Goal: Task Accomplishment & Management: Manage account settings

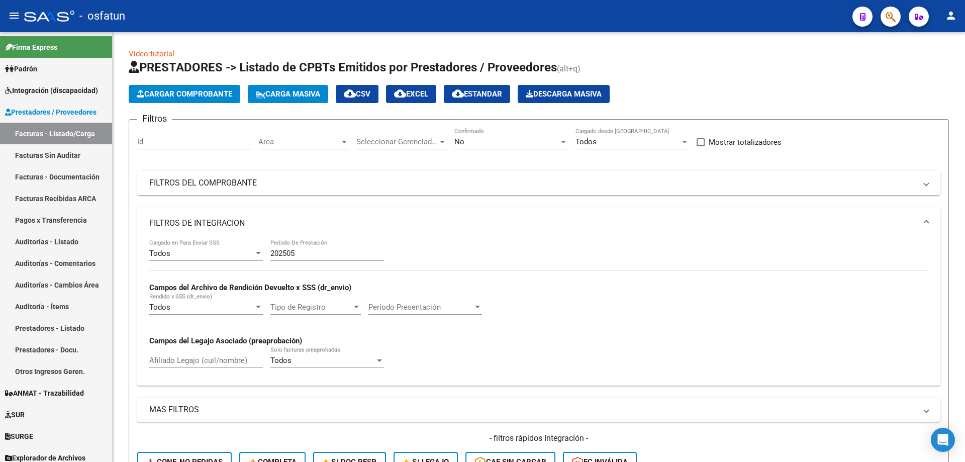
scroll to position [100, 0]
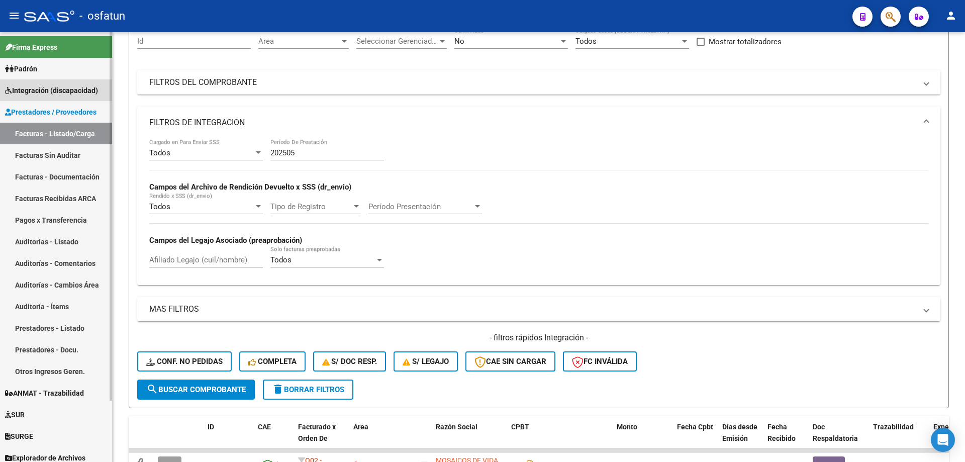
click at [66, 95] on span "Integración (discapacidad)" at bounding box center [51, 90] width 93 height 11
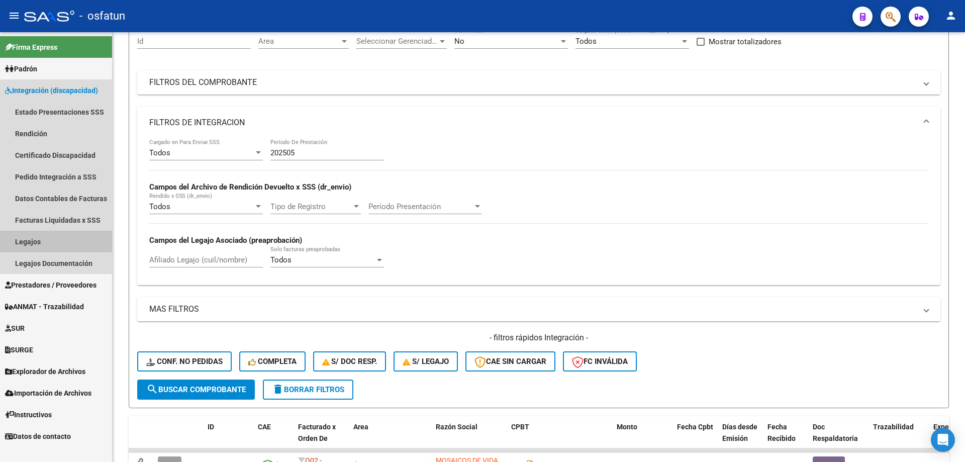
click at [49, 241] on link "Legajos" at bounding box center [56, 242] width 112 height 22
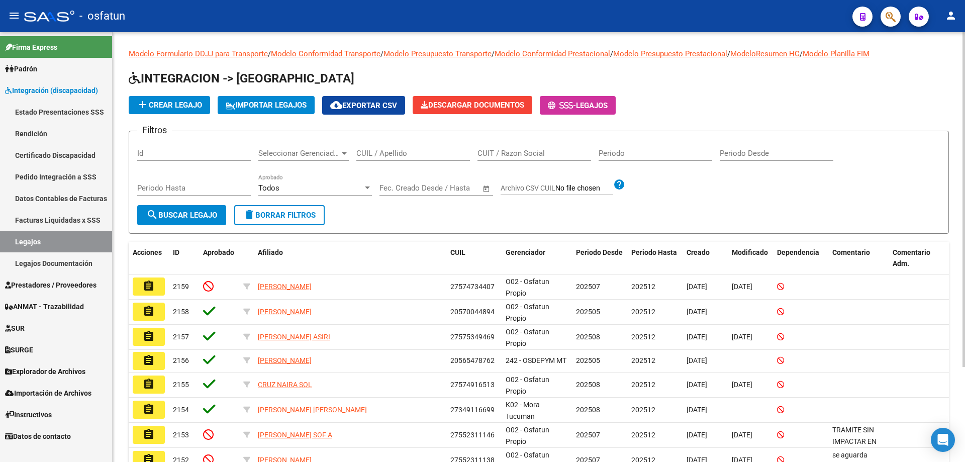
click at [491, 160] on div "CUIT / Razon Social" at bounding box center [534, 150] width 114 height 22
click at [500, 155] on input "CUIT / Razon Social" at bounding box center [534, 153] width 114 height 9
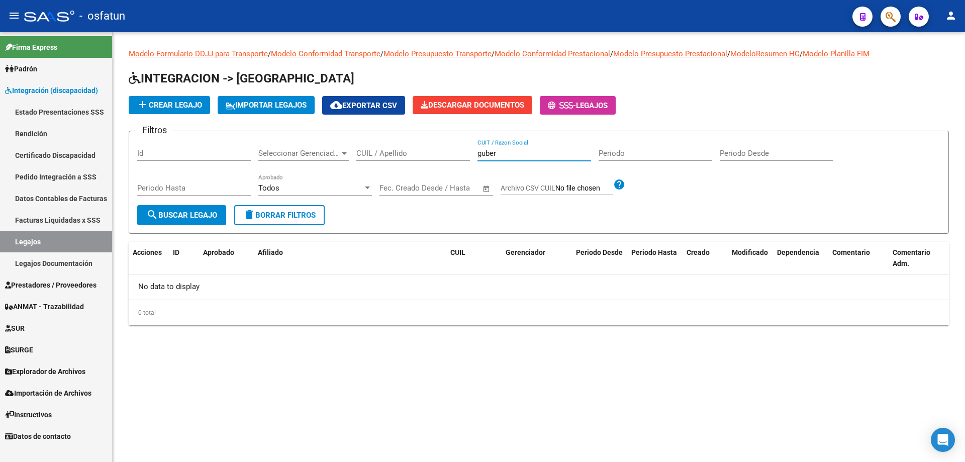
type input "guber"
click at [485, 149] on input "guber" at bounding box center [534, 153] width 114 height 9
click at [445, 159] on div "CUIL / Apellido" at bounding box center [413, 150] width 114 height 22
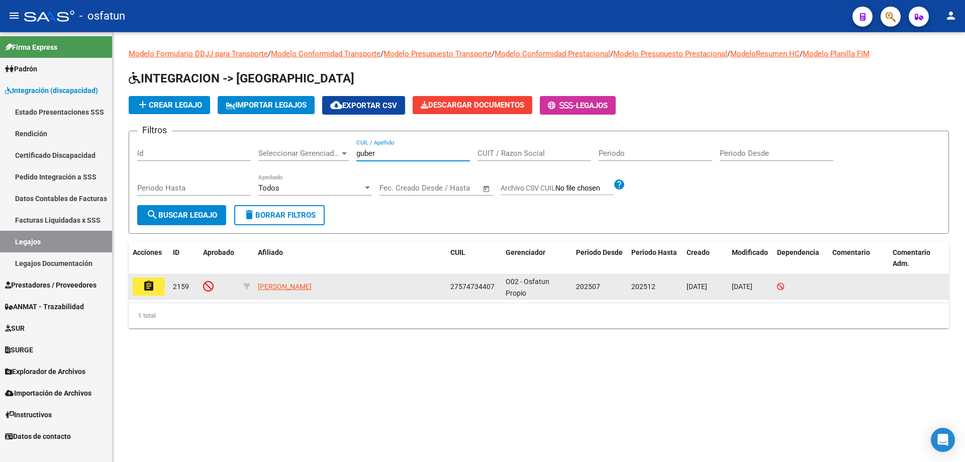
type input "guber"
click at [466, 285] on span "27574734407" at bounding box center [472, 286] width 44 height 8
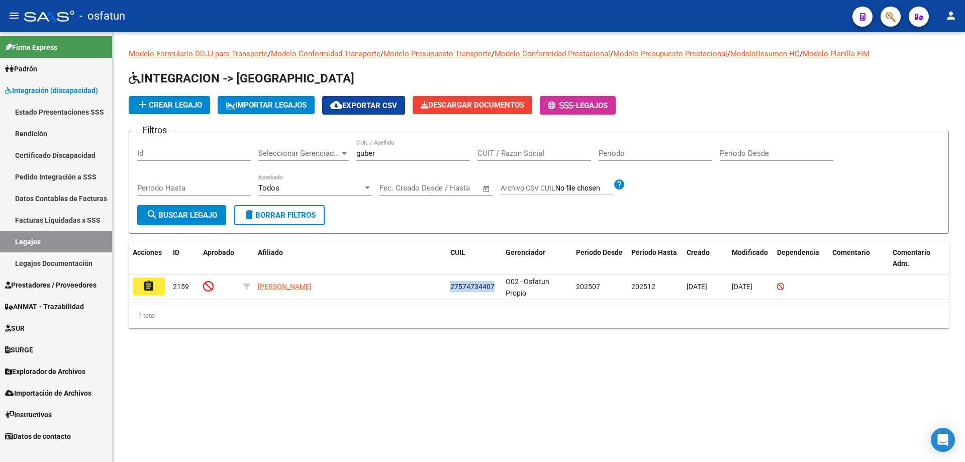
copy span "27574734407"
click at [71, 153] on link "Certificado Discapacidad" at bounding box center [56, 155] width 112 height 22
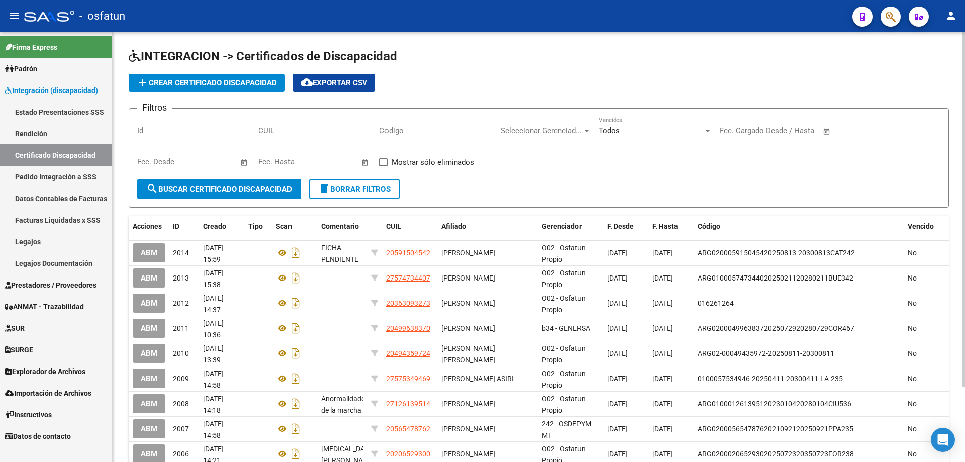
drag, startPoint x: 309, startPoint y: 141, endPoint x: 308, endPoint y: 134, distance: 7.6
click at [309, 141] on div "CUIL" at bounding box center [315, 132] width 114 height 31
click at [309, 133] on input "CUIL" at bounding box center [315, 130] width 114 height 9
paste input "27-57473440-7"
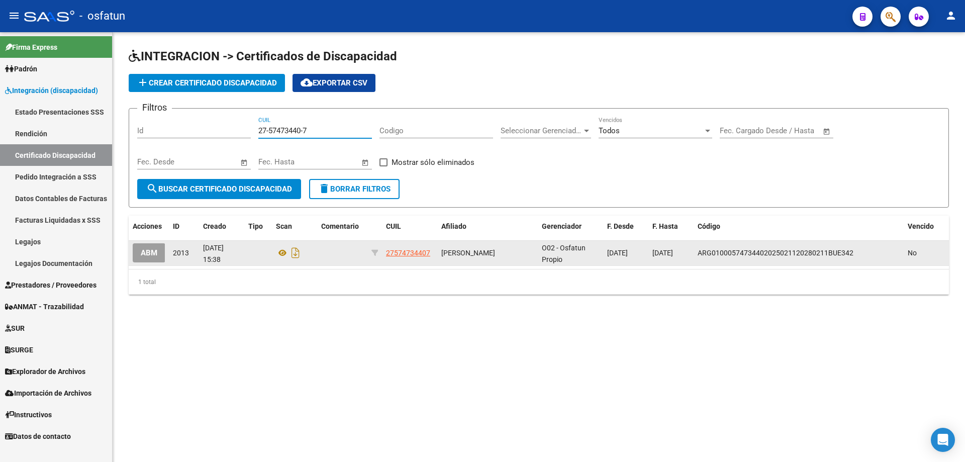
type input "27-57473440-7"
drag, startPoint x: 431, startPoint y: 254, endPoint x: 387, endPoint y: 257, distance: 43.3
click at [387, 257] on div "27574734407" at bounding box center [409, 253] width 47 height 12
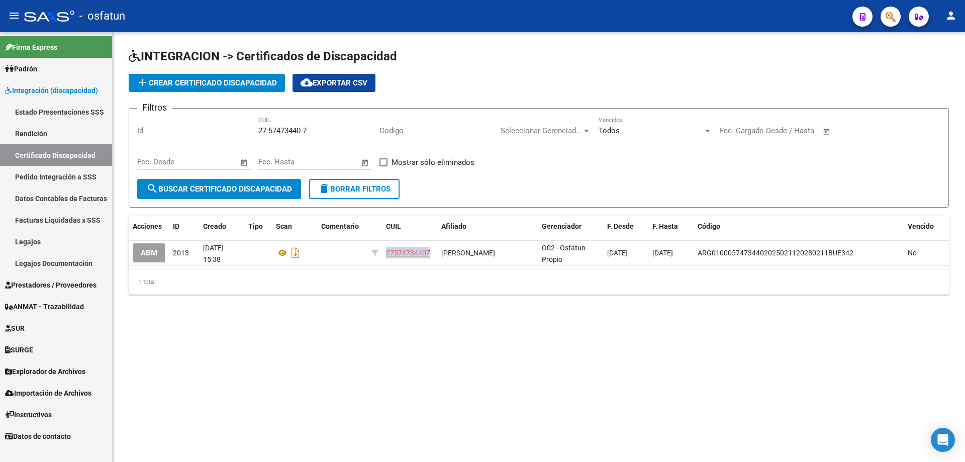
copy span "27574734407"
click at [44, 266] on link "Legajos Documentación" at bounding box center [56, 263] width 112 height 22
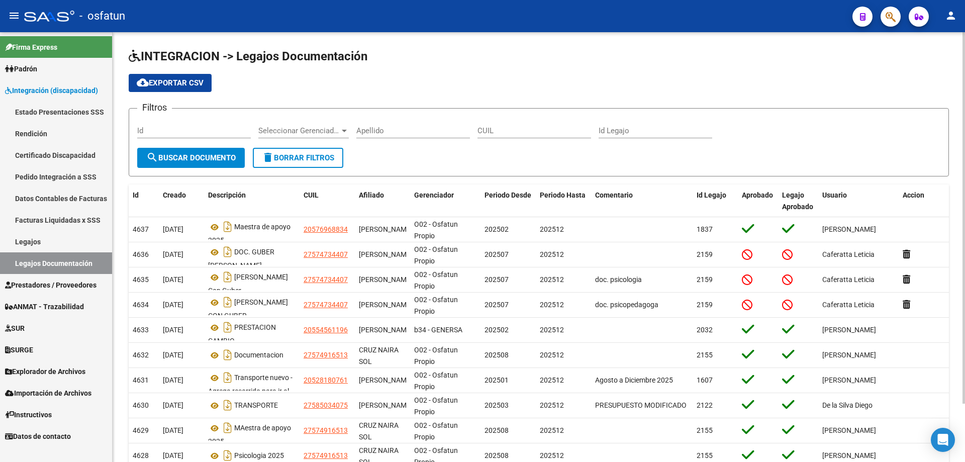
click at [375, 129] on input "Apellido" at bounding box center [413, 130] width 114 height 9
paste input "27574734407"
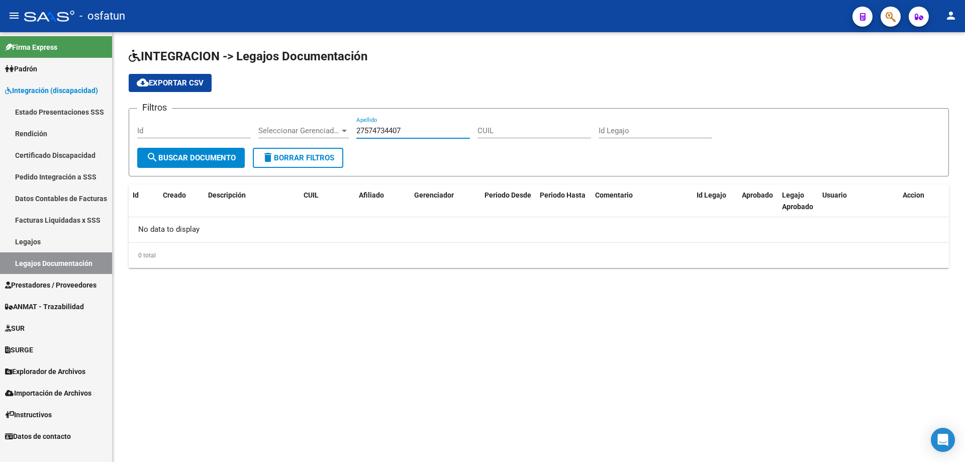
type input "27574734407"
click at [38, 237] on link "Legajos" at bounding box center [56, 242] width 112 height 22
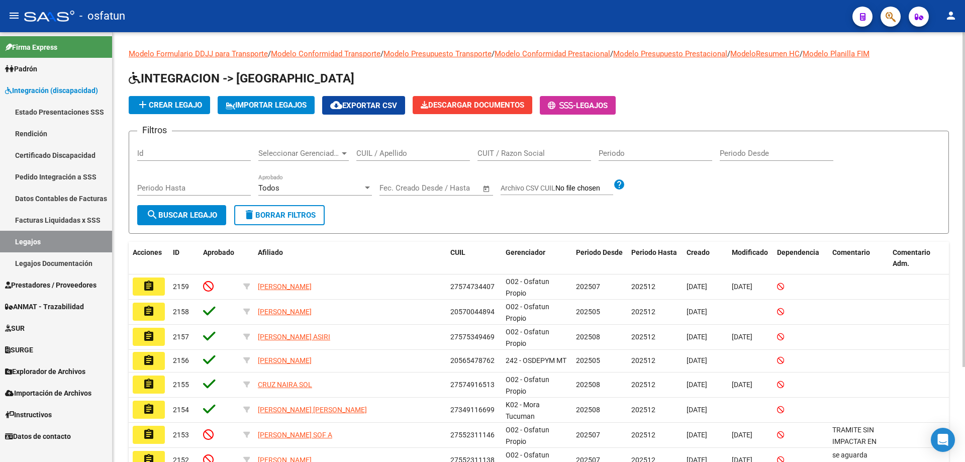
click at [402, 158] on div "CUIL / Apellido" at bounding box center [413, 150] width 114 height 22
paste input "27574734407"
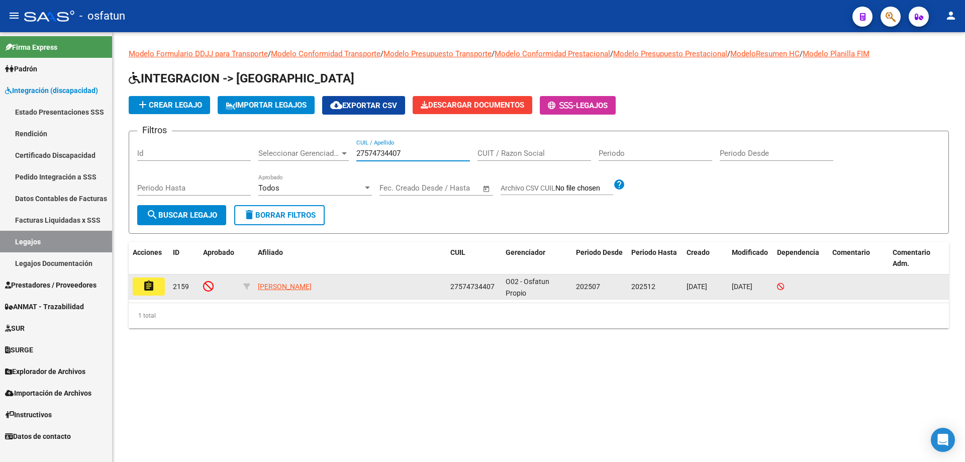
type input "27574734407"
click at [147, 281] on mat-icon "assignment" at bounding box center [149, 286] width 12 height 12
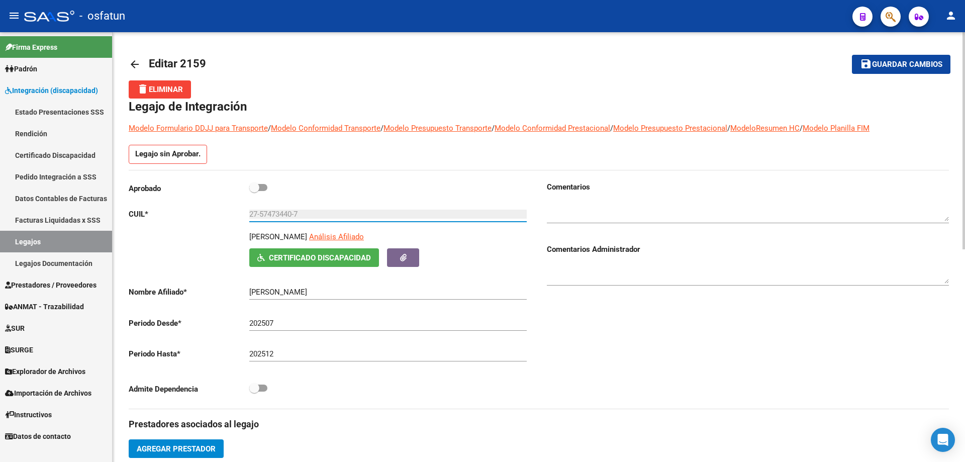
click at [275, 212] on input "27-57473440-7" at bounding box center [387, 213] width 277 height 9
click at [271, 209] on div "27-57473440-7 Ingresar CUIL" at bounding box center [387, 211] width 277 height 22
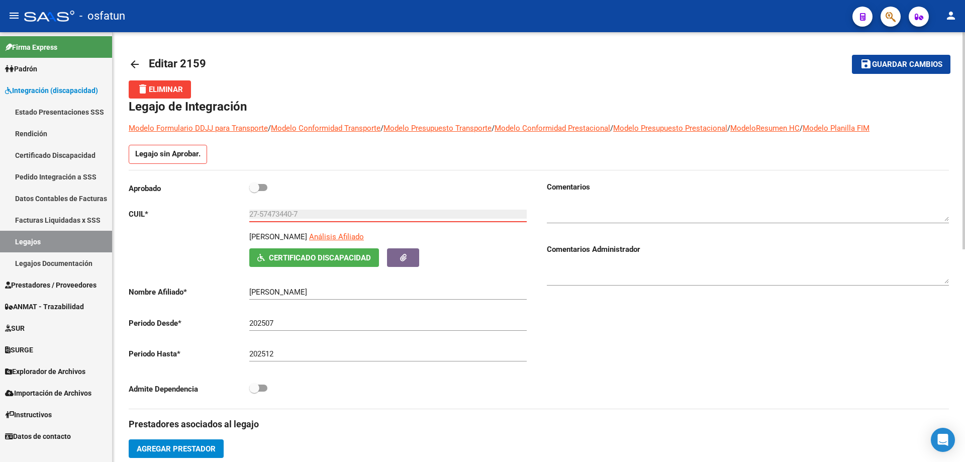
click at [275, 218] on div "27-57473440-7 Ingresar CUIL" at bounding box center [387, 211] width 277 height 22
click at [270, 211] on input "27-57473440-7" at bounding box center [387, 213] width 277 height 9
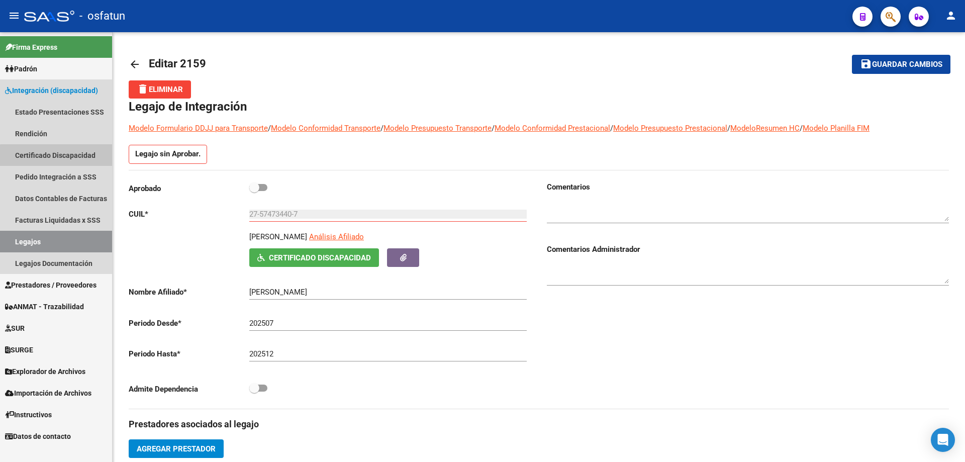
click at [56, 156] on link "Certificado Discapacidad" at bounding box center [56, 155] width 112 height 22
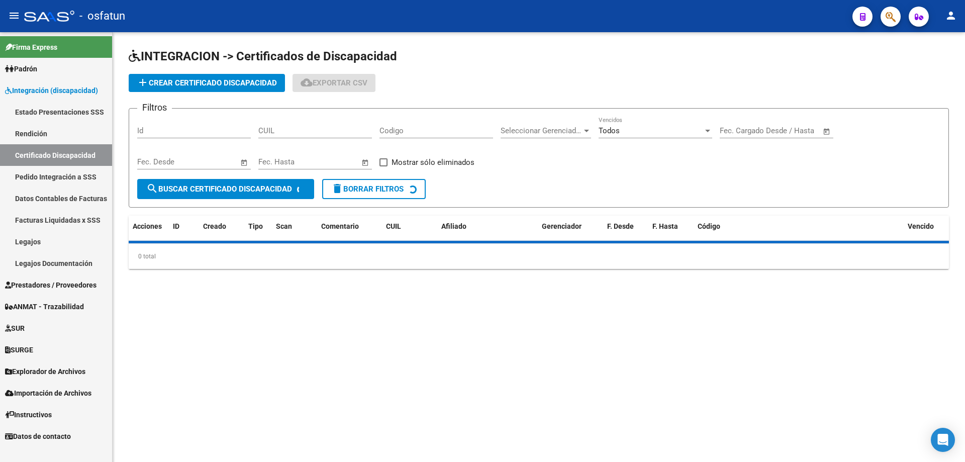
drag, startPoint x: 289, startPoint y: 132, endPoint x: 304, endPoint y: 91, distance: 42.9
click at [296, 104] on app-list-header "INTEGRACION -> Certificados de Discapacidad add Crear Certificado Discapacidad …" at bounding box center [539, 127] width 820 height 159
paste input "27-57473440-7"
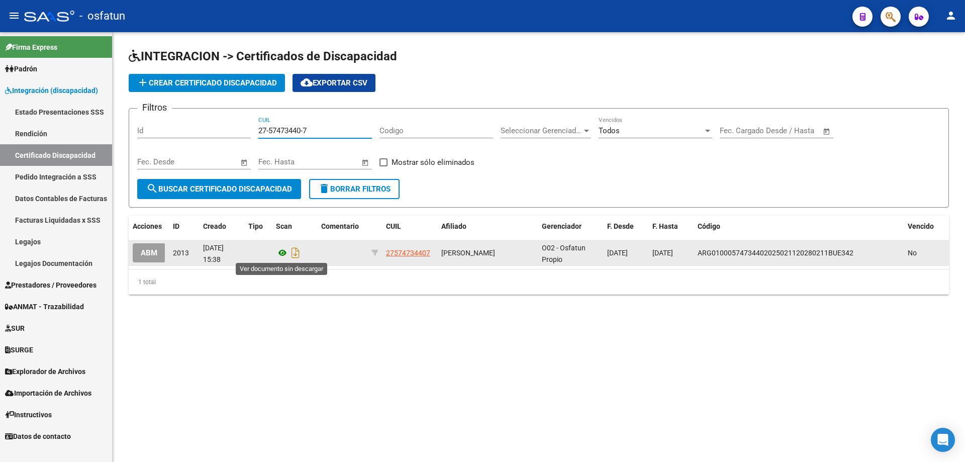
type input "27-57473440-7"
click at [277, 254] on icon at bounding box center [282, 253] width 13 height 12
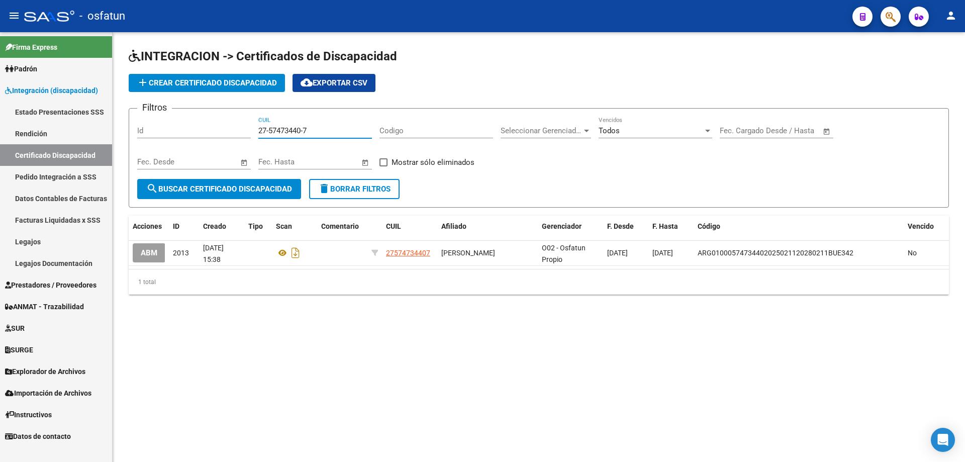
click at [279, 134] on input "27-57473440-7" at bounding box center [315, 130] width 114 height 9
click at [278, 131] on input "27-57473440-7" at bounding box center [315, 130] width 114 height 9
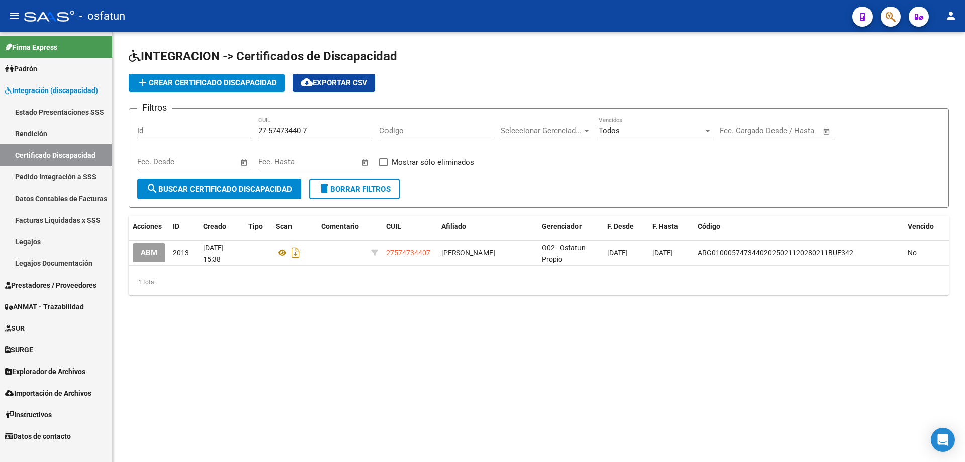
click at [359, 436] on mat-sidenav-content "INTEGRACION -> Certificados de Discapacidad add Crear Certificado Discapacidad …" at bounding box center [539, 247] width 852 height 430
click at [34, 246] on link "Legajos" at bounding box center [56, 242] width 112 height 22
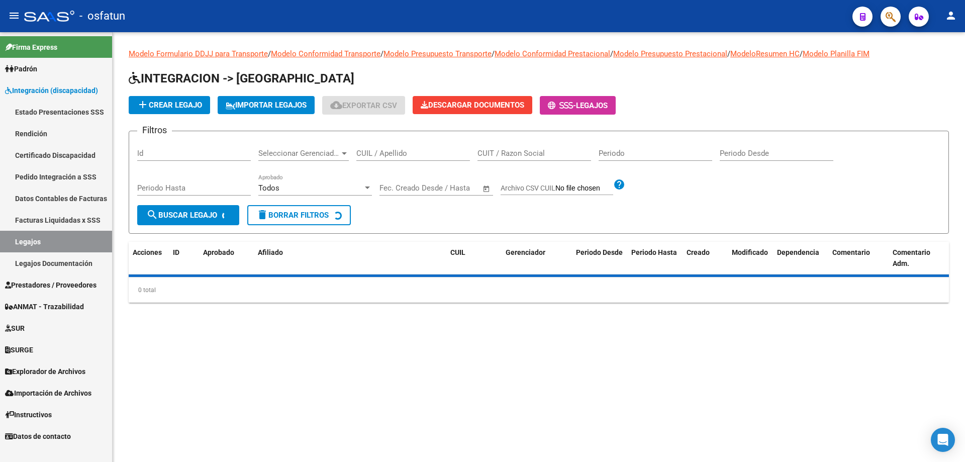
click at [408, 163] on div "CUIL / Apellido" at bounding box center [413, 154] width 114 height 31
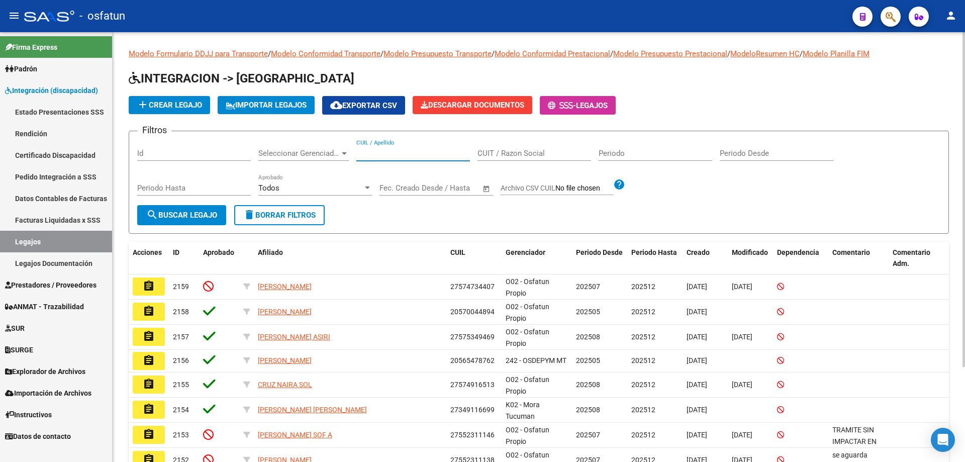
click at [405, 157] on input "CUIL / Apellido" at bounding box center [413, 153] width 114 height 9
paste input "27574734407"
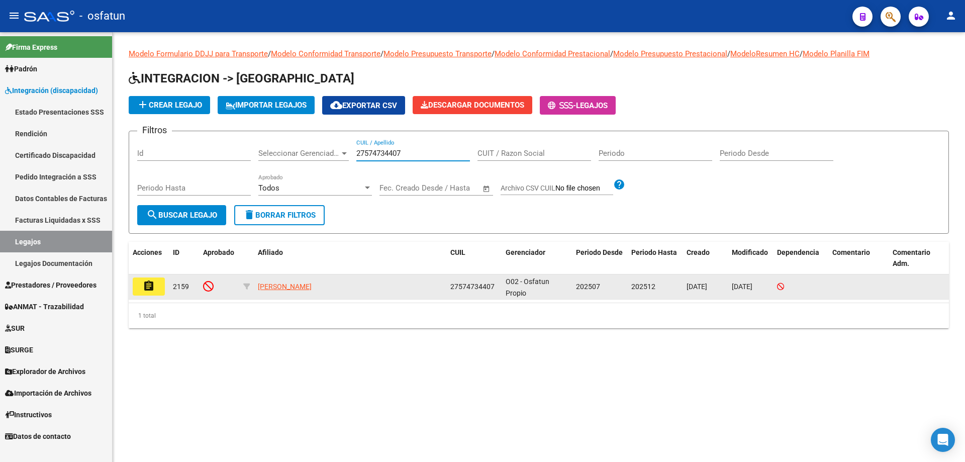
type input "27574734407"
click at [139, 289] on button "assignment" at bounding box center [149, 286] width 32 height 18
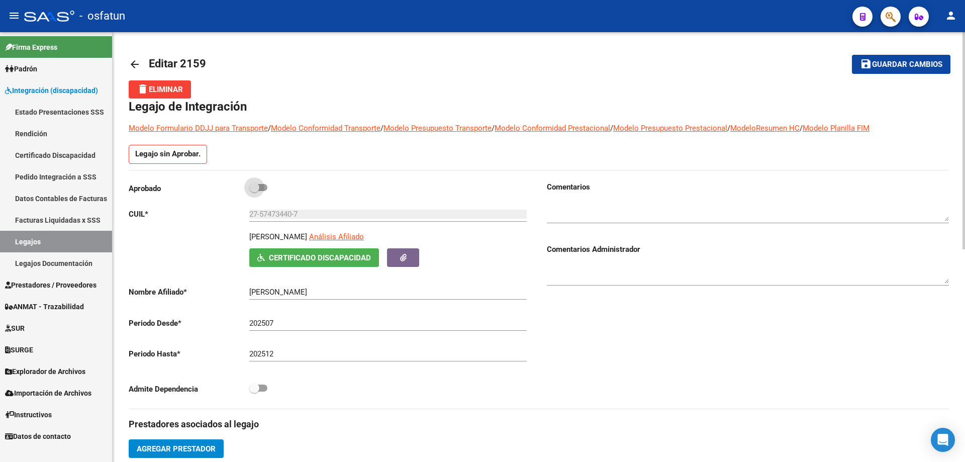
drag, startPoint x: 264, startPoint y: 186, endPoint x: 327, endPoint y: 247, distance: 87.8
click at [264, 186] on span at bounding box center [258, 187] width 18 height 7
click at [254, 191] on input "checkbox" at bounding box center [254, 191] width 1 height 1
checkbox input "true"
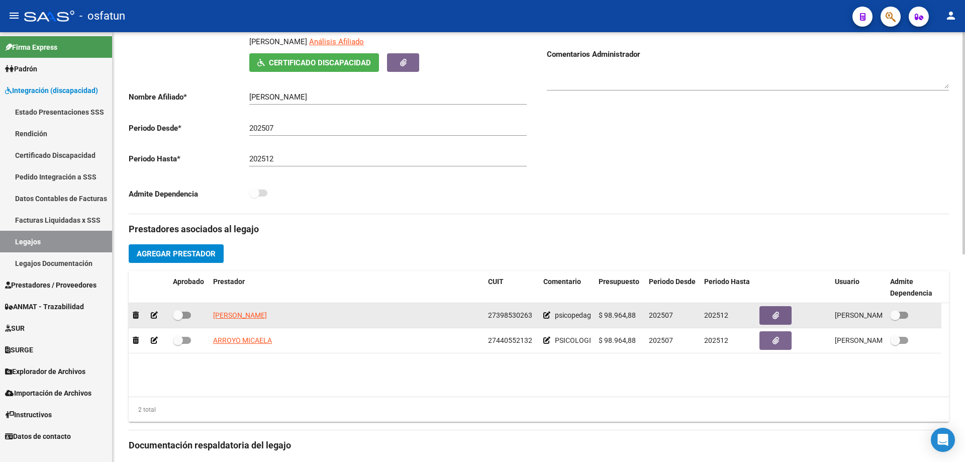
scroll to position [201, 0]
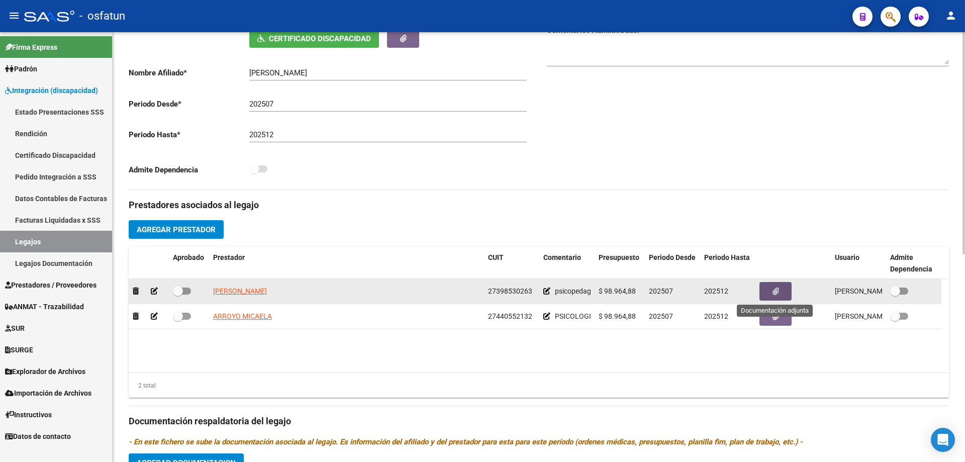
click at [763, 294] on button "button" at bounding box center [775, 291] width 32 height 19
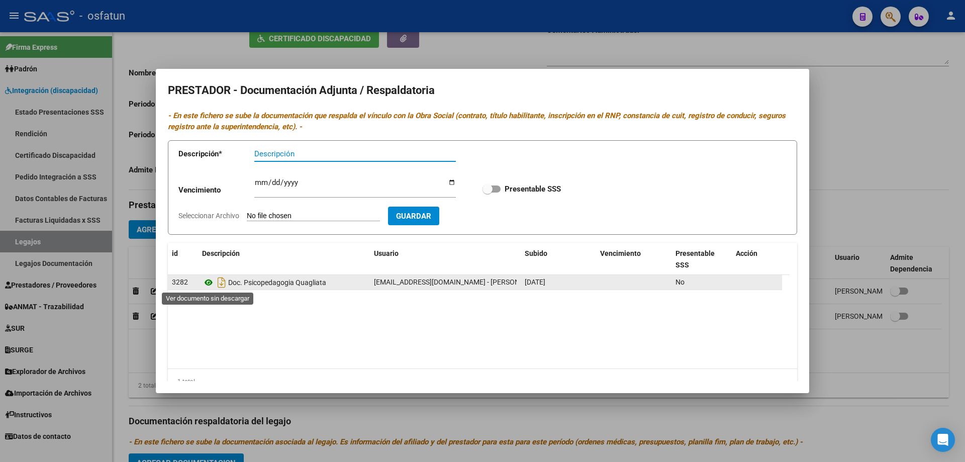
click at [209, 282] on icon at bounding box center [208, 282] width 13 height 12
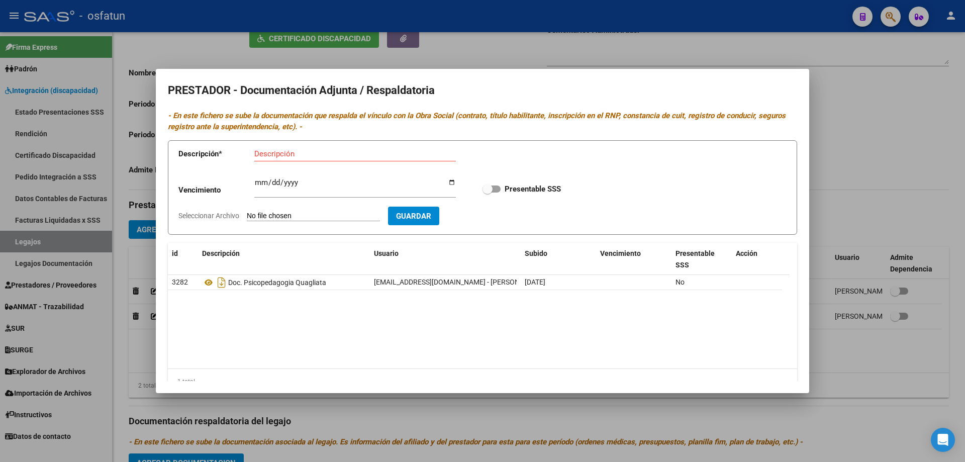
click at [332, 401] on div at bounding box center [482, 231] width 965 height 462
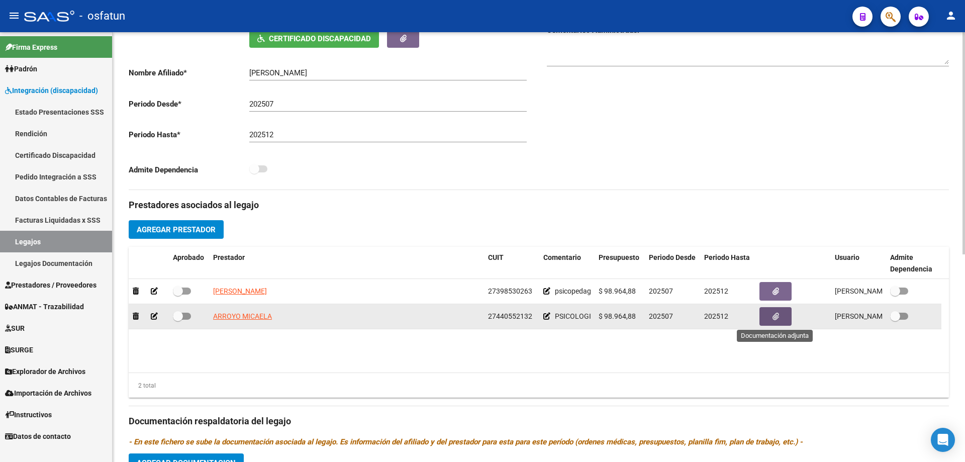
click at [759, 311] on button "button" at bounding box center [775, 316] width 32 height 19
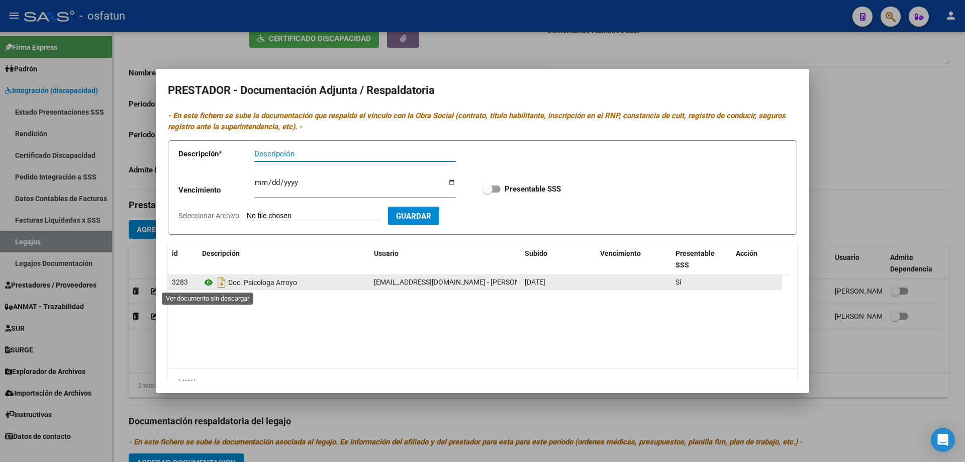
click at [208, 286] on icon at bounding box center [208, 282] width 13 height 12
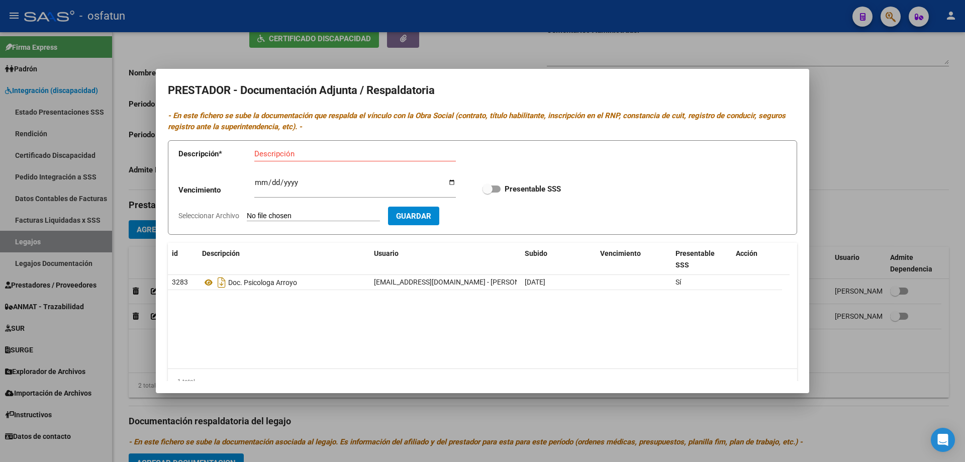
click at [585, 414] on div at bounding box center [482, 231] width 965 height 462
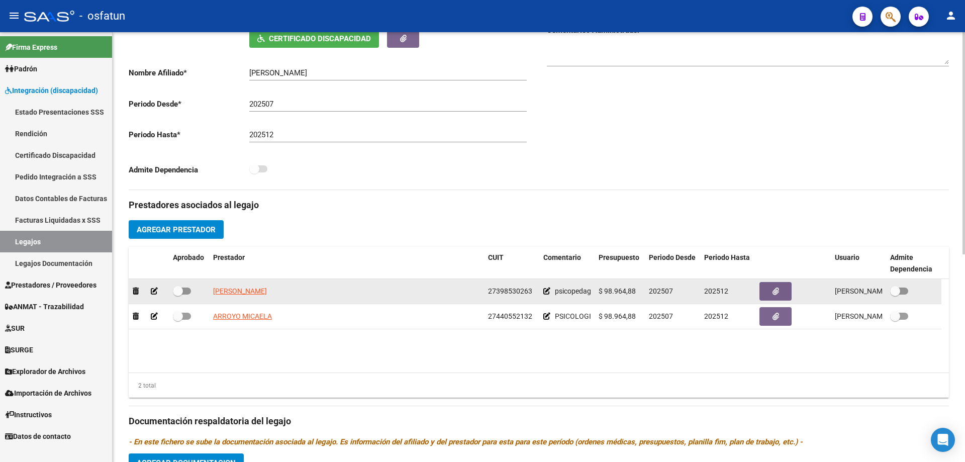
click at [185, 290] on span at bounding box center [182, 290] width 18 height 7
click at [178, 294] on input "checkbox" at bounding box center [177, 294] width 1 height 1
checkbox input "true"
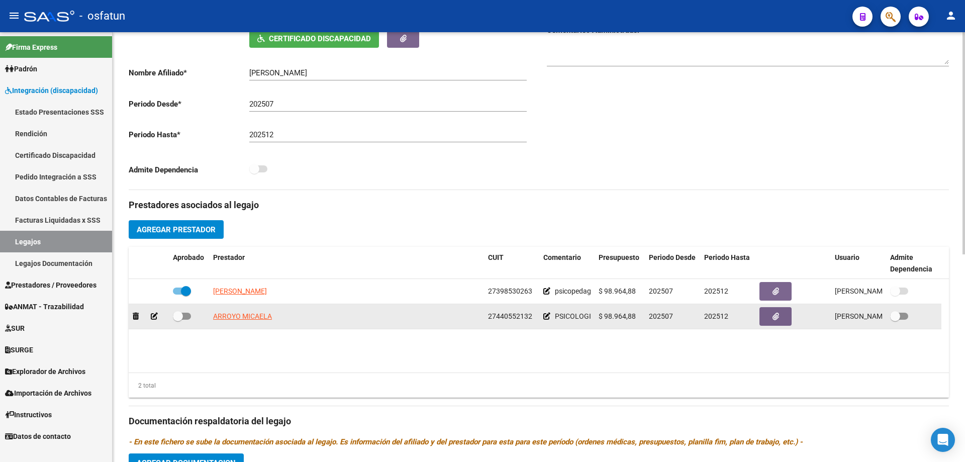
click at [191, 318] on div at bounding box center [189, 316] width 32 height 13
click at [188, 316] on span at bounding box center [182, 315] width 18 height 7
click at [178, 320] on input "checkbox" at bounding box center [177, 320] width 1 height 1
checkbox input "true"
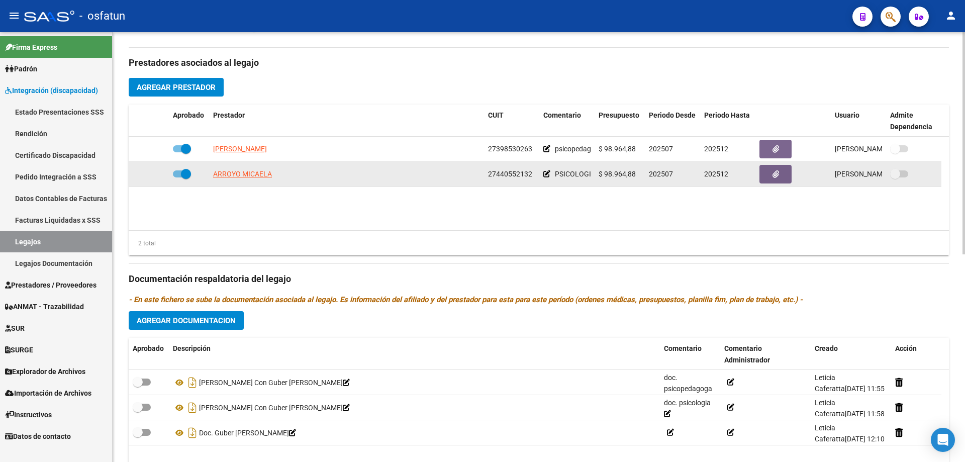
scroll to position [402, 0]
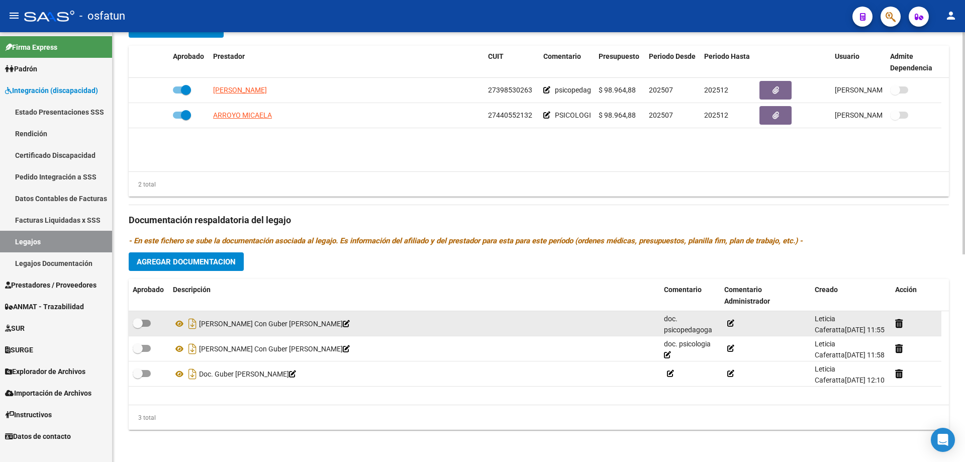
click at [143, 322] on span at bounding box center [142, 323] width 18 height 7
click at [138, 327] on input "checkbox" at bounding box center [137, 327] width 1 height 1
checkbox input "true"
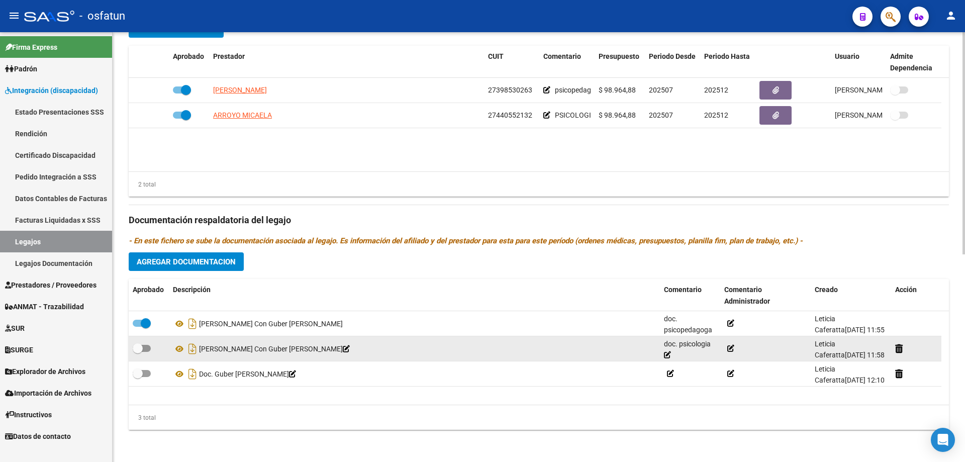
click at [147, 347] on span at bounding box center [142, 348] width 18 height 7
click at [138, 352] on input "checkbox" at bounding box center [137, 352] width 1 height 1
checkbox input "true"
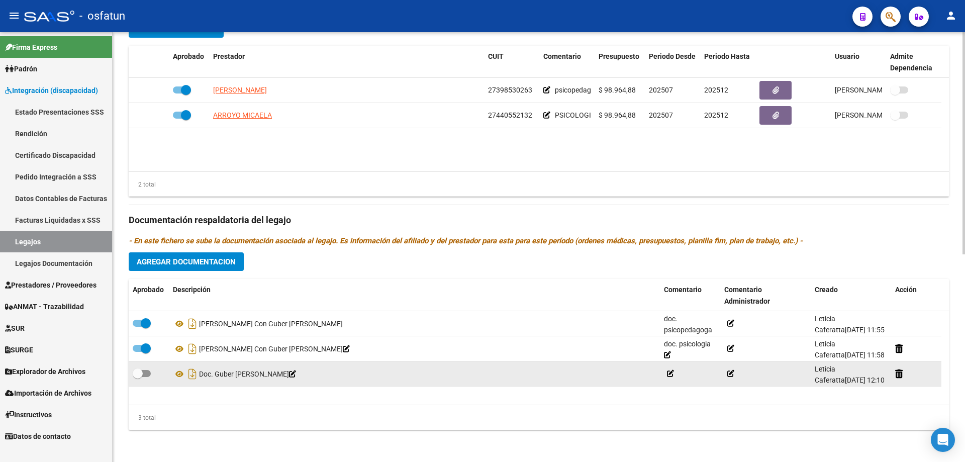
click at [149, 371] on span at bounding box center [142, 373] width 18 height 7
click at [138, 377] on input "checkbox" at bounding box center [137, 377] width 1 height 1
checkbox input "true"
click at [183, 374] on icon at bounding box center [179, 374] width 13 height 12
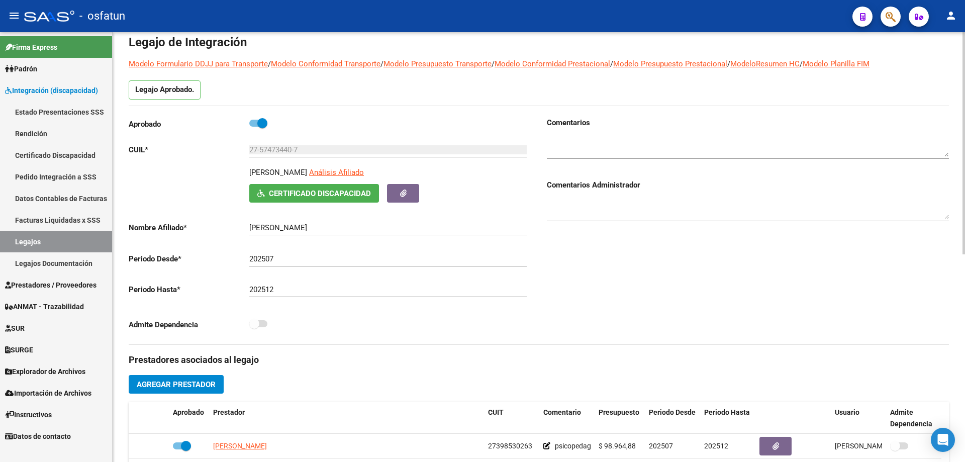
scroll to position [0, 0]
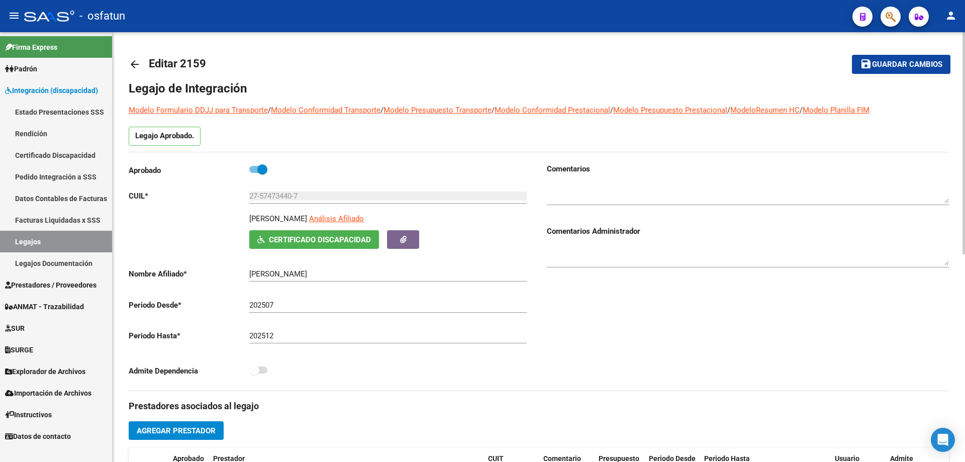
click at [903, 61] on span "Guardar cambios" at bounding box center [907, 64] width 70 height 9
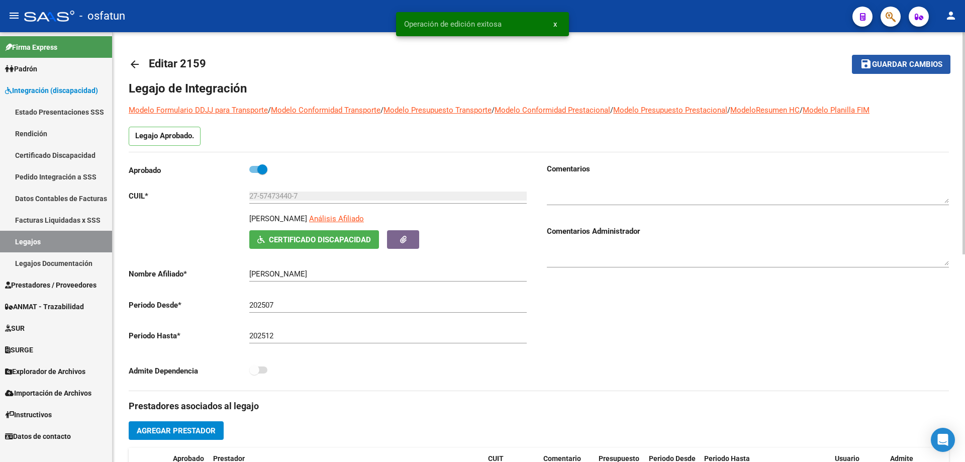
click at [903, 61] on span "Guardar cambios" at bounding box center [907, 64] width 70 height 9
click at [588, 186] on textarea at bounding box center [748, 193] width 402 height 20
type textarea "G"
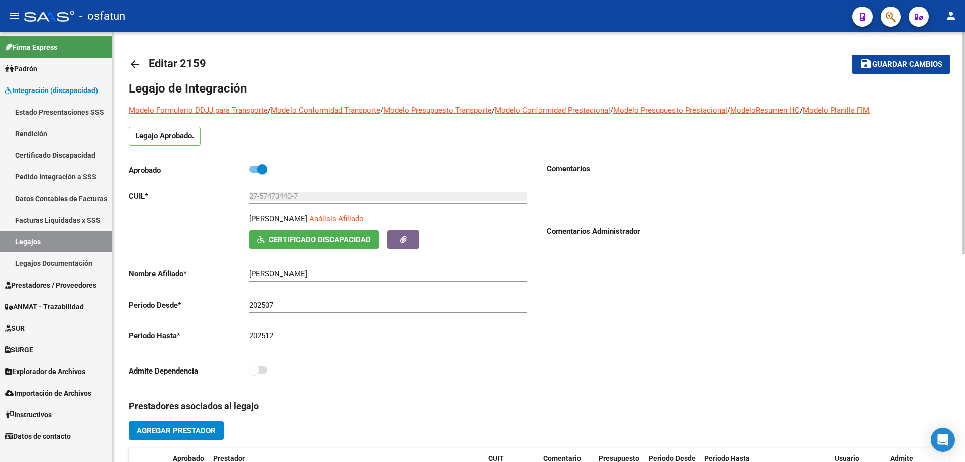
click at [406, 368] on div "Admite Dependencia" at bounding box center [330, 373] width 402 height 19
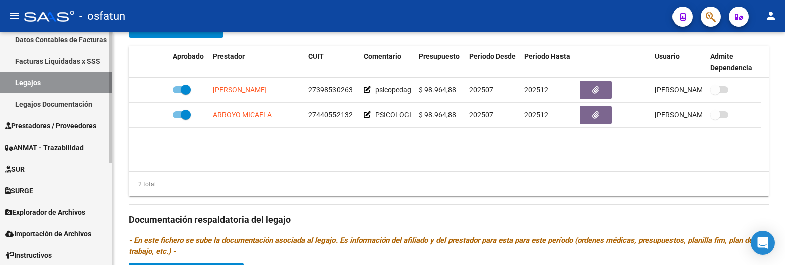
scroll to position [181, 0]
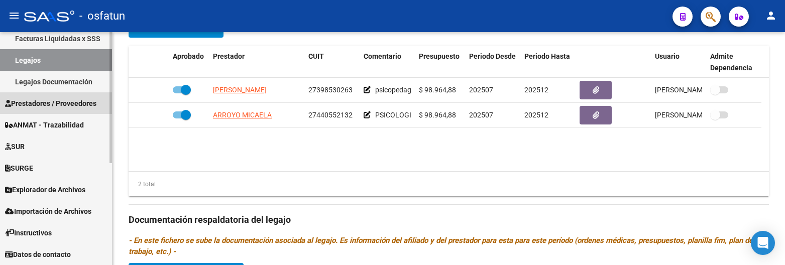
click at [58, 99] on span "Prestadores / Proveedores" at bounding box center [50, 103] width 91 height 11
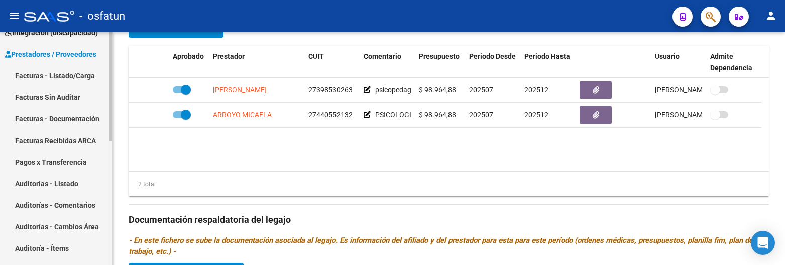
scroll to position [31, 0]
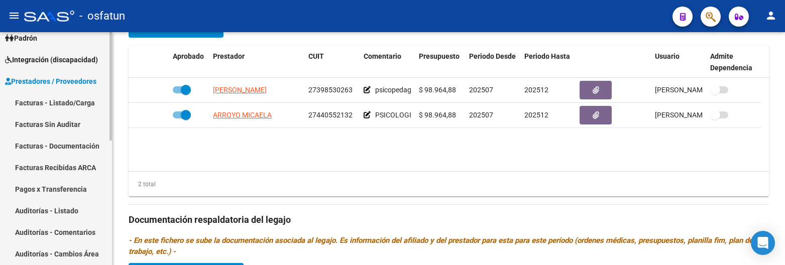
click at [69, 105] on link "Facturas - Listado/Carga" at bounding box center [56, 103] width 112 height 22
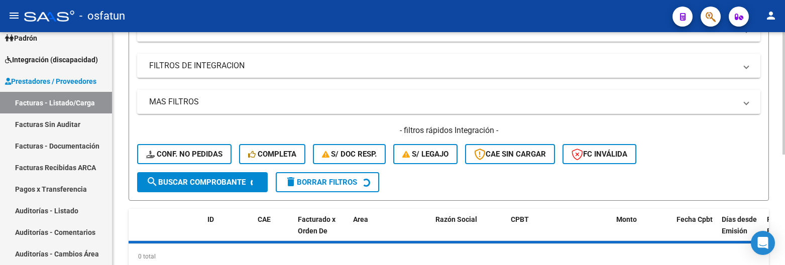
scroll to position [109, 0]
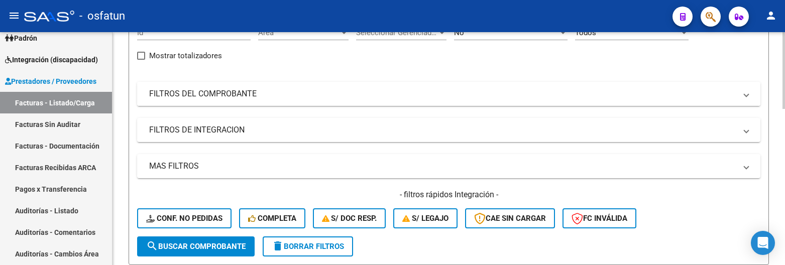
click at [229, 98] on mat-panel-title "FILTROS DEL COMPROBANTE" at bounding box center [442, 93] width 587 height 11
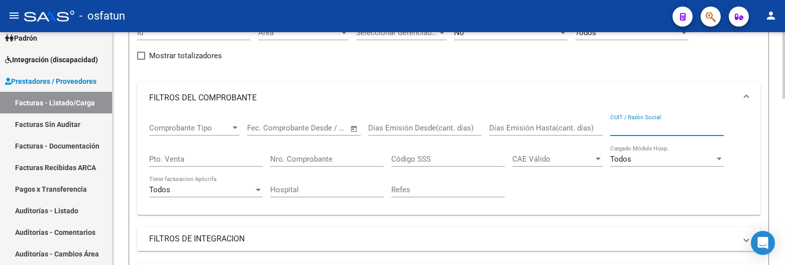
click at [670, 129] on input "CUIT / Razón Social" at bounding box center [667, 128] width 114 height 9
paste input "35.193.474"
click at [622, 128] on input "35.193.474" at bounding box center [667, 128] width 114 height 9
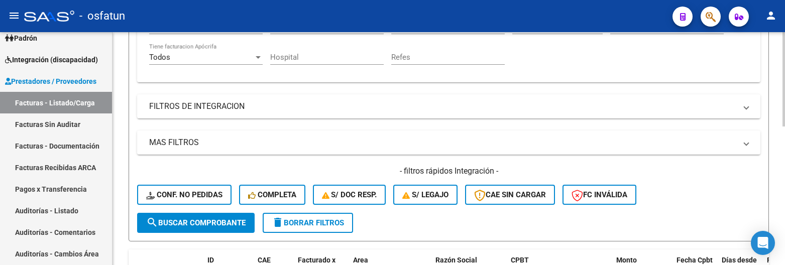
scroll to position [90, 0]
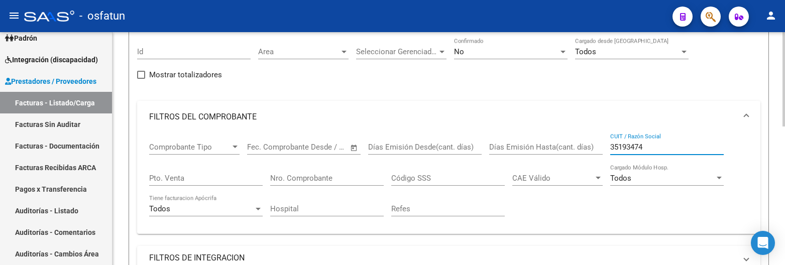
type input "35193474"
click at [507, 47] on div "No Confirmado" at bounding box center [511, 49] width 114 height 22
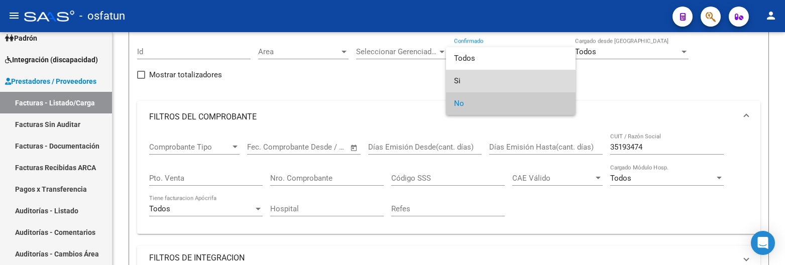
click at [464, 81] on span "Si" at bounding box center [511, 81] width 114 height 23
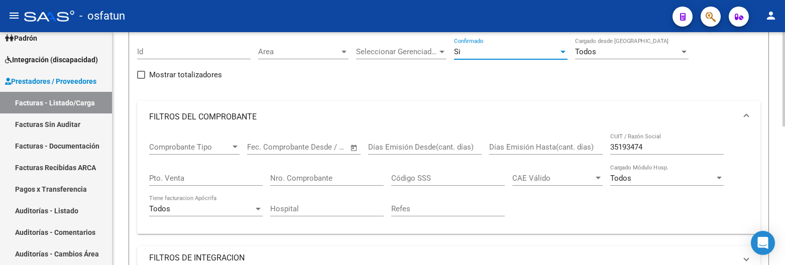
click at [502, 60] on div "Si Confirmado" at bounding box center [511, 53] width 114 height 31
click at [484, 51] on div "Si" at bounding box center [506, 51] width 104 height 9
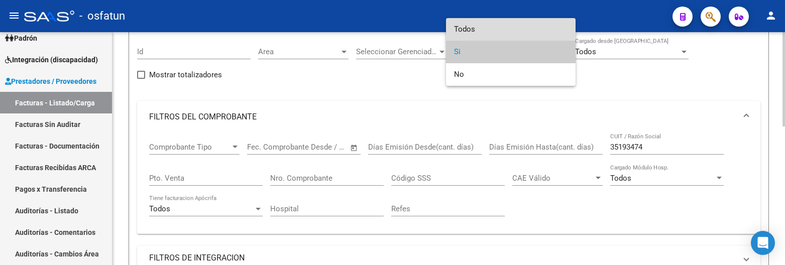
drag, startPoint x: 463, startPoint y: 33, endPoint x: 458, endPoint y: 57, distance: 25.0
click at [462, 33] on span "Todos" at bounding box center [511, 29] width 114 height 23
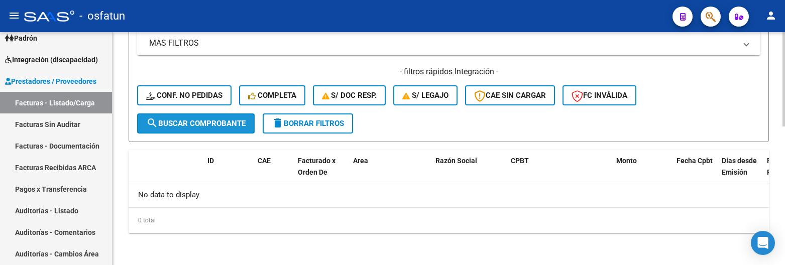
click at [223, 131] on button "search Buscar Comprobante" at bounding box center [196, 124] width 118 height 20
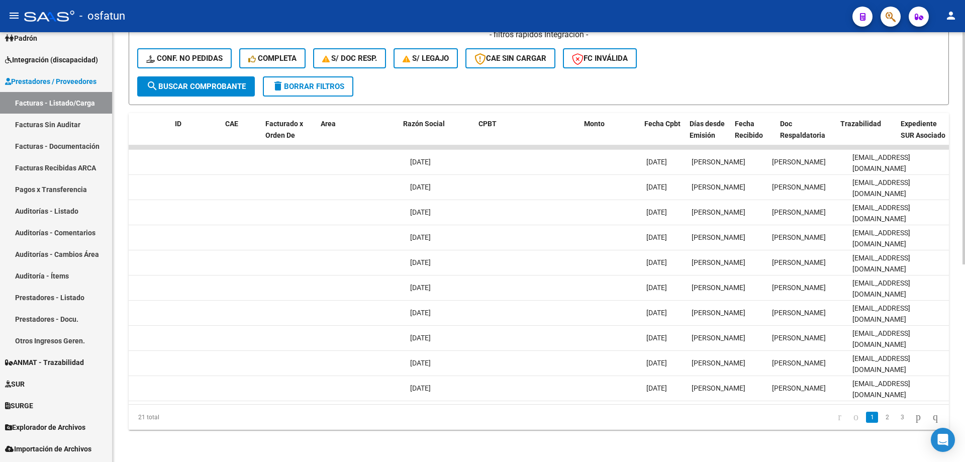
scroll to position [0, 0]
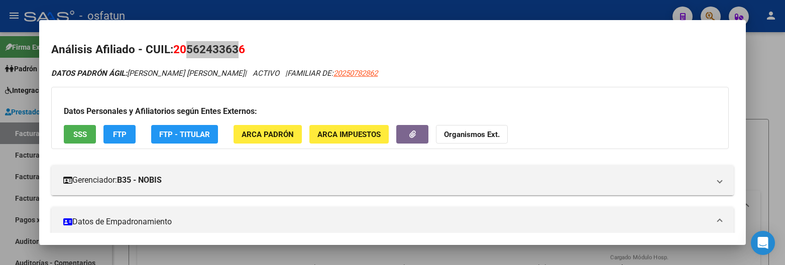
scroll to position [0, 1006]
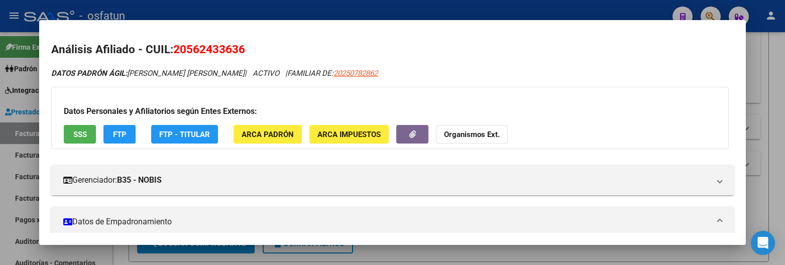
click at [214, 5] on div at bounding box center [392, 132] width 785 height 265
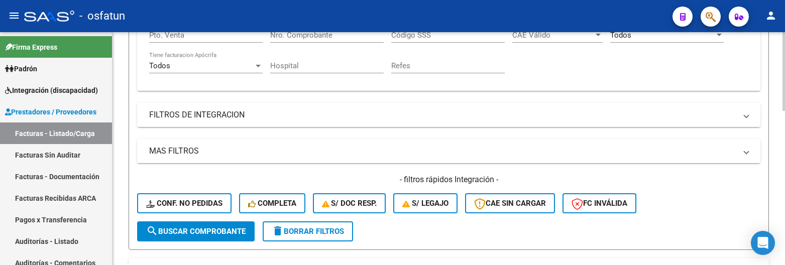
scroll to position [221, 0]
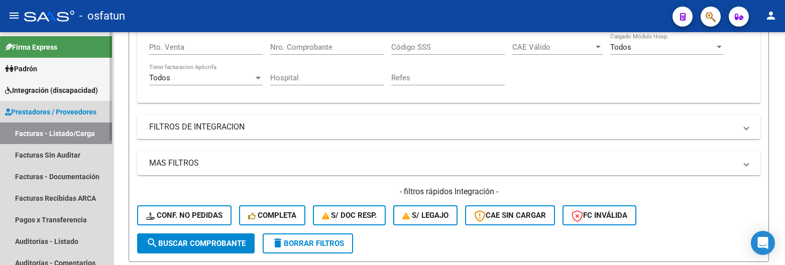
click at [97, 133] on link "Facturas - Listado/Carga" at bounding box center [56, 134] width 112 height 22
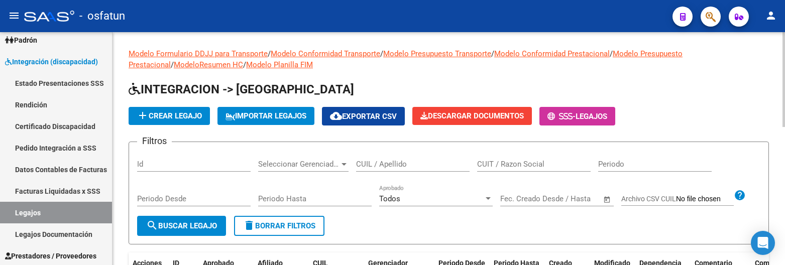
scroll to position [50, 0]
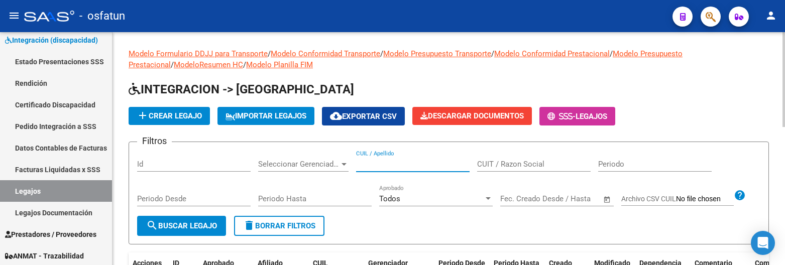
click at [420, 168] on input "CUIL / Apellido" at bounding box center [413, 164] width 114 height 9
paste input "Caceres Luisina"
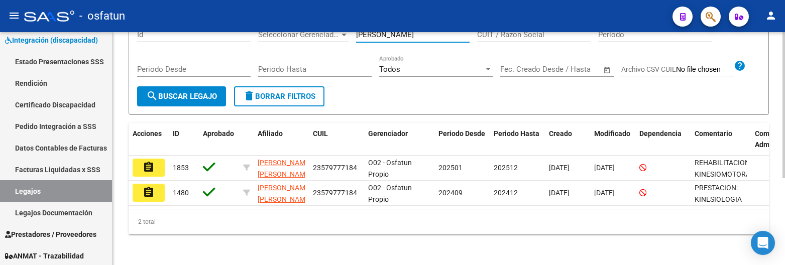
scroll to position [139, 0]
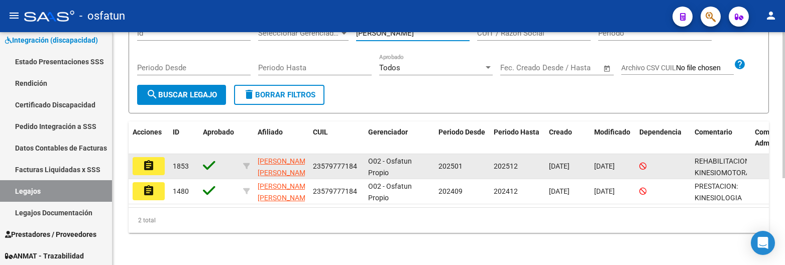
type input "Caceres Luisina"
click at [153, 162] on mat-icon "assignment" at bounding box center [149, 166] width 12 height 12
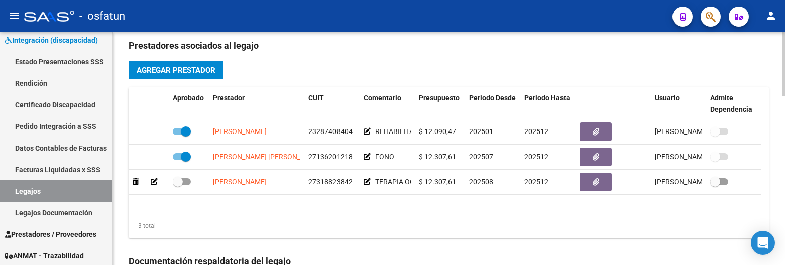
scroll to position [369, 0]
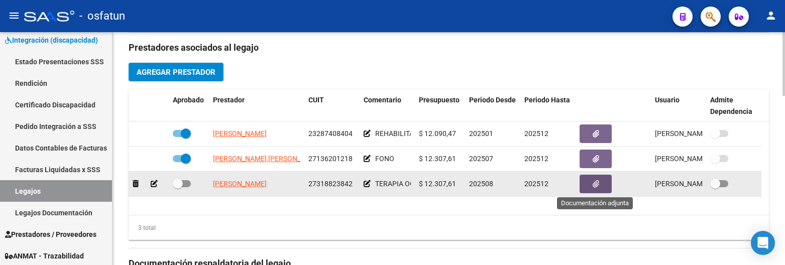
click at [599, 184] on button "button" at bounding box center [596, 184] width 32 height 19
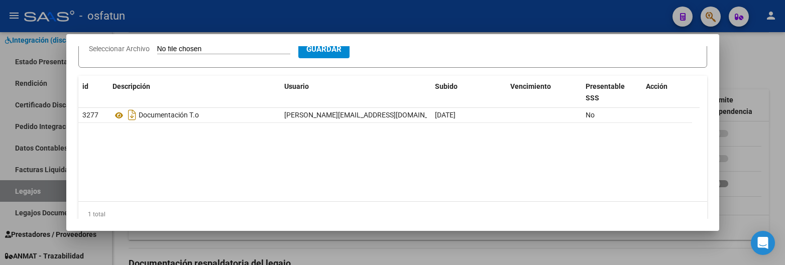
scroll to position [148, 0]
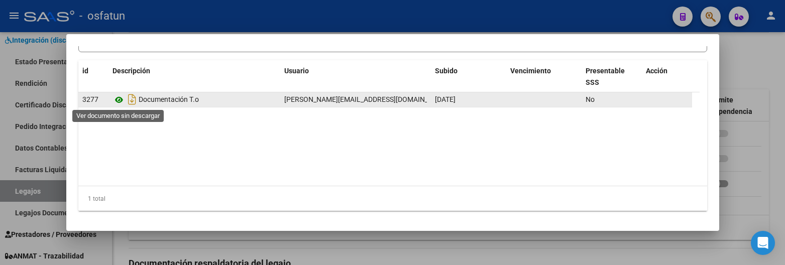
click at [118, 97] on icon at bounding box center [119, 100] width 13 height 12
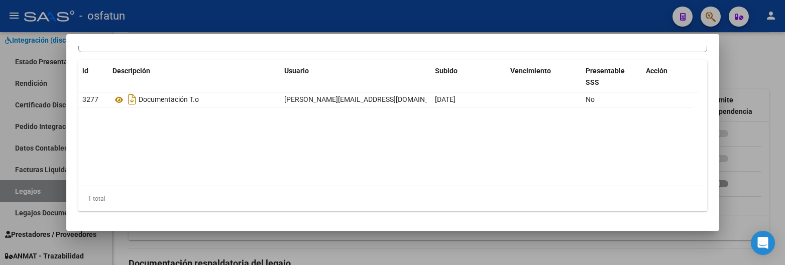
drag, startPoint x: 339, startPoint y: 249, endPoint x: 297, endPoint y: 221, distance: 50.4
click at [339, 248] on div at bounding box center [392, 132] width 785 height 265
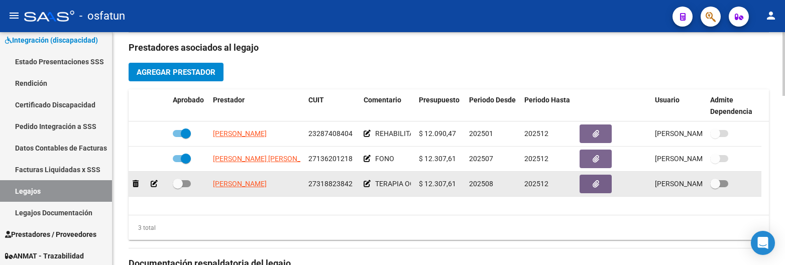
click at [187, 180] on span at bounding box center [182, 183] width 18 height 7
click at [178, 187] on input "checkbox" at bounding box center [177, 187] width 1 height 1
checkbox input "true"
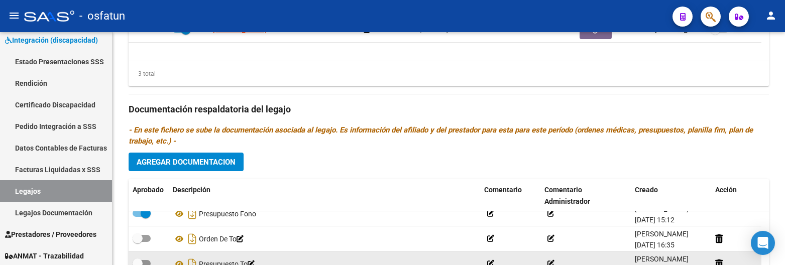
scroll to position [620, 0]
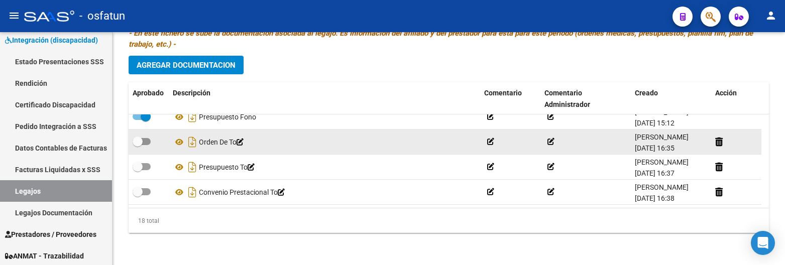
click at [150, 147] on label at bounding box center [142, 142] width 18 height 12
click at [138, 146] on input "checkbox" at bounding box center [137, 145] width 1 height 1
checkbox input "true"
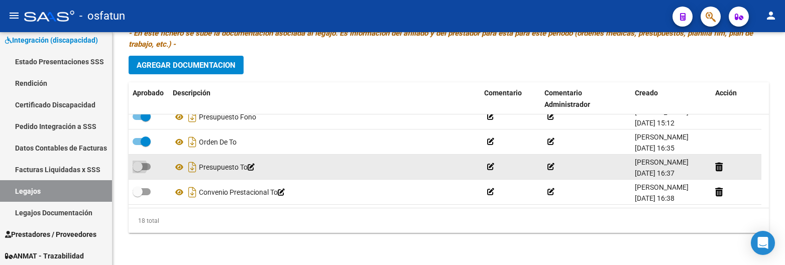
click at [150, 167] on span at bounding box center [142, 166] width 18 height 7
click at [138, 170] on input "checkbox" at bounding box center [137, 170] width 1 height 1
checkbox input "true"
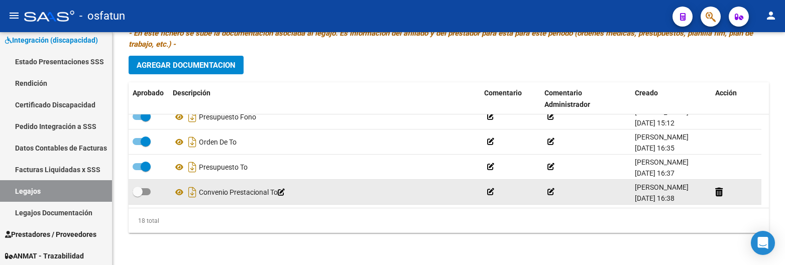
click at [151, 191] on div at bounding box center [149, 192] width 32 height 13
click at [148, 192] on span at bounding box center [142, 191] width 18 height 7
click at [138, 195] on input "checkbox" at bounding box center [137, 195] width 1 height 1
checkbox input "true"
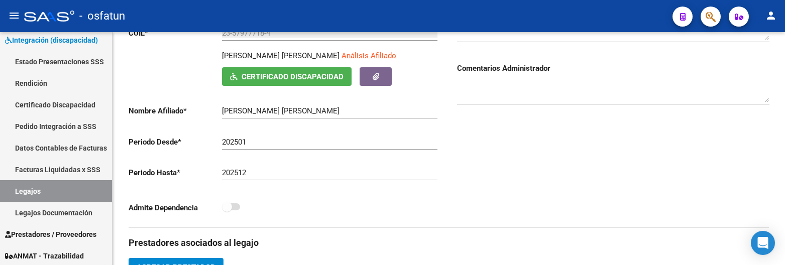
scroll to position [0, 0]
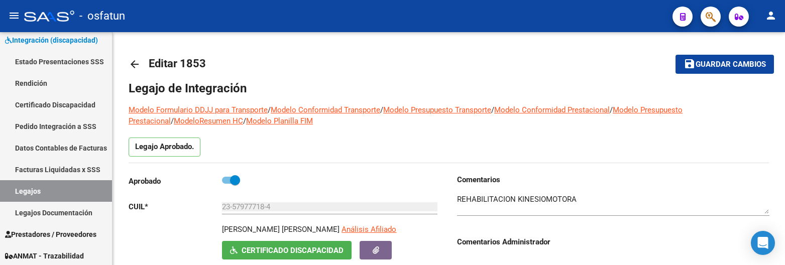
click at [710, 65] on span "Guardar cambios" at bounding box center [731, 64] width 70 height 9
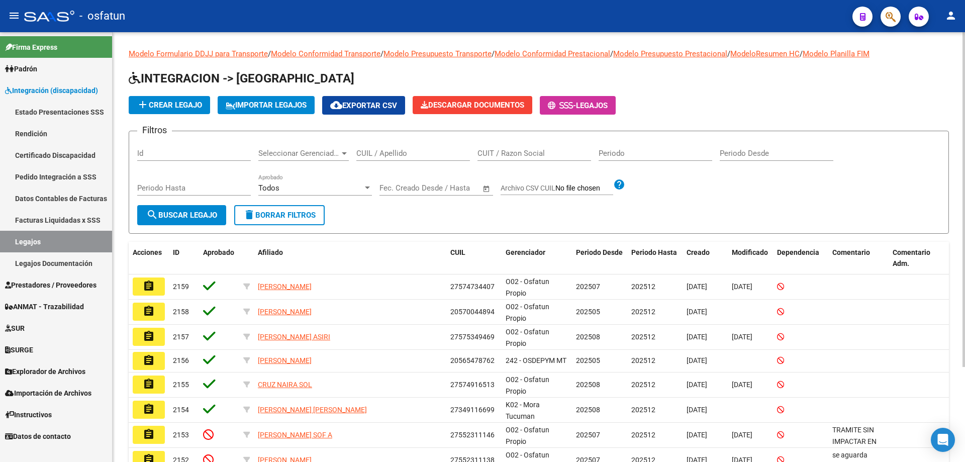
click at [377, 154] on input "CUIL / Apellido" at bounding box center [413, 153] width 114 height 9
paste input "[PERSON_NAME]"
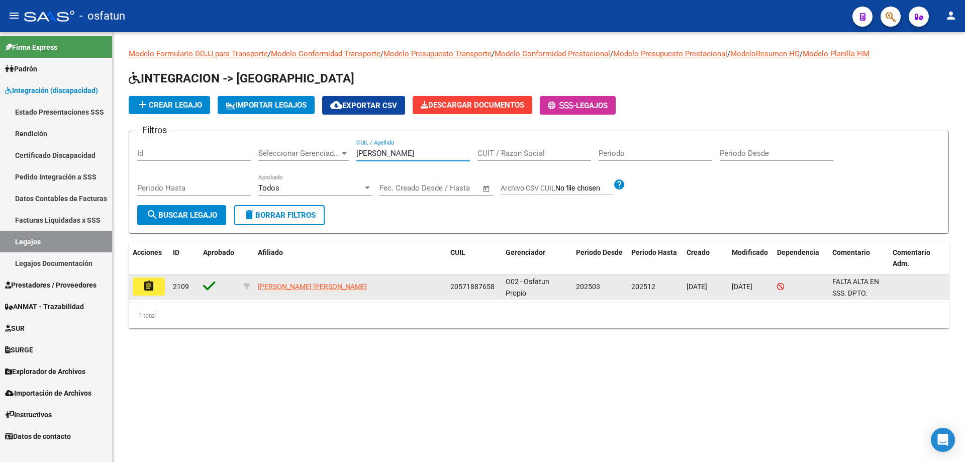
type input "[PERSON_NAME]"
click at [156, 285] on button "assignment" at bounding box center [149, 286] width 32 height 18
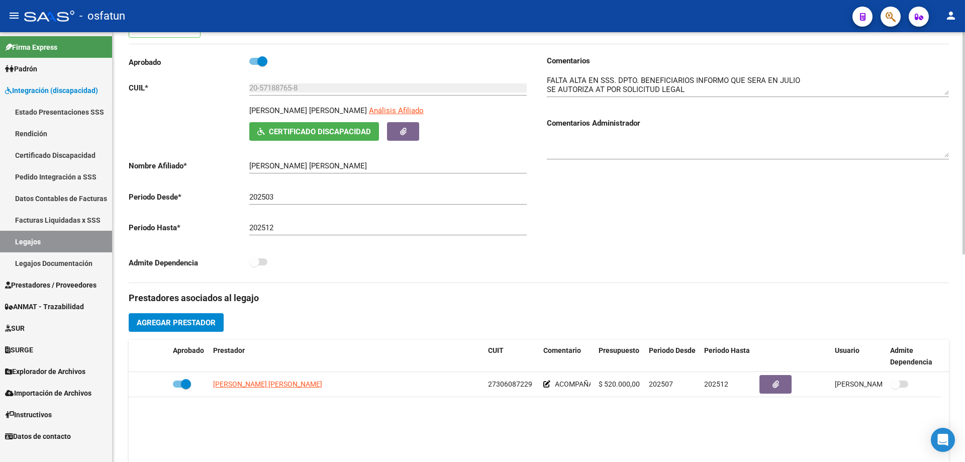
scroll to position [301, 0]
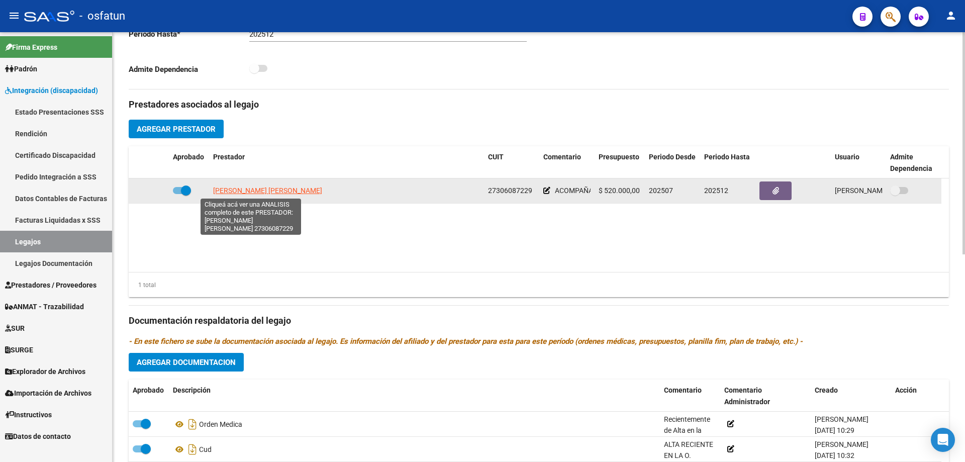
click at [249, 190] on span "[PERSON_NAME] [PERSON_NAME]" at bounding box center [267, 190] width 109 height 8
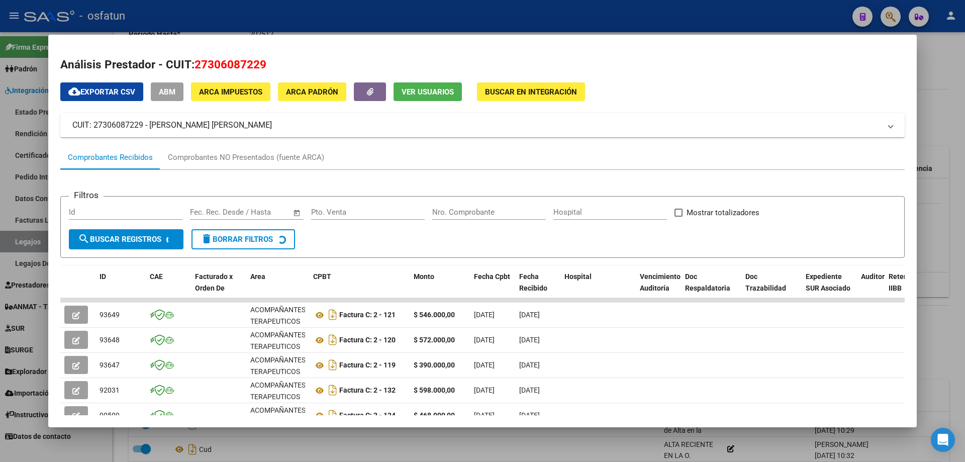
click at [214, 59] on span "27306087229" at bounding box center [230, 64] width 72 height 13
copy span "27306087229"
drag, startPoint x: 780, startPoint y: 179, endPoint x: 766, endPoint y: 183, distance: 14.1
click at [780, 179] on div "Filtros Id Start date – End date Fec. Rec. Desde / Hasta Pto. Venta Nro. Compro…" at bounding box center [482, 330] width 844 height 320
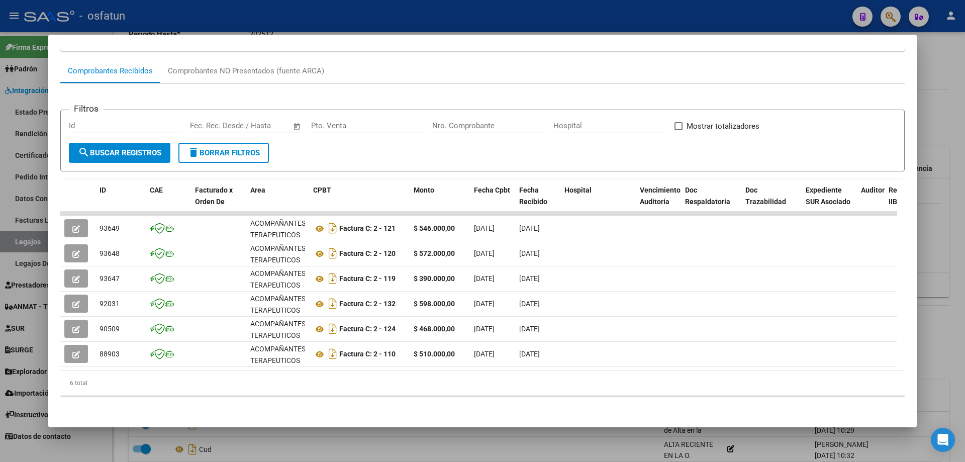
scroll to position [94, 0]
click at [358, 446] on div at bounding box center [482, 231] width 965 height 462
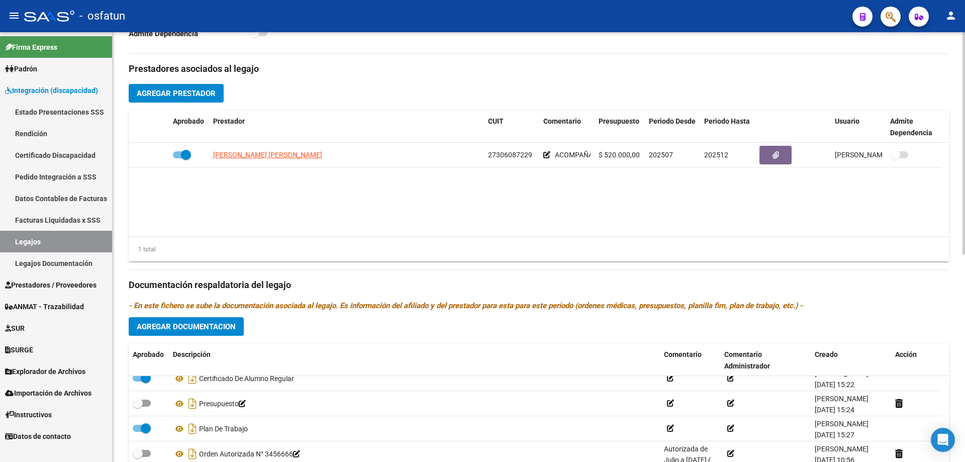
scroll to position [402, 0]
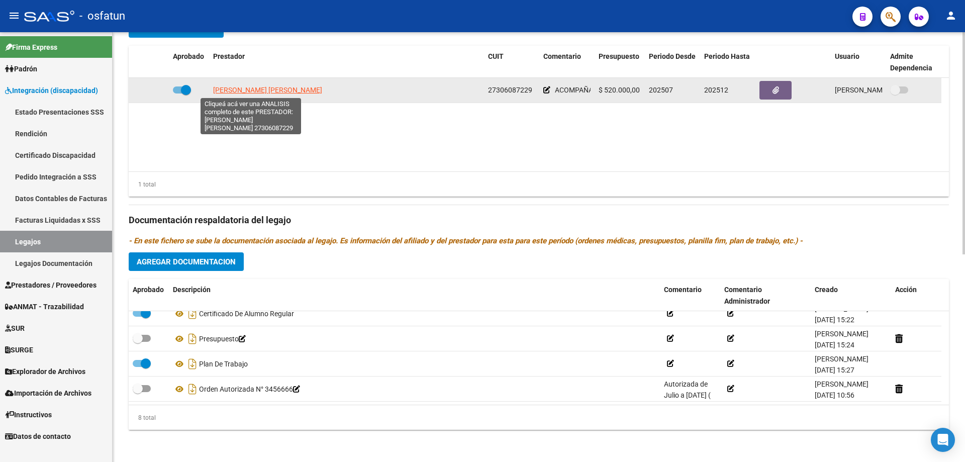
click at [258, 90] on span "[PERSON_NAME] [PERSON_NAME]" at bounding box center [267, 90] width 109 height 8
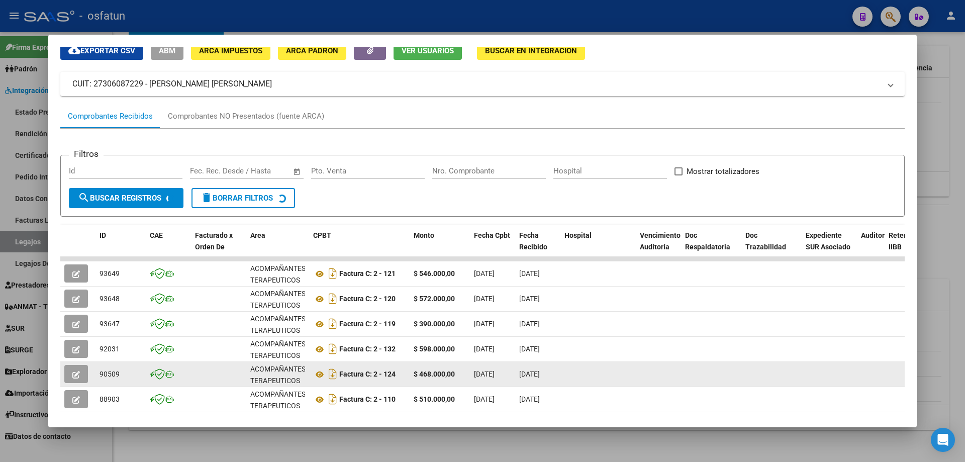
scroll to position [94, 0]
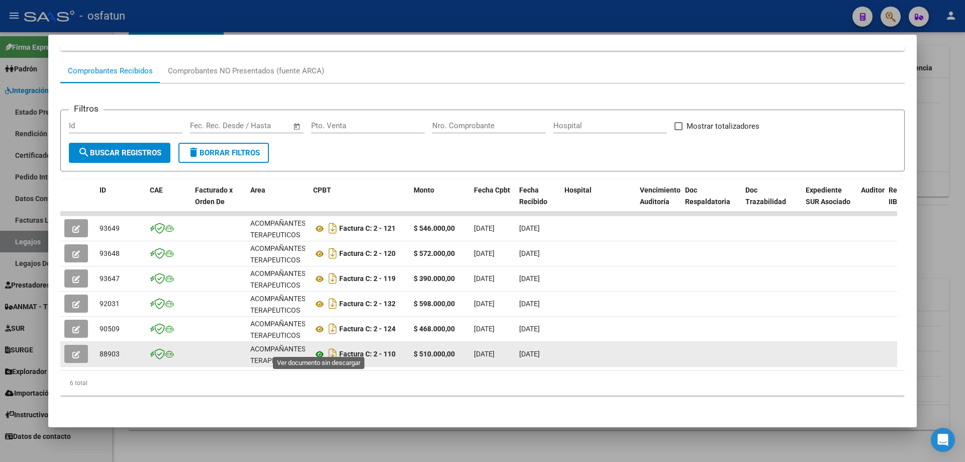
click at [318, 348] on icon at bounding box center [319, 354] width 13 height 12
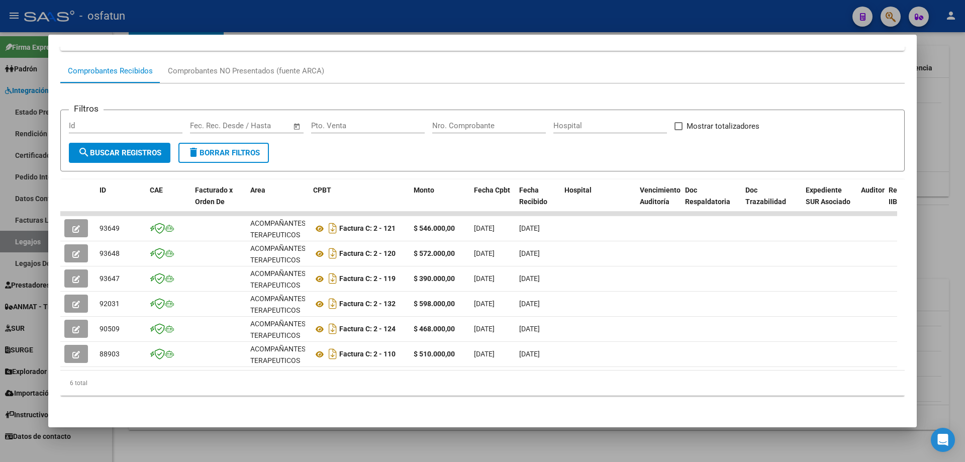
click at [574, 430] on div at bounding box center [482, 231] width 965 height 462
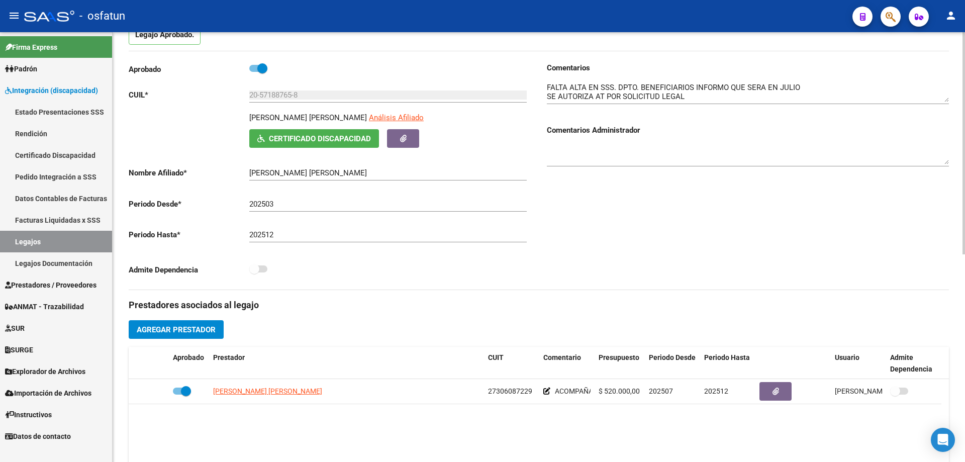
scroll to position [100, 0]
click at [46, 262] on link "Legajos Documentación" at bounding box center [56, 263] width 112 height 22
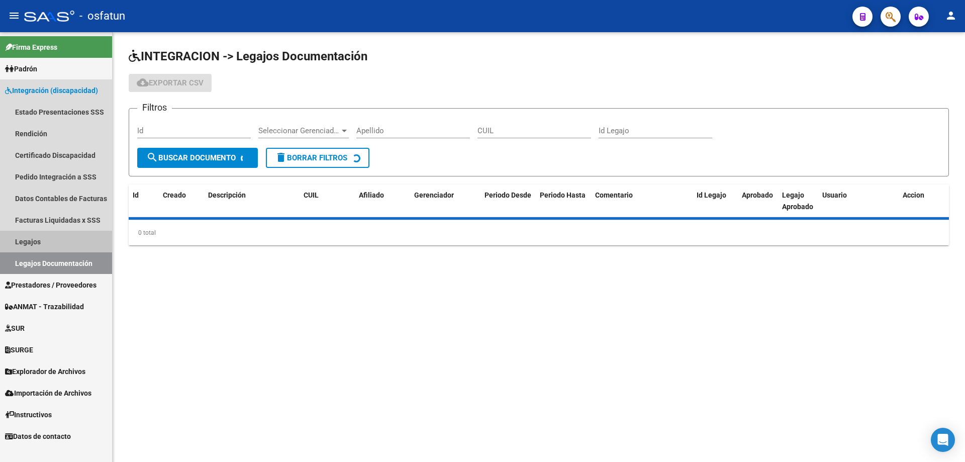
click at [43, 247] on link "Legajos" at bounding box center [56, 242] width 112 height 22
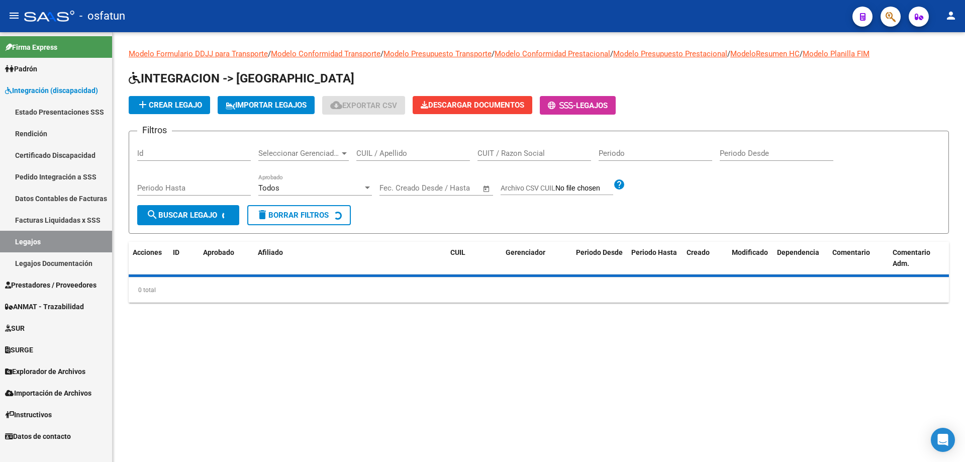
click at [405, 154] on input "CUIL / Apellido" at bounding box center [413, 153] width 114 height 9
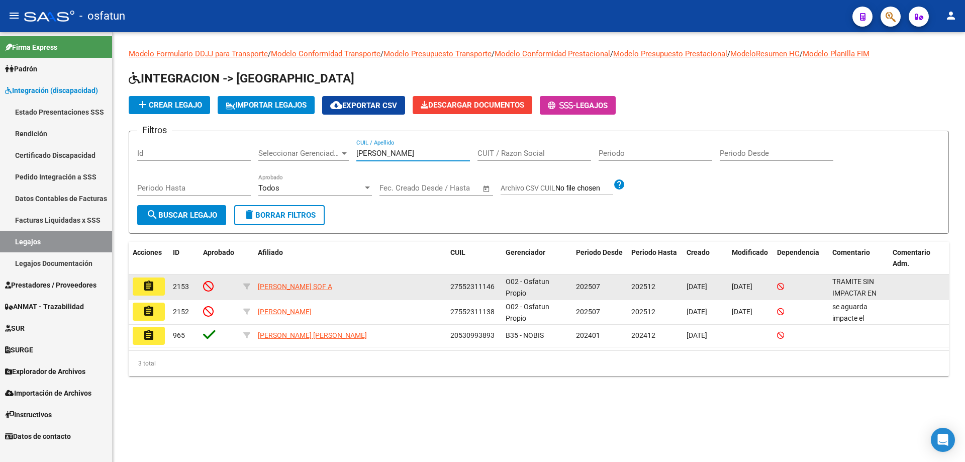
type input "allen"
click at [151, 284] on mat-icon "assignment" at bounding box center [149, 286] width 12 height 12
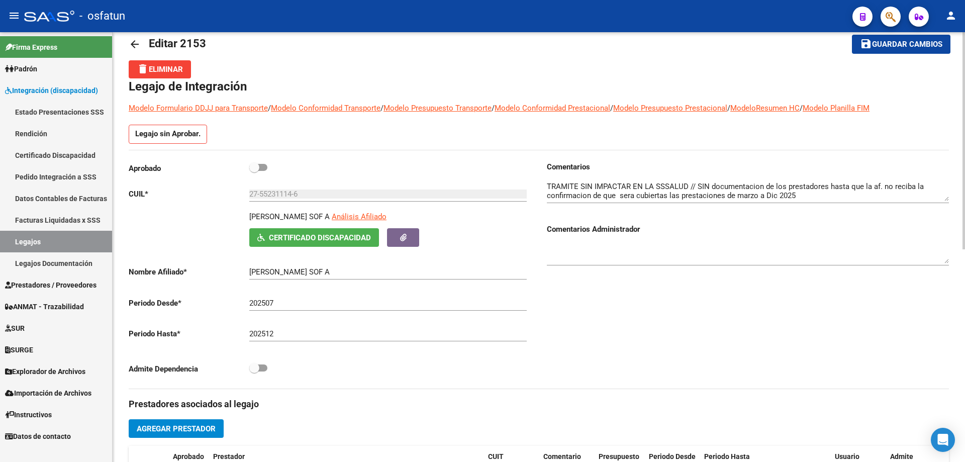
scroll to position [18, 0]
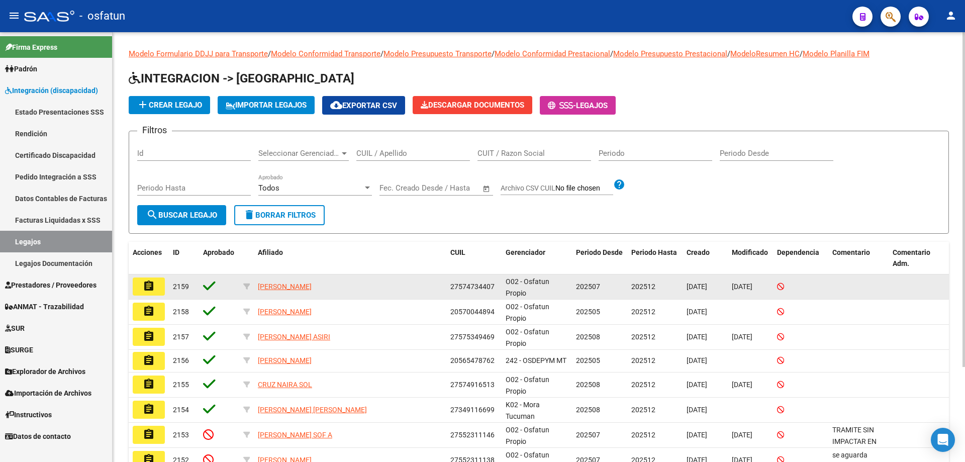
scroll to position [50, 0]
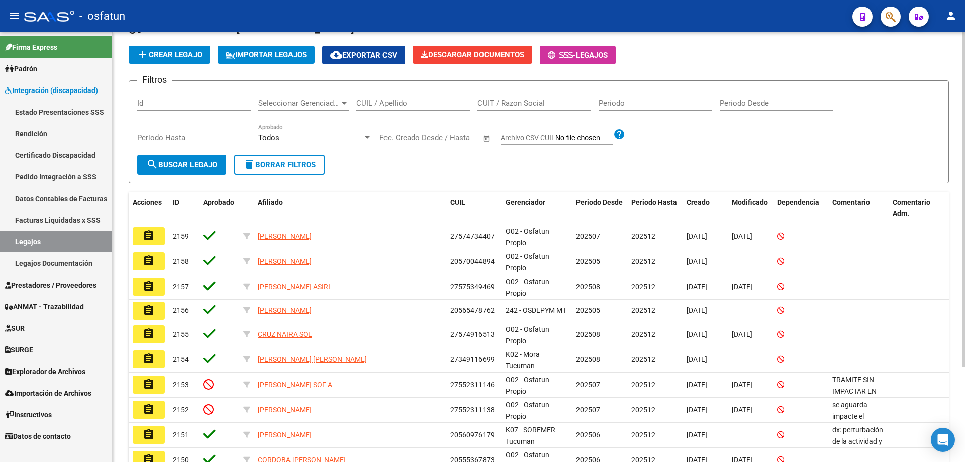
click at [418, 96] on div "CUIL / Apellido" at bounding box center [413, 100] width 114 height 22
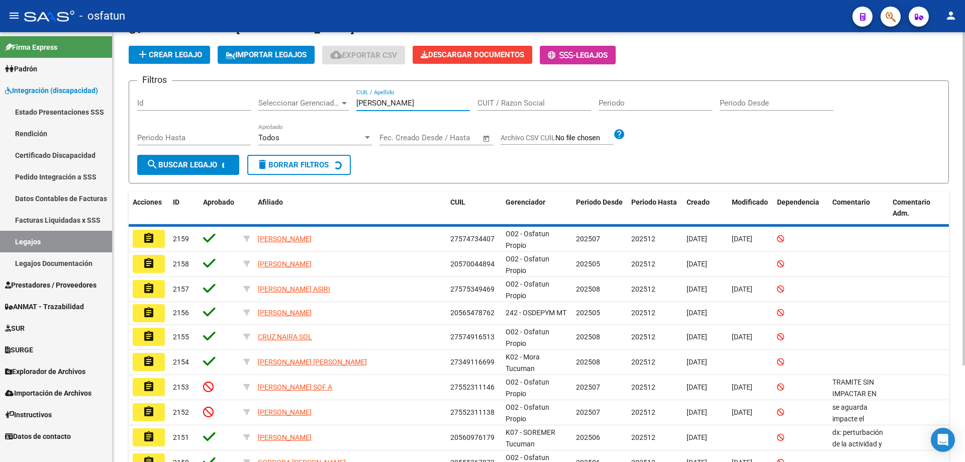
scroll to position [0, 0]
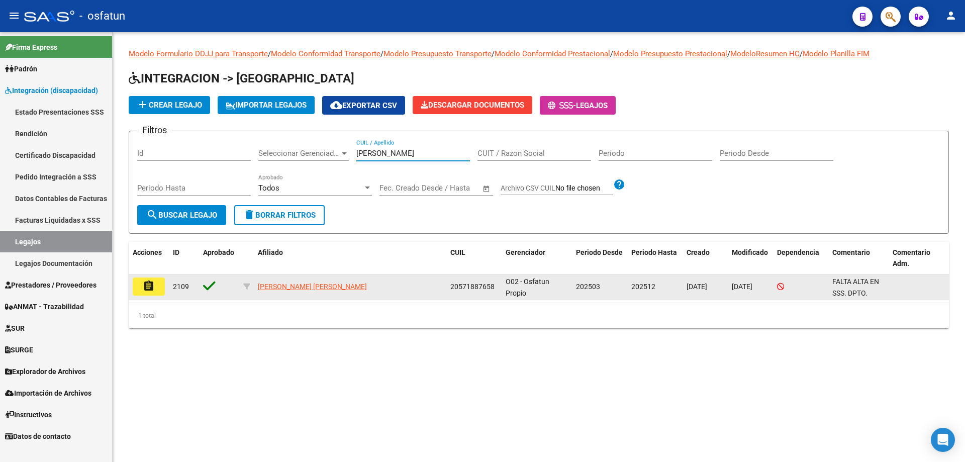
type input "izzo"
click at [148, 286] on mat-icon "assignment" at bounding box center [149, 286] width 12 height 12
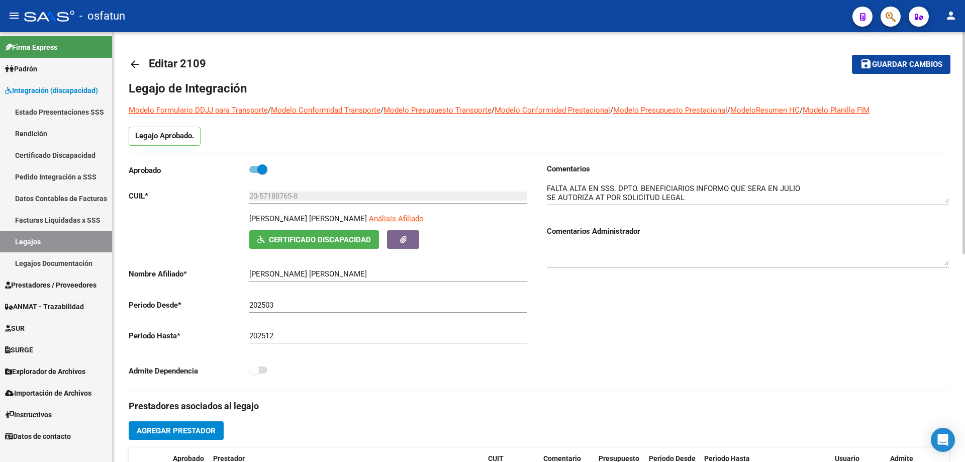
click at [279, 219] on p "RODRIGUEZ IZZO BRUNO HERNAN" at bounding box center [308, 218] width 118 height 11
drag, startPoint x: 279, startPoint y: 219, endPoint x: 300, endPoint y: 218, distance: 21.2
click at [300, 218] on p "RODRIGUEZ IZZO BRUNO HERNAN" at bounding box center [308, 218] width 118 height 11
copy p "RODRIGUEZ IZZO"
click at [271, 198] on input "20-57188765-8" at bounding box center [387, 195] width 277 height 9
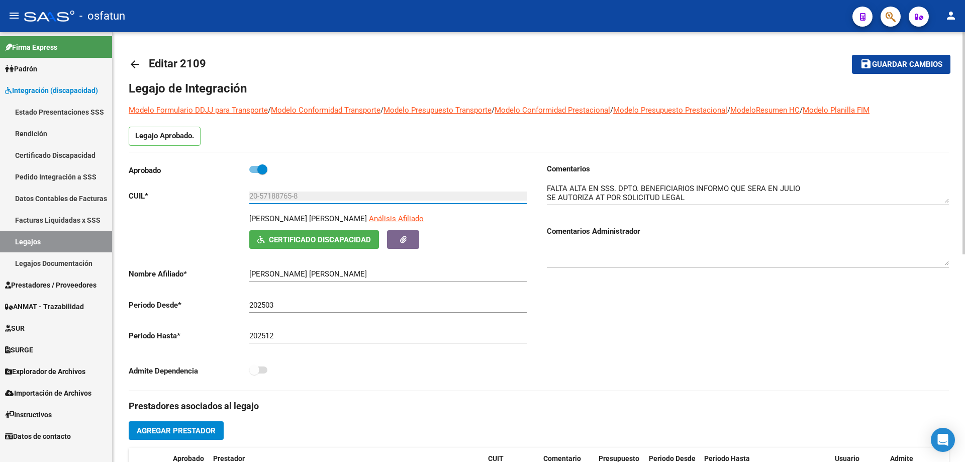
click at [271, 198] on input "20-57188765-8" at bounding box center [387, 195] width 277 height 9
click at [294, 214] on p "RODRIGUEZ IZZO BRUNO HERNAN" at bounding box center [308, 218] width 118 height 11
drag, startPoint x: 250, startPoint y: 215, endPoint x: 308, endPoint y: 217, distance: 58.3
click at [308, 217] on p "RODRIGUEZ IZZO BRUNO HERNAN" at bounding box center [308, 218] width 118 height 11
copy p "RODRIGUEZ IZZO"
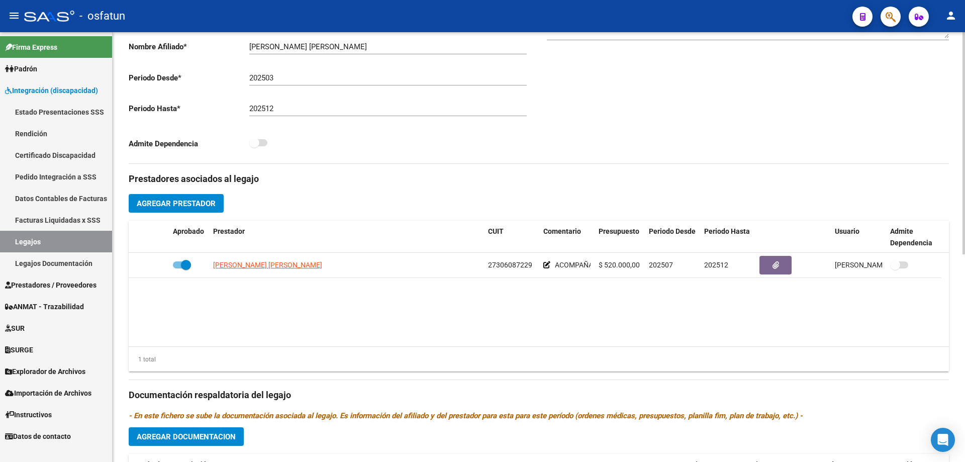
scroll to position [251, 0]
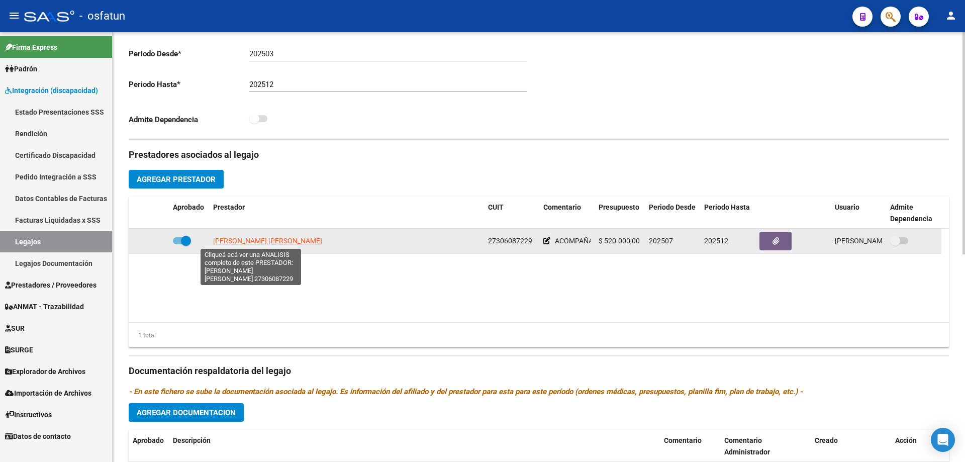
click at [262, 242] on span "[PERSON_NAME] [PERSON_NAME]" at bounding box center [267, 241] width 109 height 8
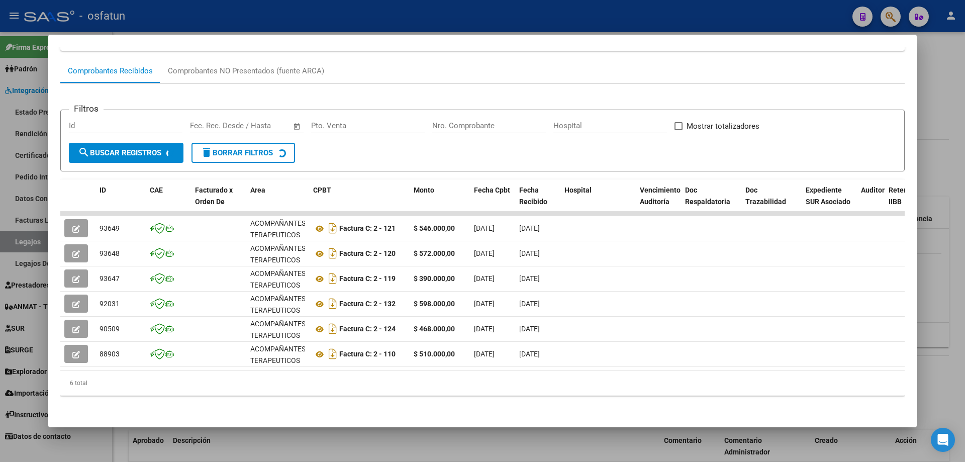
scroll to position [94, 0]
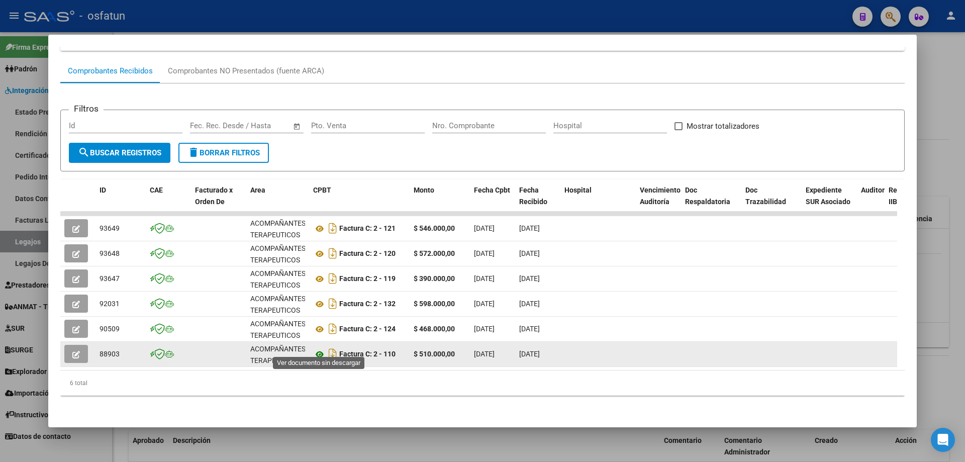
click at [321, 348] on icon at bounding box center [319, 354] width 13 height 12
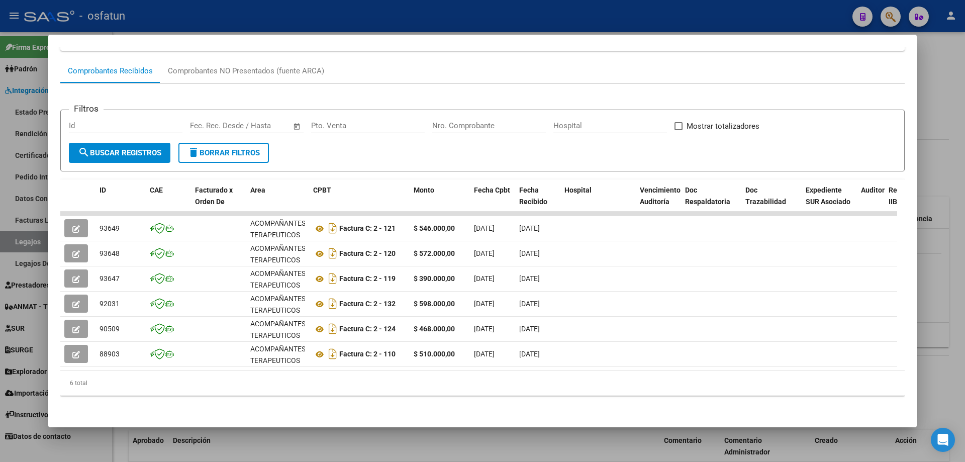
click at [291, 20] on div at bounding box center [482, 231] width 965 height 462
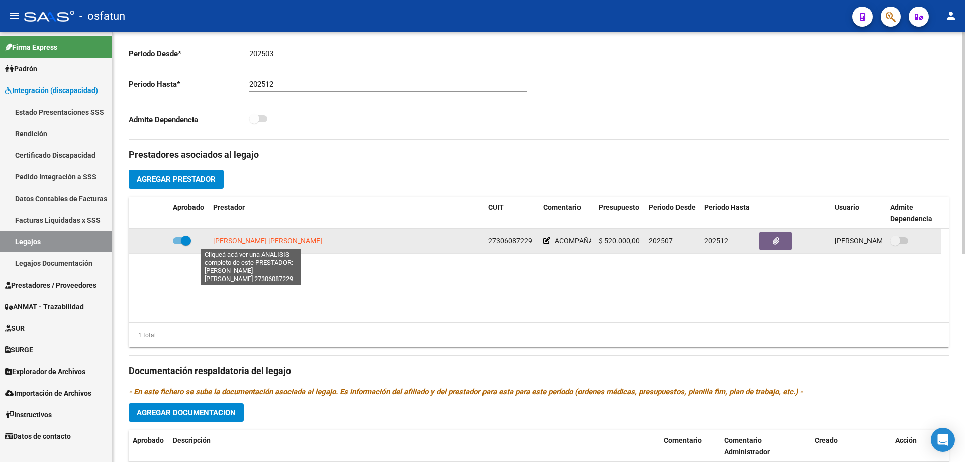
click at [237, 239] on span "[PERSON_NAME] [PERSON_NAME]" at bounding box center [267, 241] width 109 height 8
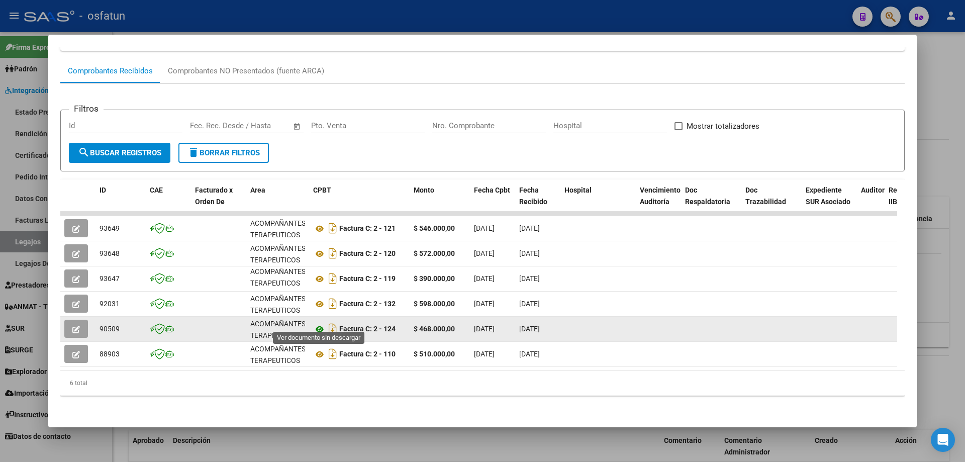
click at [315, 323] on icon at bounding box center [319, 329] width 13 height 12
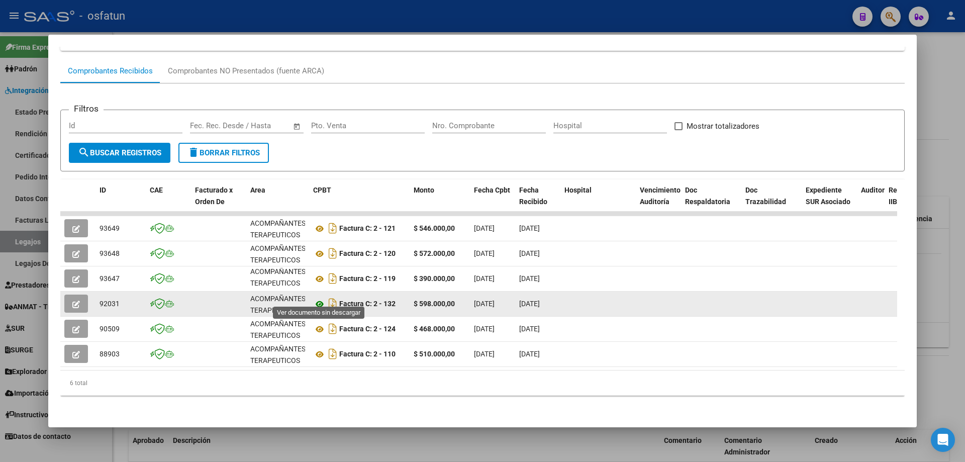
click at [323, 298] on icon at bounding box center [319, 304] width 13 height 12
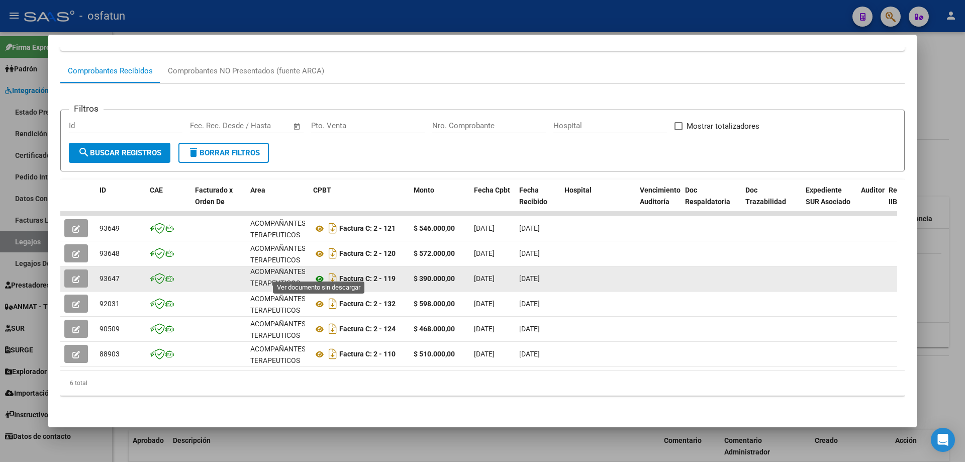
click at [319, 273] on icon at bounding box center [319, 279] width 13 height 12
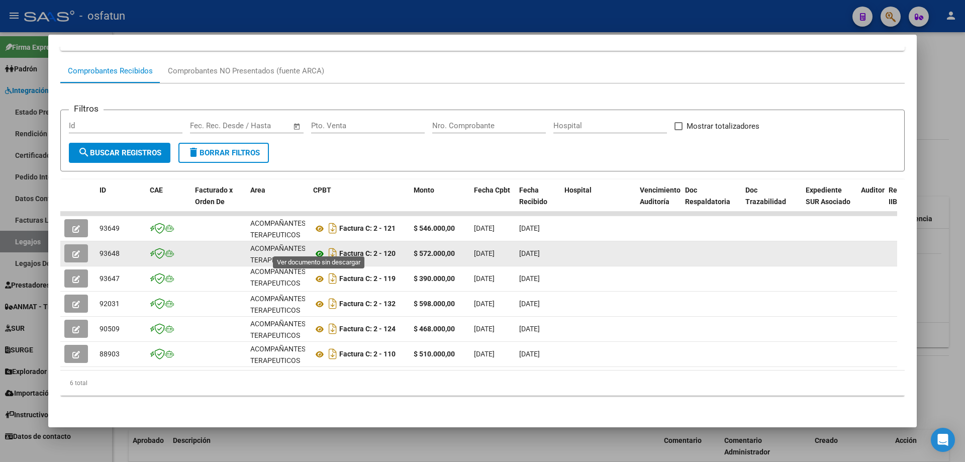
click at [321, 248] on icon at bounding box center [319, 254] width 13 height 12
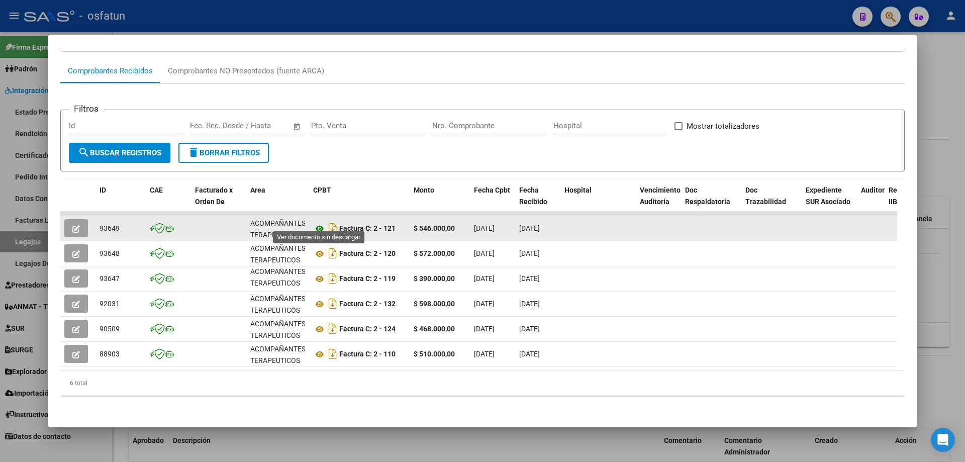
click at [320, 223] on icon at bounding box center [319, 229] width 13 height 12
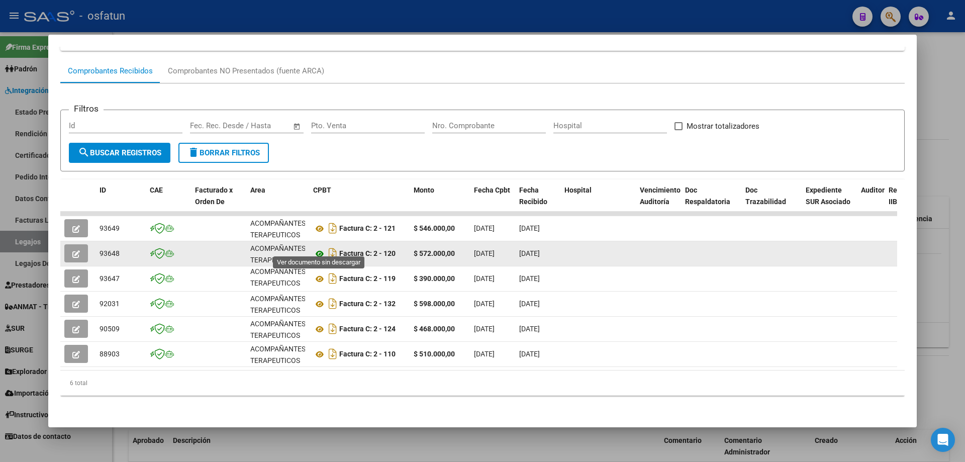
click at [318, 248] on icon at bounding box center [319, 254] width 13 height 12
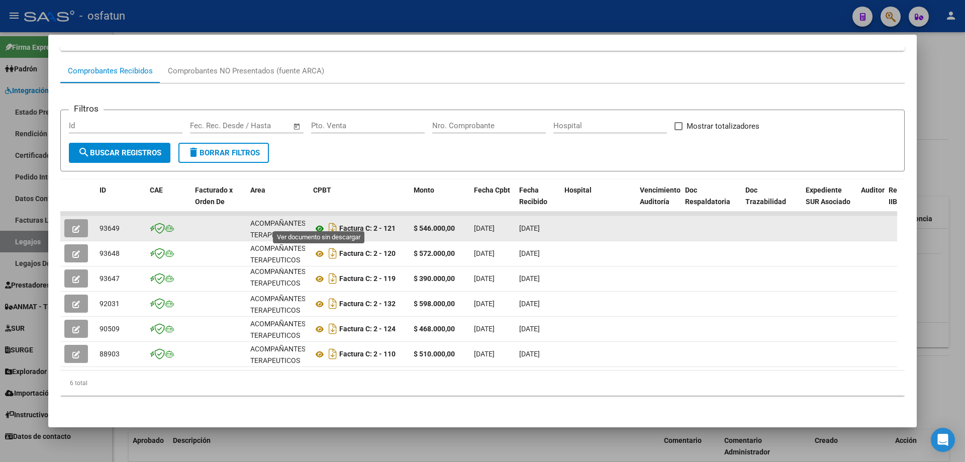
click at [320, 223] on icon at bounding box center [319, 229] width 13 height 12
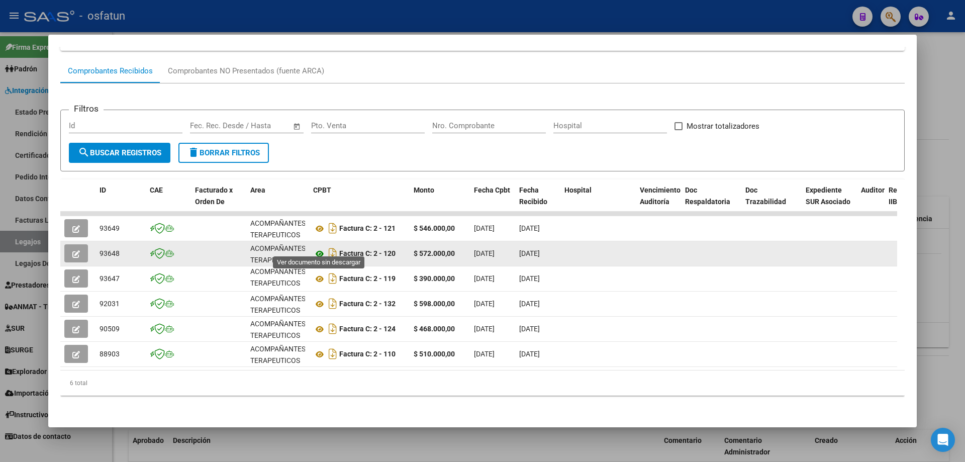
click at [322, 248] on icon at bounding box center [319, 254] width 13 height 12
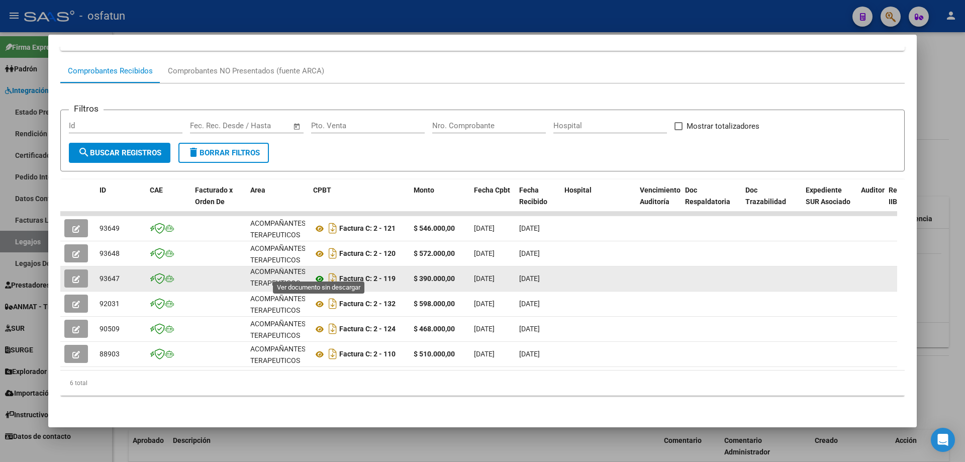
click at [321, 273] on icon at bounding box center [319, 279] width 13 height 12
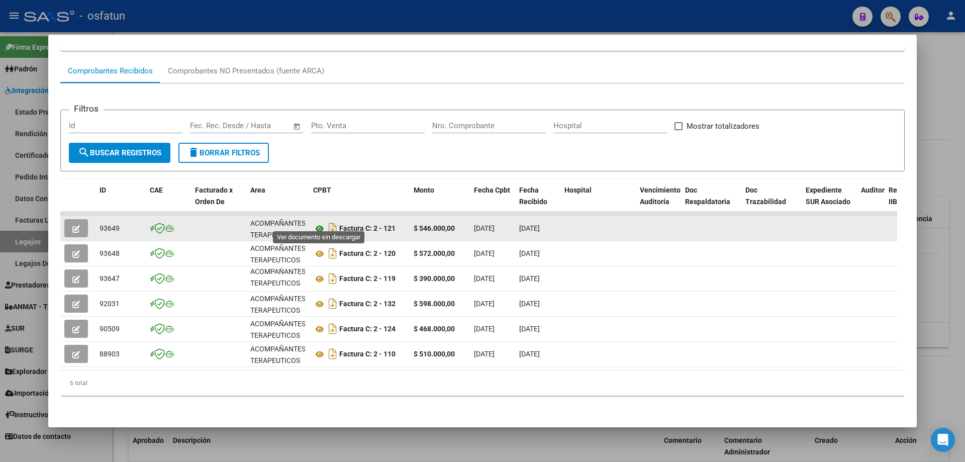
click at [321, 223] on icon at bounding box center [319, 229] width 13 height 12
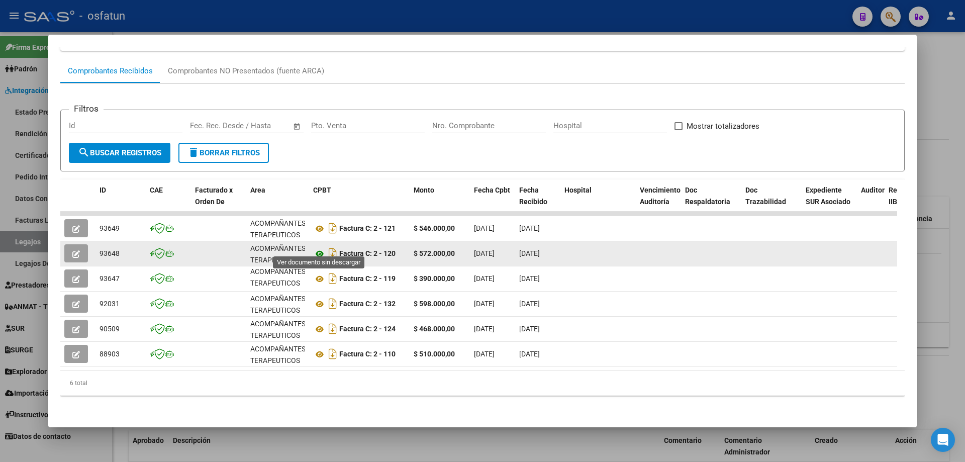
click at [317, 251] on icon at bounding box center [319, 254] width 13 height 12
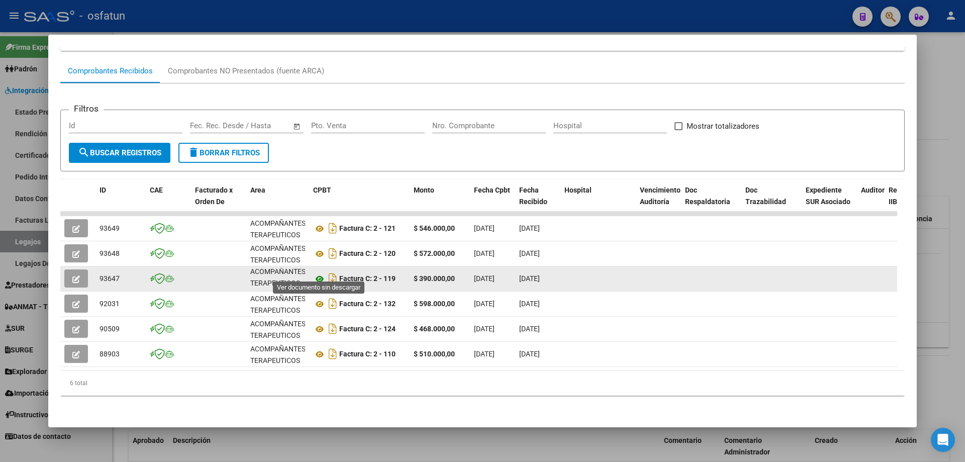
click at [320, 273] on icon at bounding box center [319, 279] width 13 height 12
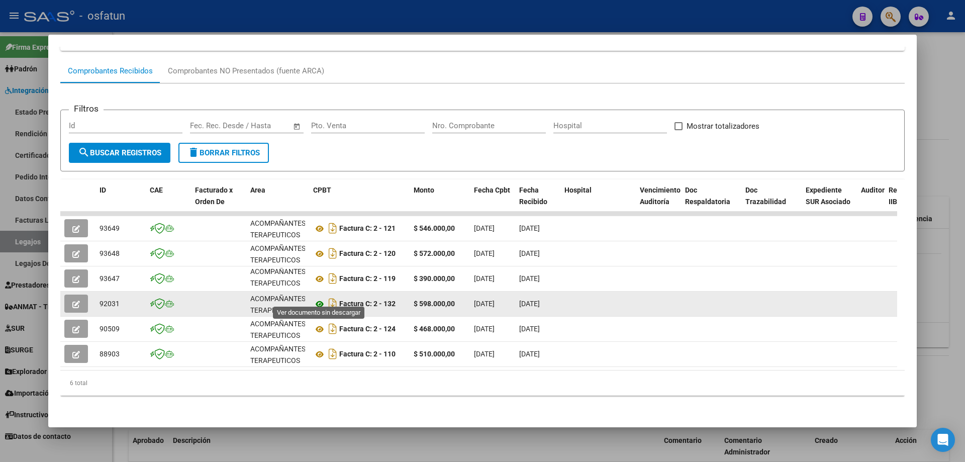
click at [318, 298] on icon at bounding box center [319, 304] width 13 height 12
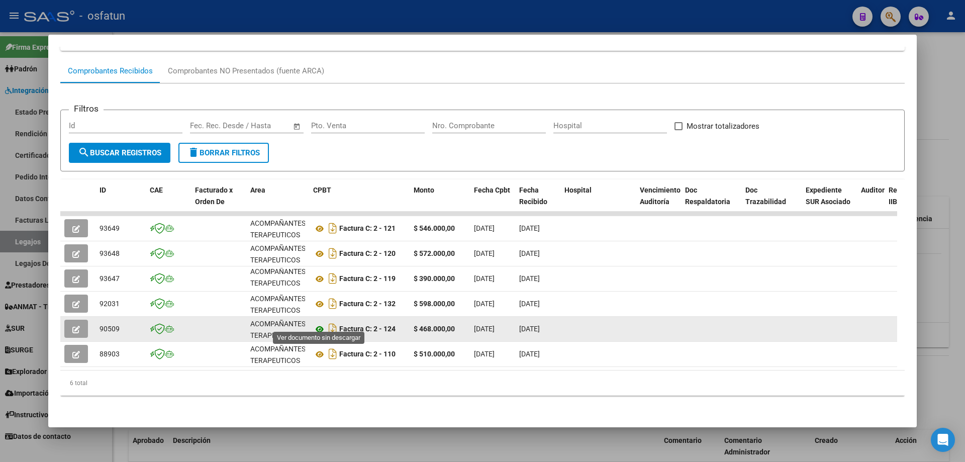
click at [322, 323] on icon at bounding box center [319, 329] width 13 height 12
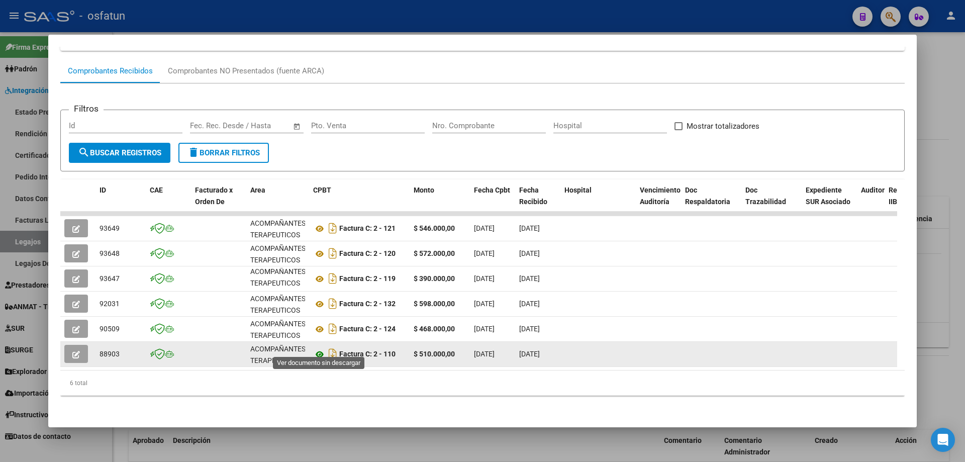
click at [318, 349] on icon at bounding box center [319, 354] width 13 height 12
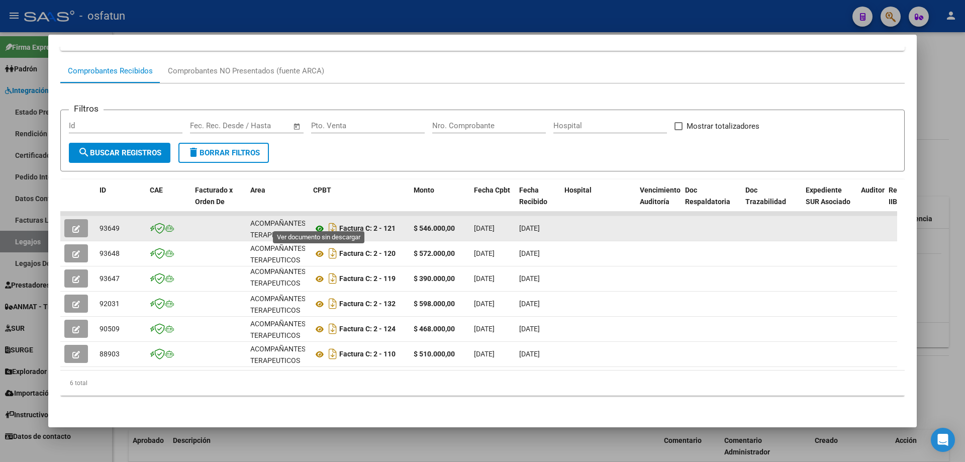
click at [317, 223] on icon at bounding box center [319, 229] width 13 height 12
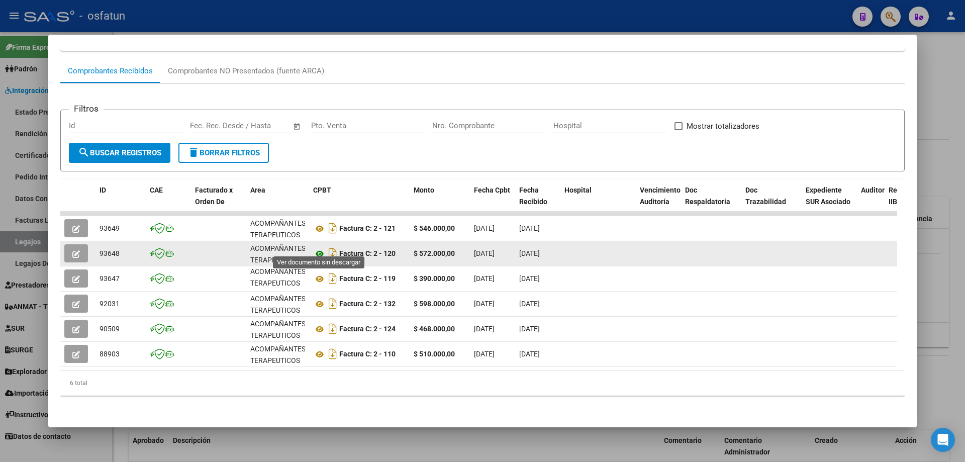
click at [319, 248] on icon at bounding box center [319, 254] width 13 height 12
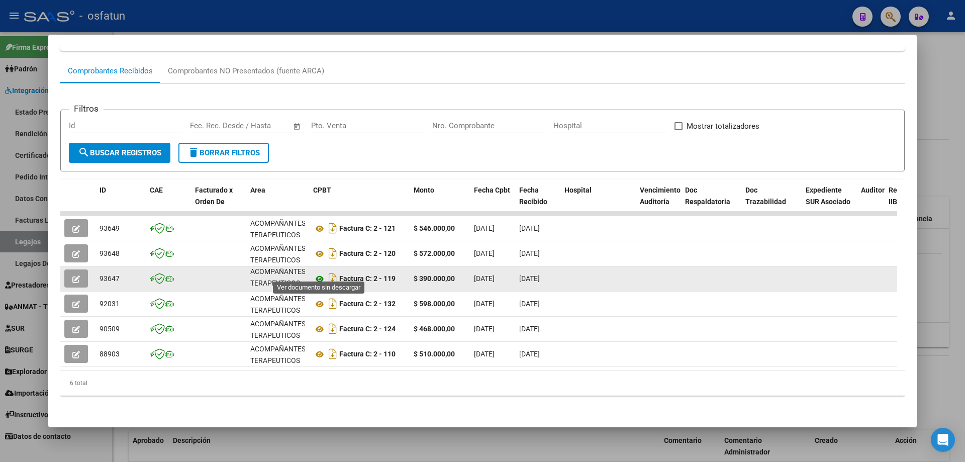
click at [319, 273] on icon at bounding box center [319, 279] width 13 height 12
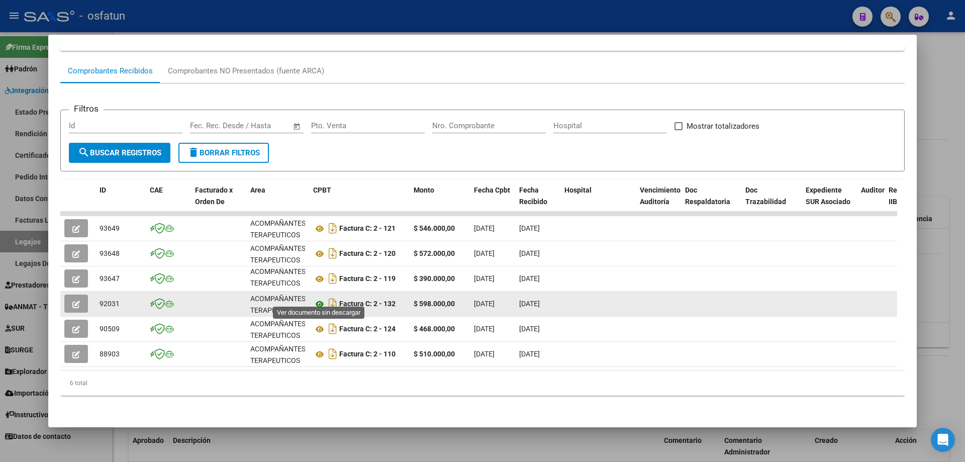
click at [317, 300] on icon at bounding box center [319, 304] width 13 height 12
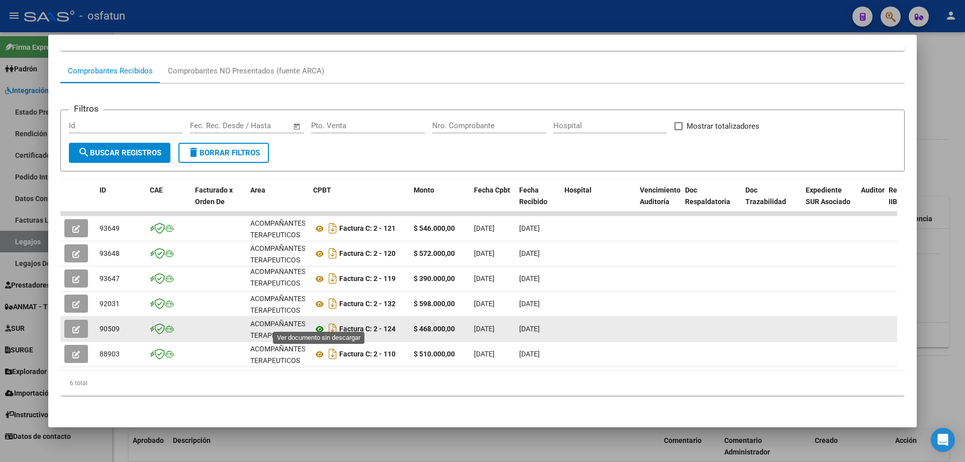
click at [318, 323] on icon at bounding box center [319, 329] width 13 height 12
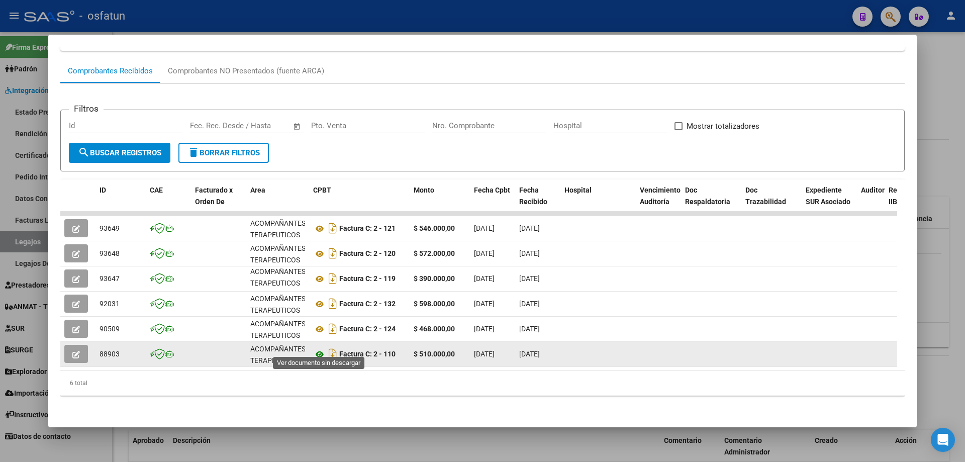
click at [321, 348] on icon at bounding box center [319, 354] width 13 height 12
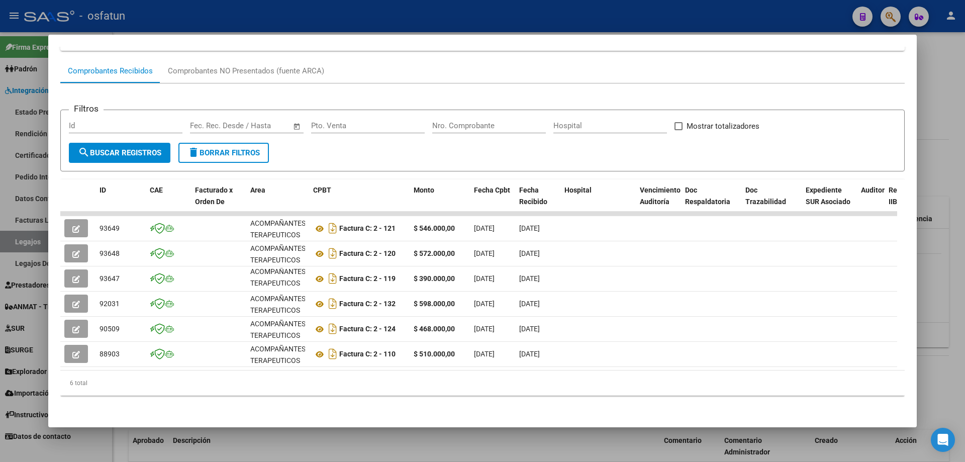
click at [532, 453] on div at bounding box center [482, 231] width 965 height 462
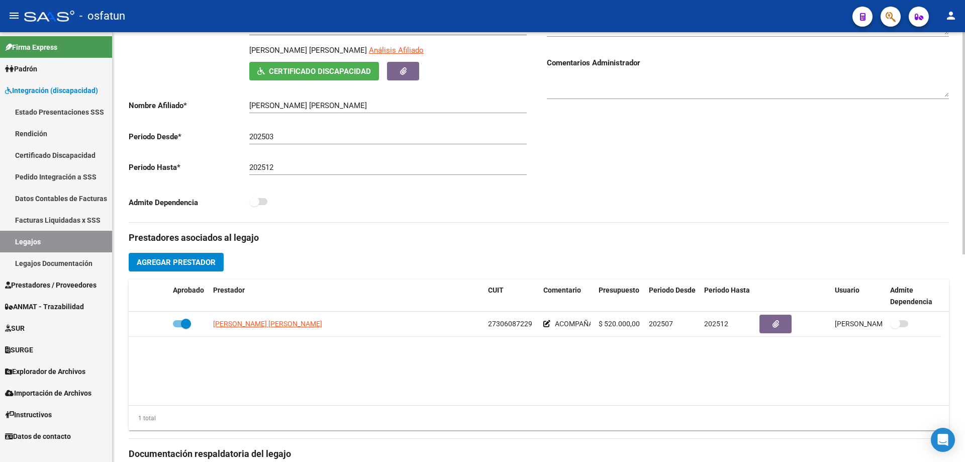
scroll to position [100, 0]
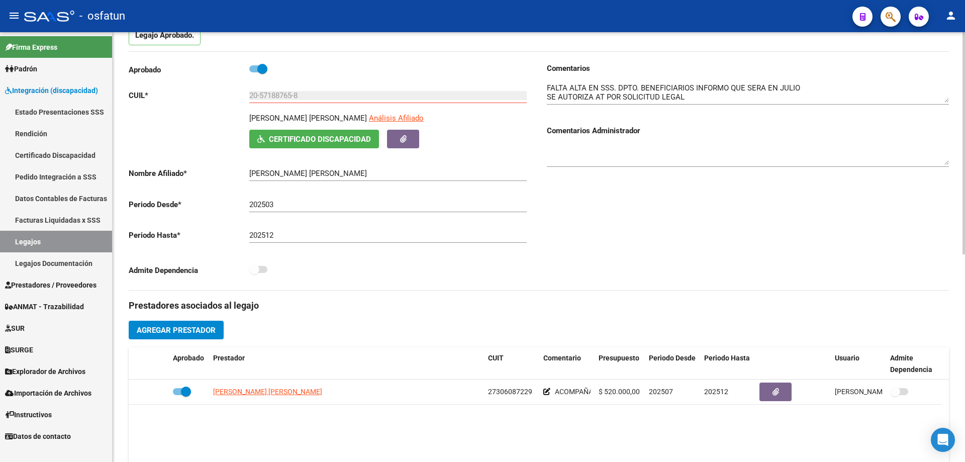
click at [282, 98] on input "20-57188765-8" at bounding box center [387, 95] width 277 height 9
click at [311, 116] on p "RODRIGUEZ IZZO BRUNO HERNAN" at bounding box center [308, 118] width 118 height 11
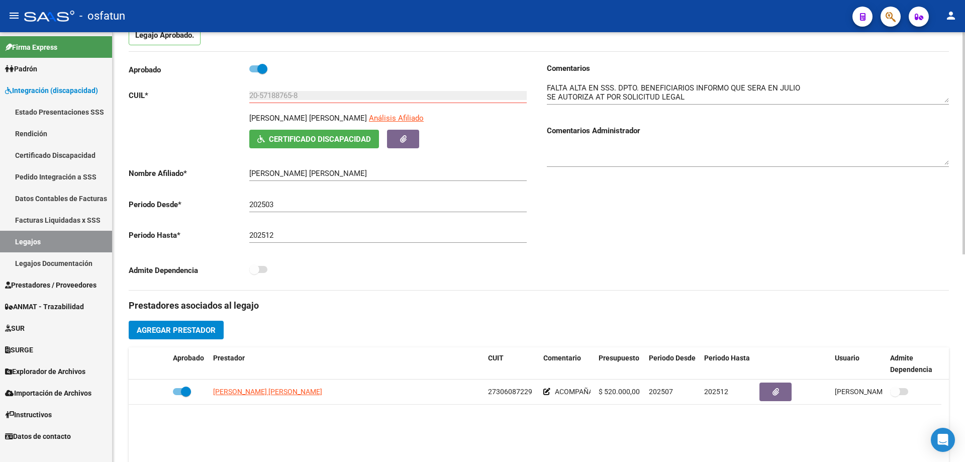
copy p "RODRIGUEZ IZZO BRUNO HERNAN"
click at [287, 93] on input "20-57188765-8" at bounding box center [387, 95] width 277 height 9
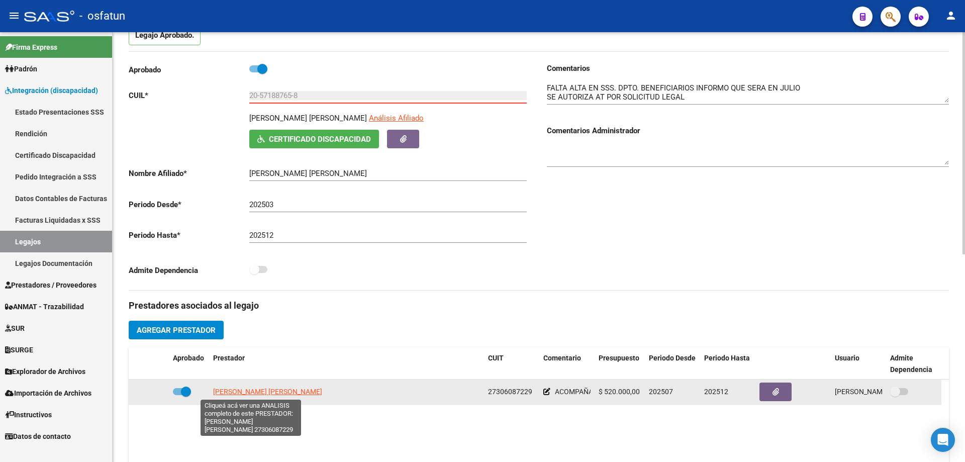
click at [271, 391] on span "[PERSON_NAME] [PERSON_NAME]" at bounding box center [267, 391] width 109 height 8
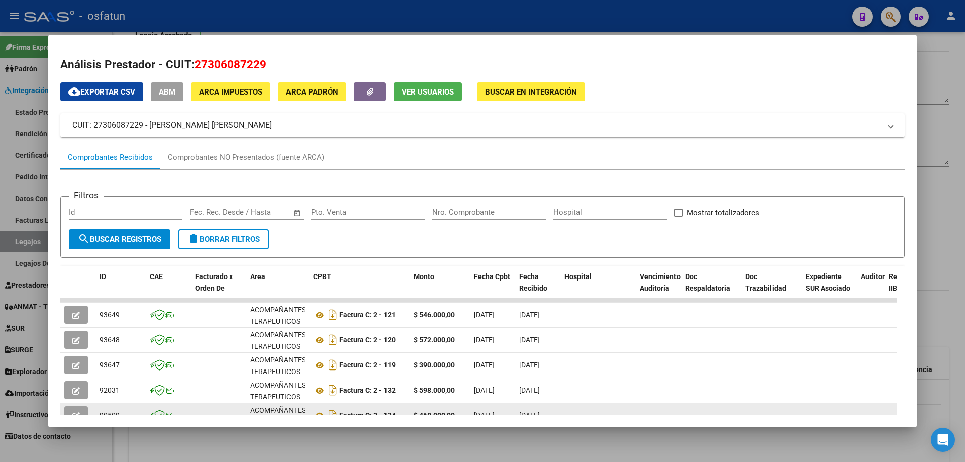
click at [668, 414] on datatable-body-cell at bounding box center [657, 415] width 45 height 25
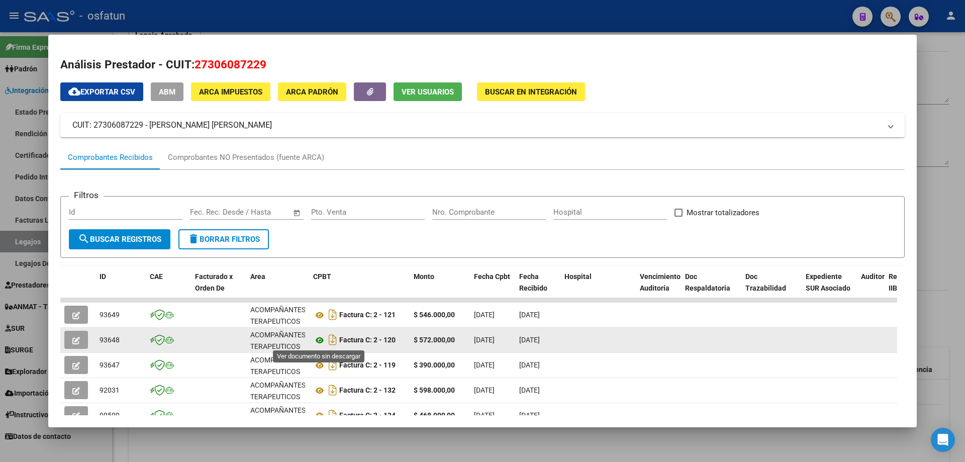
click at [320, 340] on icon at bounding box center [319, 340] width 13 height 12
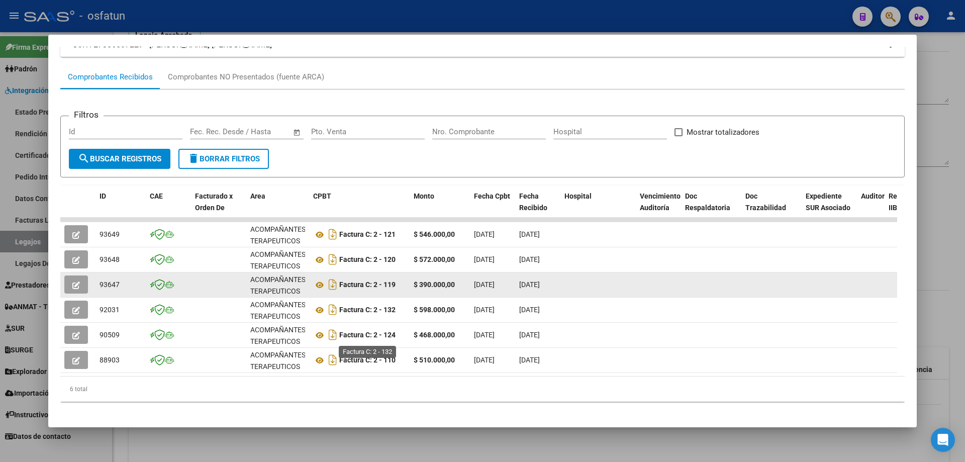
scroll to position [94, 0]
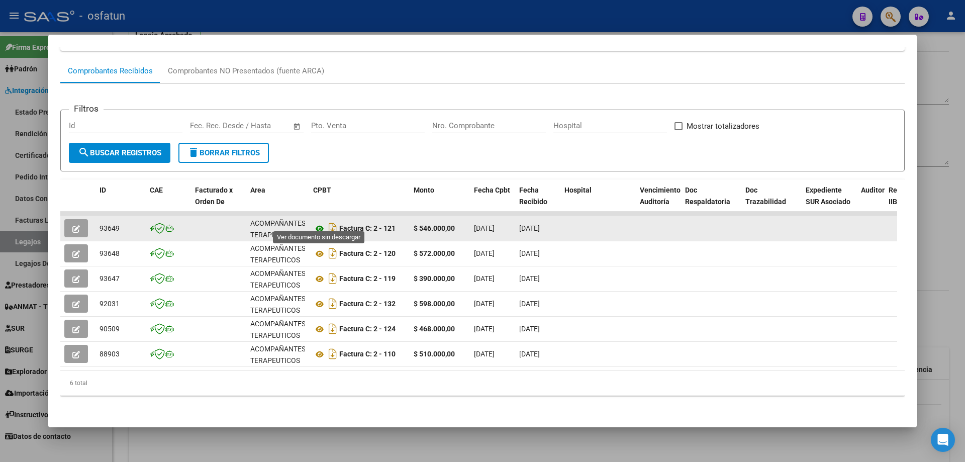
click at [318, 223] on icon at bounding box center [319, 229] width 13 height 12
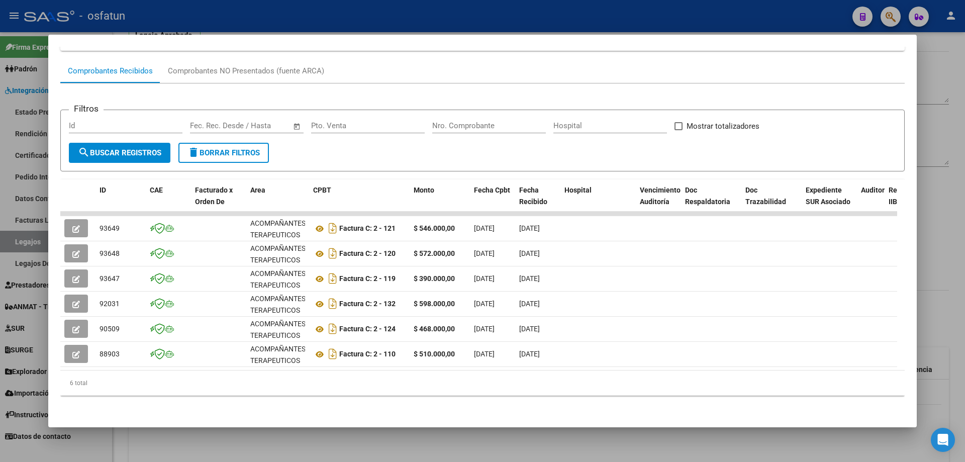
click at [392, 446] on div at bounding box center [482, 231] width 965 height 462
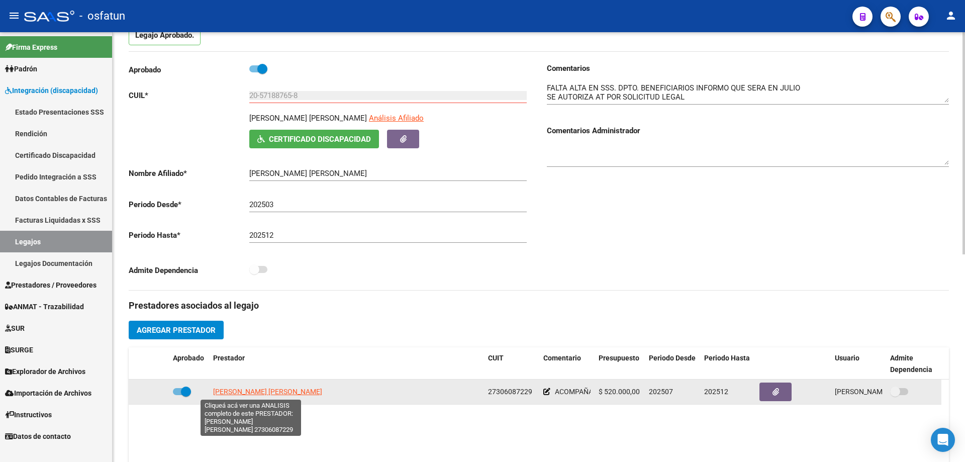
click at [239, 391] on span "[PERSON_NAME] [PERSON_NAME]" at bounding box center [267, 391] width 109 height 8
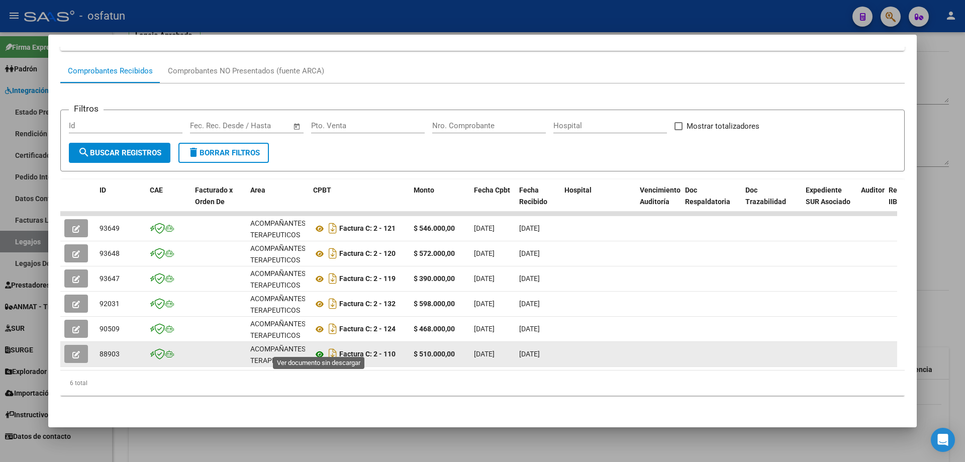
click at [316, 348] on icon at bounding box center [319, 354] width 13 height 12
click at [69, 346] on button "button" at bounding box center [76, 354] width 24 height 18
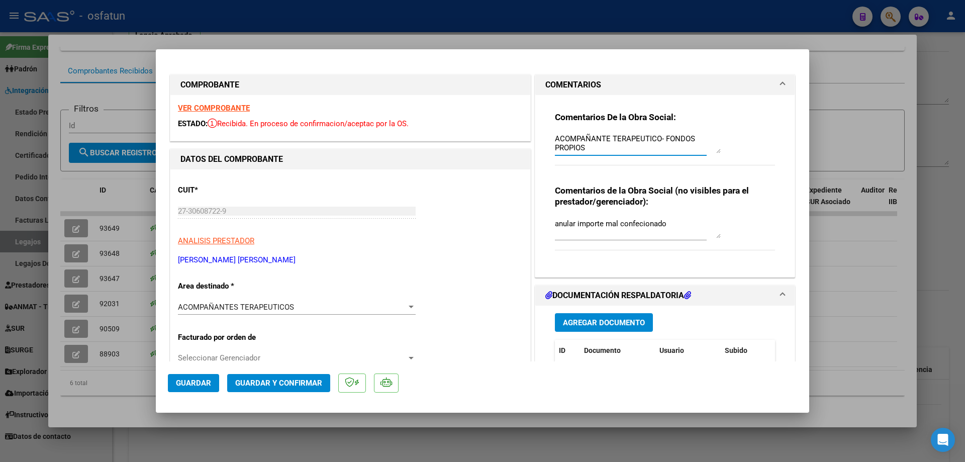
click at [584, 146] on textarea "ACOMPAÑANTE TERAPEUTICO- FONDOS PROPIOS SE TIENE QUE APROBAR EL LEGAJO." at bounding box center [638, 143] width 166 height 20
drag, startPoint x: 584, startPoint y: 146, endPoint x: 598, endPoint y: 141, distance: 14.9
click at [598, 141] on textarea "ACOMPAÑANTE TERAPEUTICO- FONDOS PROPIOS SE TIENE QUE APROBAR EL LEGAJO." at bounding box center [638, 143] width 166 height 20
click at [600, 148] on textarea "ACOMPAÑANTE TERAPEUTICO- FONDOS PROPIOS SE TIENE QUE APROBAR EL LEGAJO." at bounding box center [638, 143] width 166 height 20
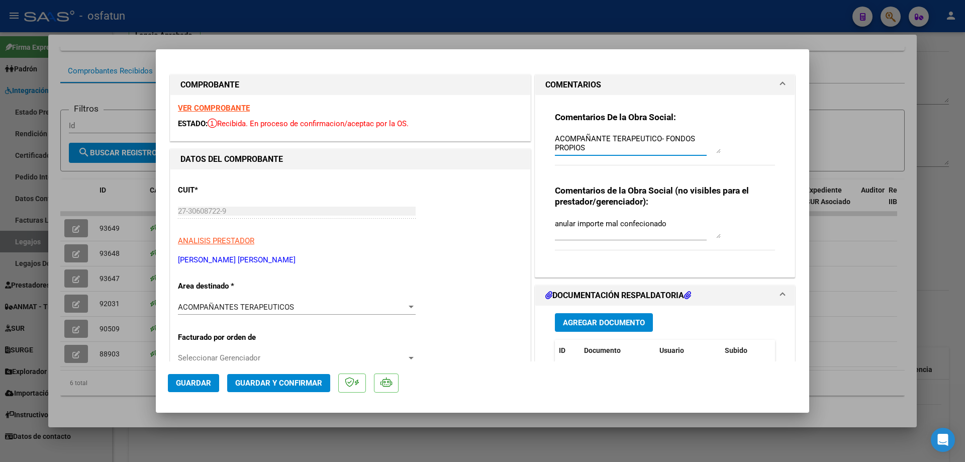
click at [597, 145] on textarea "ACOMPAÑANTE TERAPEUTICO- FONDOS PROPIOS SE TIENE QUE APROBAR EL LEGAJO." at bounding box center [638, 143] width 166 height 20
click at [596, 148] on textarea "ACOMPAÑANTE TERAPEUTICO- FONDOS PROPIOS SE TIENE QUE APROBAR EL LEGAJO." at bounding box center [638, 143] width 166 height 20
click at [273, 307] on span "ACOMPAÑANTES TERAPEUTICOS" at bounding box center [236, 306] width 116 height 9
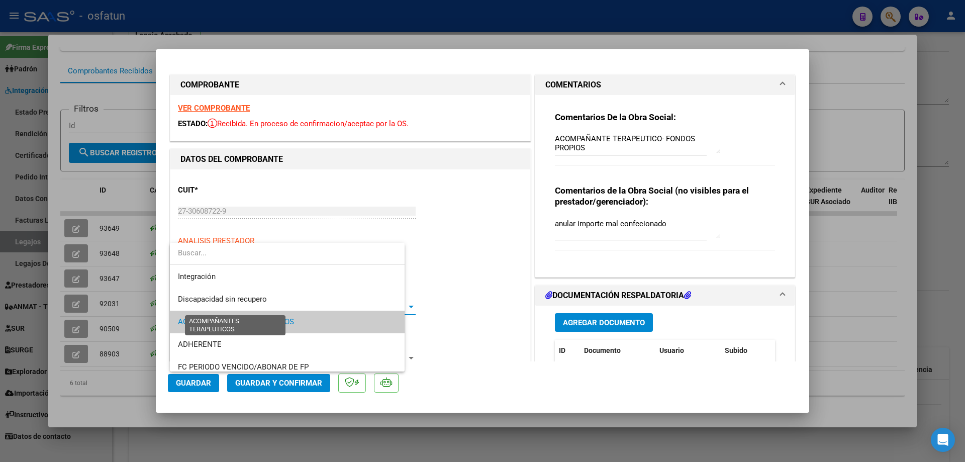
scroll to position [15, 0]
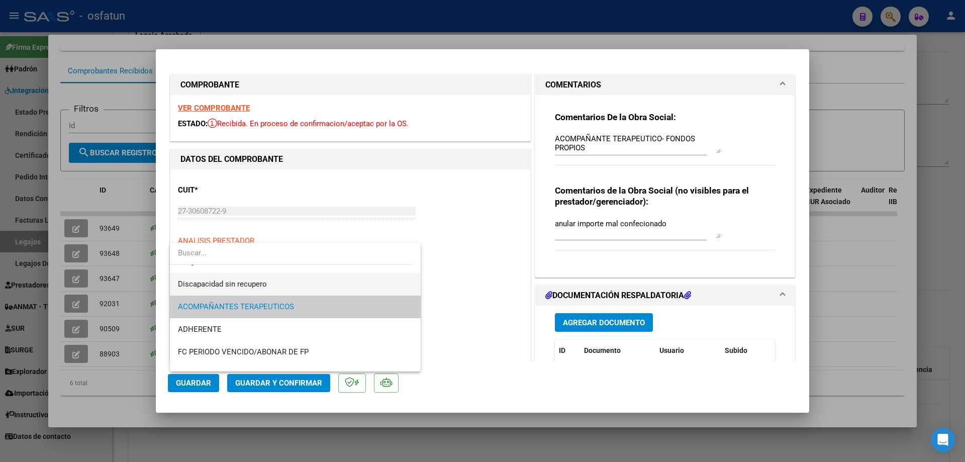
click at [223, 288] on span "Discapacidad sin recupero" at bounding box center [295, 284] width 235 height 23
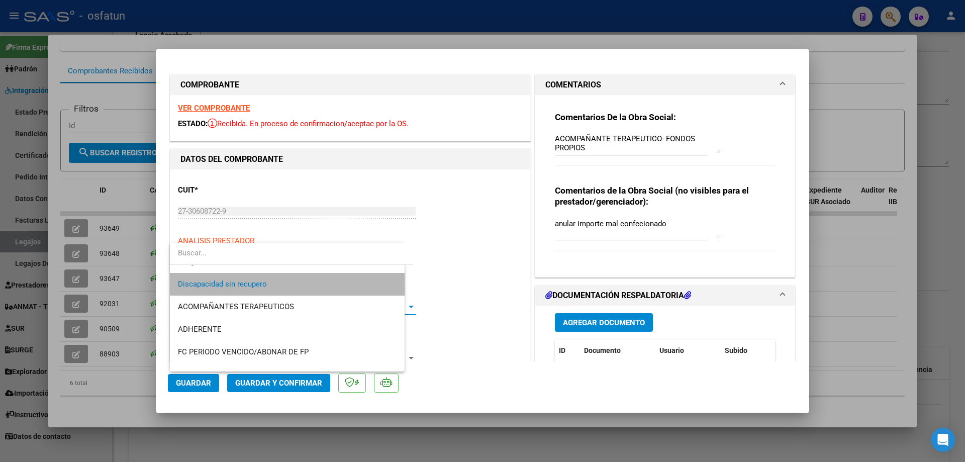
scroll to position [23, 0]
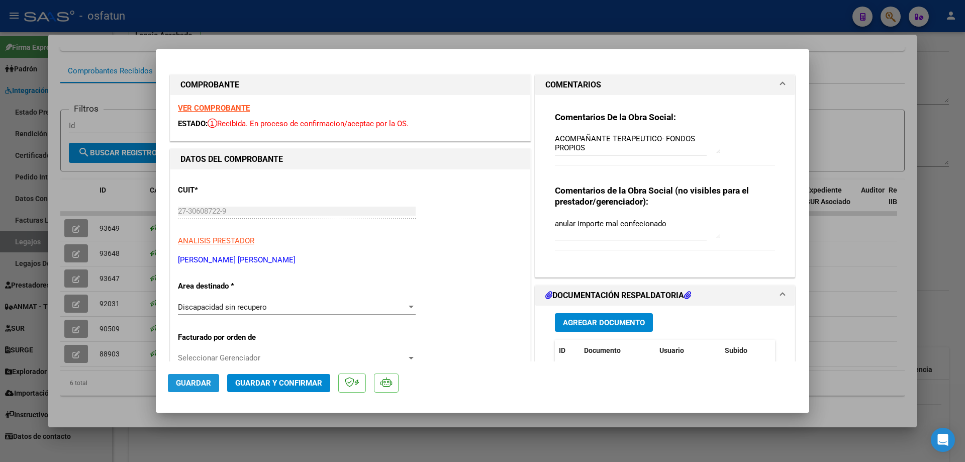
click at [207, 379] on span "Guardar" at bounding box center [193, 382] width 35 height 9
click at [845, 298] on div at bounding box center [482, 231] width 965 height 462
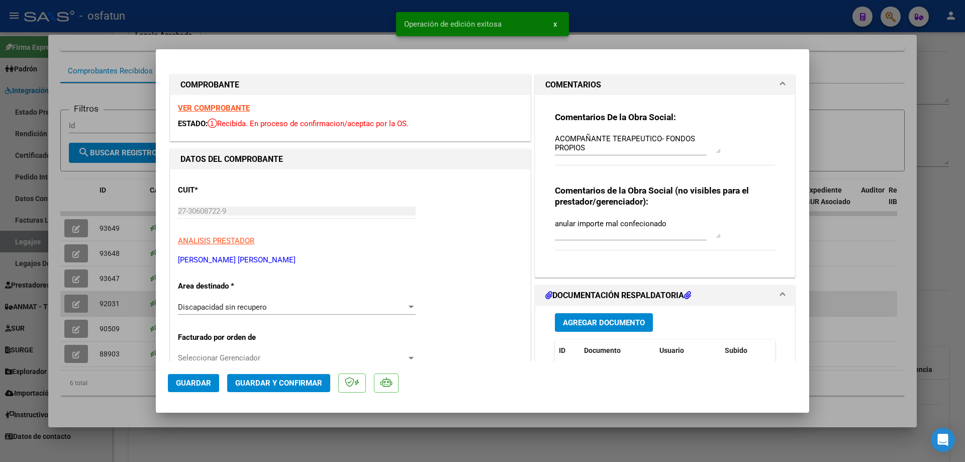
type input "$ 0,00"
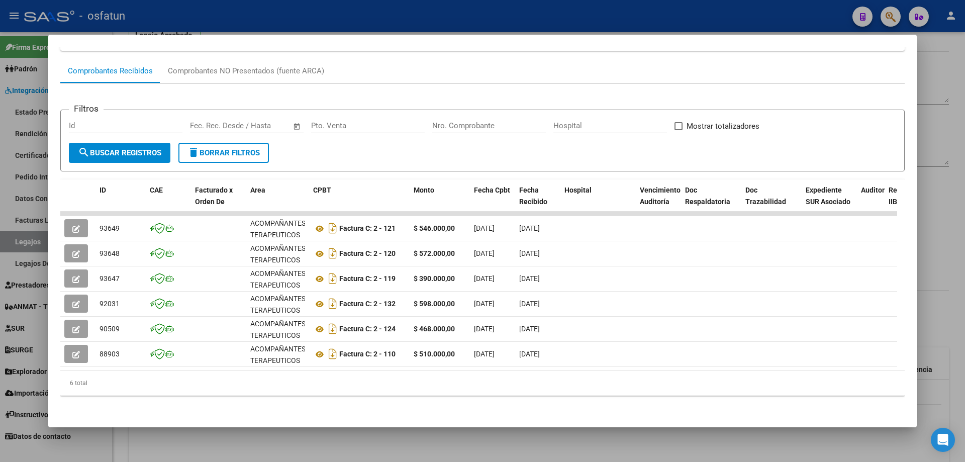
click at [108, 148] on span "search Buscar Registros" at bounding box center [119, 152] width 83 height 9
click at [941, 272] on div at bounding box center [482, 231] width 965 height 462
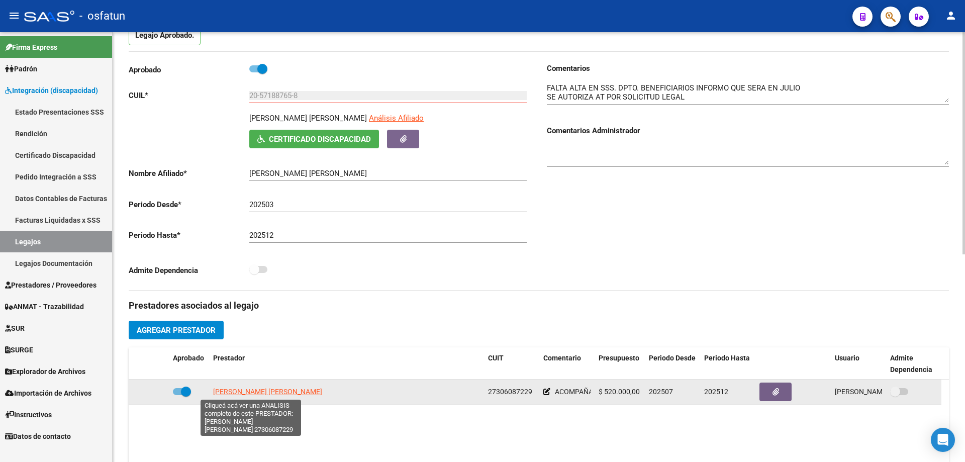
click at [257, 388] on span "[PERSON_NAME] [PERSON_NAME]" at bounding box center [267, 391] width 109 height 8
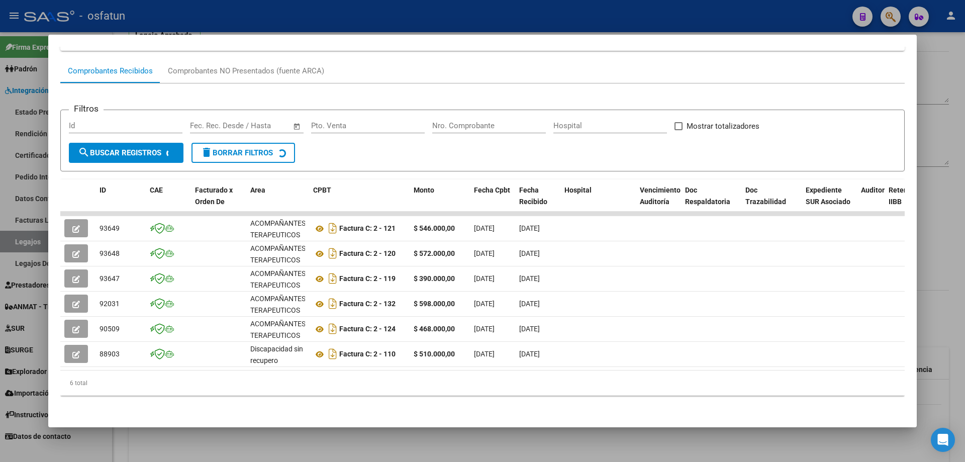
scroll to position [94, 0]
click at [368, 445] on div at bounding box center [482, 231] width 965 height 462
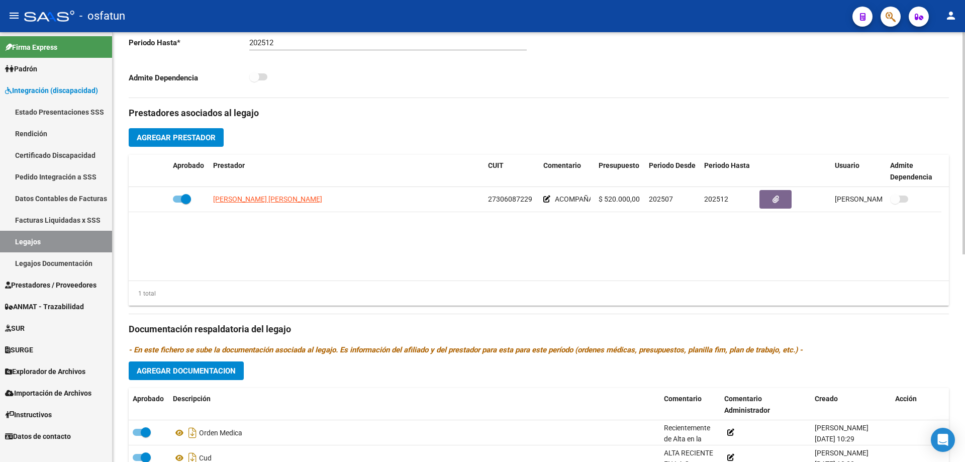
scroll to position [301, 0]
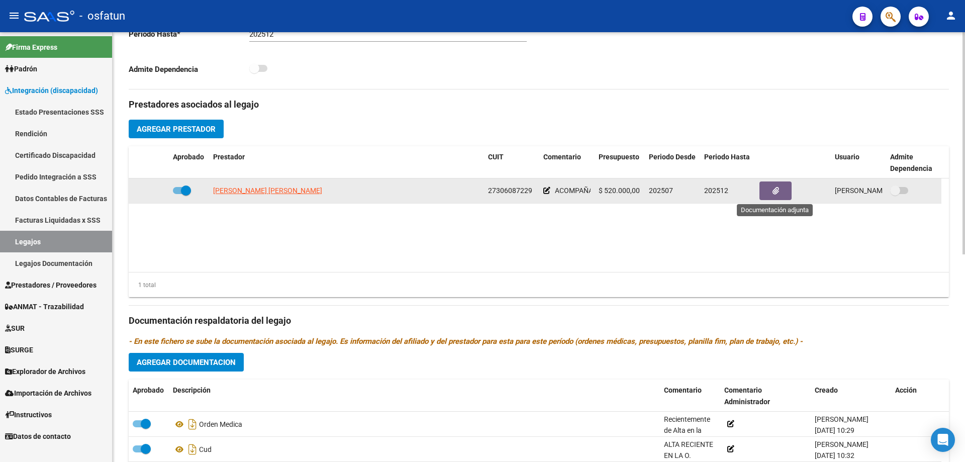
click at [781, 189] on button "button" at bounding box center [775, 190] width 32 height 19
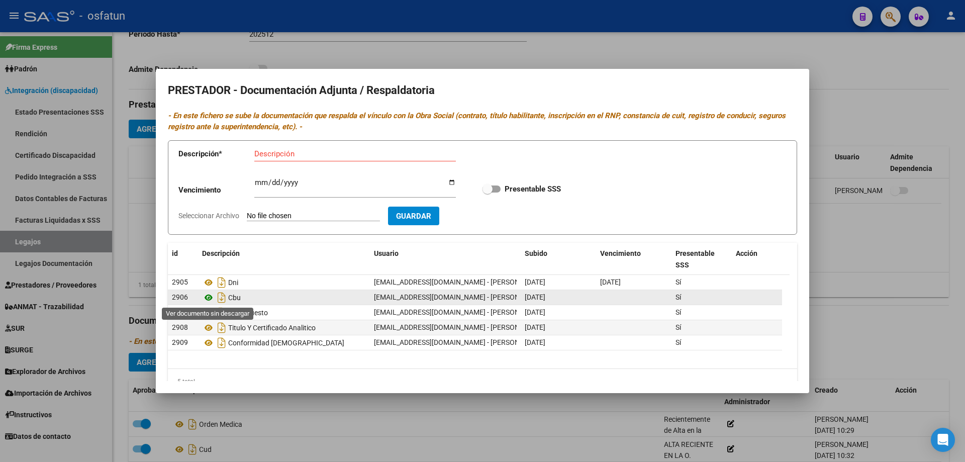
click at [208, 297] on icon at bounding box center [208, 297] width 13 height 12
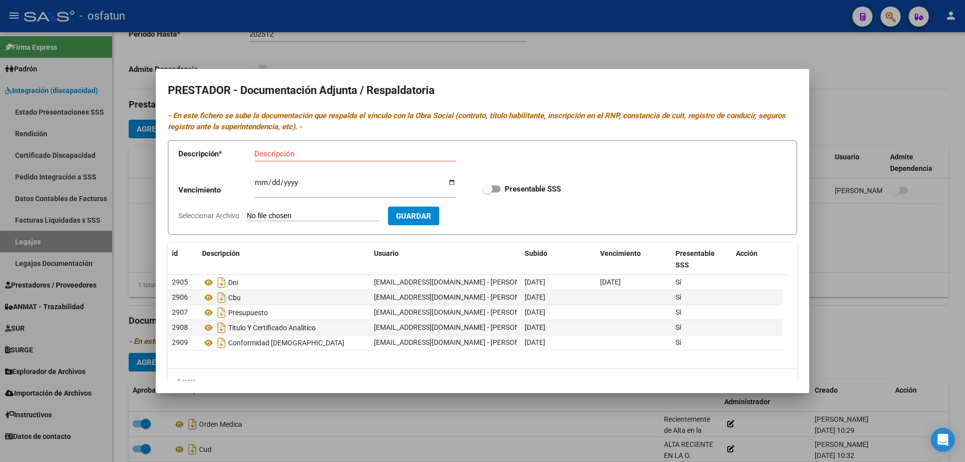
click at [421, 428] on div at bounding box center [482, 231] width 965 height 462
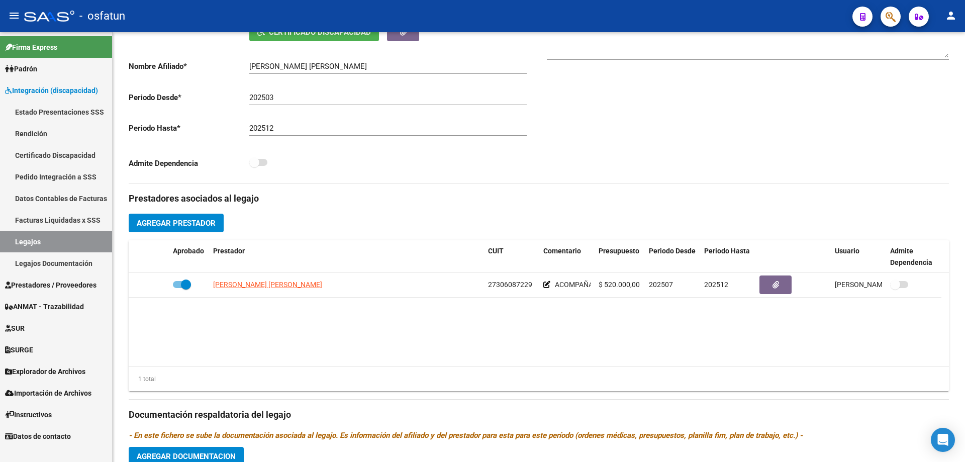
scroll to position [201, 0]
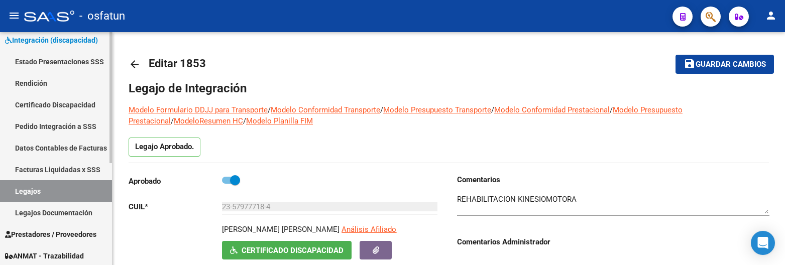
click at [38, 194] on link "Legajos" at bounding box center [56, 191] width 112 height 22
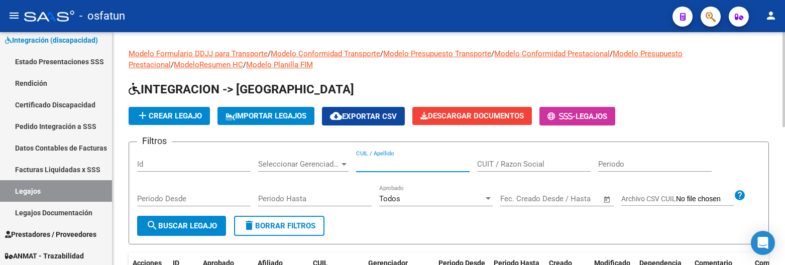
click at [371, 166] on input "CUIL / Apellido" at bounding box center [413, 164] width 114 height 9
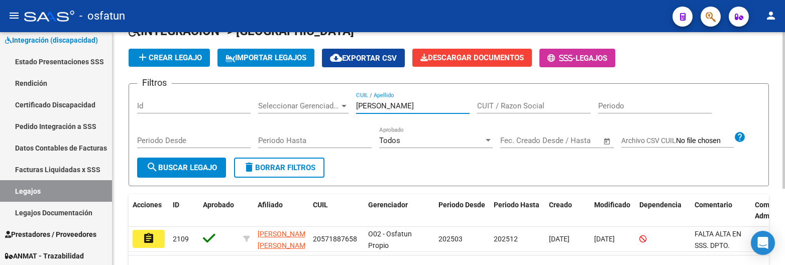
scroll to position [114, 0]
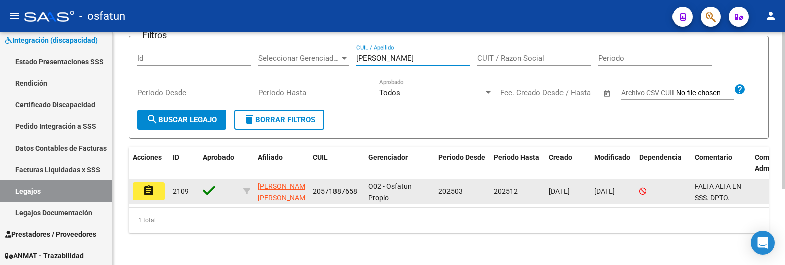
type input "izzo"
click at [145, 185] on mat-icon "assignment" at bounding box center [149, 191] width 12 height 12
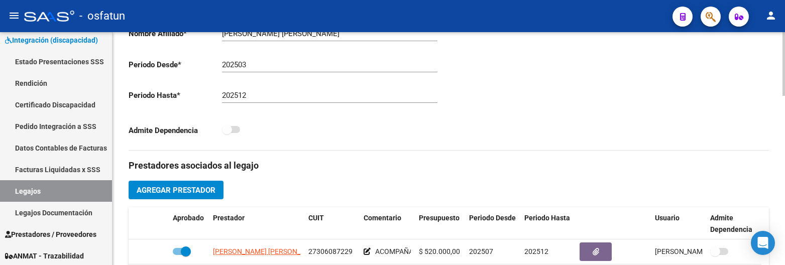
scroll to position [301, 0]
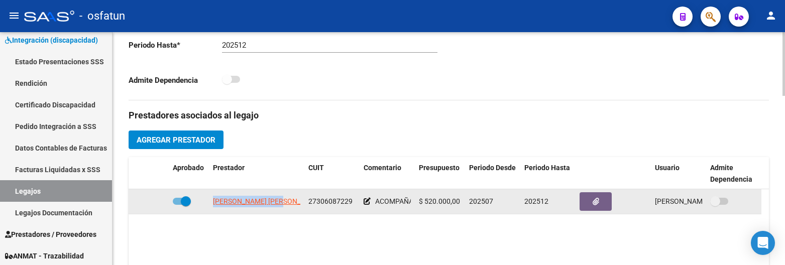
drag, startPoint x: 292, startPoint y: 201, endPoint x: 210, endPoint y: 204, distance: 81.9
click at [210, 204] on datatable-body-cell "[PERSON_NAME] [PERSON_NAME]" at bounding box center [256, 201] width 95 height 25
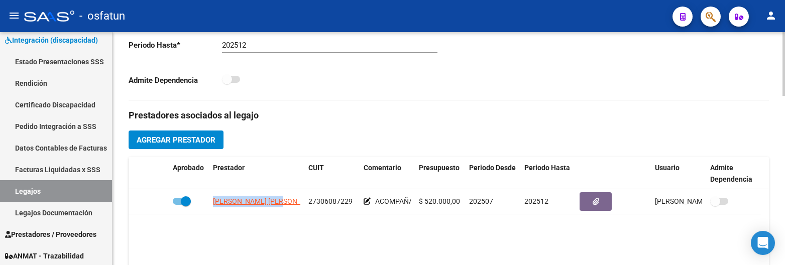
copy span "[PERSON_NAME] [PERSON_NAME]"
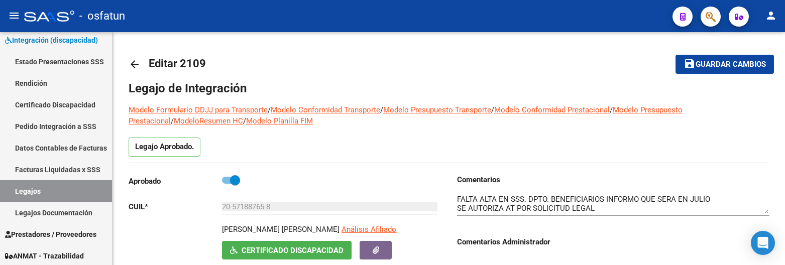
scroll to position [301, 0]
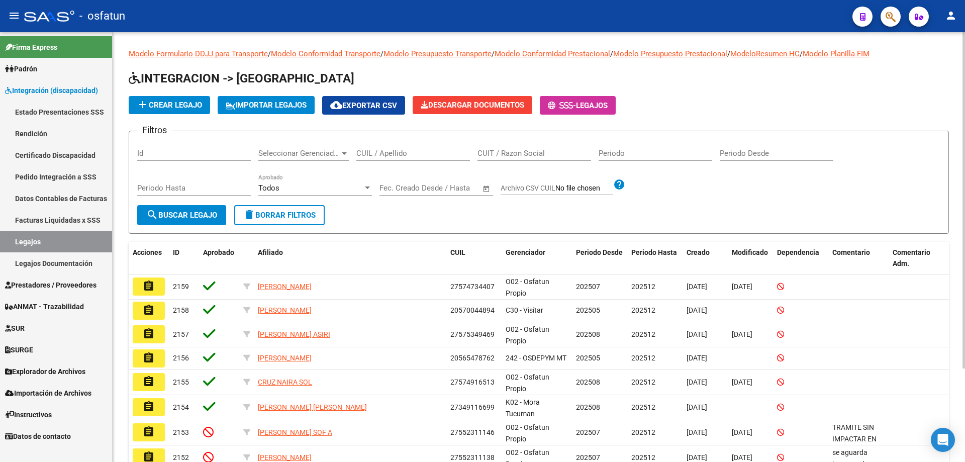
click at [375, 153] on input "CUIL / Apellido" at bounding box center [413, 153] width 114 height 9
click at [48, 288] on span "Prestadores / Proveedores" at bounding box center [50, 284] width 91 height 11
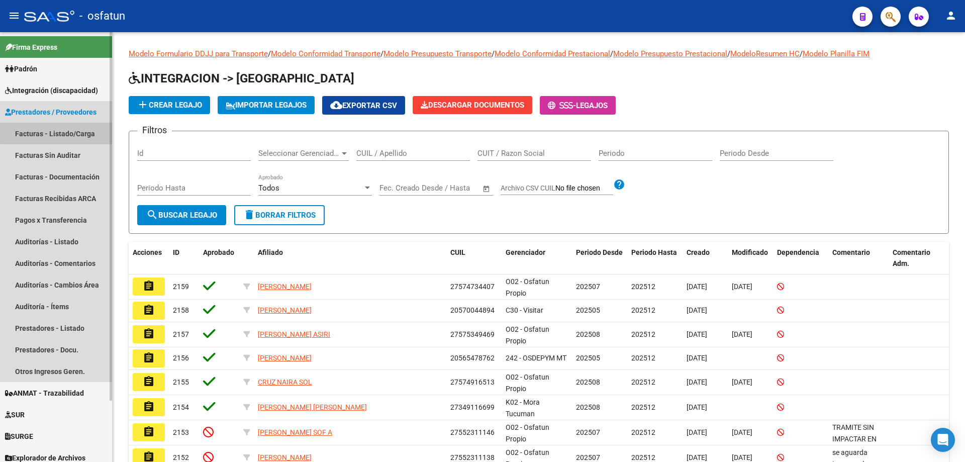
click at [63, 132] on link "Facturas - Listado/Carga" at bounding box center [56, 134] width 112 height 22
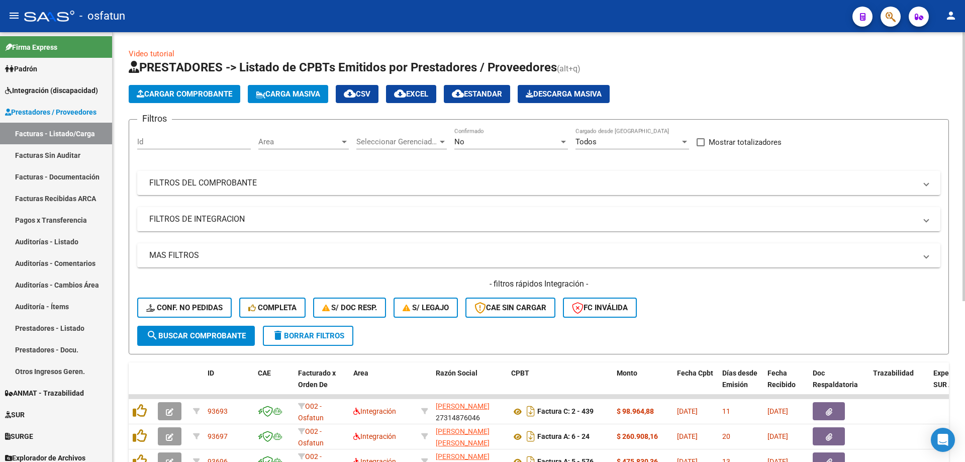
click at [218, 212] on mat-expansion-panel-header "FILTROS DE INTEGRACION" at bounding box center [538, 219] width 803 height 24
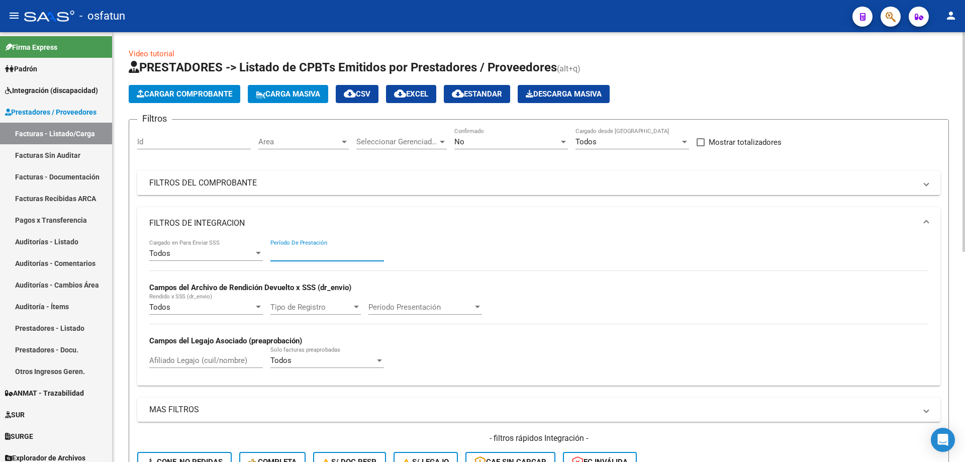
click at [337, 254] on input "Período De Prestación" at bounding box center [327, 253] width 114 height 9
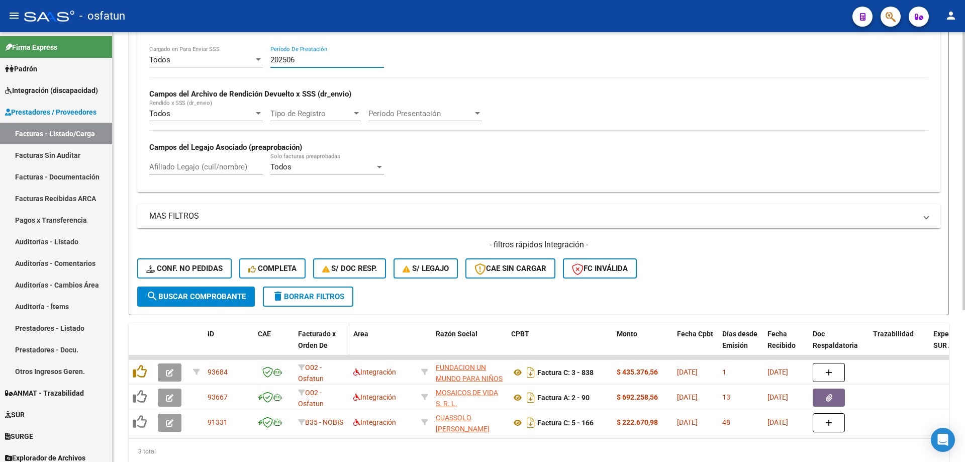
scroll to position [235, 0]
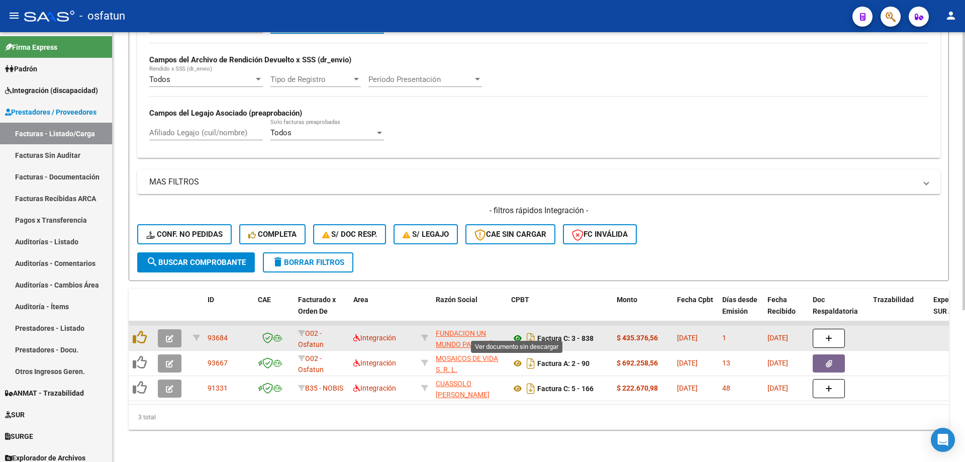
type input "202506"
click at [514, 332] on icon at bounding box center [517, 338] width 13 height 12
click at [173, 329] on button "button" at bounding box center [170, 338] width 24 height 18
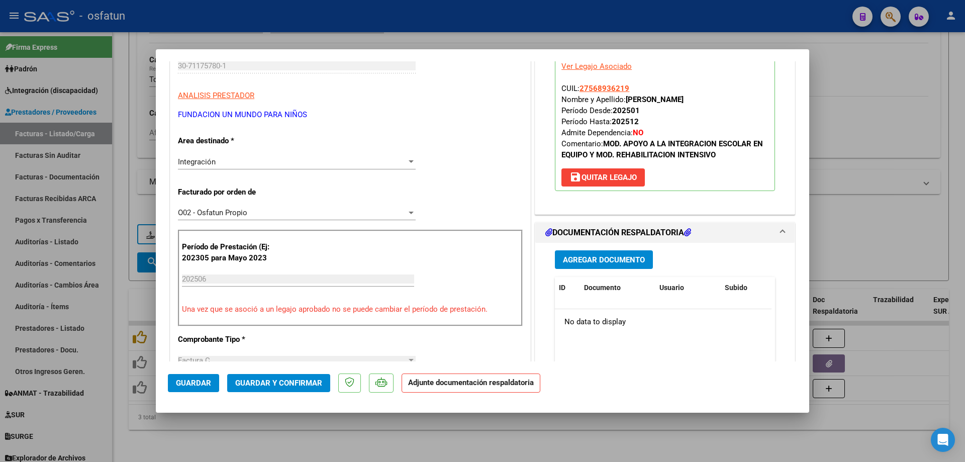
scroll to position [151, 0]
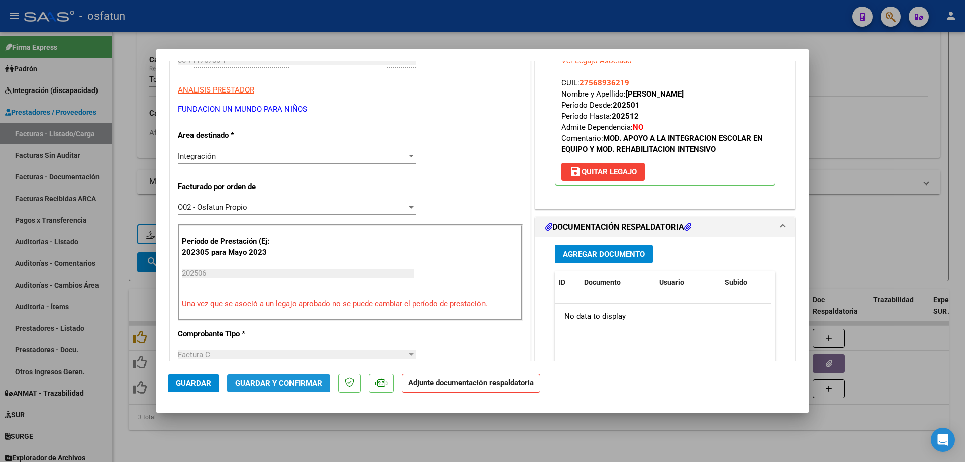
click at [264, 383] on span "Guardar y Confirmar" at bounding box center [278, 382] width 87 height 9
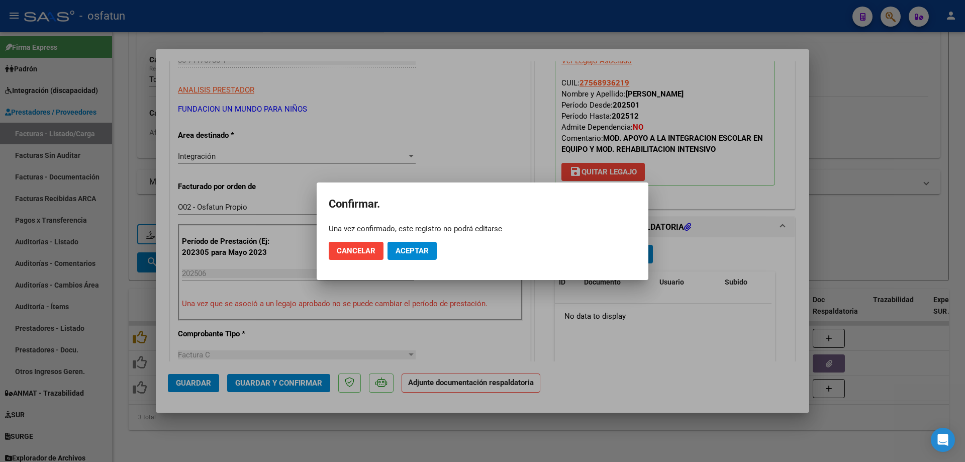
click at [412, 260] on mat-dialog-actions "Cancelar Aceptar" at bounding box center [482, 251] width 307 height 34
click at [419, 254] on span "Aceptar" at bounding box center [411, 250] width 33 height 9
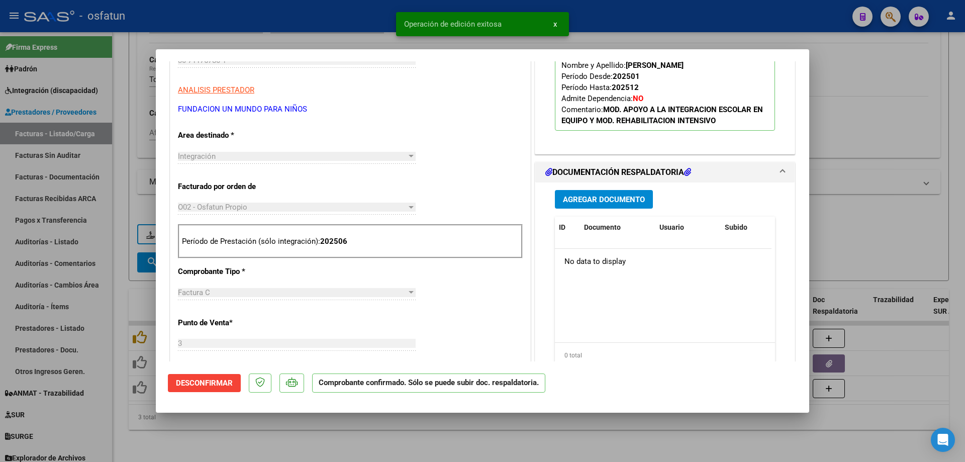
click at [358, 442] on div at bounding box center [482, 231] width 965 height 462
type input "$ 0,00"
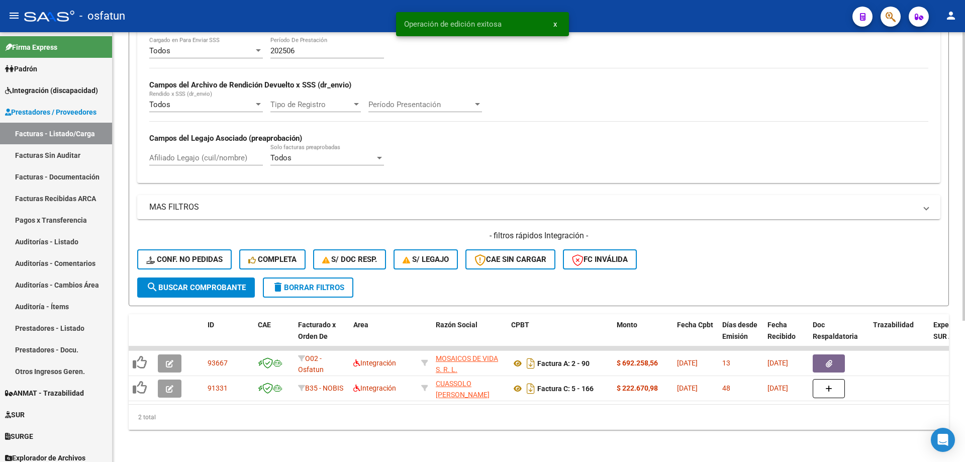
scroll to position [0, 0]
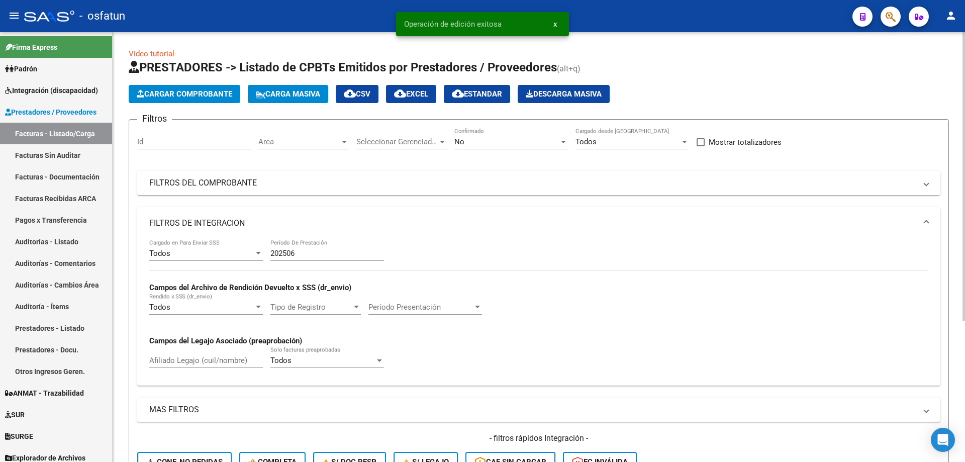
click at [313, 254] on input "202506" at bounding box center [327, 253] width 114 height 9
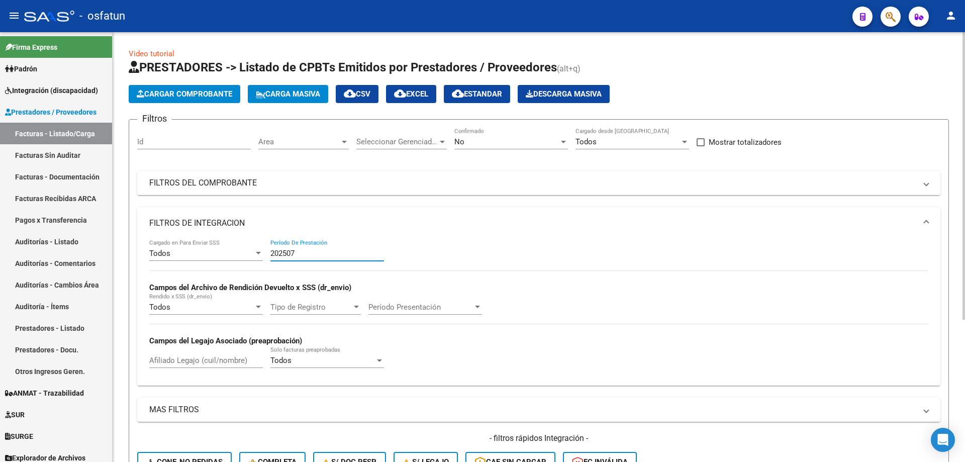
type input "202506"
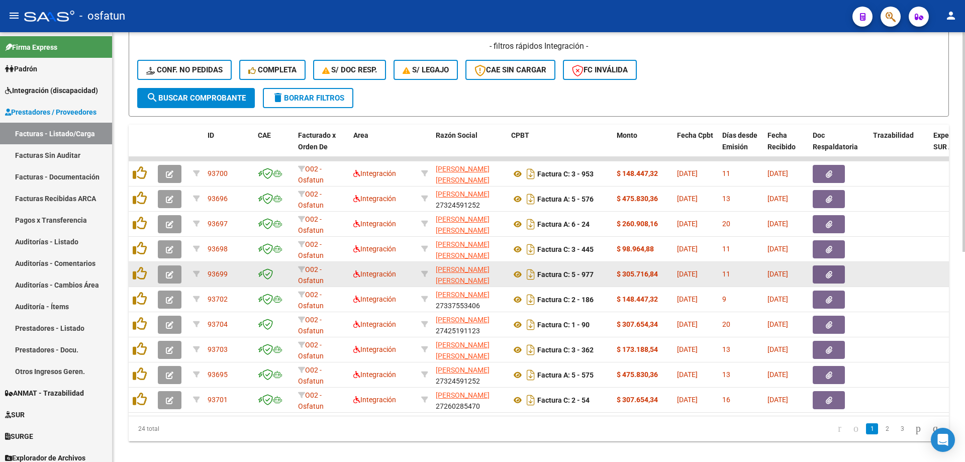
scroll to position [411, 0]
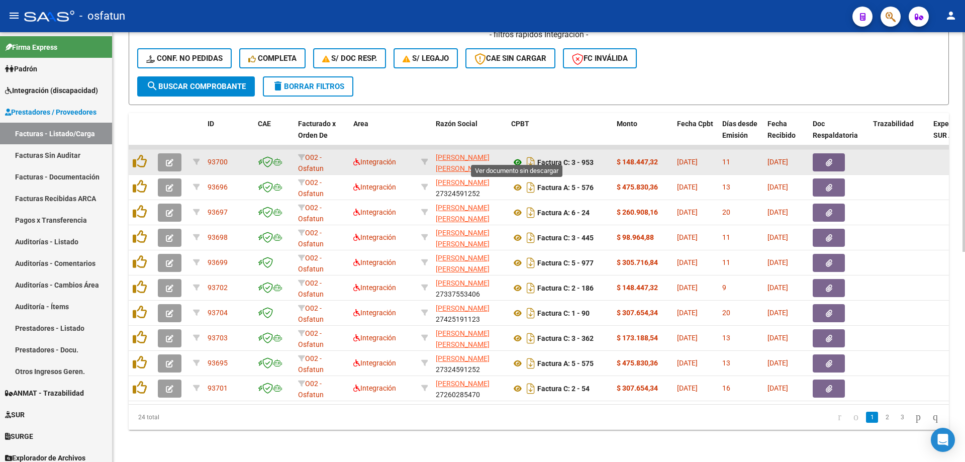
click at [517, 156] on icon at bounding box center [517, 162] width 13 height 12
click at [173, 159] on icon "button" at bounding box center [170, 163] width 8 height 8
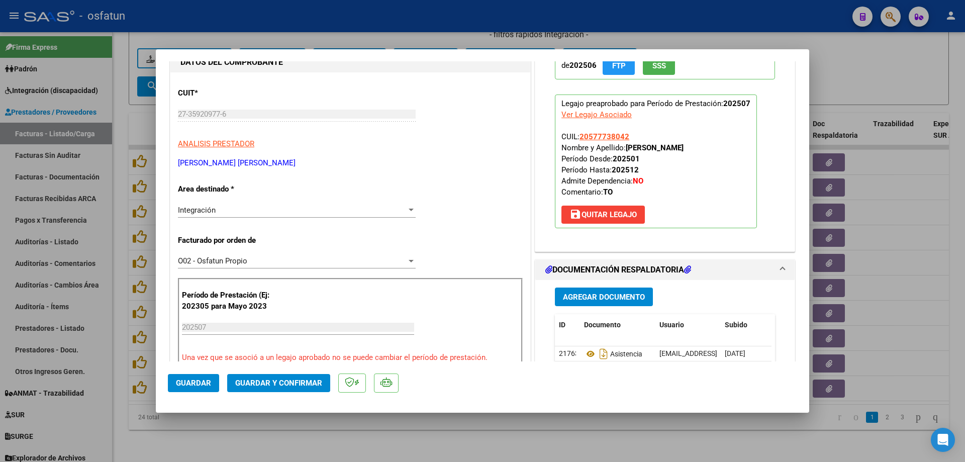
scroll to position [151, 0]
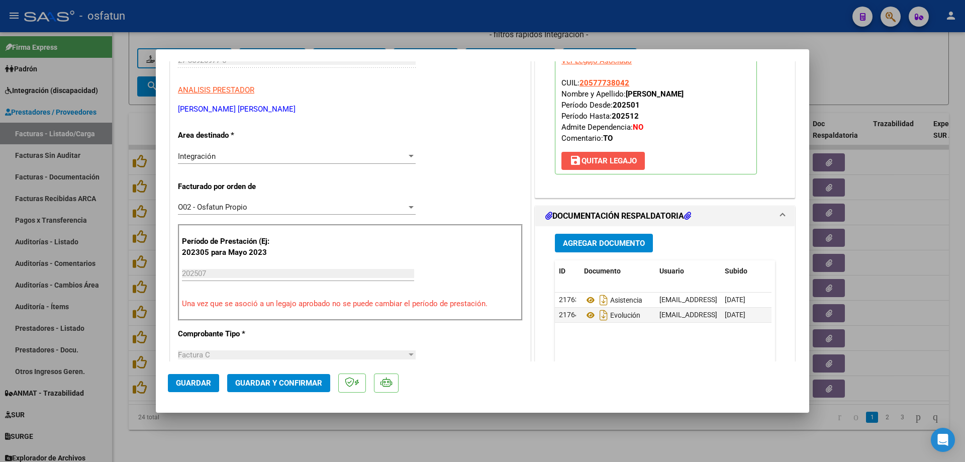
click at [598, 165] on span "save [PERSON_NAME]" at bounding box center [602, 160] width 67 height 9
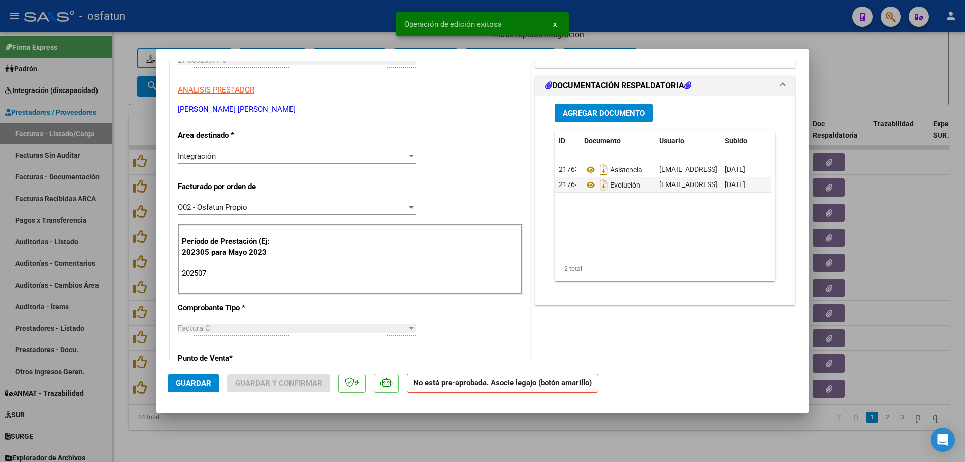
click at [256, 270] on input "202507" at bounding box center [298, 273] width 232 height 9
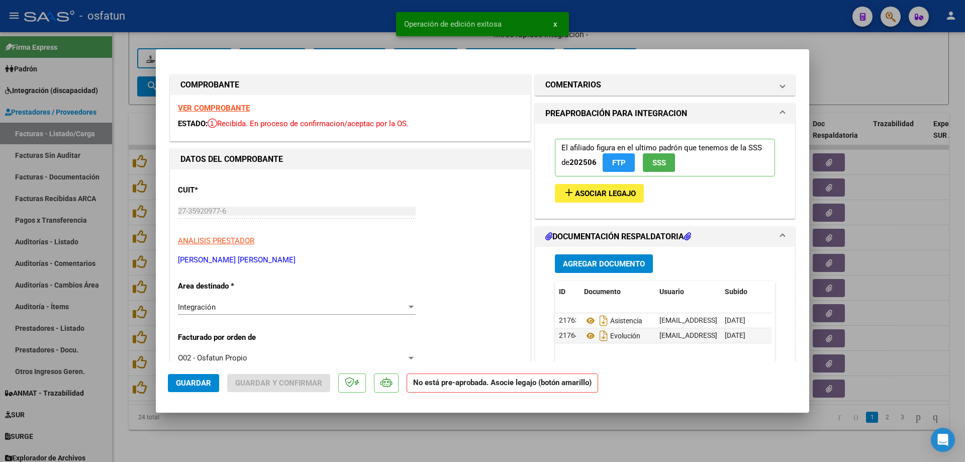
type input "202506"
click at [610, 189] on span "Asociar Legajo" at bounding box center [605, 193] width 61 height 9
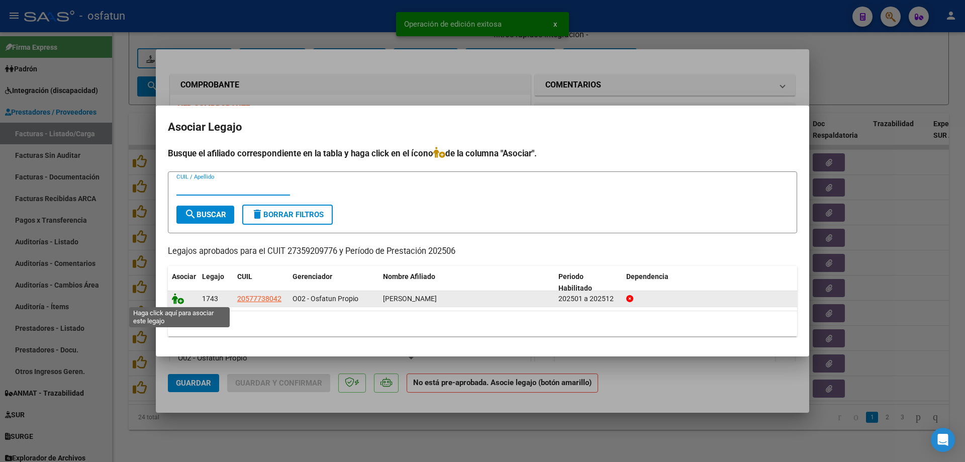
click at [176, 300] on icon at bounding box center [178, 298] width 12 height 11
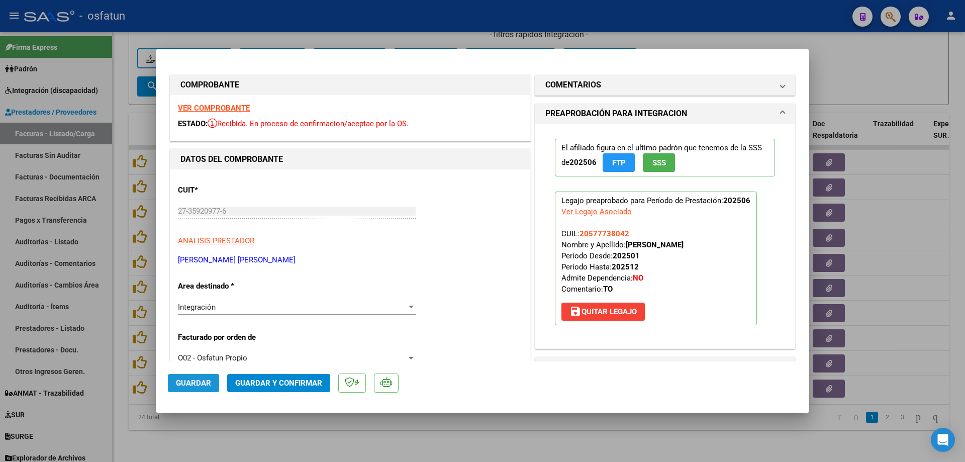
click at [202, 385] on span "Guardar" at bounding box center [193, 382] width 35 height 9
click at [259, 380] on span "Guardar y Confirmar" at bounding box center [278, 382] width 87 height 9
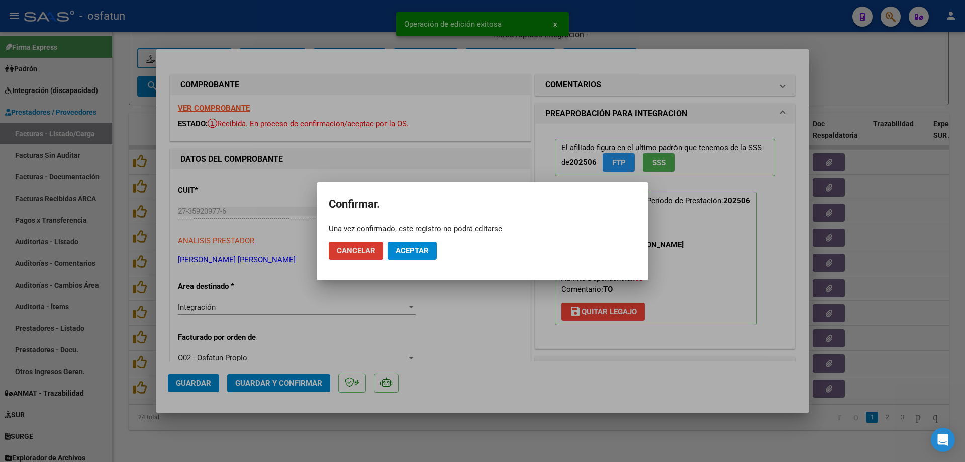
click at [419, 254] on span "Aceptar" at bounding box center [411, 250] width 33 height 9
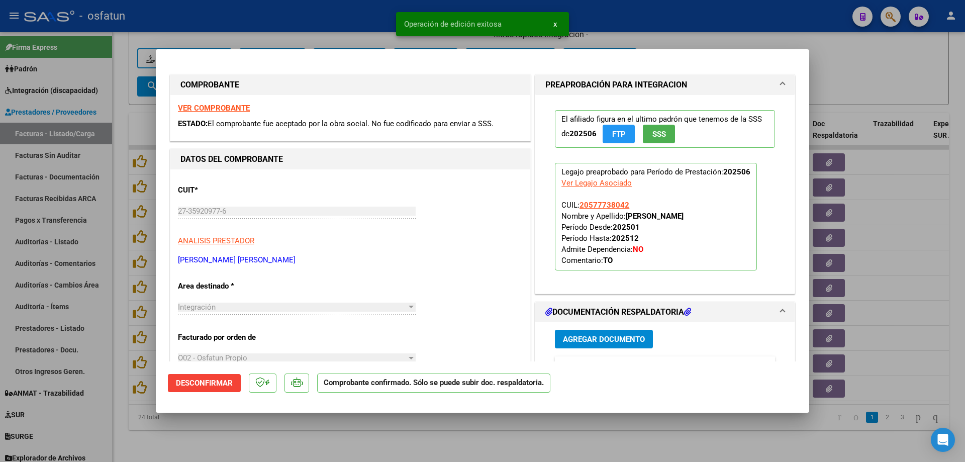
click at [450, 447] on div at bounding box center [482, 231] width 965 height 462
type input "$ 0,00"
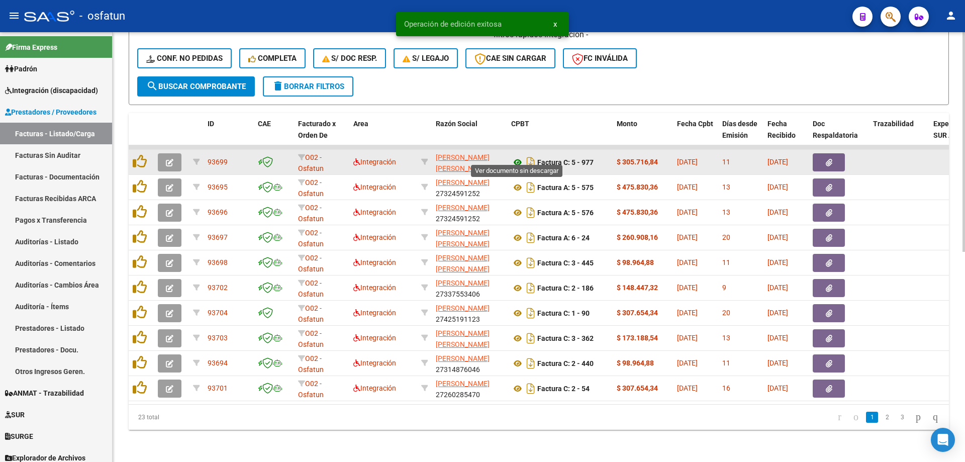
click at [519, 156] on icon at bounding box center [517, 162] width 13 height 12
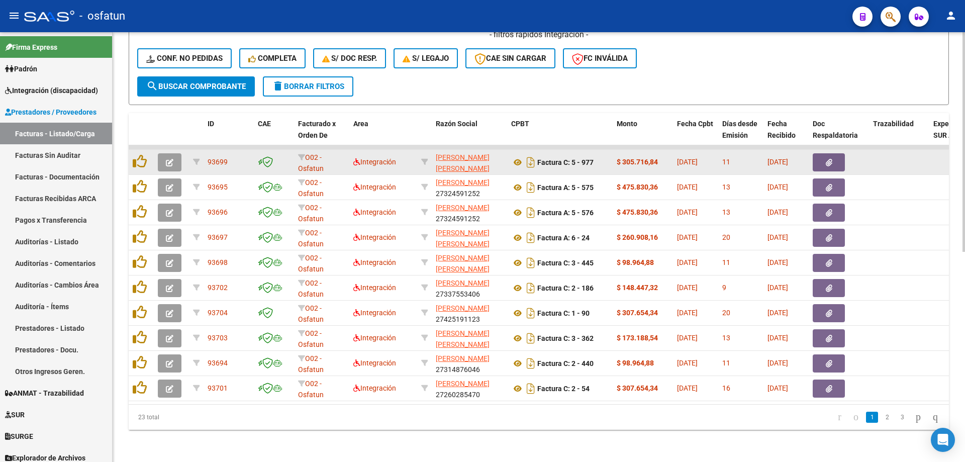
click at [161, 155] on button "button" at bounding box center [170, 162] width 24 height 18
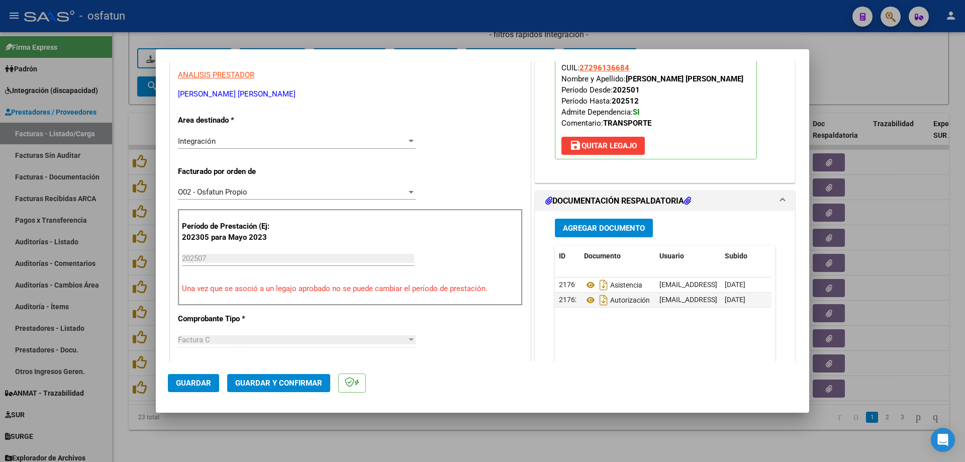
scroll to position [201, 0]
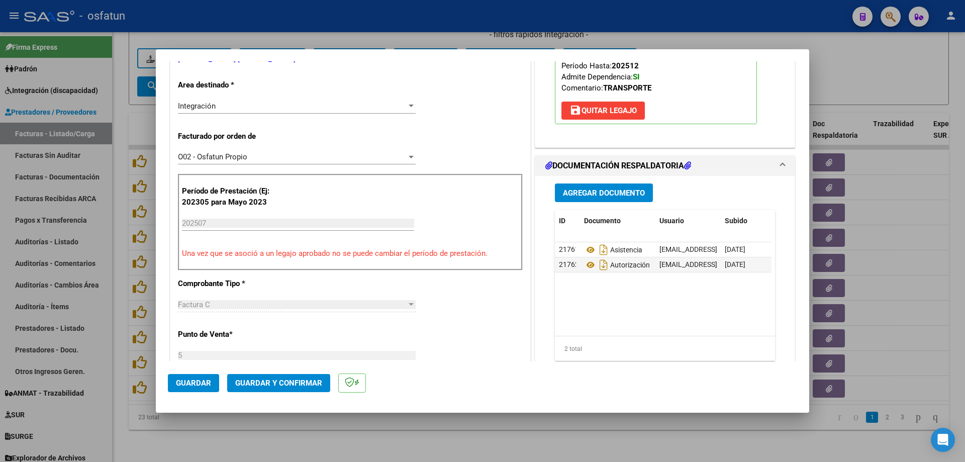
click at [251, 378] on span "Guardar y Confirmar" at bounding box center [278, 382] width 87 height 9
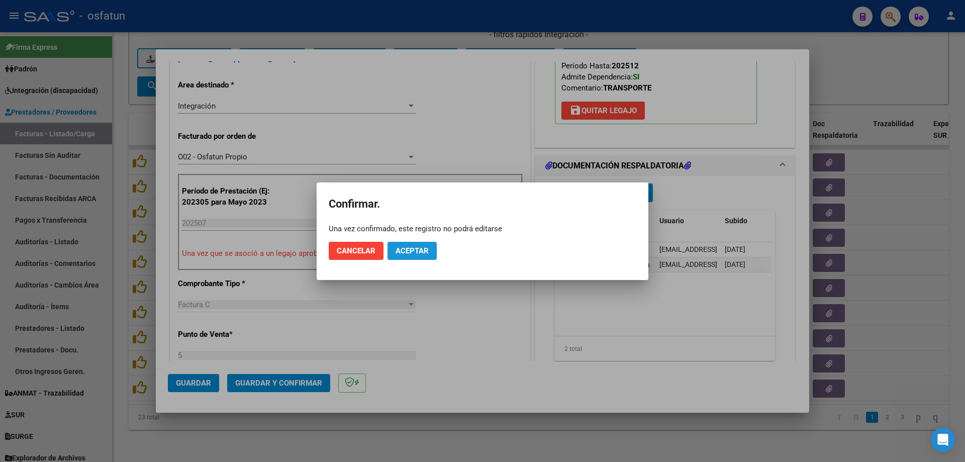
click at [404, 249] on span "Aceptar" at bounding box center [411, 250] width 33 height 9
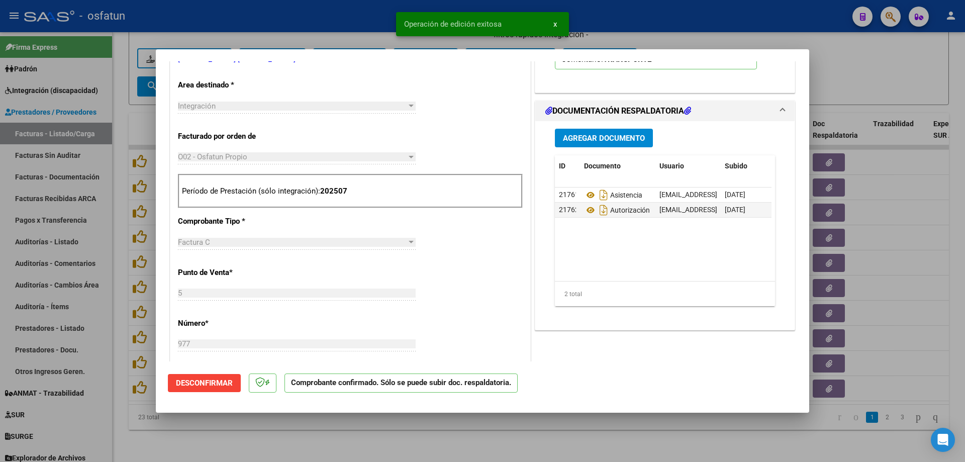
click at [343, 13] on div at bounding box center [482, 231] width 965 height 462
type input "$ 0,00"
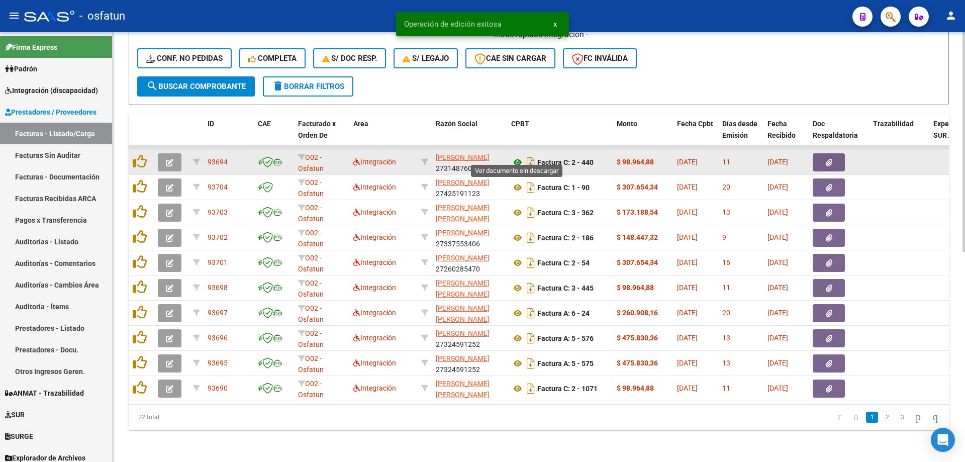
click at [516, 156] on icon at bounding box center [517, 162] width 13 height 12
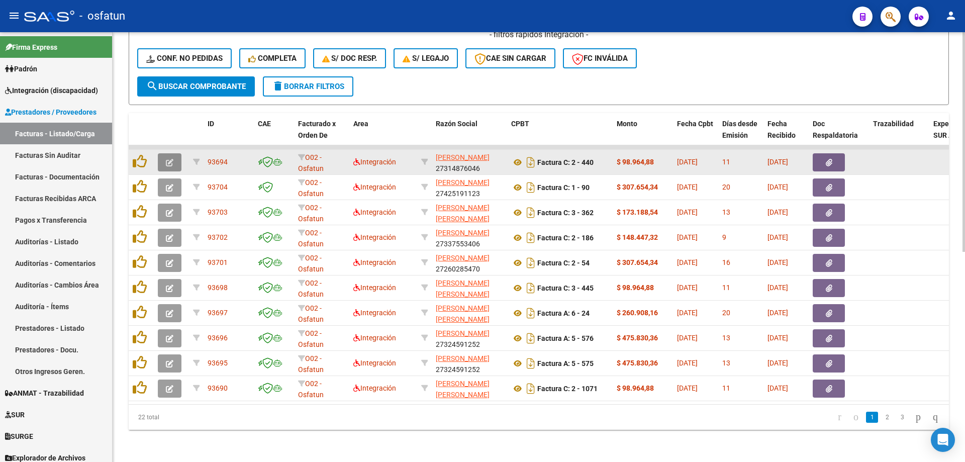
click at [171, 153] on button "button" at bounding box center [170, 162] width 24 height 18
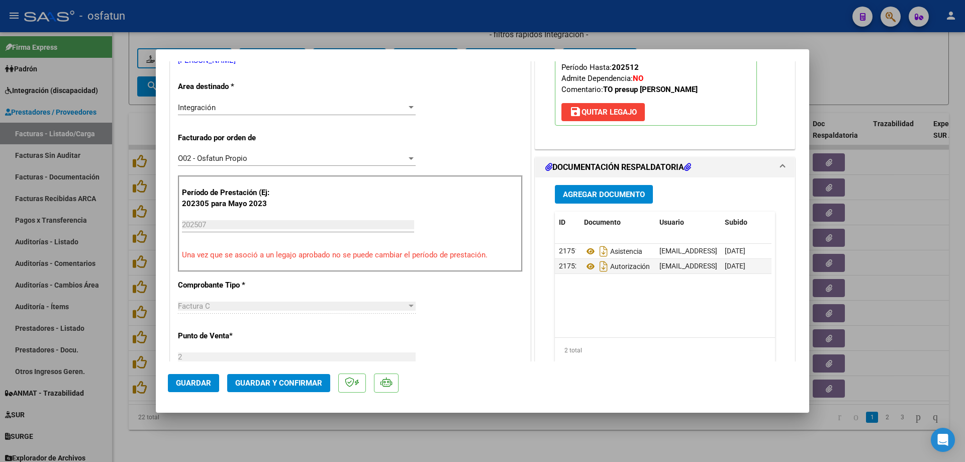
scroll to position [201, 0]
click at [276, 383] on span "Guardar y Confirmar" at bounding box center [278, 382] width 87 height 9
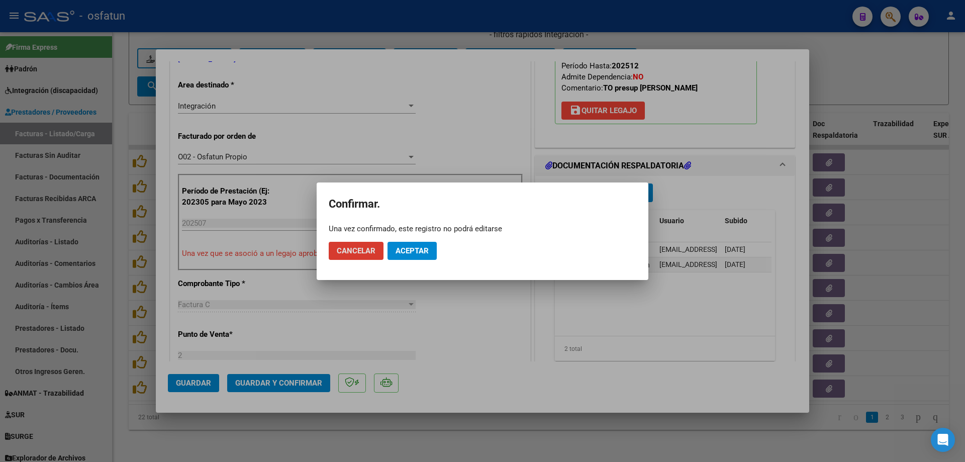
drag, startPoint x: 395, startPoint y: 249, endPoint x: 372, endPoint y: 145, distance: 106.4
click at [395, 248] on span "Aceptar" at bounding box center [411, 250] width 33 height 9
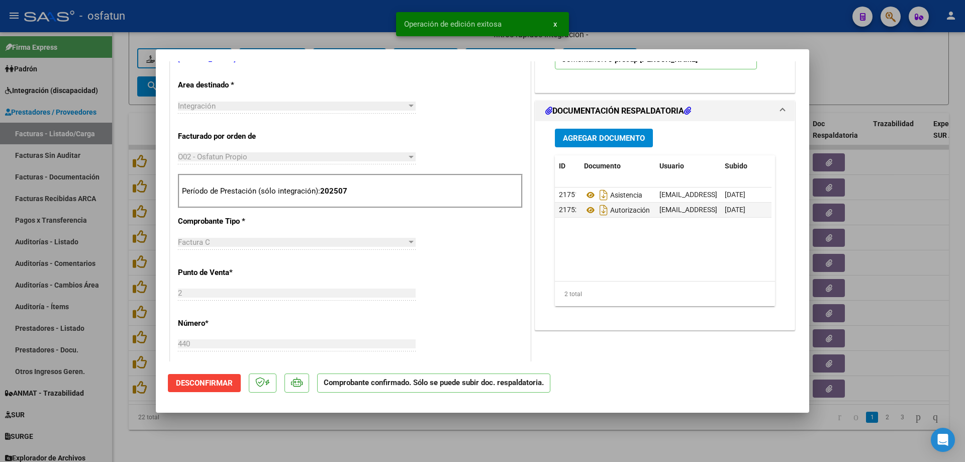
click at [364, 16] on div at bounding box center [482, 231] width 965 height 462
type input "$ 0,00"
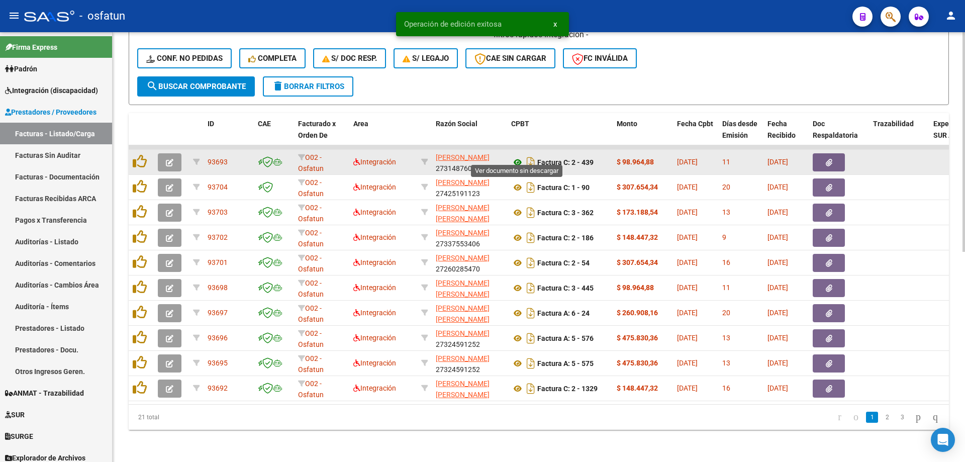
click at [515, 156] on icon at bounding box center [517, 162] width 13 height 12
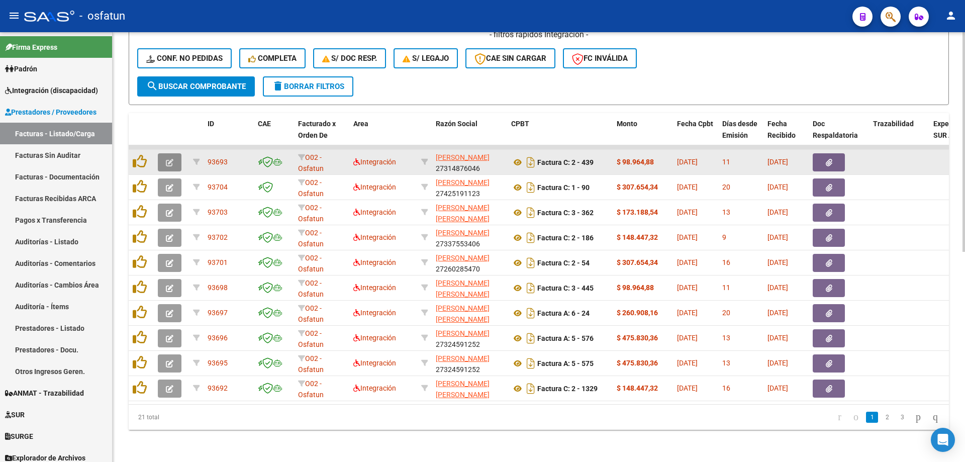
click at [174, 153] on button "button" at bounding box center [170, 162] width 24 height 18
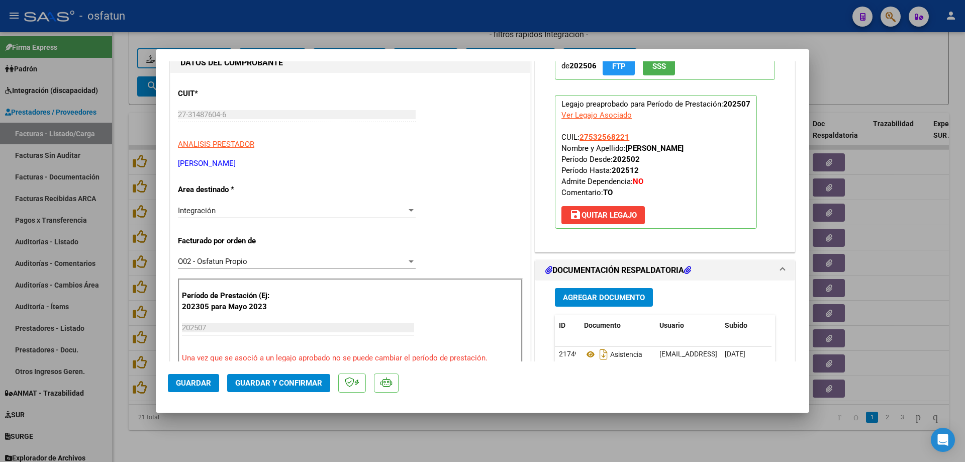
scroll to position [100, 0]
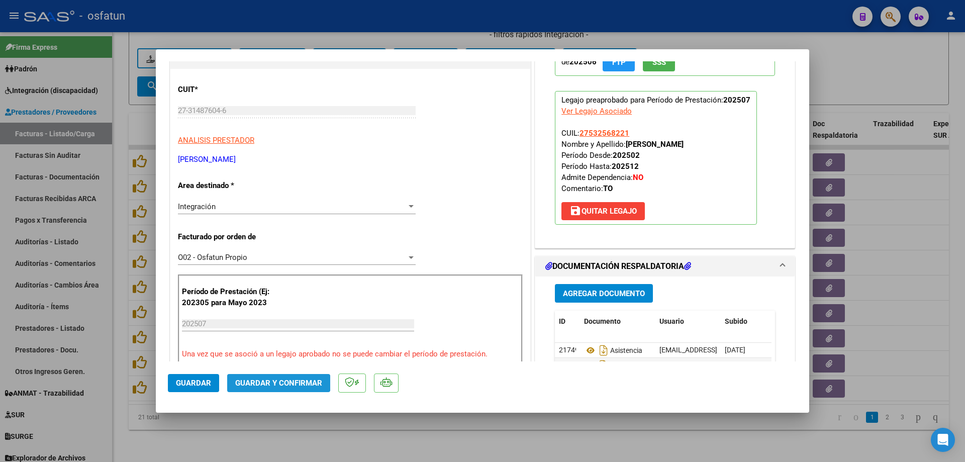
click at [249, 379] on span "Guardar y Confirmar" at bounding box center [278, 382] width 87 height 9
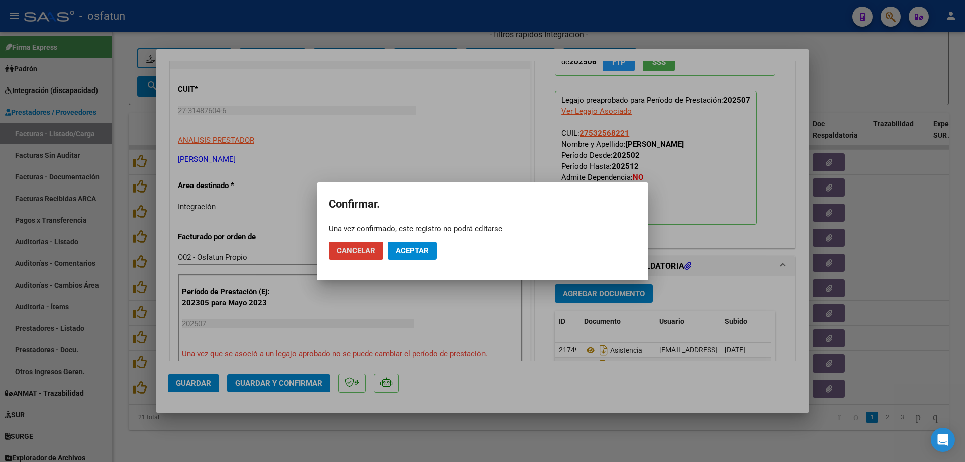
click at [410, 258] on button "Aceptar" at bounding box center [411, 251] width 49 height 18
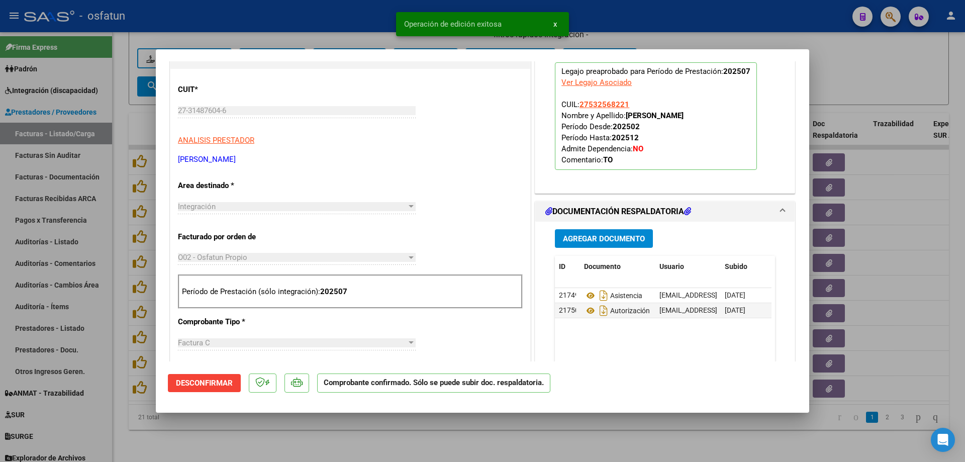
click at [578, 436] on div at bounding box center [482, 231] width 965 height 462
type input "$ 0,00"
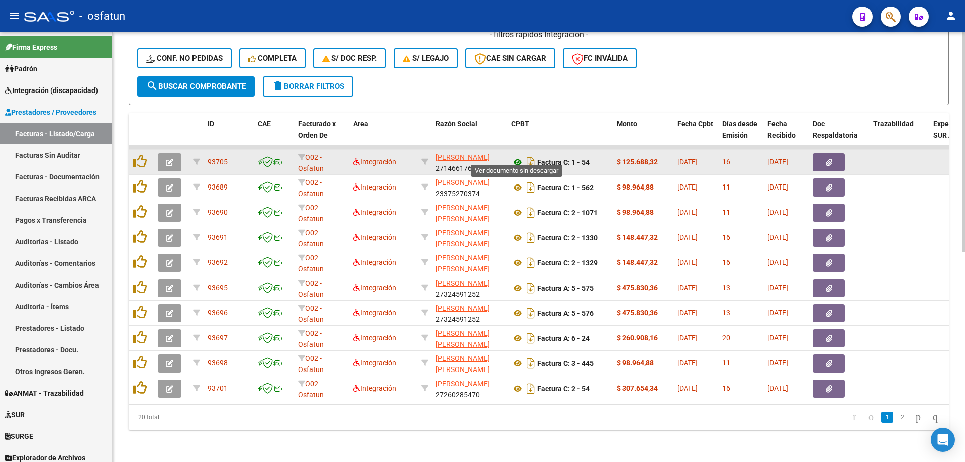
click at [515, 156] on icon at bounding box center [517, 162] width 13 height 12
click at [177, 153] on button "button" at bounding box center [170, 162] width 24 height 18
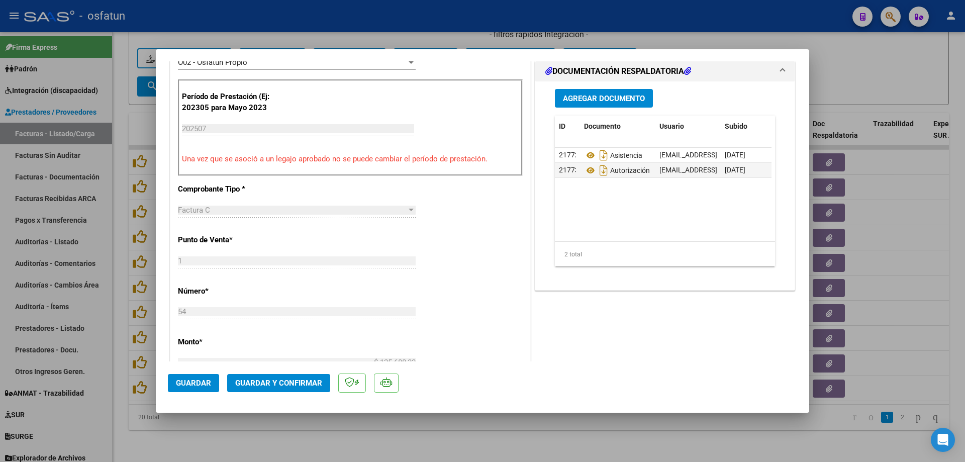
scroll to position [301, 0]
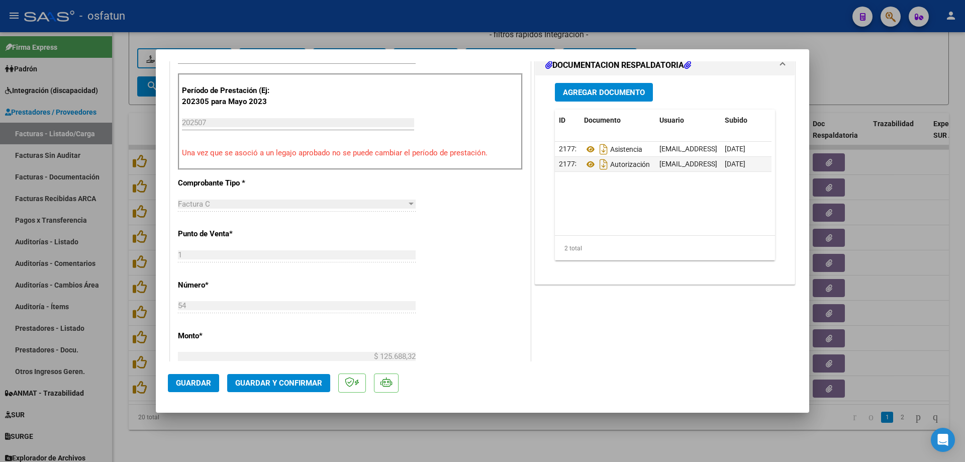
click at [310, 381] on span "Guardar y Confirmar" at bounding box center [278, 382] width 87 height 9
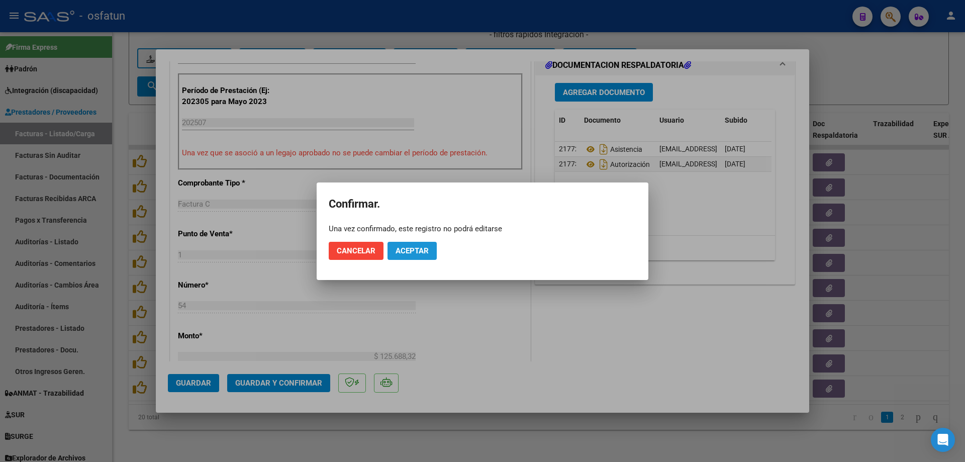
drag, startPoint x: 417, startPoint y: 252, endPoint x: 347, endPoint y: 8, distance: 253.6
click at [416, 252] on span "Aceptar" at bounding box center [411, 250] width 33 height 9
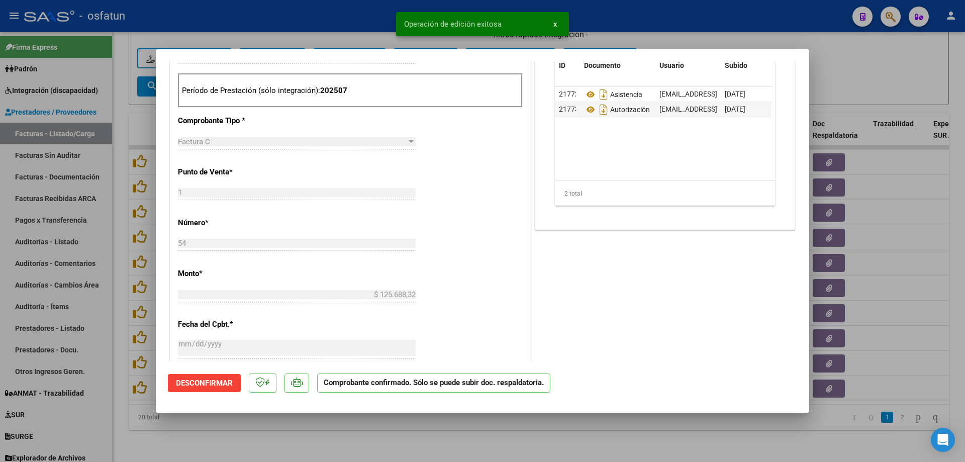
click at [556, 447] on div at bounding box center [482, 231] width 965 height 462
type input "$ 0,00"
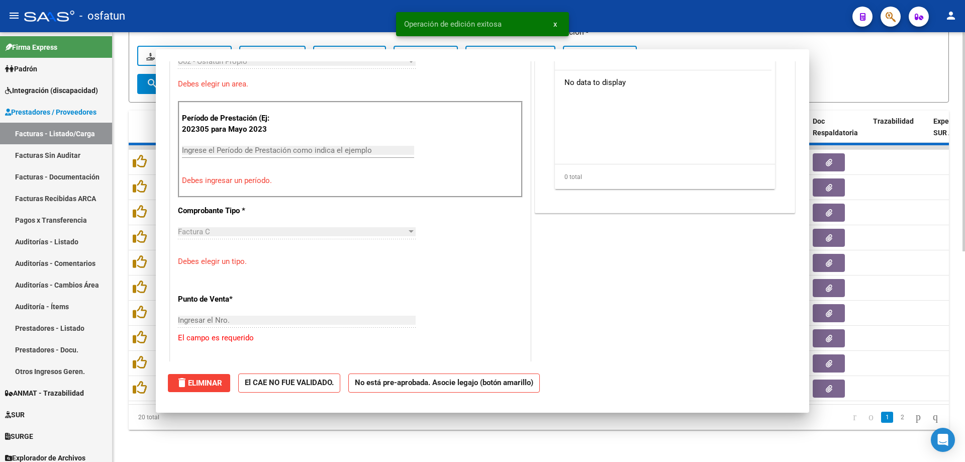
scroll to position [319, 0]
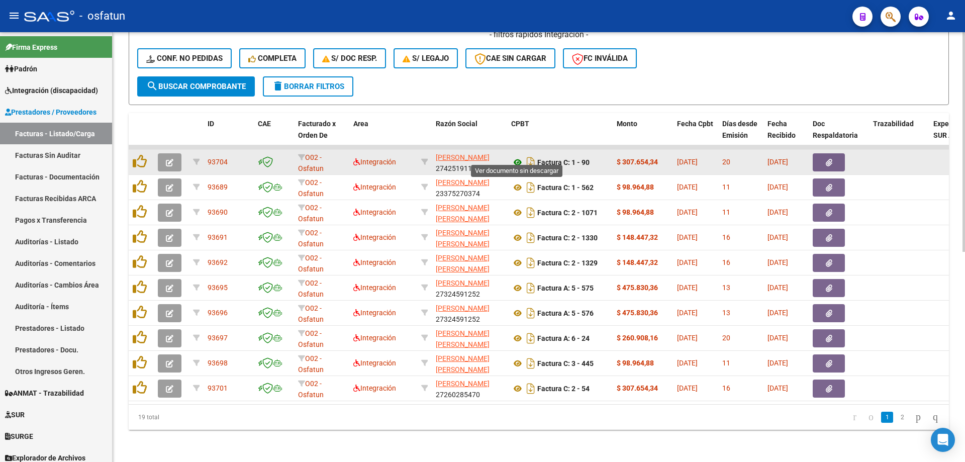
click at [513, 156] on icon at bounding box center [517, 162] width 13 height 12
click at [175, 159] on button "button" at bounding box center [170, 162] width 24 height 18
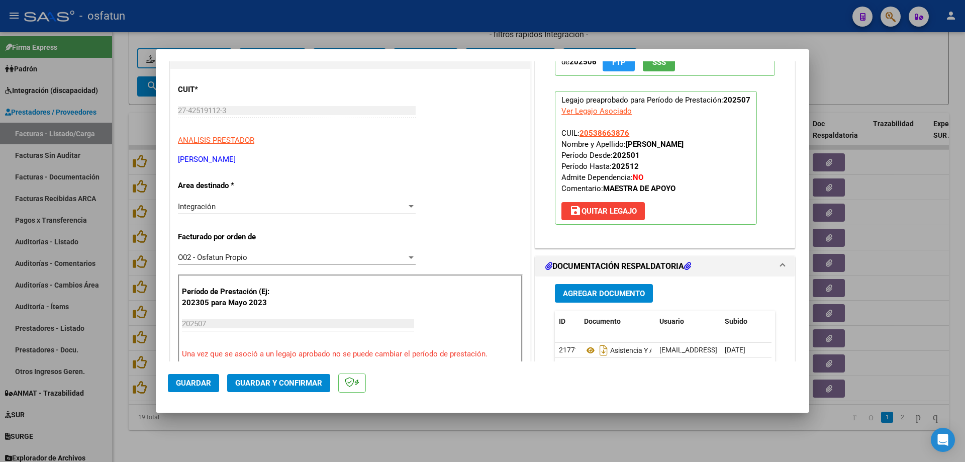
scroll to position [151, 0]
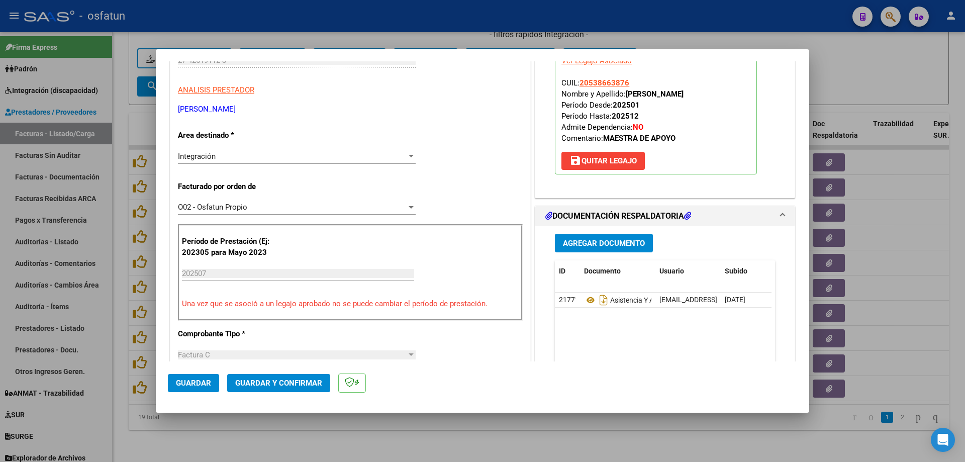
click at [286, 378] on span "Guardar y Confirmar" at bounding box center [278, 382] width 87 height 9
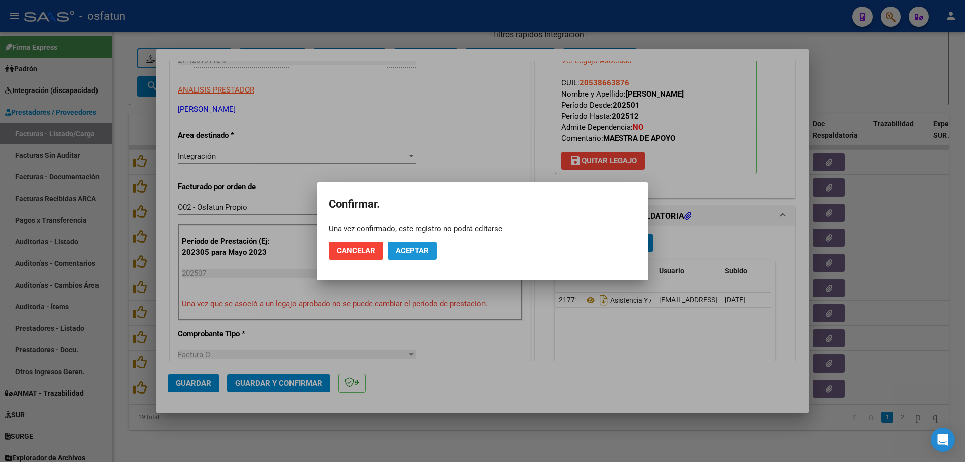
click at [429, 247] on button "Aceptar" at bounding box center [411, 251] width 49 height 18
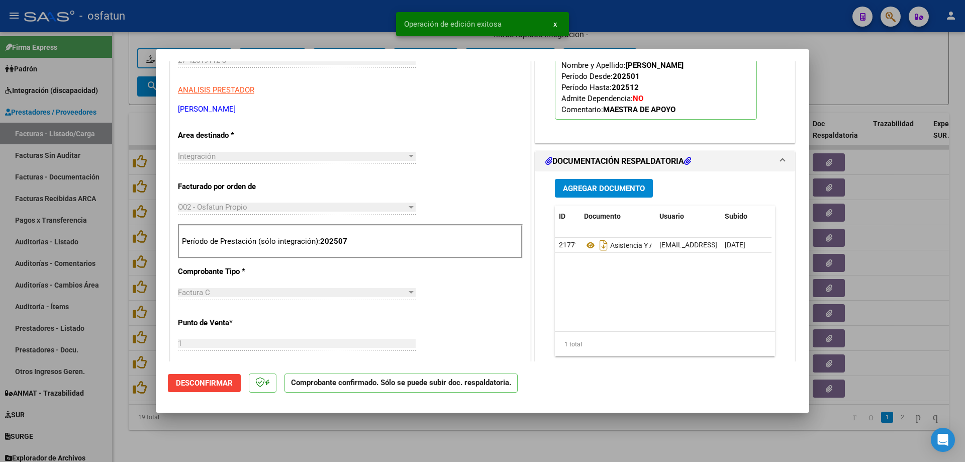
click at [365, 5] on div at bounding box center [482, 231] width 965 height 462
type input "$ 0,00"
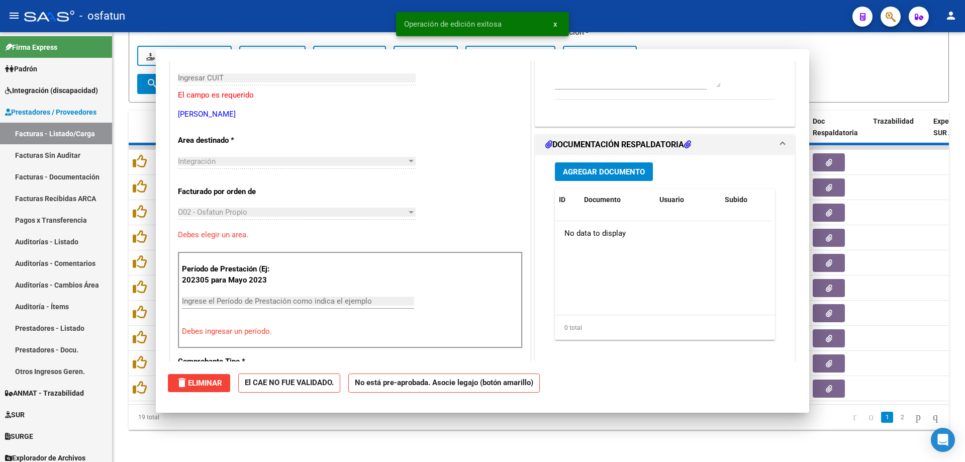
scroll to position [168, 0]
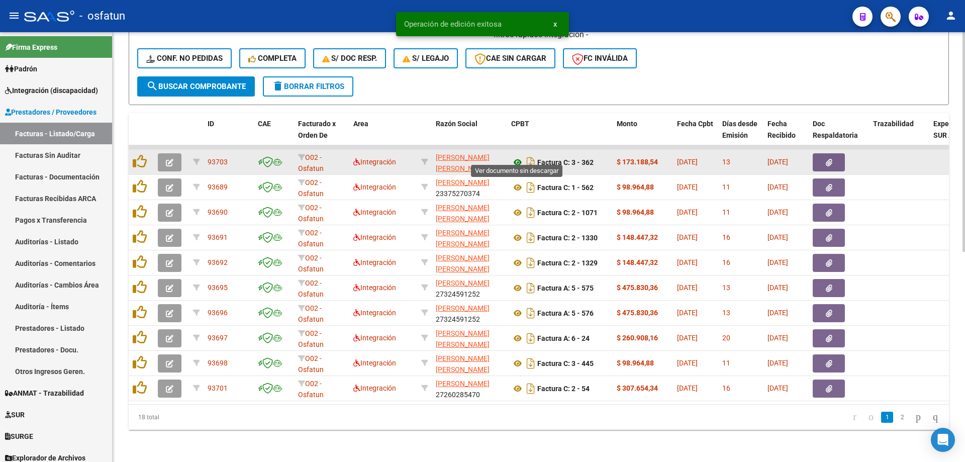
click at [520, 156] on icon at bounding box center [517, 162] width 13 height 12
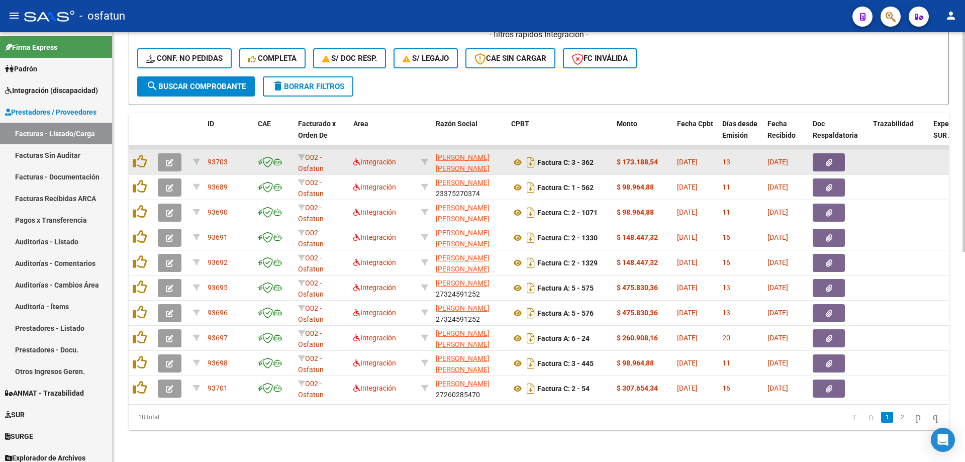
click at [179, 154] on button "button" at bounding box center [170, 162] width 24 height 18
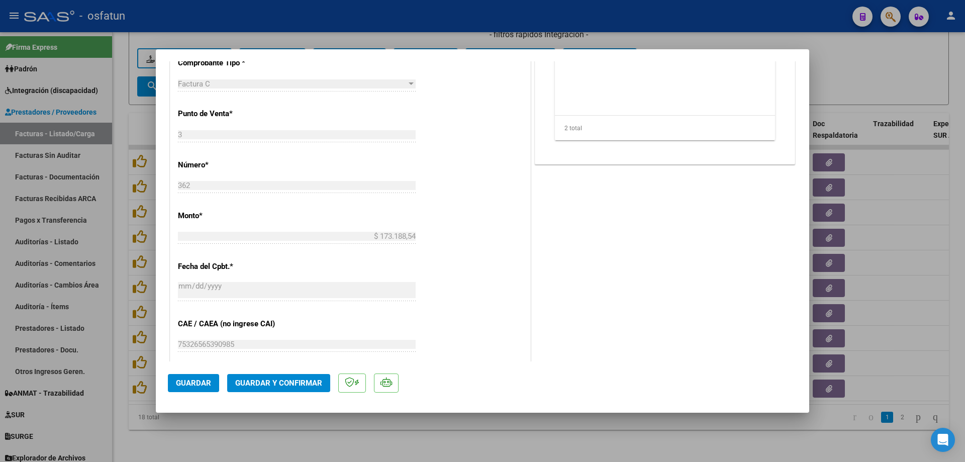
scroll to position [452, 0]
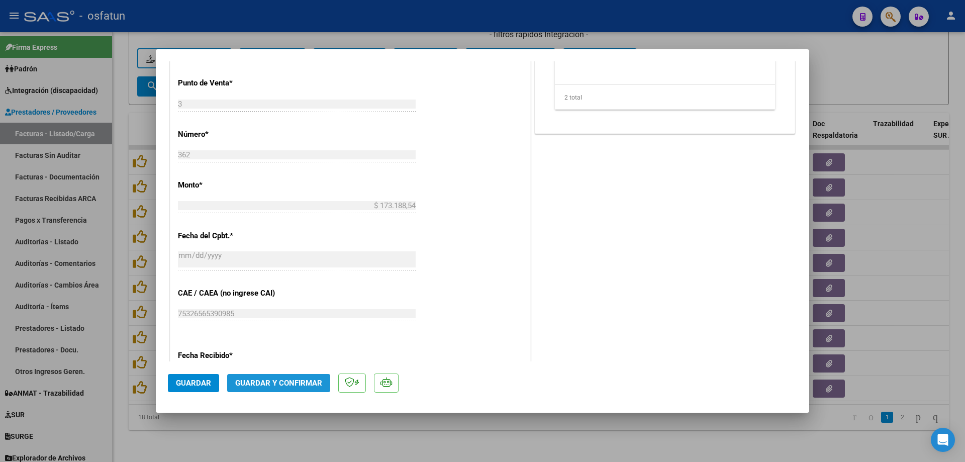
click at [300, 384] on span "Guardar y Confirmar" at bounding box center [278, 382] width 87 height 9
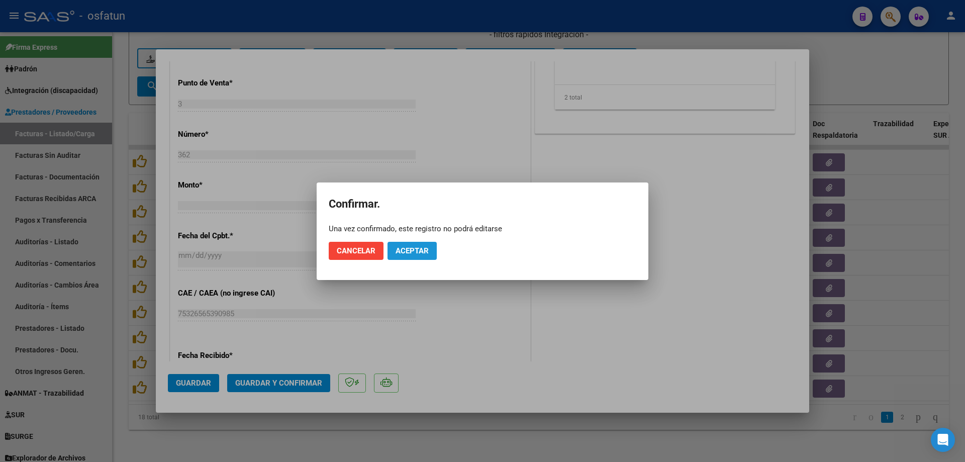
click at [413, 254] on span "Aceptar" at bounding box center [411, 250] width 33 height 9
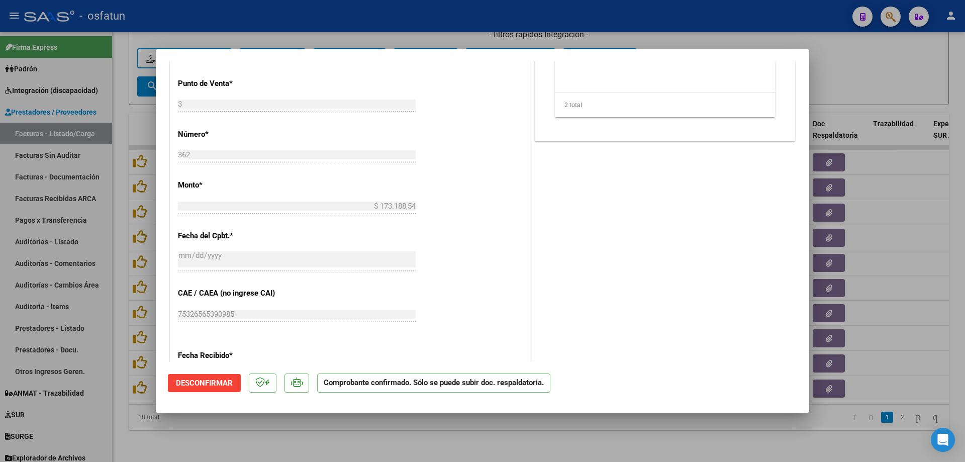
click at [349, 7] on div at bounding box center [482, 231] width 965 height 462
type input "$ 0,00"
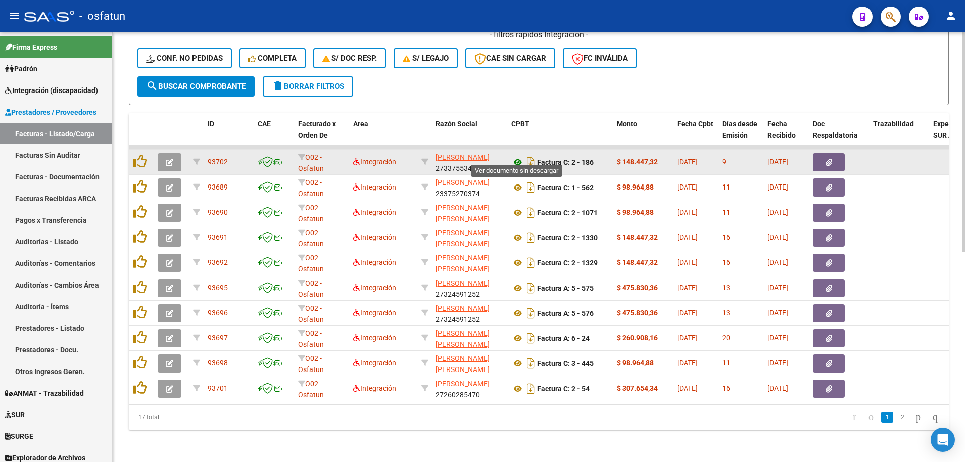
click at [515, 156] on icon at bounding box center [517, 162] width 13 height 12
click at [165, 154] on button "button" at bounding box center [170, 162] width 24 height 18
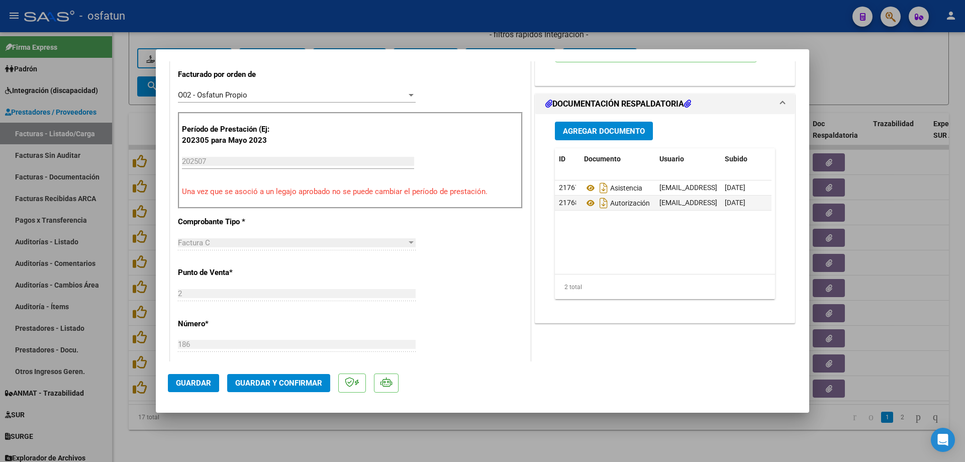
scroll to position [301, 0]
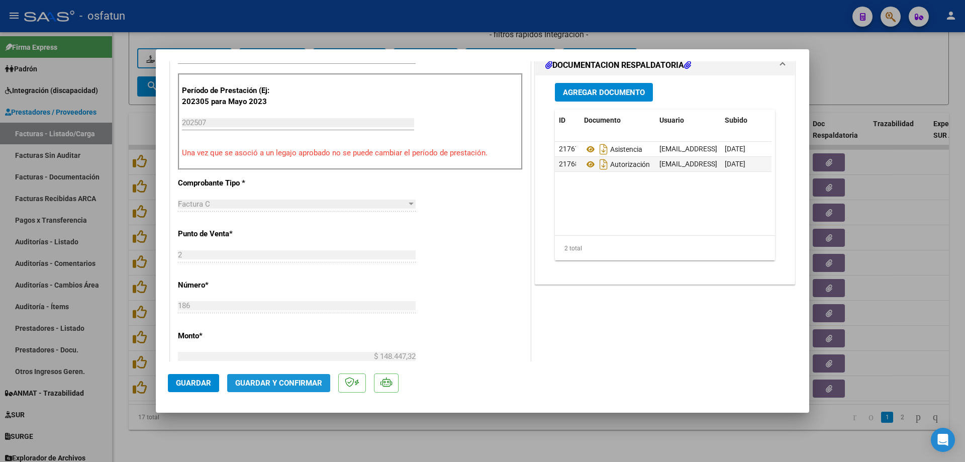
click at [297, 385] on span "Guardar y Confirmar" at bounding box center [278, 382] width 87 height 9
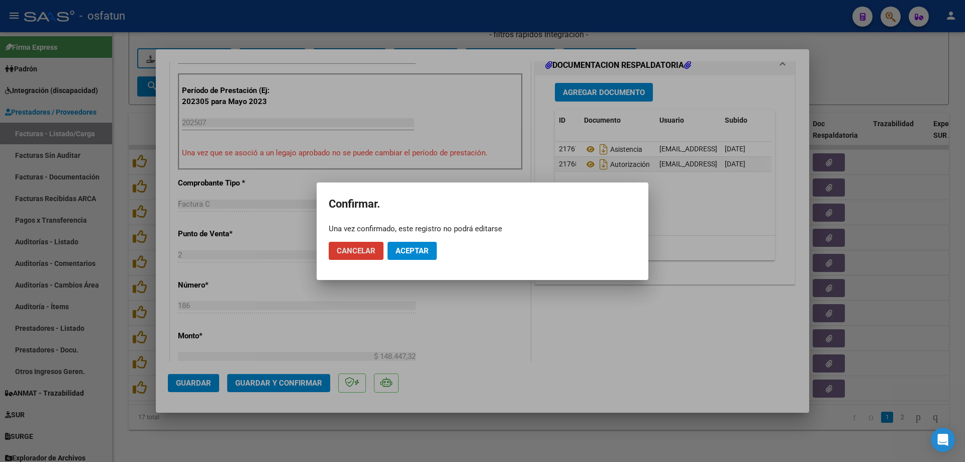
click at [420, 262] on mat-dialog-actions "Cancelar Aceptar" at bounding box center [482, 251] width 307 height 34
click at [418, 256] on button "Aceptar" at bounding box center [411, 251] width 49 height 18
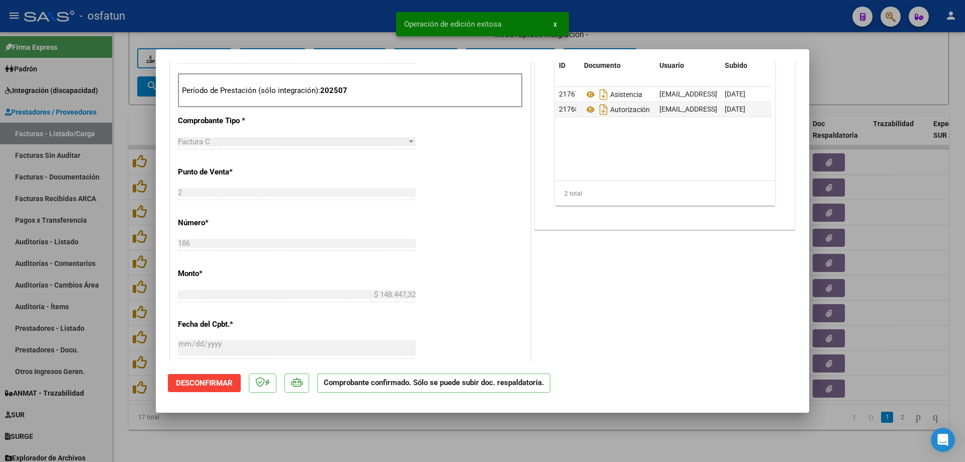
click at [308, 19] on div at bounding box center [482, 231] width 965 height 462
type input "$ 0,00"
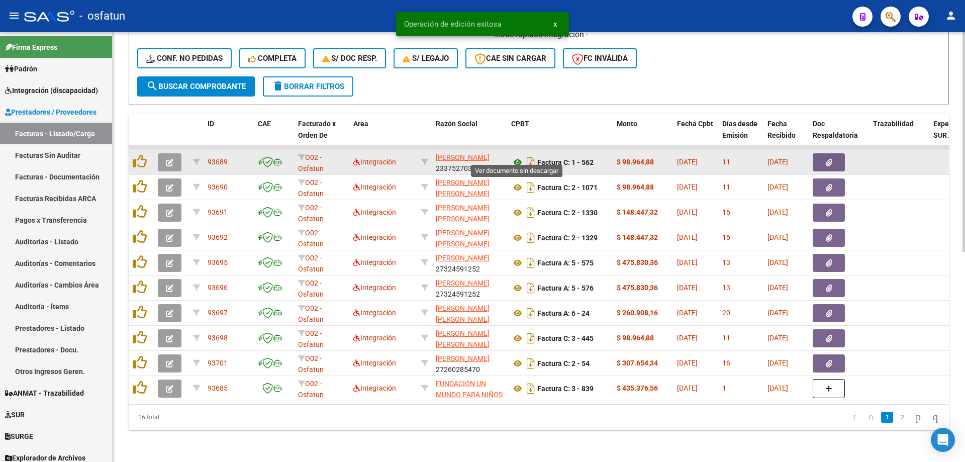
click at [515, 156] on icon at bounding box center [517, 162] width 13 height 12
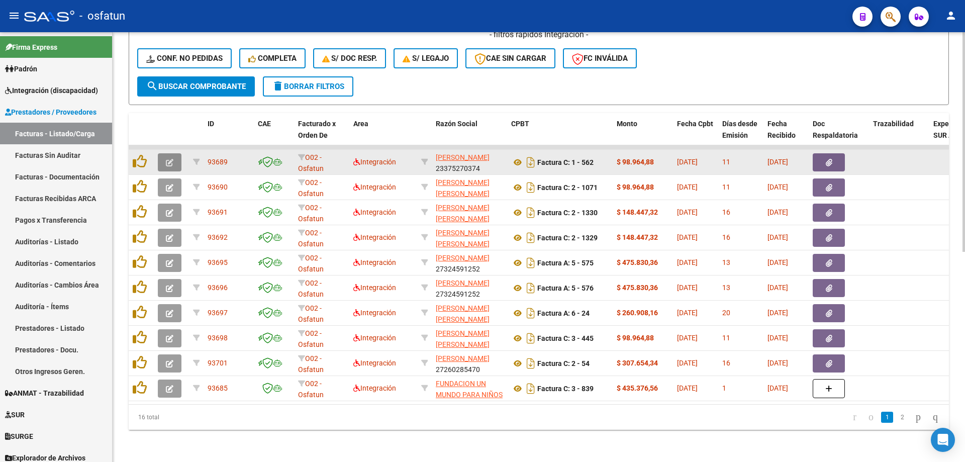
click at [159, 153] on button "button" at bounding box center [170, 162] width 24 height 18
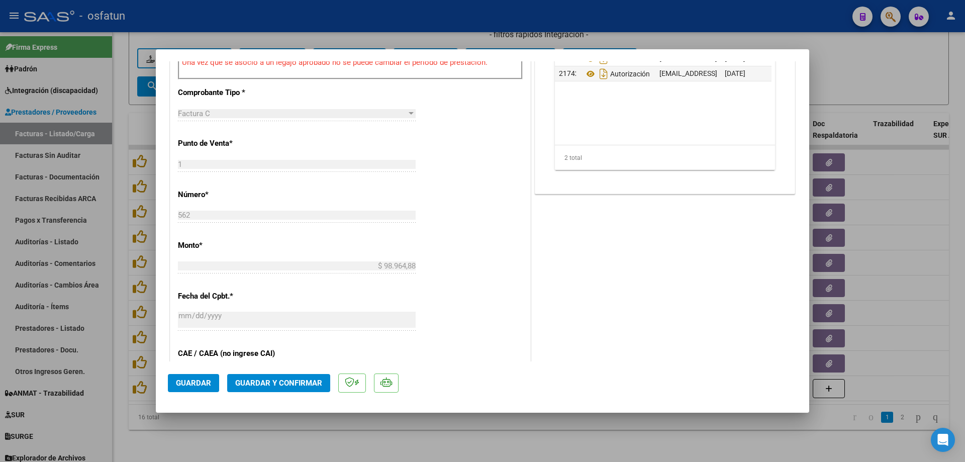
scroll to position [402, 0]
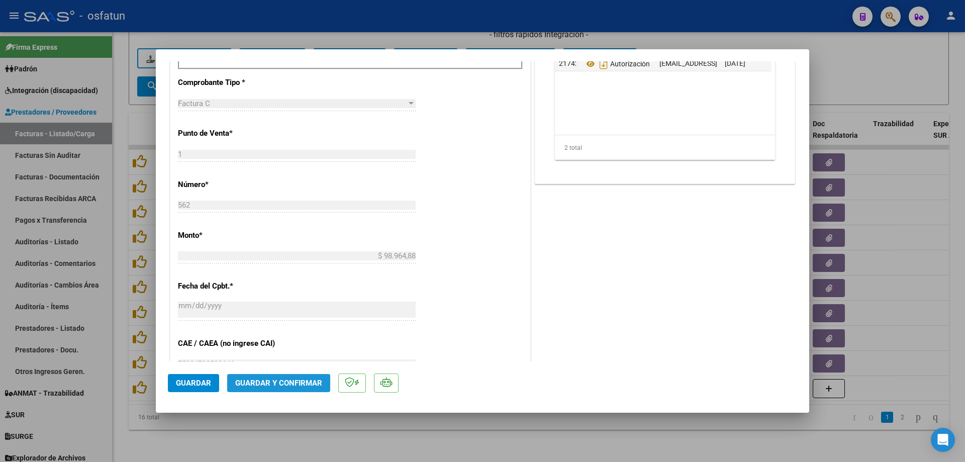
click at [274, 386] on span "Guardar y Confirmar" at bounding box center [278, 382] width 87 height 9
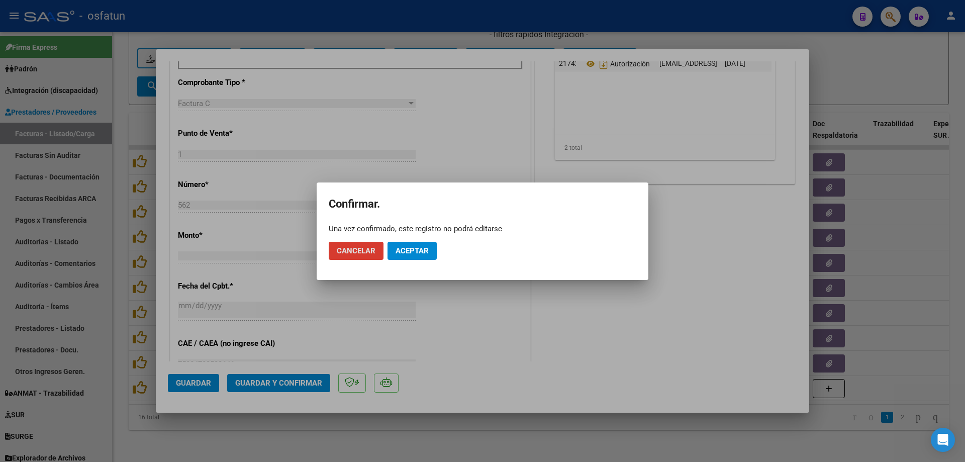
click at [411, 248] on span "Aceptar" at bounding box center [411, 250] width 33 height 9
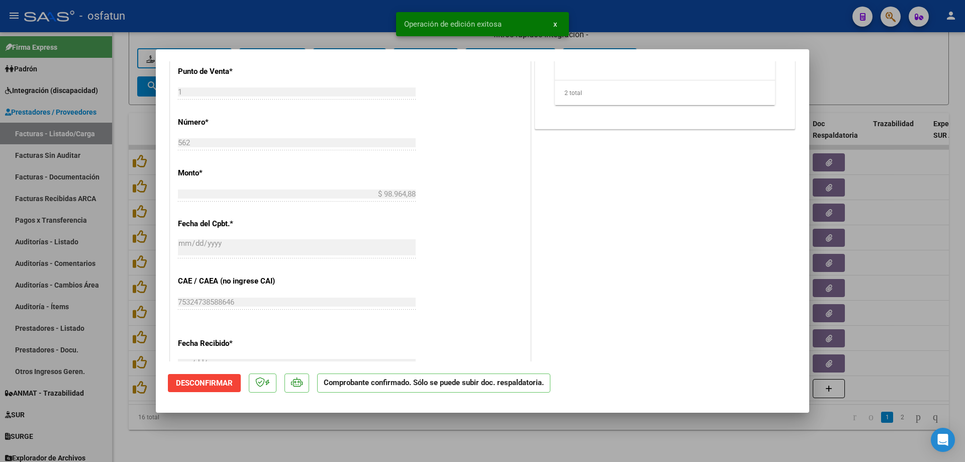
click at [337, 3] on div at bounding box center [482, 231] width 965 height 462
type input "$ 0,00"
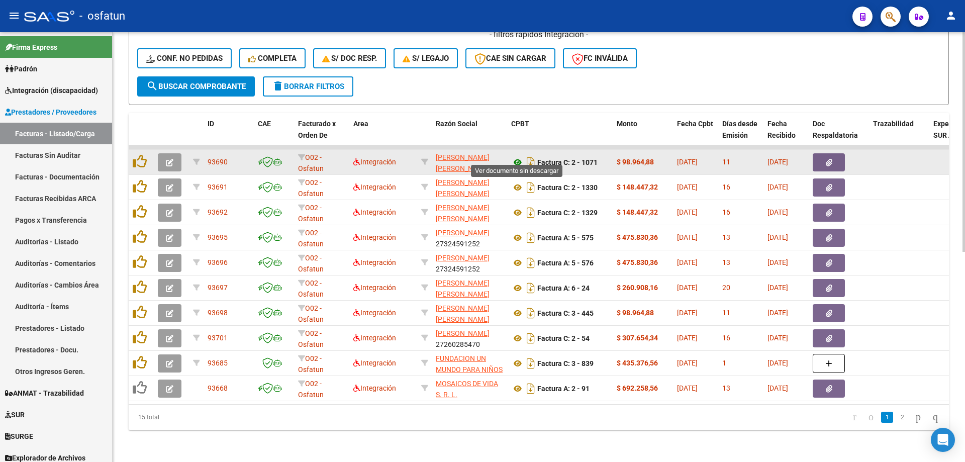
click at [517, 157] on icon at bounding box center [517, 162] width 13 height 12
click at [163, 159] on button "button" at bounding box center [170, 162] width 24 height 18
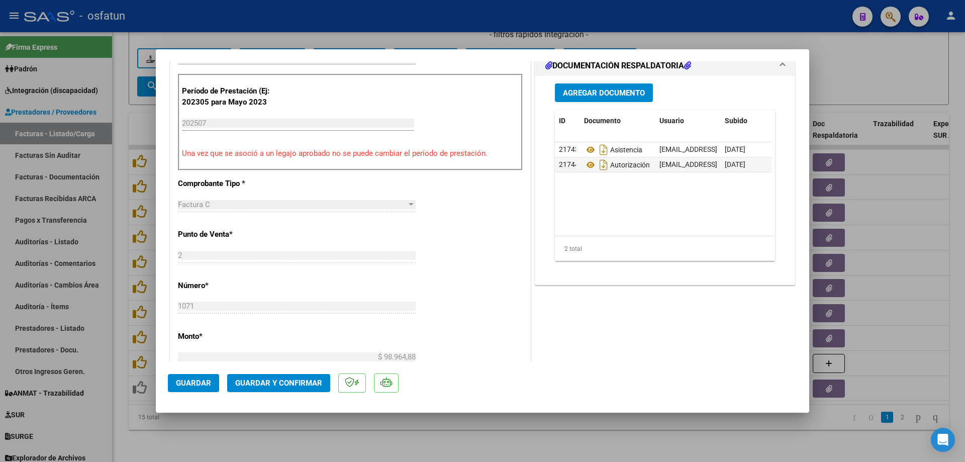
scroll to position [301, 0]
click at [296, 380] on span "Guardar y Confirmar" at bounding box center [278, 382] width 87 height 9
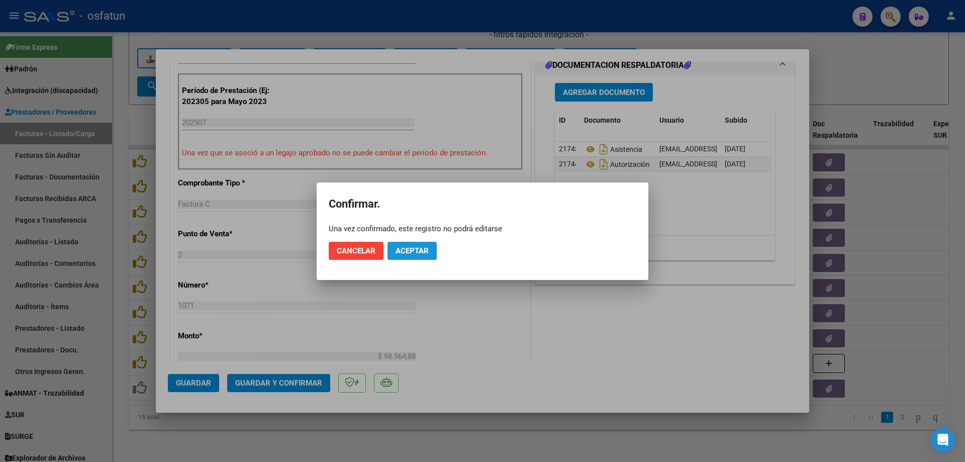
click at [417, 252] on span "Aceptar" at bounding box center [411, 250] width 33 height 9
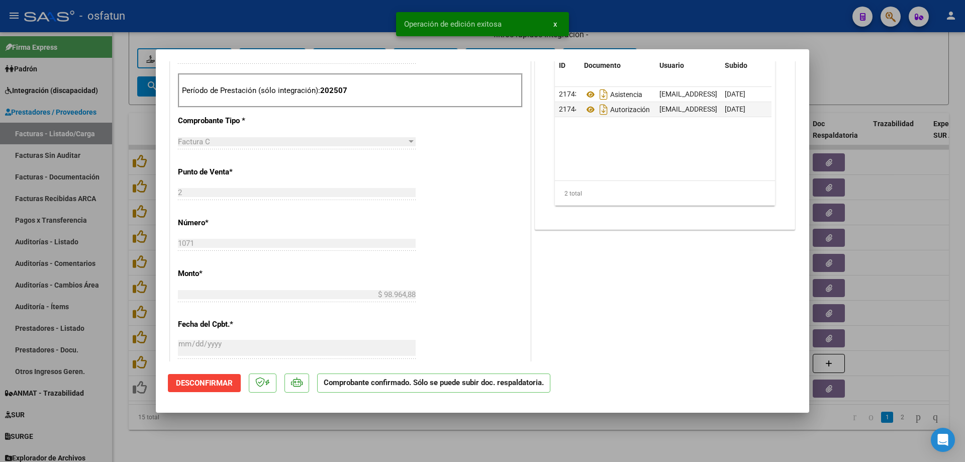
click at [350, 434] on div at bounding box center [482, 231] width 965 height 462
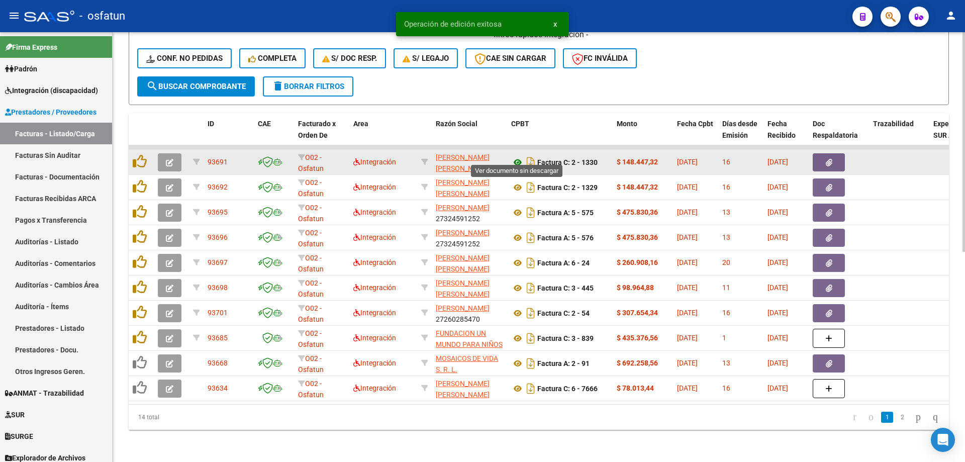
click at [516, 156] on icon at bounding box center [517, 162] width 13 height 12
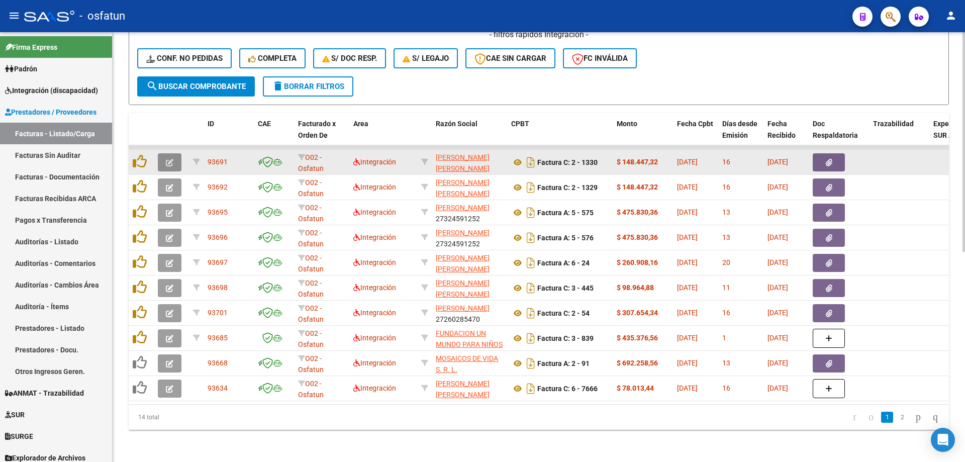
click at [168, 153] on button "button" at bounding box center [170, 162] width 24 height 18
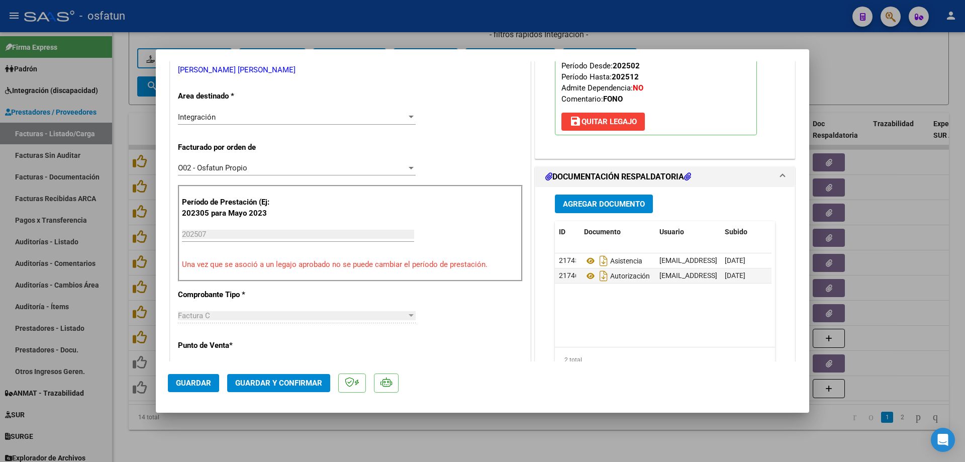
scroll to position [201, 0]
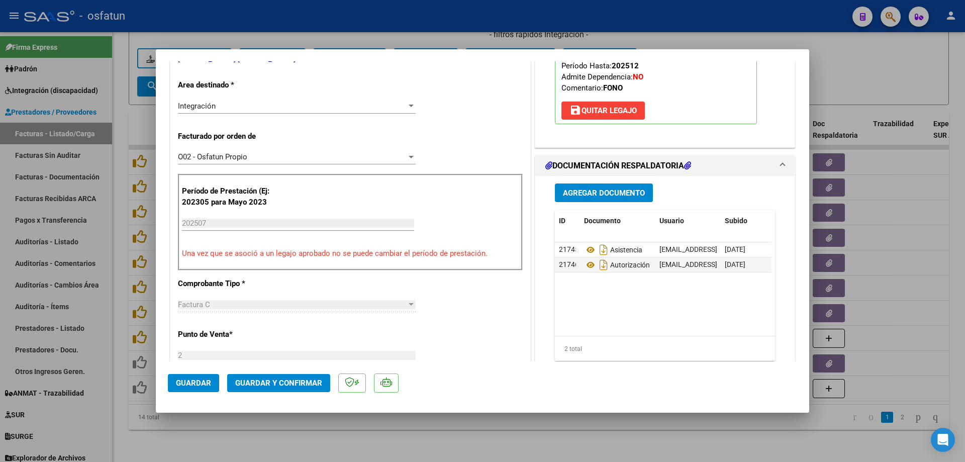
click at [298, 386] on span "Guardar y Confirmar" at bounding box center [278, 382] width 87 height 9
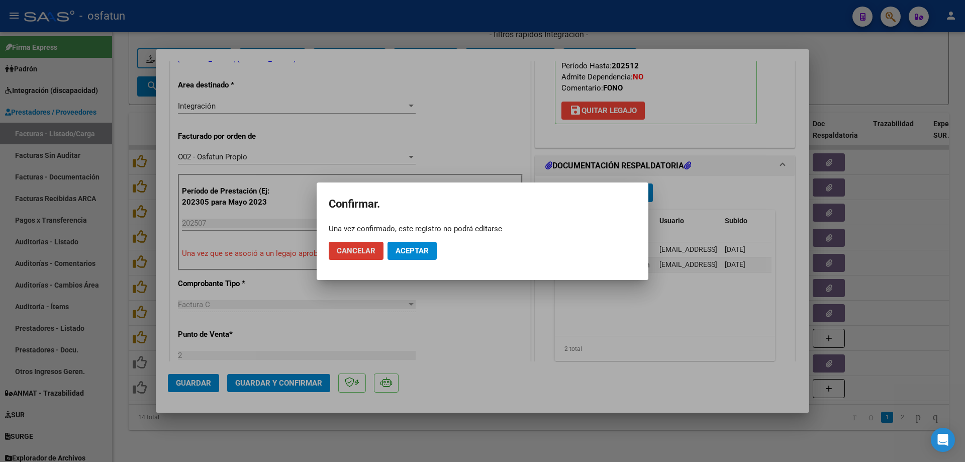
click at [409, 248] on span "Aceptar" at bounding box center [411, 250] width 33 height 9
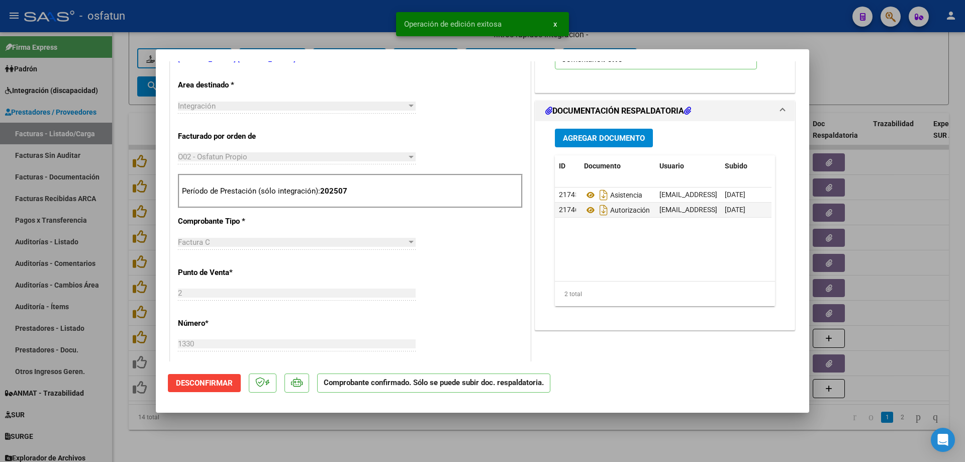
click at [463, 439] on div at bounding box center [482, 231] width 965 height 462
type input "$ 0,00"
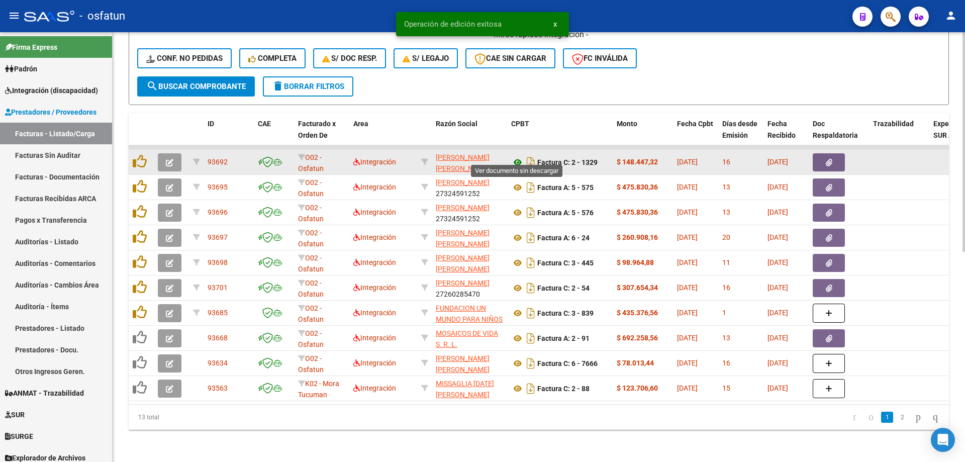
click at [517, 156] on icon at bounding box center [517, 162] width 13 height 12
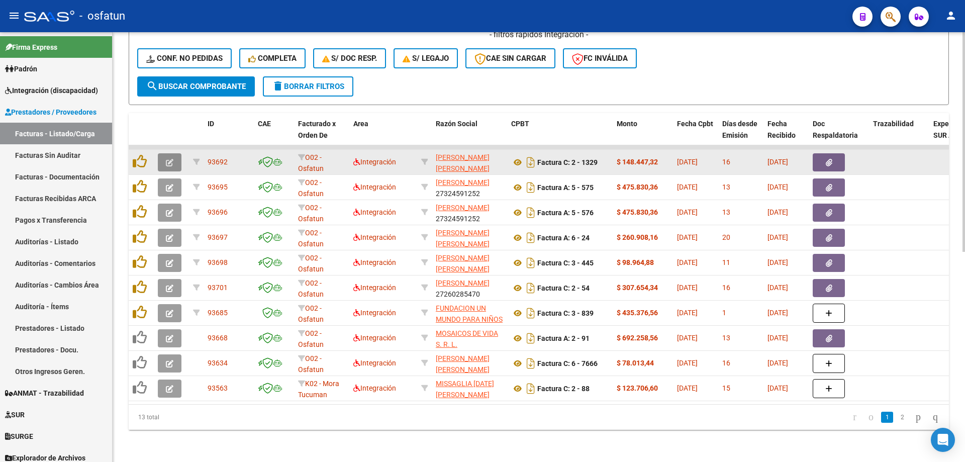
click at [171, 159] on icon "button" at bounding box center [170, 163] width 8 height 8
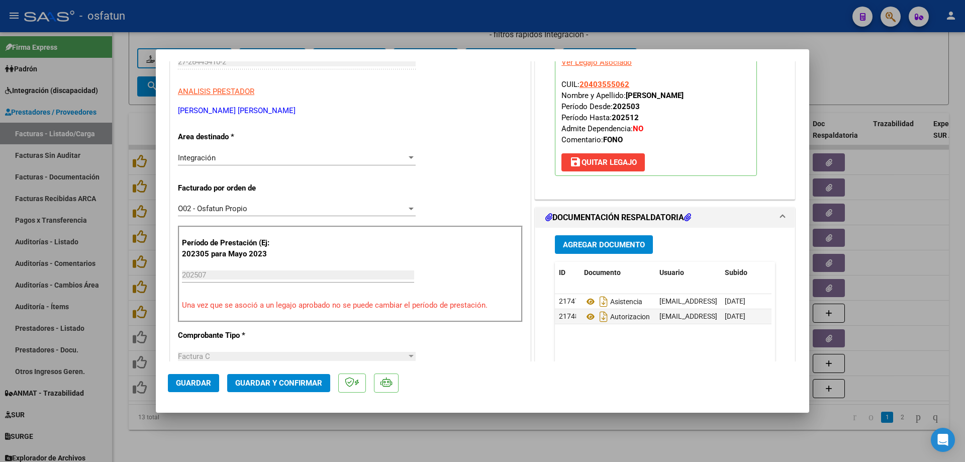
scroll to position [151, 0]
drag, startPoint x: 294, startPoint y: 366, endPoint x: 294, endPoint y: 381, distance: 14.6
click at [294, 377] on mat-dialog-actions "Guardar Guardar y Confirmar" at bounding box center [482, 381] width 629 height 40
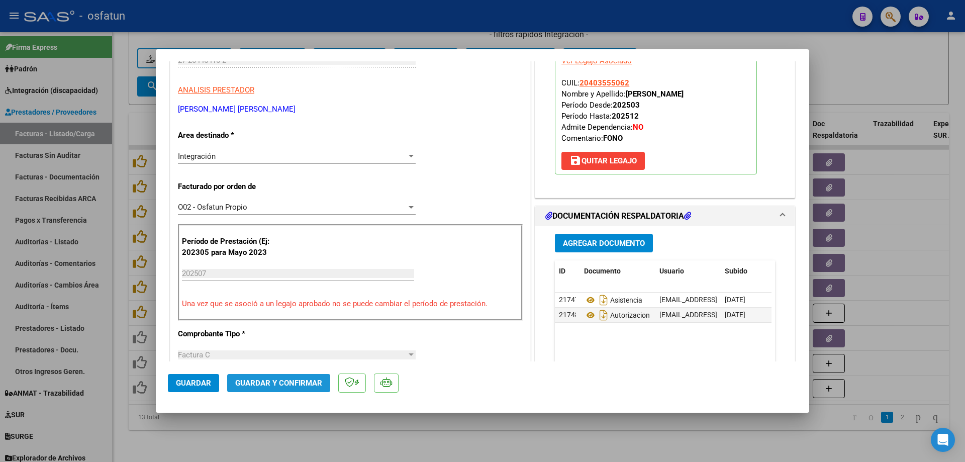
click at [294, 382] on span "Guardar y Confirmar" at bounding box center [278, 382] width 87 height 9
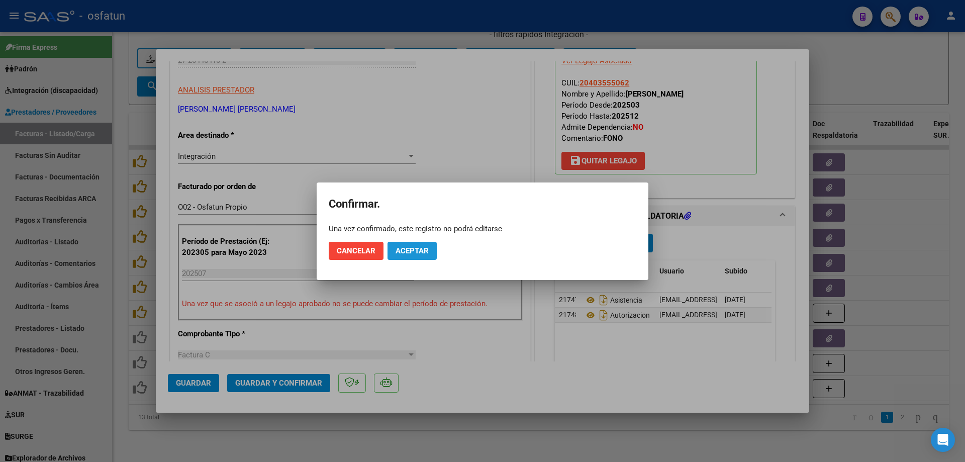
drag, startPoint x: 407, startPoint y: 244, endPoint x: 409, endPoint y: 257, distance: 13.2
click at [407, 245] on button "Aceptar" at bounding box center [411, 251] width 49 height 18
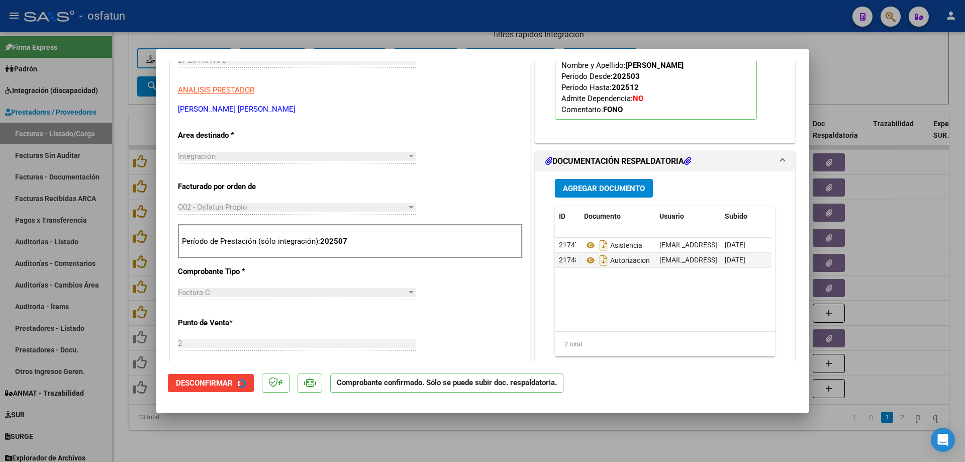
click at [436, 453] on div at bounding box center [482, 231] width 965 height 462
type input "$ 0,00"
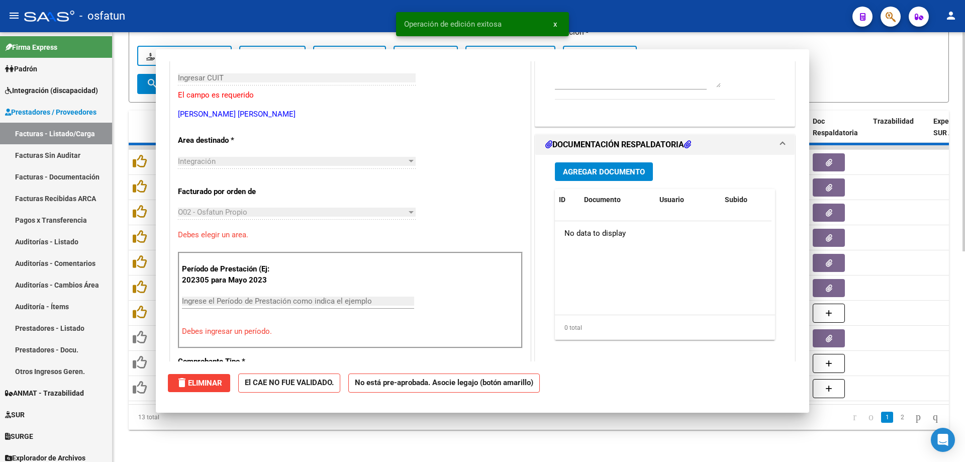
scroll to position [168, 0]
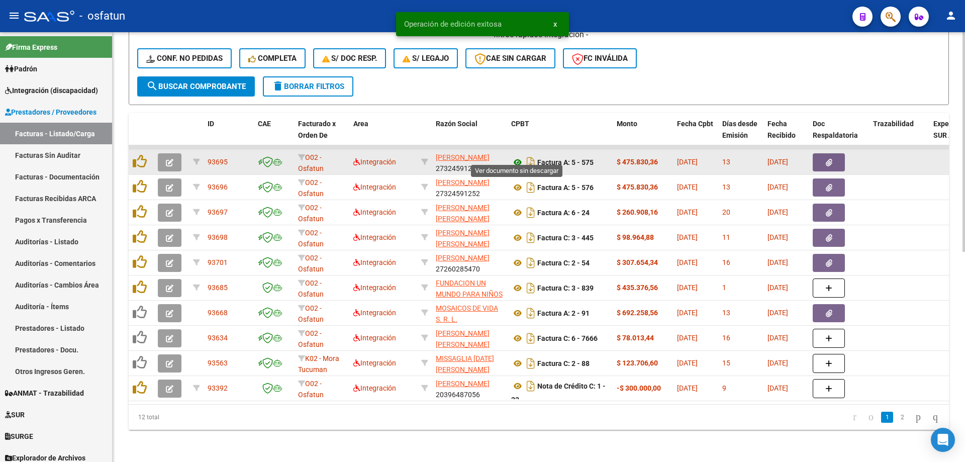
click at [521, 156] on icon at bounding box center [517, 162] width 13 height 12
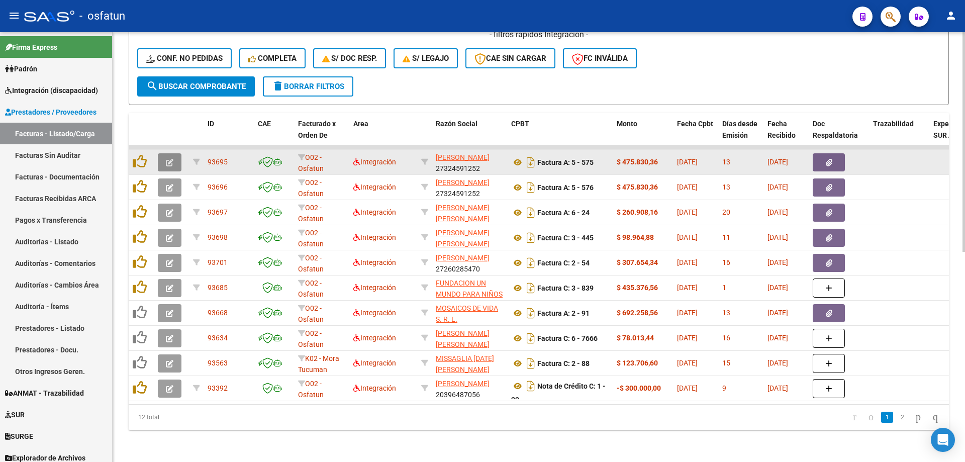
click at [163, 156] on button "button" at bounding box center [170, 162] width 24 height 18
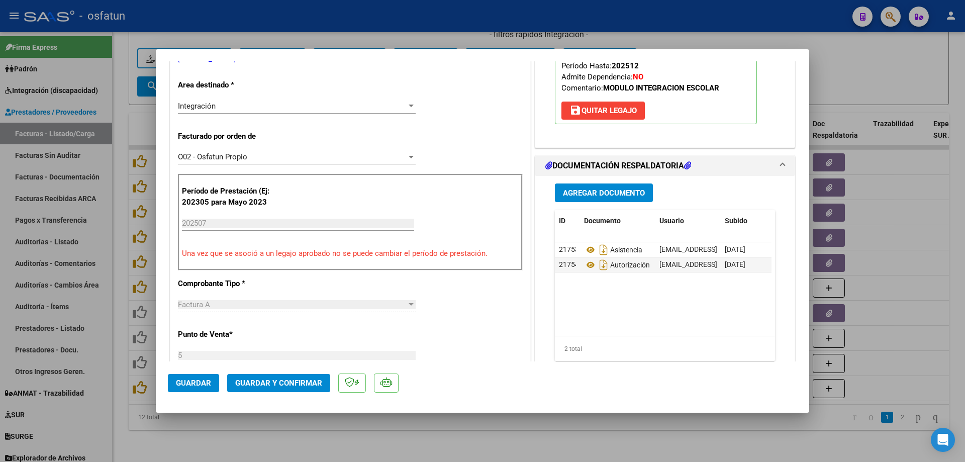
scroll to position [301, 0]
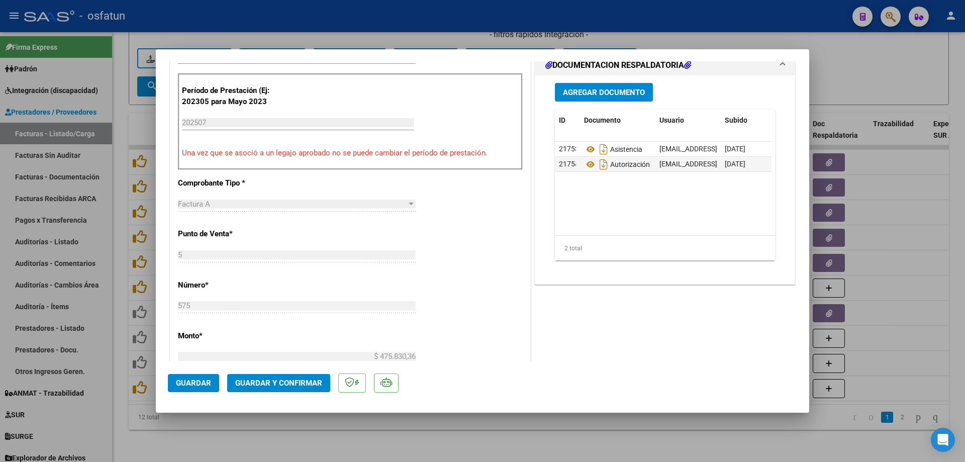
click at [303, 373] on mat-dialog-actions "Guardar Guardar y Confirmar" at bounding box center [482, 381] width 629 height 40
click at [303, 386] on span "Guardar y Confirmar" at bounding box center [278, 382] width 87 height 9
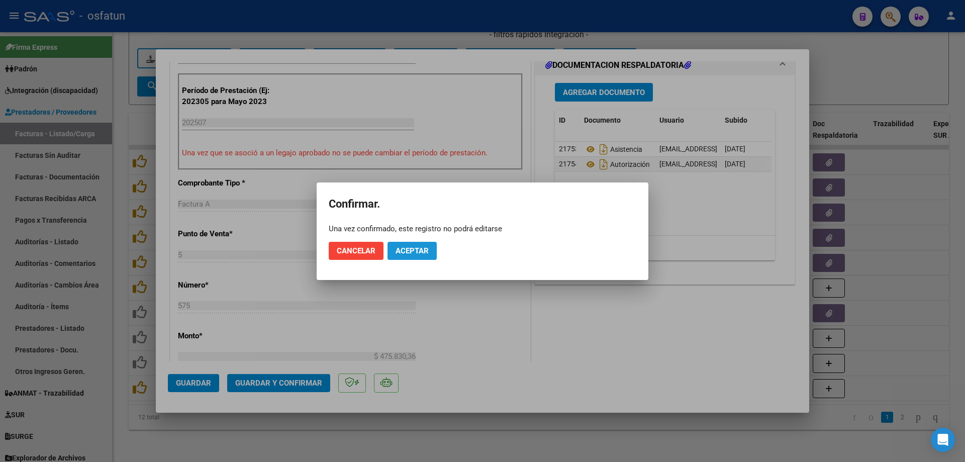
click at [402, 248] on span "Aceptar" at bounding box center [411, 250] width 33 height 9
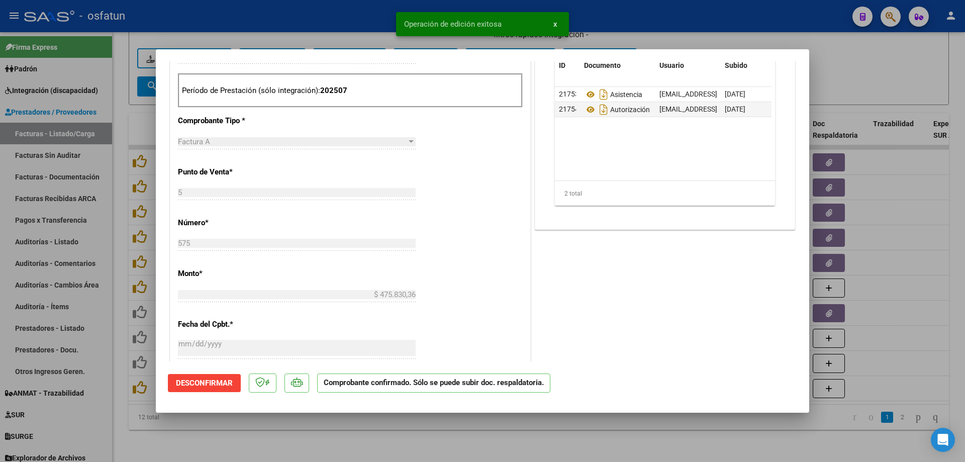
click at [376, 29] on div at bounding box center [482, 231] width 965 height 462
type input "$ 0,00"
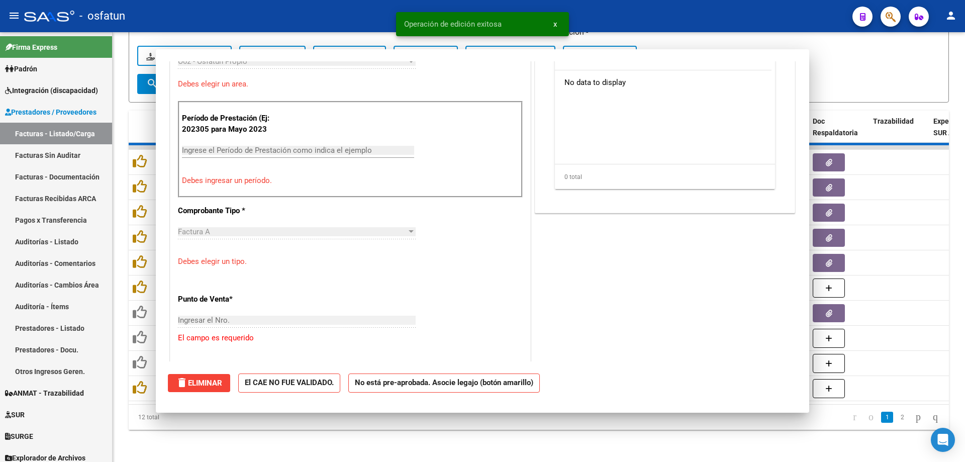
scroll to position [0, 0]
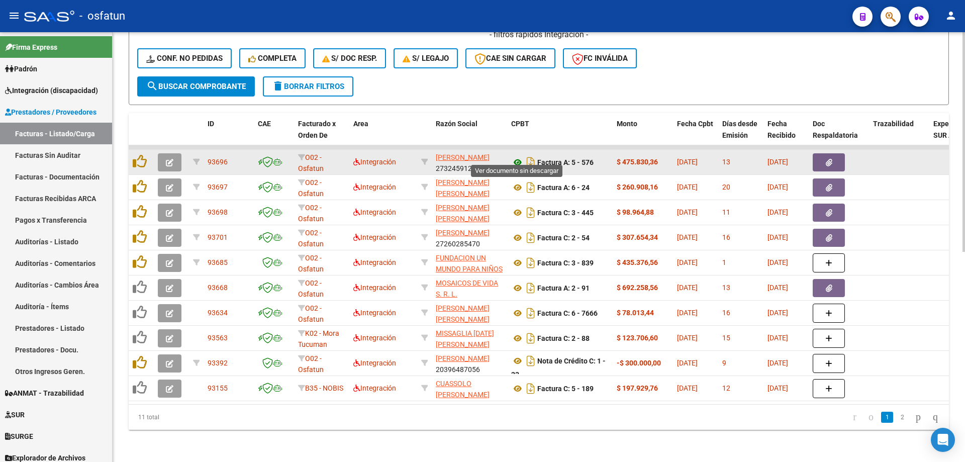
click at [517, 156] on icon at bounding box center [517, 162] width 13 height 12
click at [158, 154] on button "button" at bounding box center [170, 162] width 24 height 18
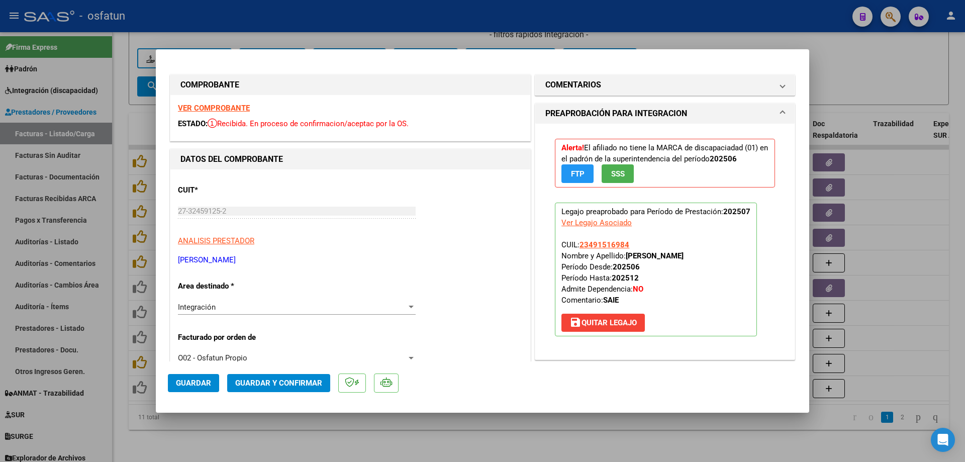
drag, startPoint x: 629, startPoint y: 245, endPoint x: 575, endPoint y: 243, distance: 54.8
click at [575, 243] on p "Legajo preaprobado para Período de Prestación: 202507 Ver Legajo Asociado CUIL:…" at bounding box center [656, 269] width 202 height 134
copy span "23491516984"
drag, startPoint x: 327, startPoint y: 384, endPoint x: 221, endPoint y: 2, distance: 396.6
click at [253, 63] on mat-dialog-container "COMPROBANTE VER COMPROBANTE ESTADO: Recibida. En proceso de confirmacion/acepta…" at bounding box center [482, 231] width 653 height 364
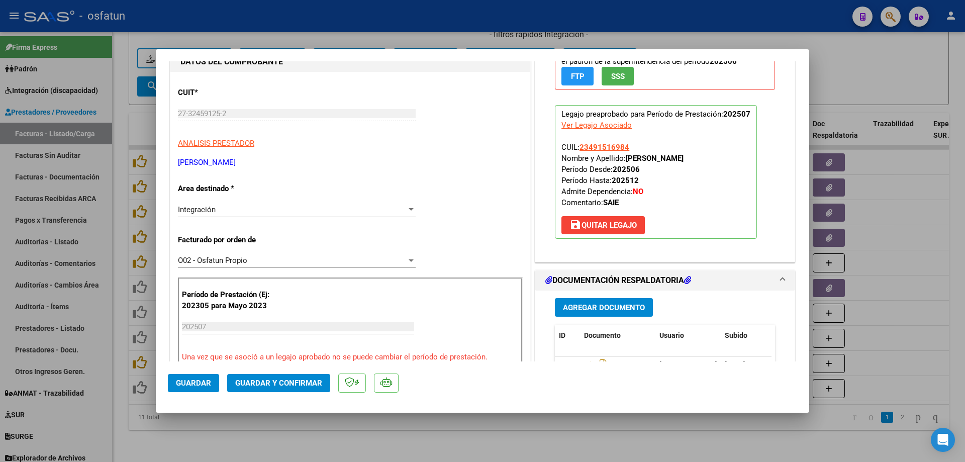
scroll to position [100, 0]
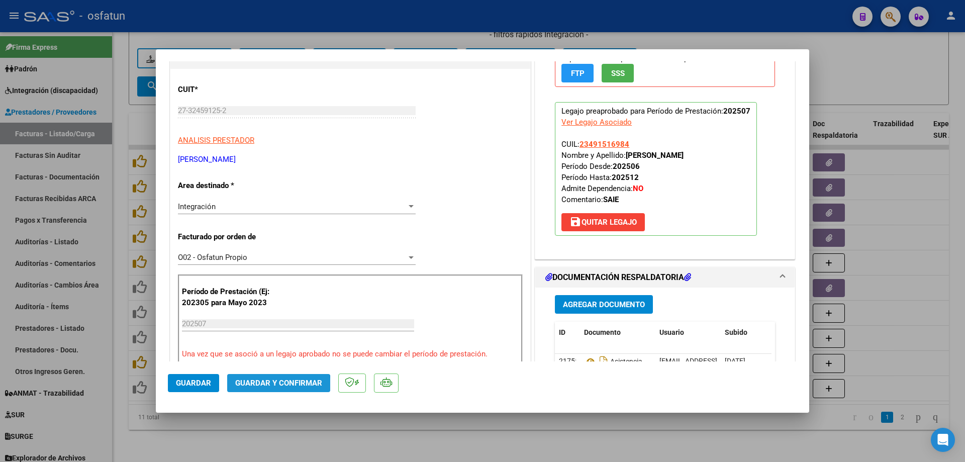
click at [265, 387] on span "Guardar y Confirmar" at bounding box center [278, 382] width 87 height 9
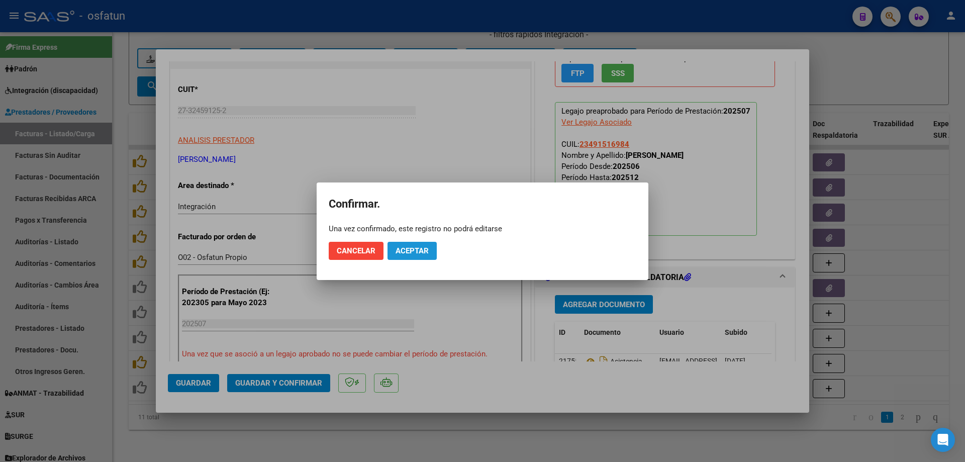
click at [420, 242] on button "Aceptar" at bounding box center [411, 251] width 49 height 18
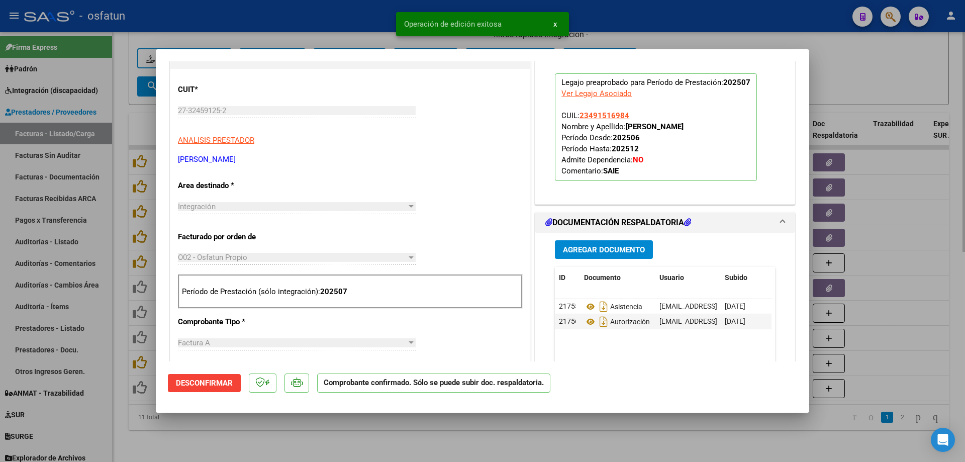
click at [432, 441] on div at bounding box center [482, 231] width 965 height 462
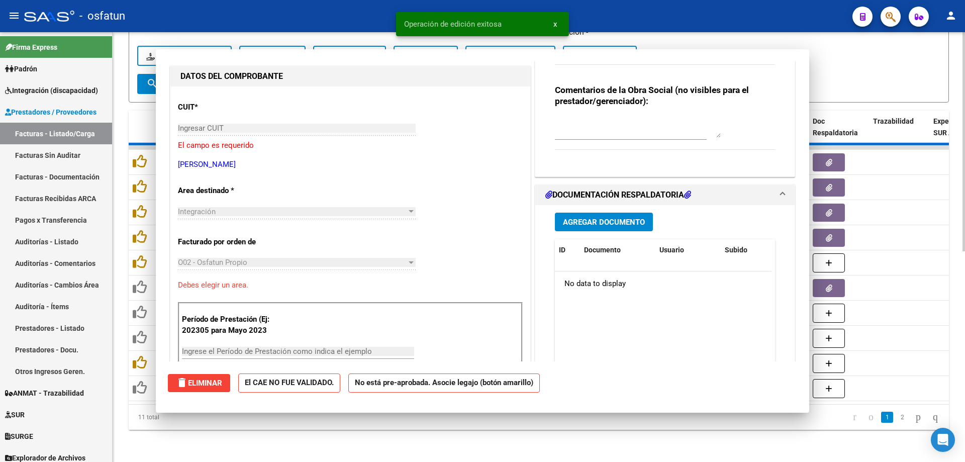
scroll to position [0, 0]
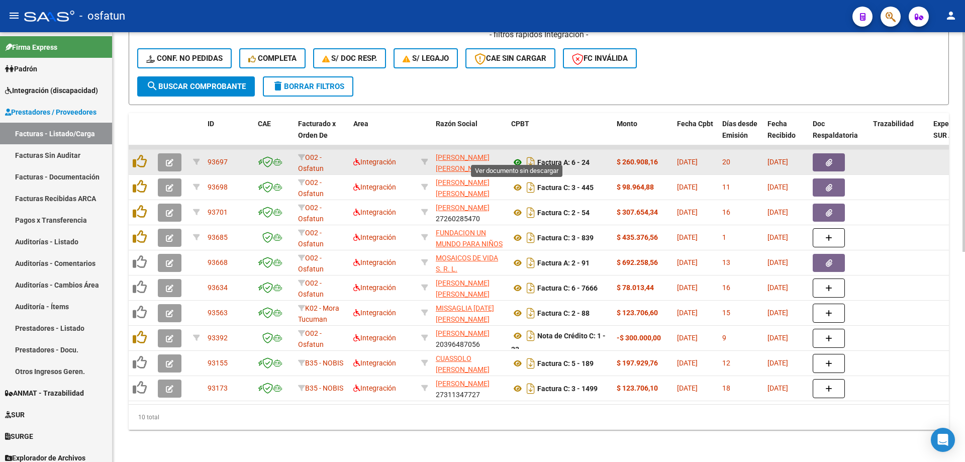
click at [517, 156] on icon at bounding box center [517, 162] width 13 height 12
click at [162, 154] on button "button" at bounding box center [170, 162] width 24 height 18
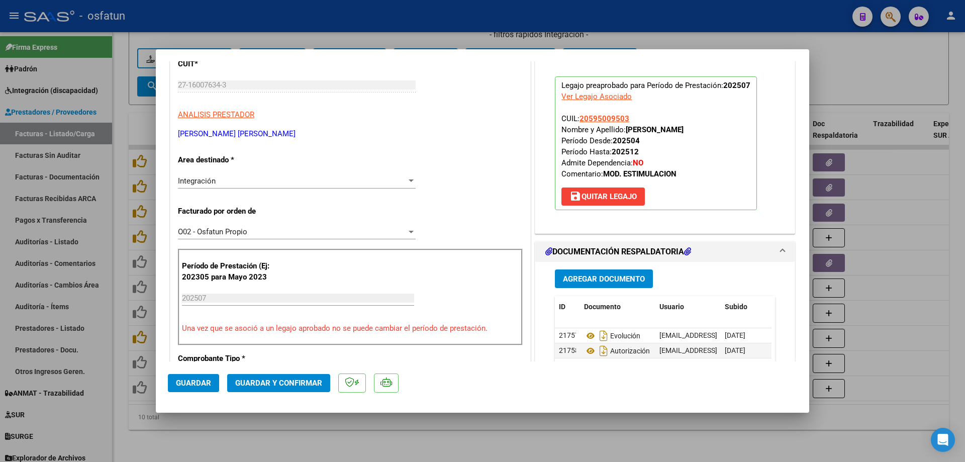
scroll to position [151, 0]
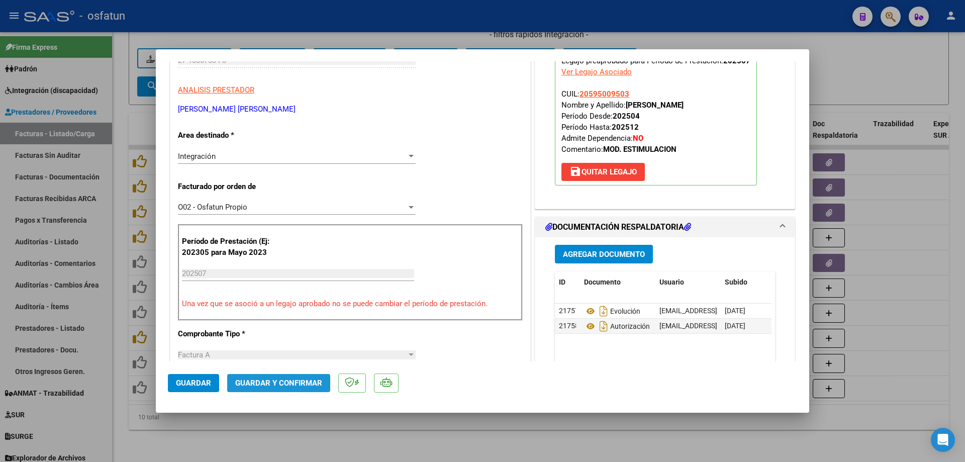
click at [283, 382] on span "Guardar y Confirmar" at bounding box center [278, 382] width 87 height 9
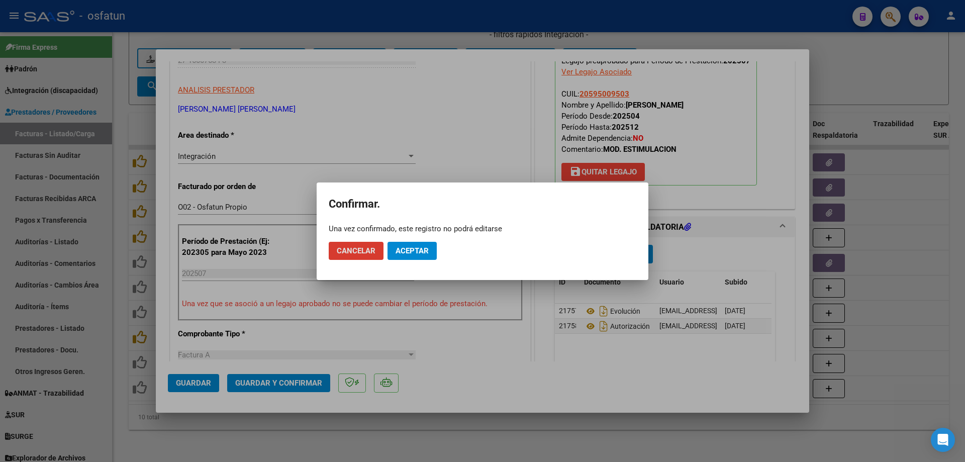
click at [408, 251] on span "Aceptar" at bounding box center [411, 250] width 33 height 9
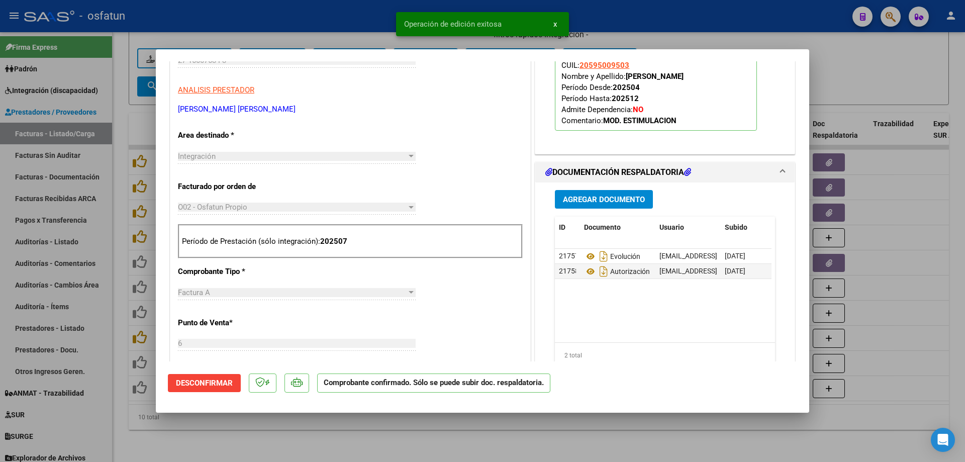
click at [401, 437] on div at bounding box center [482, 231] width 965 height 462
type input "$ 0,00"
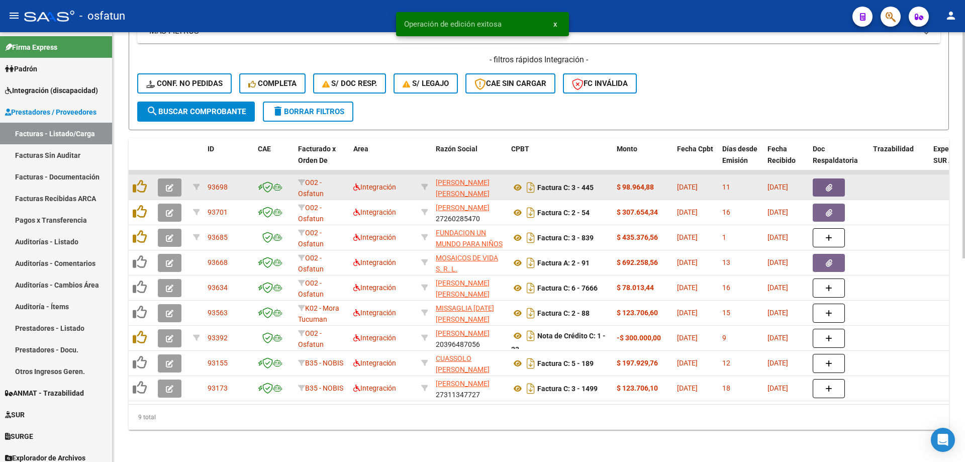
scroll to position [386, 0]
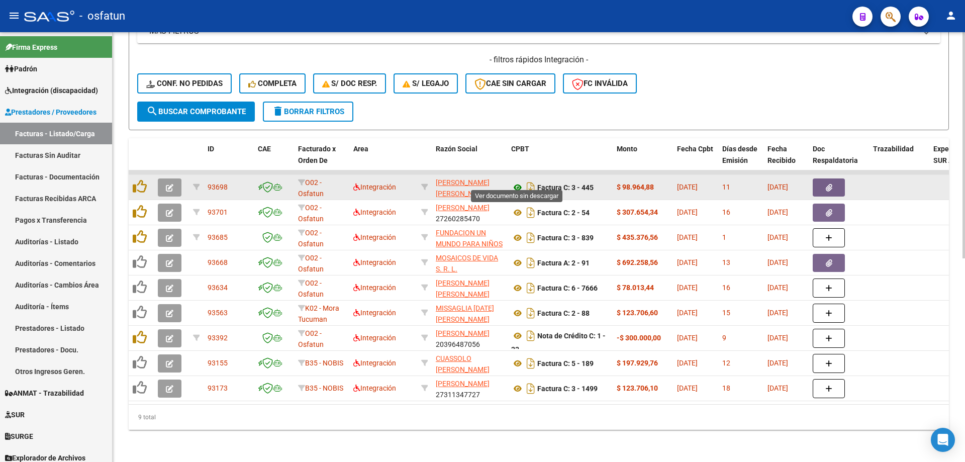
click at [517, 181] on icon at bounding box center [517, 187] width 13 height 12
click at [172, 175] on datatable-body-cell at bounding box center [171, 187] width 35 height 25
click at [172, 184] on icon "button" at bounding box center [170, 188] width 8 height 8
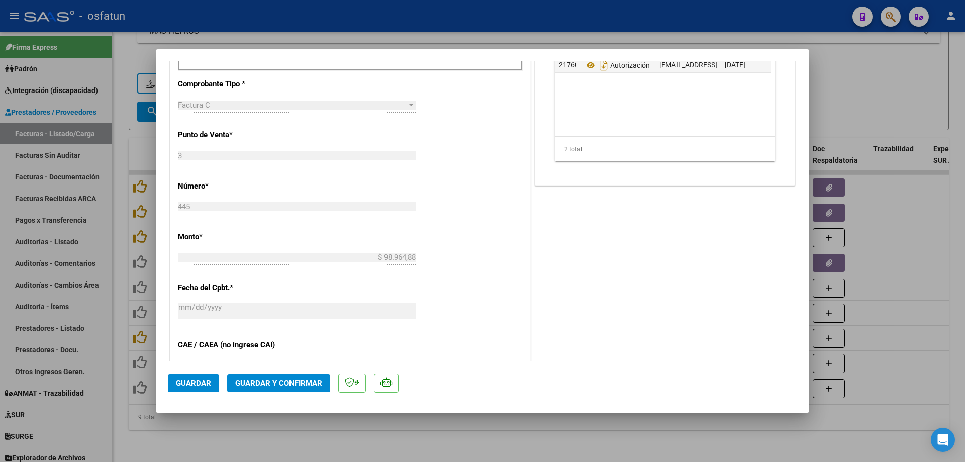
scroll to position [402, 0]
click at [296, 389] on button "Guardar y Confirmar" at bounding box center [278, 383] width 103 height 18
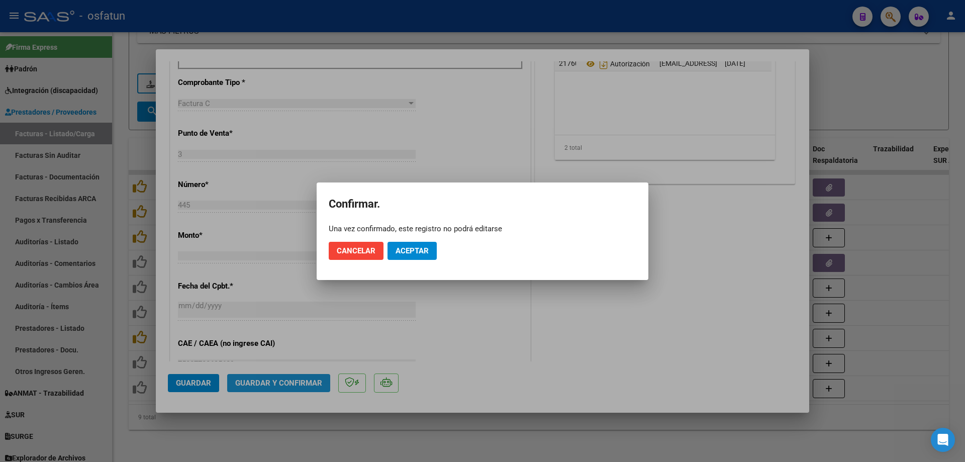
click at [298, 385] on div at bounding box center [482, 231] width 965 height 462
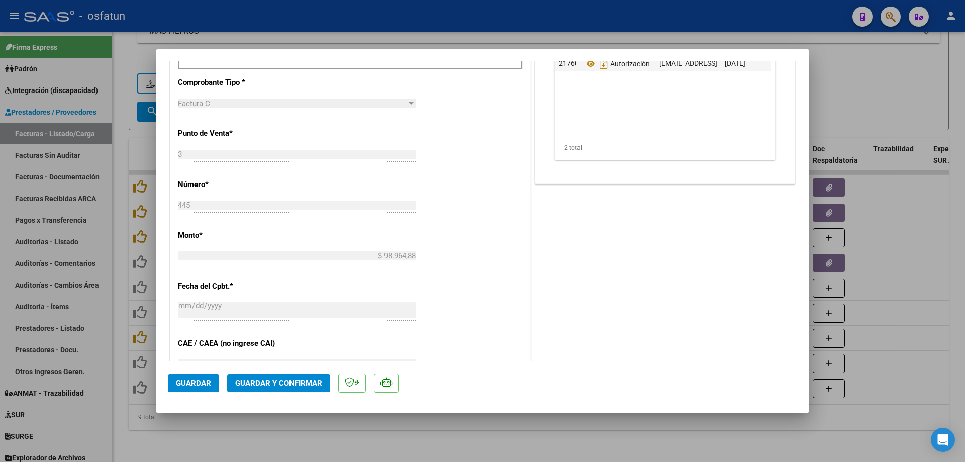
click at [308, 373] on mat-dialog-actions "Guardar Guardar y Confirmar" at bounding box center [482, 381] width 629 height 40
click at [302, 396] on mat-dialog-actions "Guardar Guardar y Confirmar" at bounding box center [482, 381] width 629 height 40
click at [305, 385] on span "Guardar y Confirmar" at bounding box center [278, 382] width 87 height 9
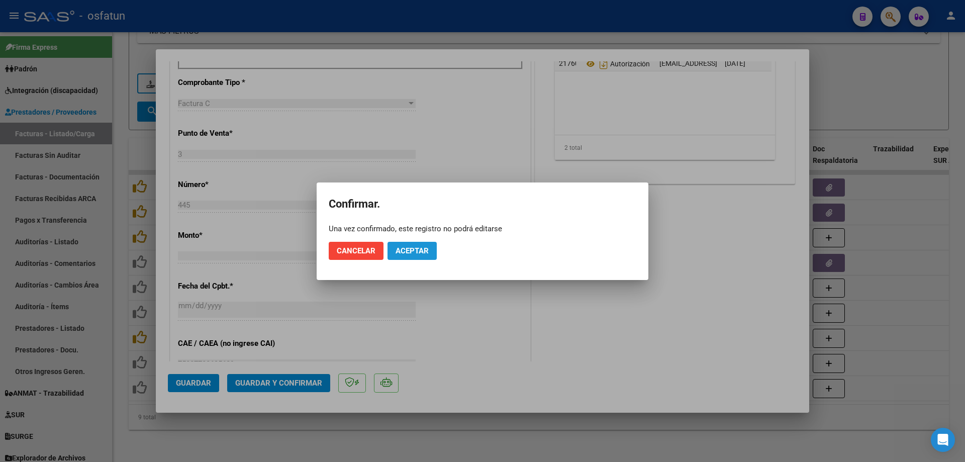
click at [407, 250] on span "Aceptar" at bounding box center [411, 250] width 33 height 9
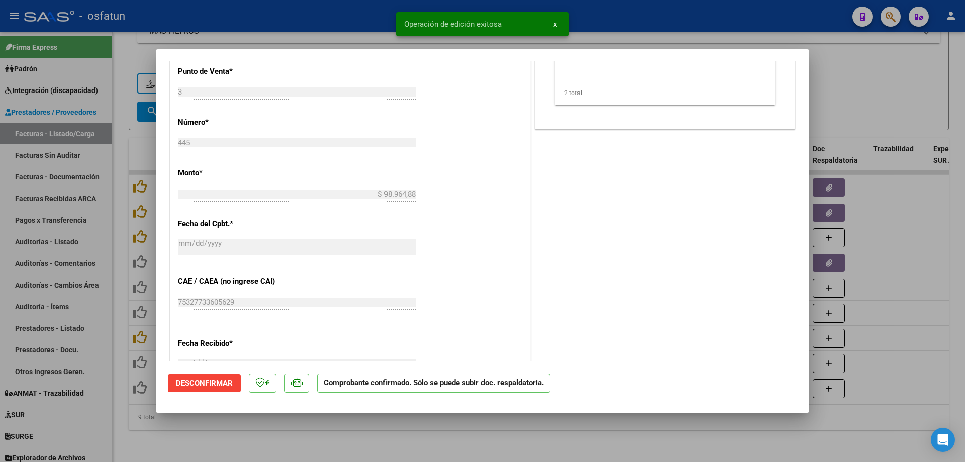
click at [348, 41] on div at bounding box center [482, 231] width 965 height 462
type input "$ 0,00"
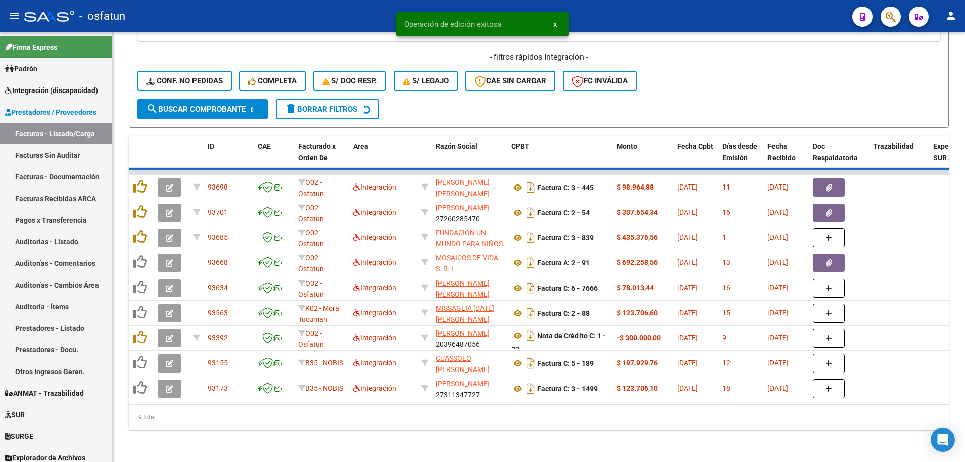
scroll to position [361, 0]
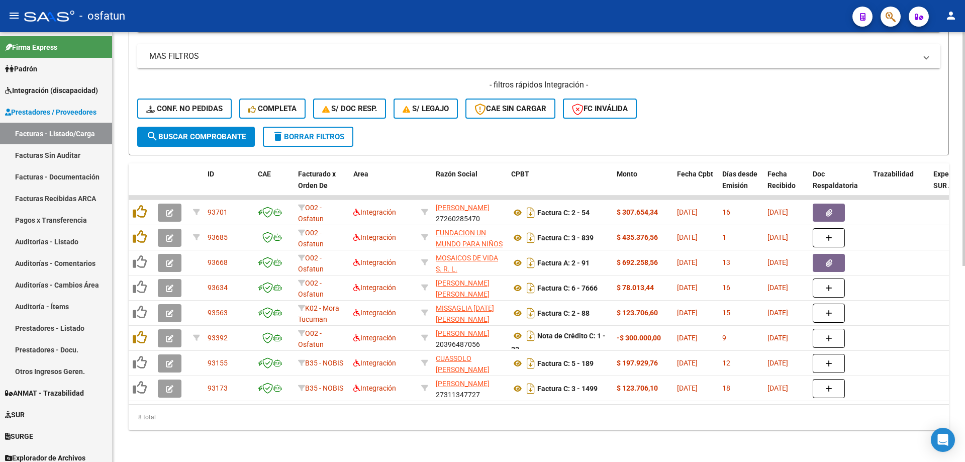
click at [384, 56] on mat-expansion-panel-header "MAS FILTROS" at bounding box center [538, 56] width 803 height 24
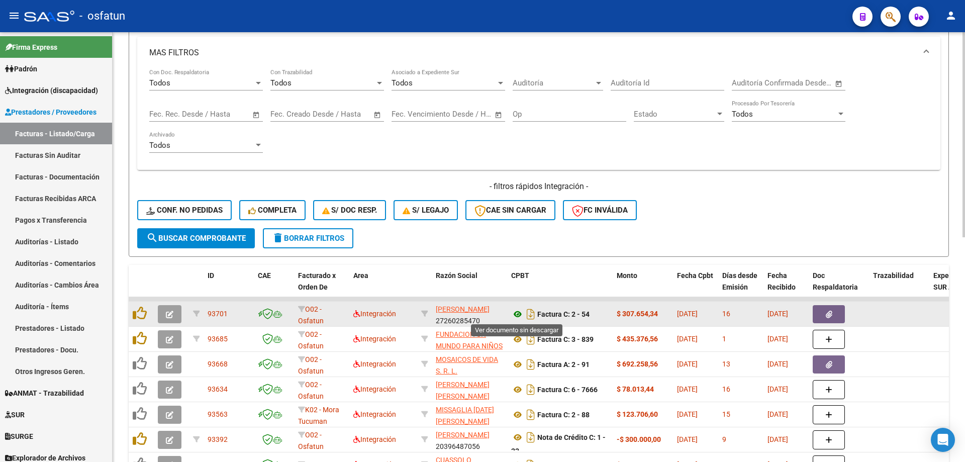
click at [516, 313] on icon at bounding box center [517, 314] width 13 height 12
click at [172, 313] on icon "button" at bounding box center [170, 314] width 8 height 8
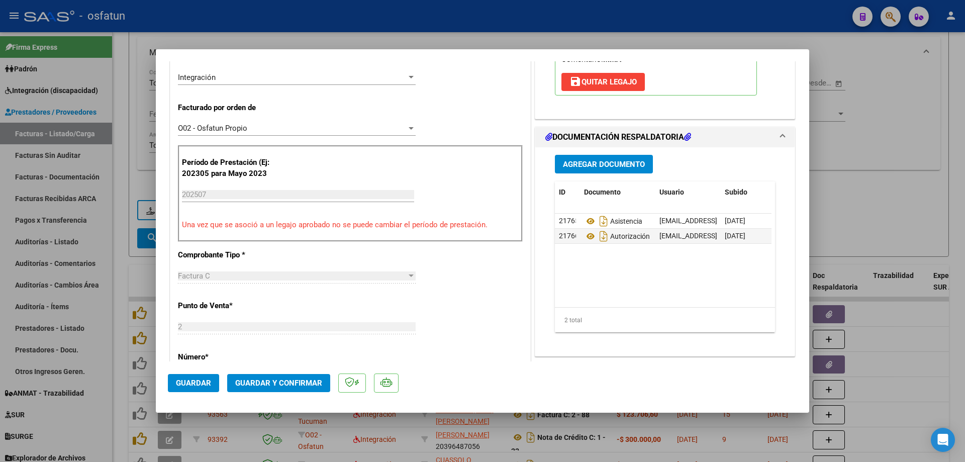
scroll to position [301, 0]
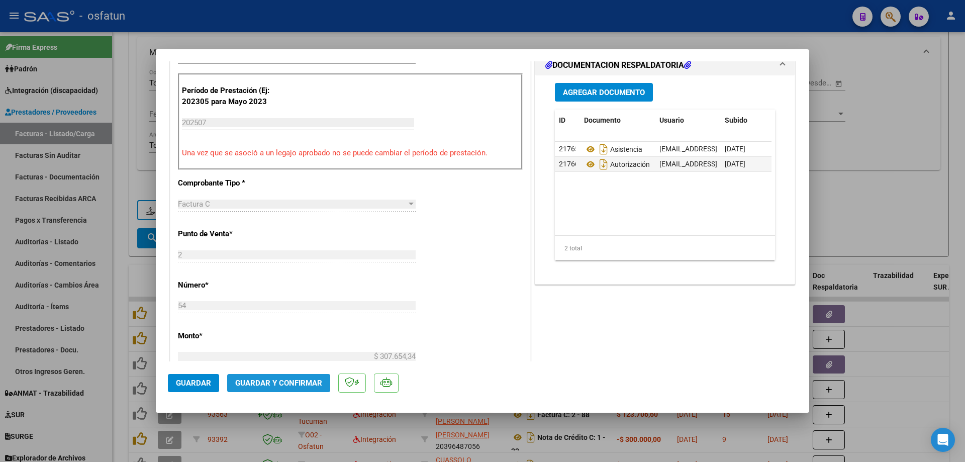
click at [254, 383] on span "Guardar y Confirmar" at bounding box center [278, 382] width 87 height 9
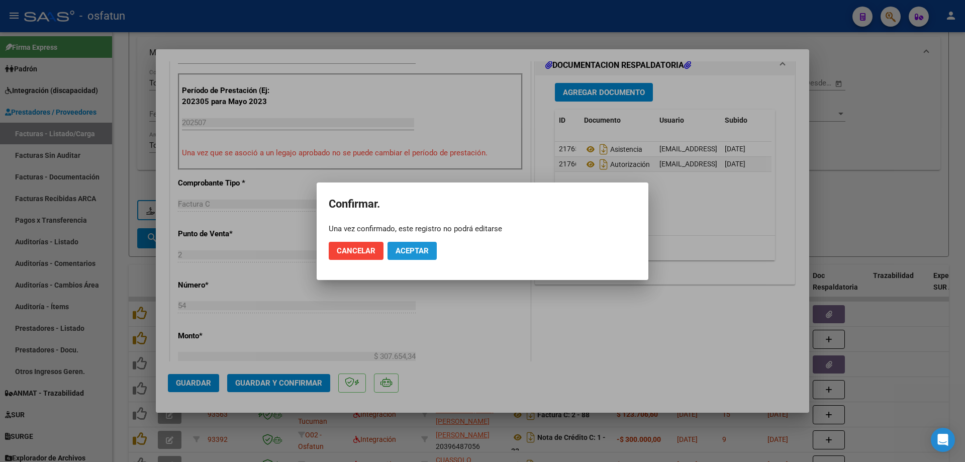
click at [397, 255] on span "Aceptar" at bounding box center [411, 250] width 33 height 9
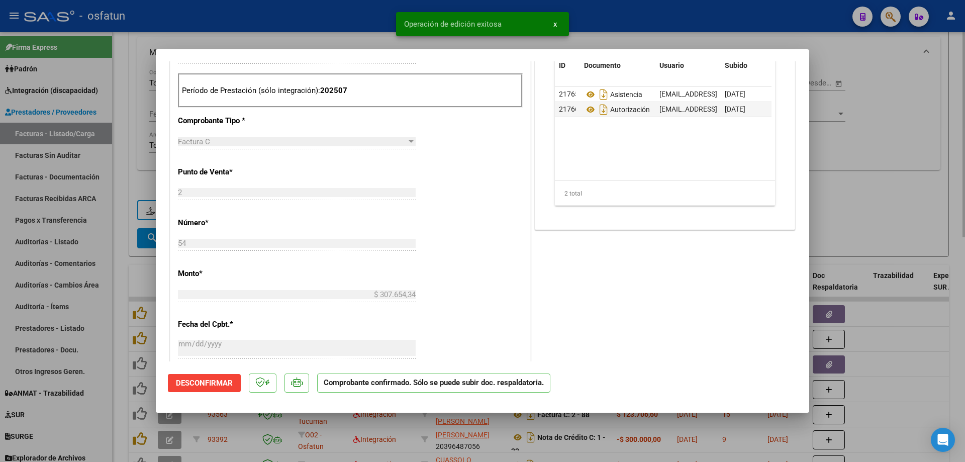
drag, startPoint x: 276, startPoint y: 29, endPoint x: 266, endPoint y: 169, distance: 140.0
click at [276, 30] on div at bounding box center [482, 231] width 965 height 462
type input "$ 0,00"
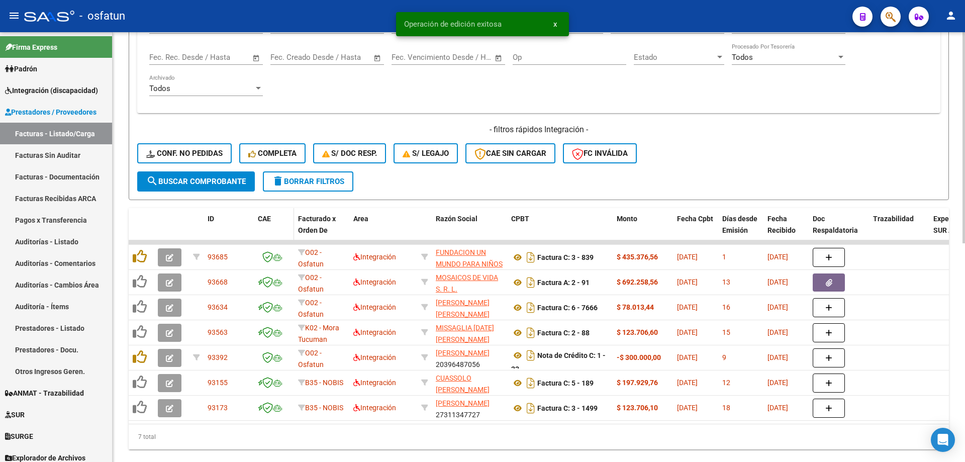
scroll to position [445, 0]
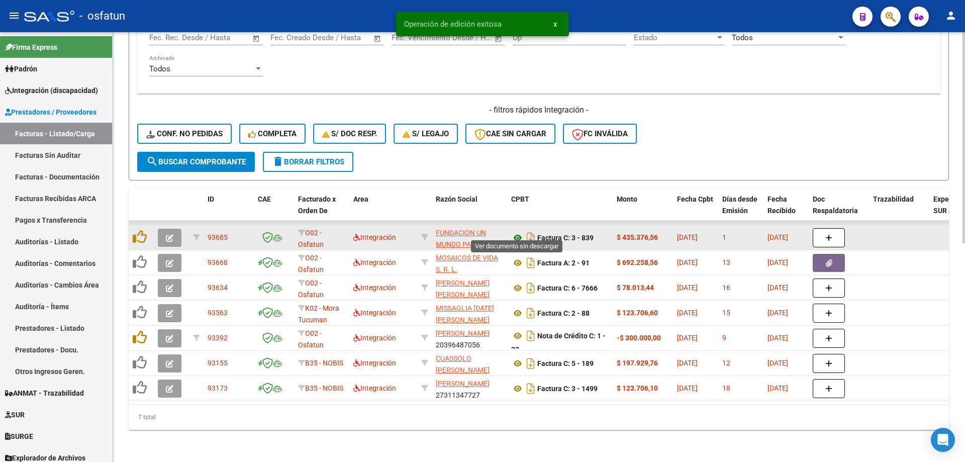
click at [515, 232] on icon at bounding box center [517, 238] width 13 height 12
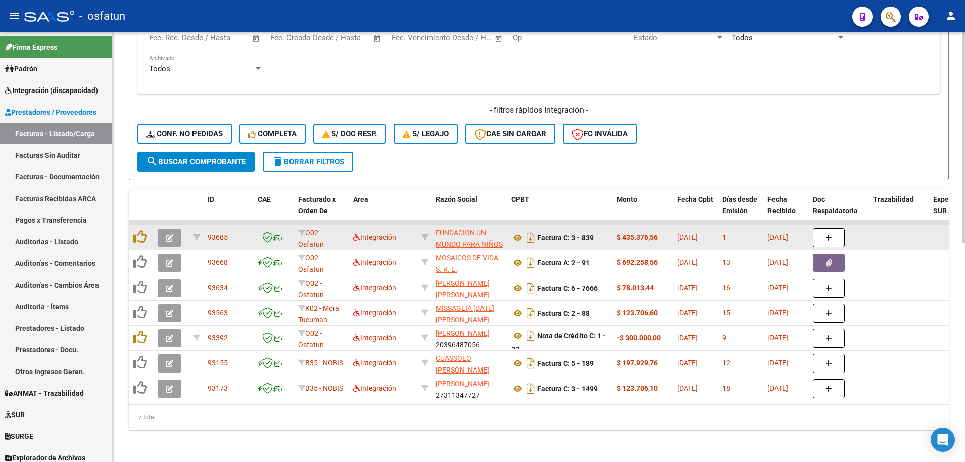
click at [163, 240] on datatable-body-cell at bounding box center [171, 237] width 35 height 25
click at [164, 236] on button "button" at bounding box center [170, 238] width 24 height 18
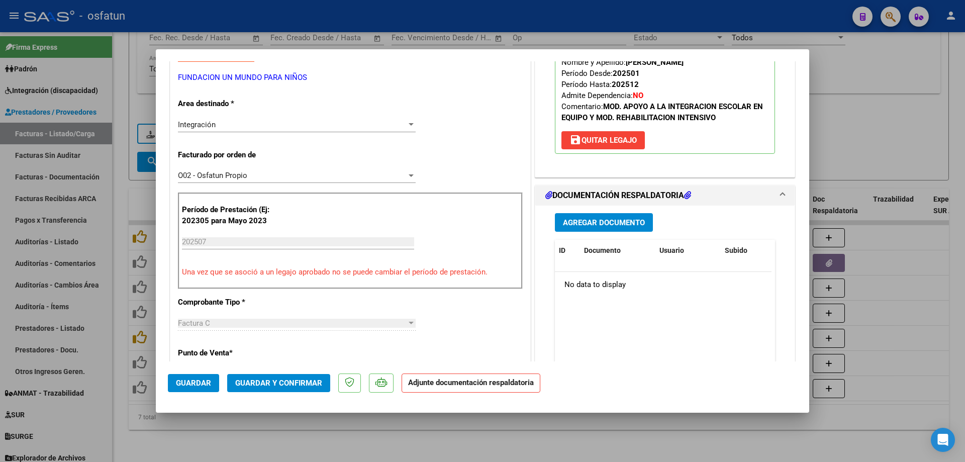
scroll to position [201, 0]
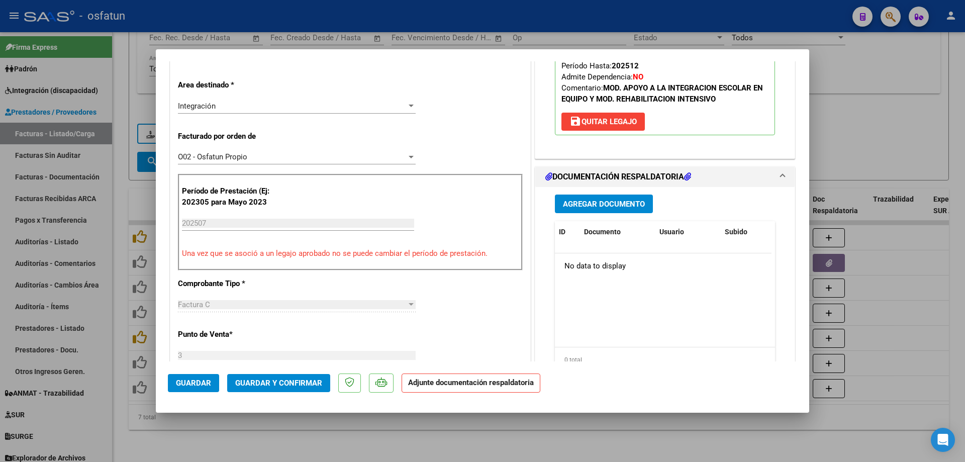
click at [261, 374] on button "Guardar y Confirmar" at bounding box center [278, 383] width 103 height 18
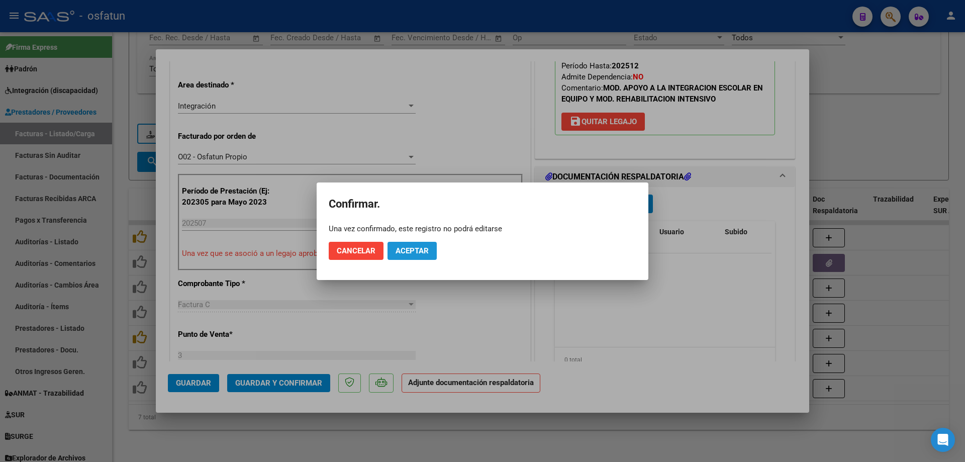
click at [425, 251] on span "Aceptar" at bounding box center [411, 250] width 33 height 9
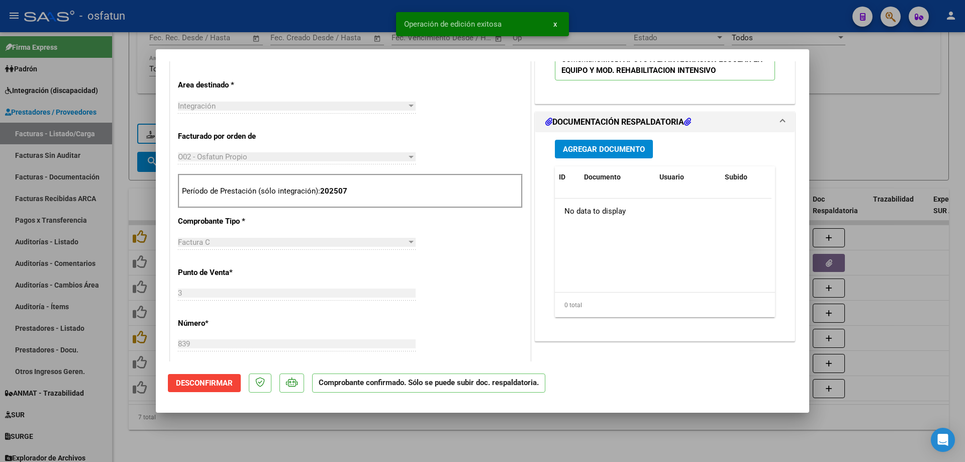
drag, startPoint x: 337, startPoint y: 25, endPoint x: 353, endPoint y: 1, distance: 29.0
click at [337, 24] on div at bounding box center [482, 231] width 965 height 462
type input "$ 0,00"
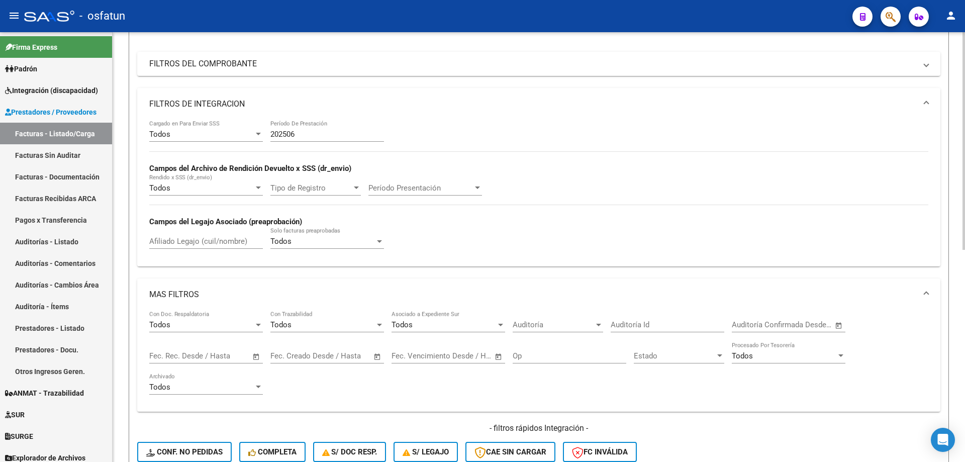
scroll to position [118, 0]
click at [308, 127] on div "202506 Período De Prestación" at bounding box center [327, 132] width 114 height 22
click at [311, 134] on input "202506" at bounding box center [327, 135] width 114 height 9
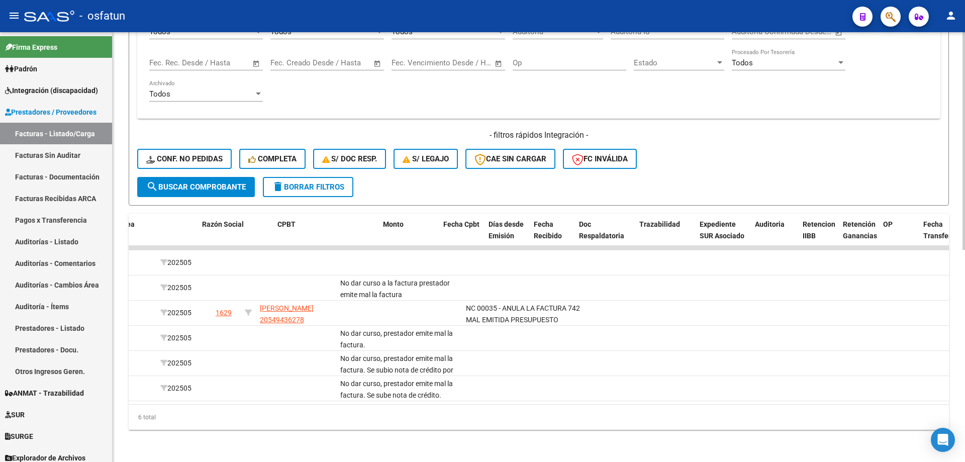
scroll to position [0, 0]
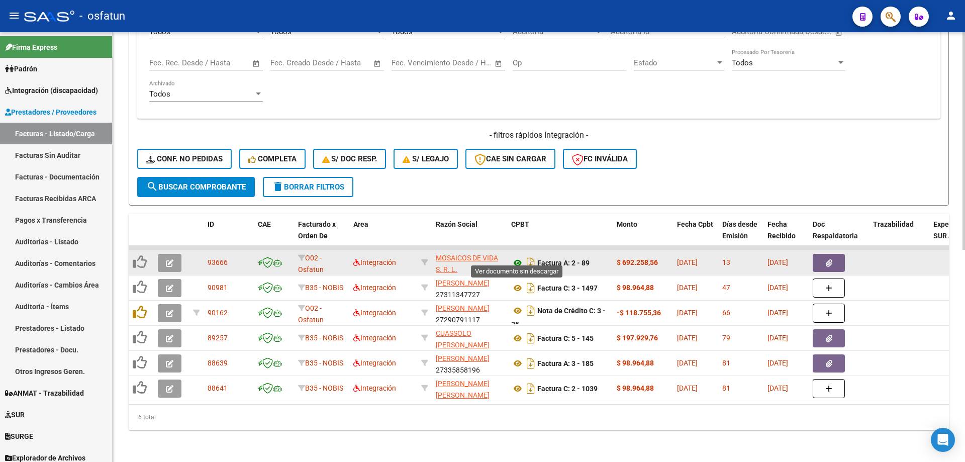
click at [516, 257] on icon at bounding box center [517, 263] width 13 height 12
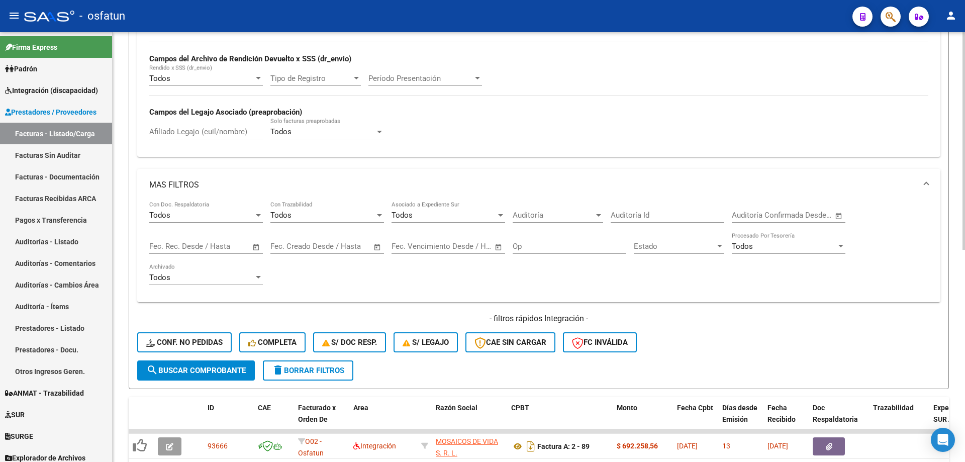
scroll to position [118, 0]
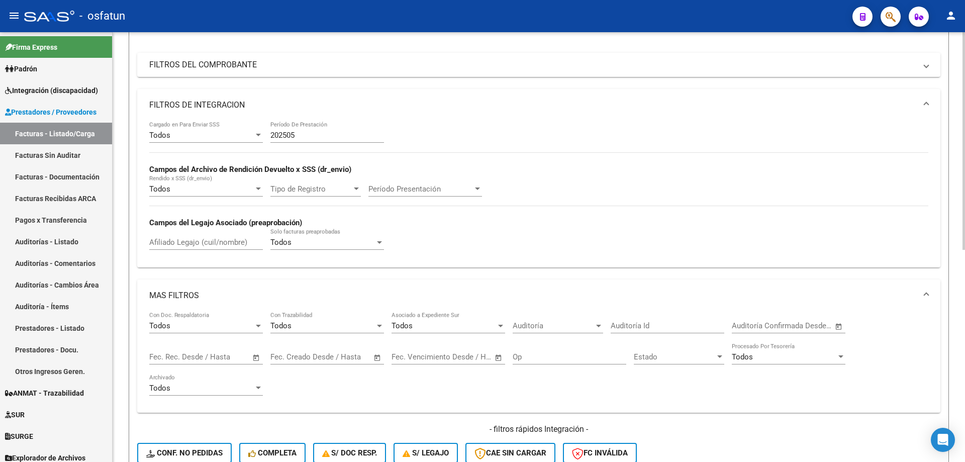
click at [312, 137] on input "202505" at bounding box center [327, 135] width 114 height 9
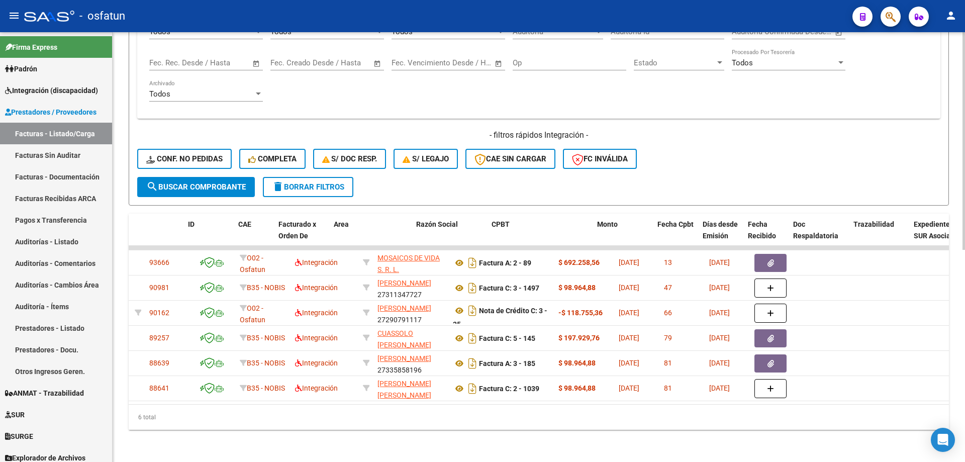
scroll to position [0, 0]
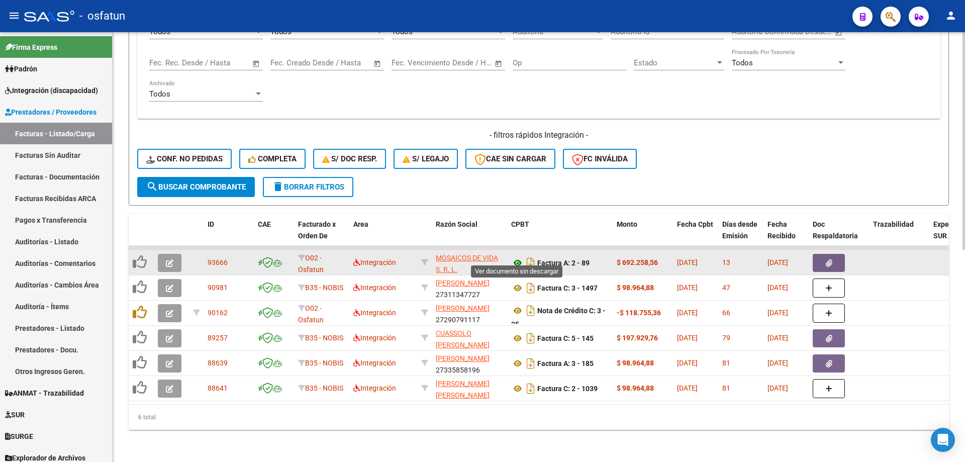
click at [518, 257] on icon at bounding box center [517, 263] width 13 height 12
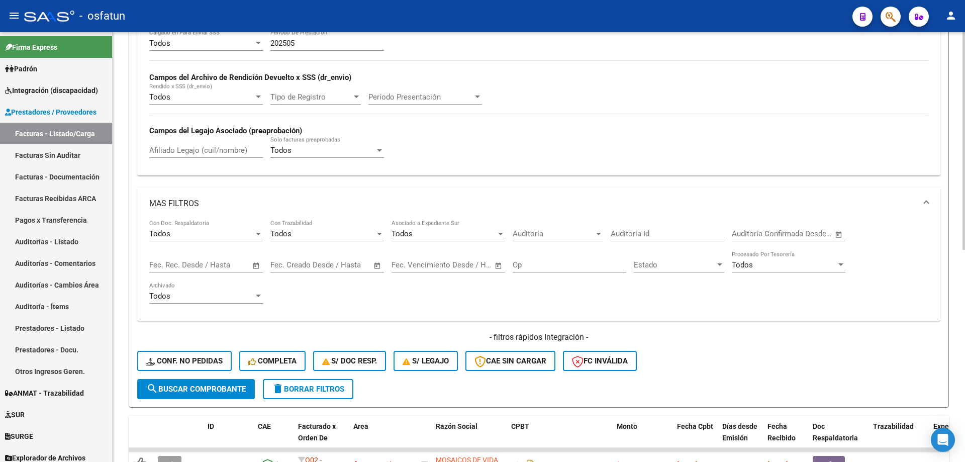
scroll to position [168, 0]
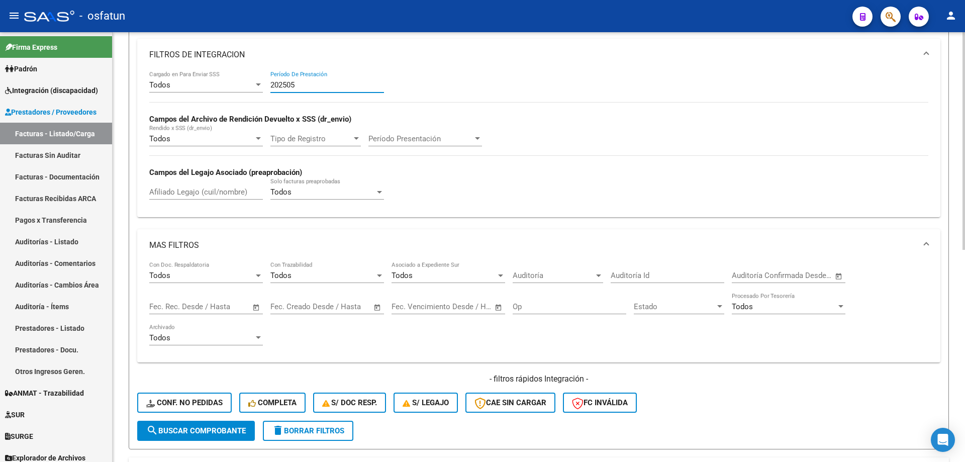
click at [314, 83] on input "202505" at bounding box center [327, 84] width 114 height 9
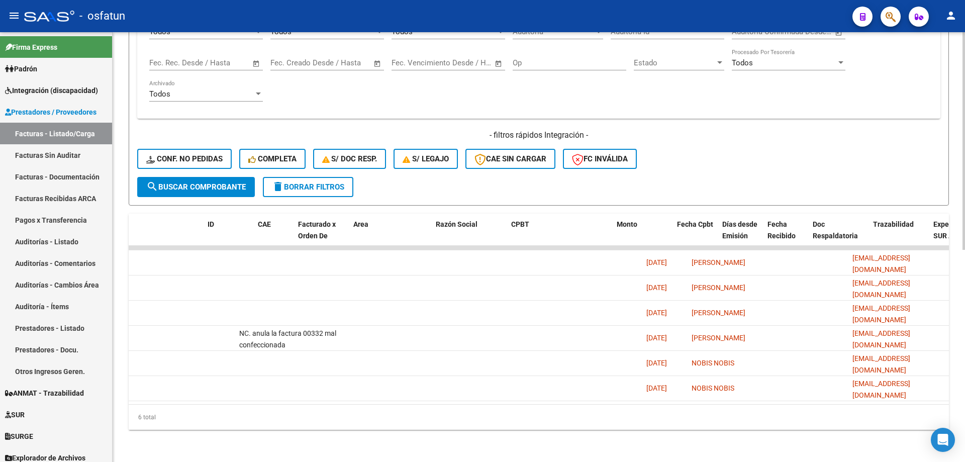
scroll to position [0, 0]
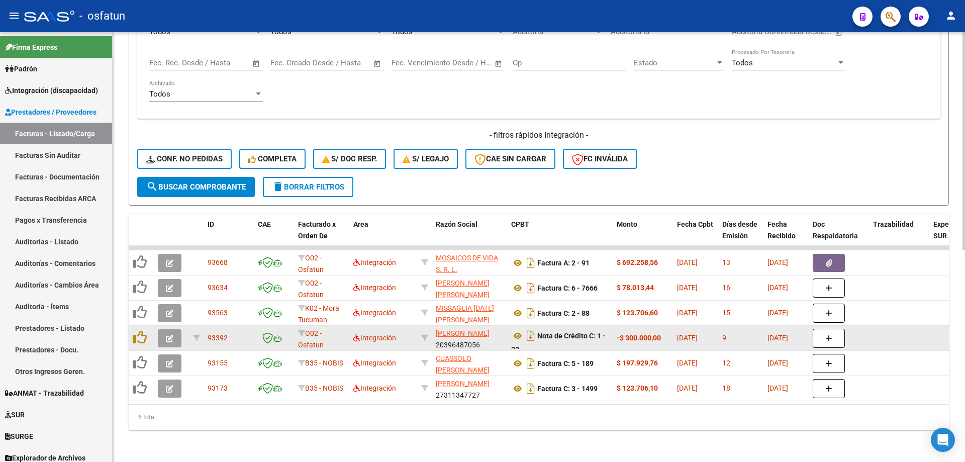
type input "202507"
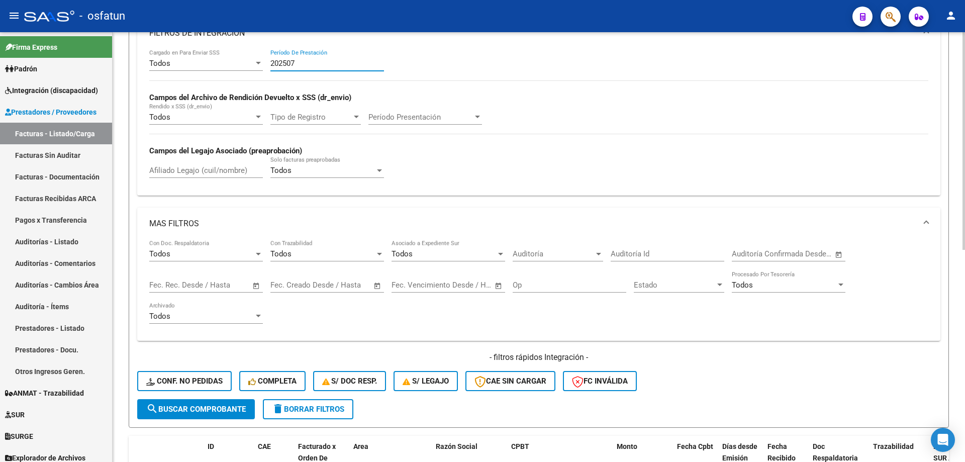
scroll to position [116, 0]
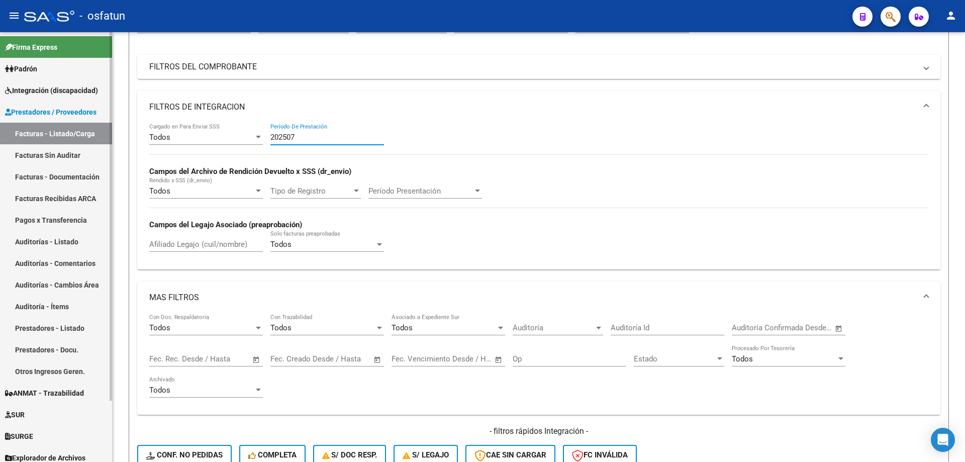
click at [74, 158] on link "Facturas Sin Auditar" at bounding box center [56, 155] width 112 height 22
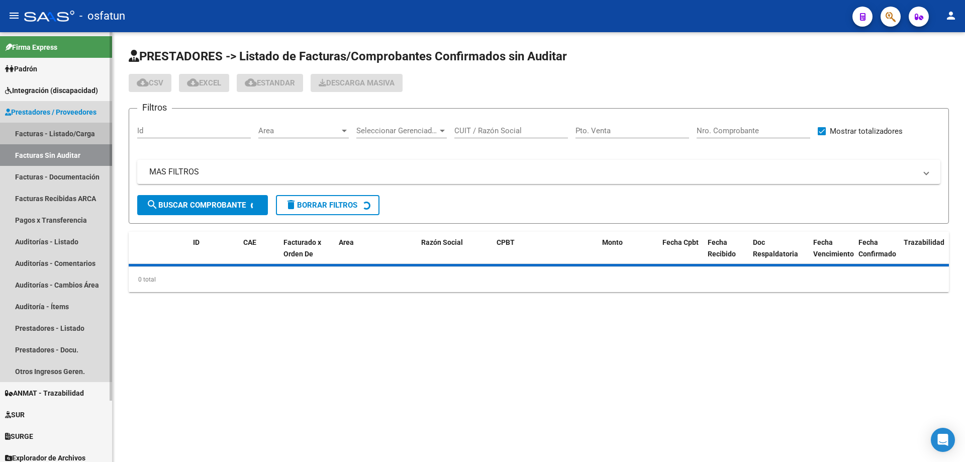
click at [73, 129] on link "Facturas - Listado/Carga" at bounding box center [56, 134] width 112 height 22
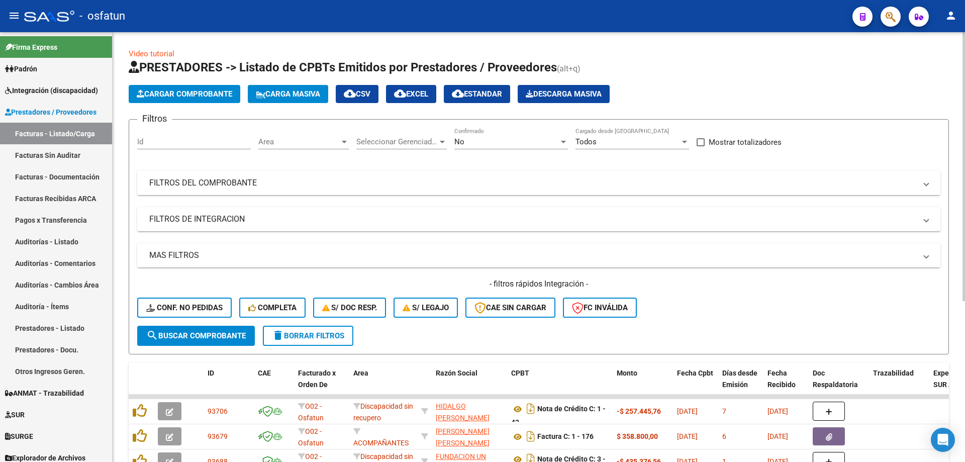
click at [198, 143] on input "Id" at bounding box center [194, 141] width 114 height 9
paste input "93666"
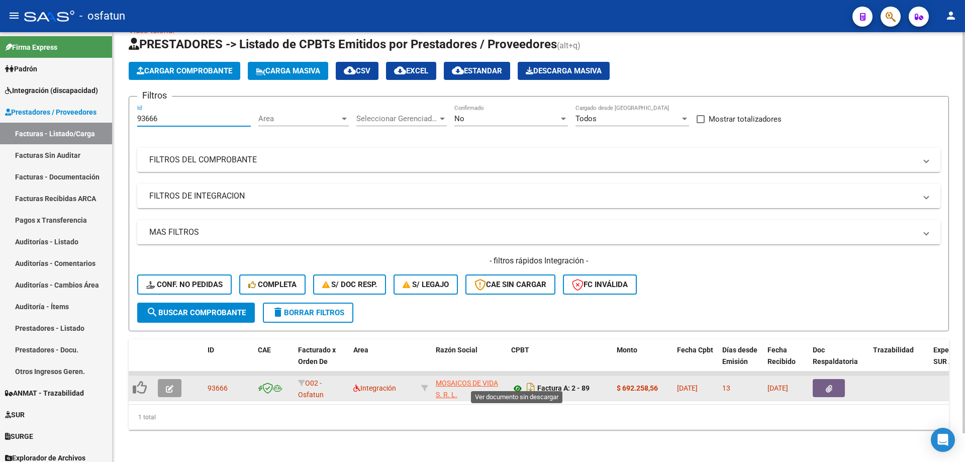
type input "93666"
click at [515, 382] on icon at bounding box center [517, 388] width 13 height 12
click at [517, 382] on icon at bounding box center [517, 388] width 13 height 12
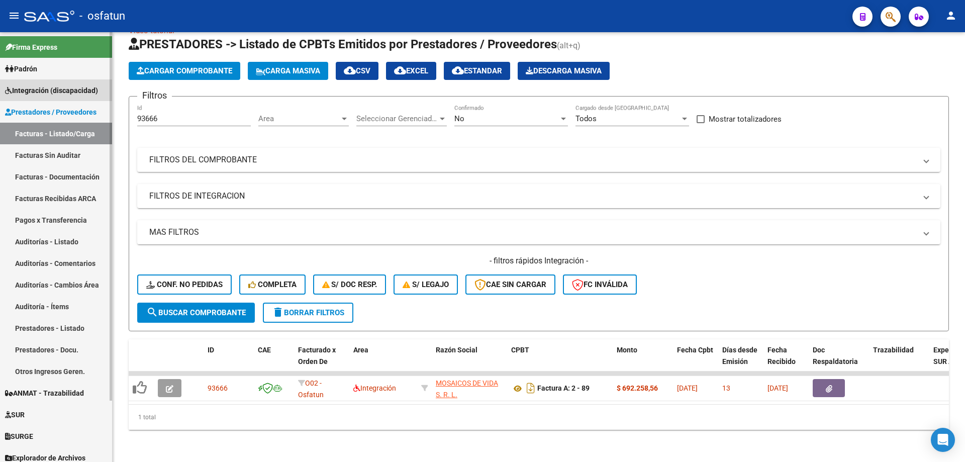
click at [43, 93] on span "Integración (discapacidad)" at bounding box center [51, 90] width 93 height 11
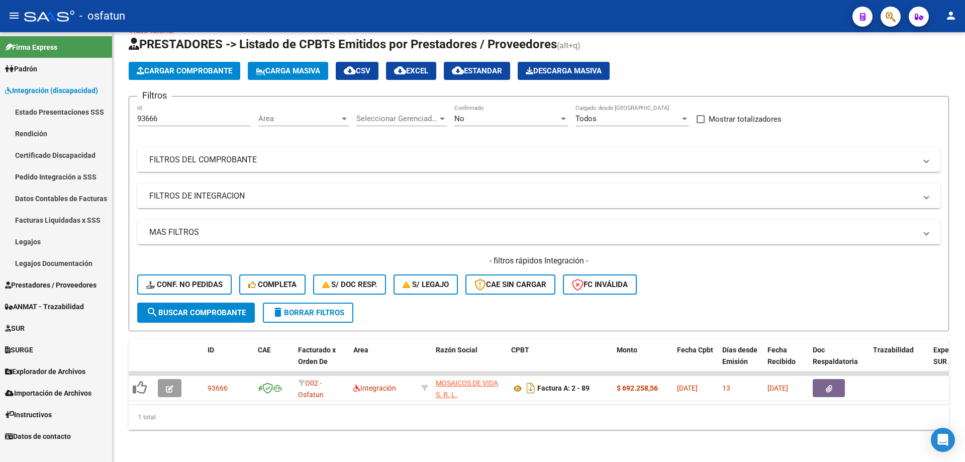
click at [49, 234] on link "Legajos" at bounding box center [56, 242] width 112 height 22
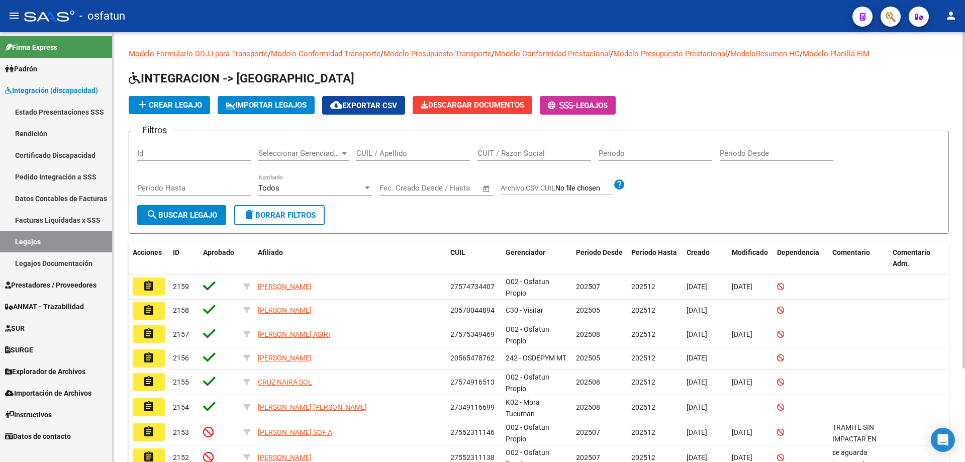
click at [199, 150] on input "Id" at bounding box center [194, 153] width 114 height 9
click at [376, 158] on input "CUIL / Apellido" at bounding box center [413, 153] width 114 height 9
paste input "[PERSON_NAME]"
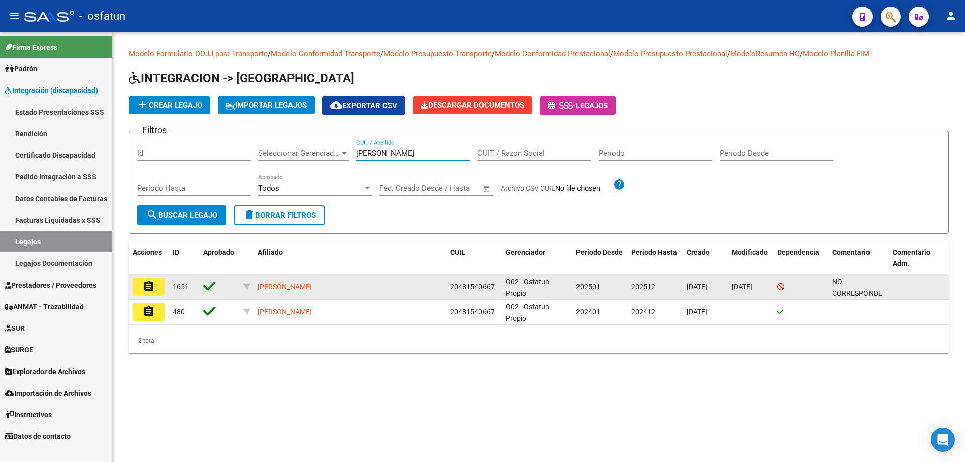
type input "[PERSON_NAME]"
click at [154, 284] on mat-icon "assignment" at bounding box center [149, 286] width 12 height 12
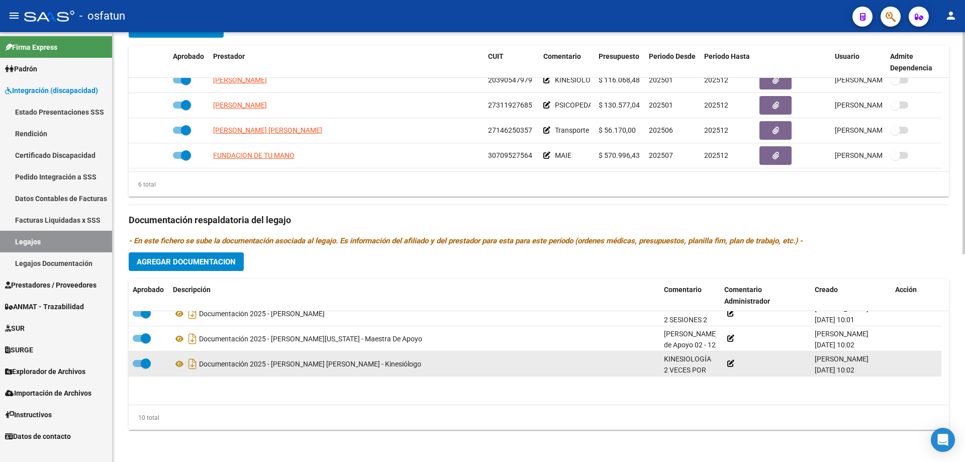
scroll to position [161, 0]
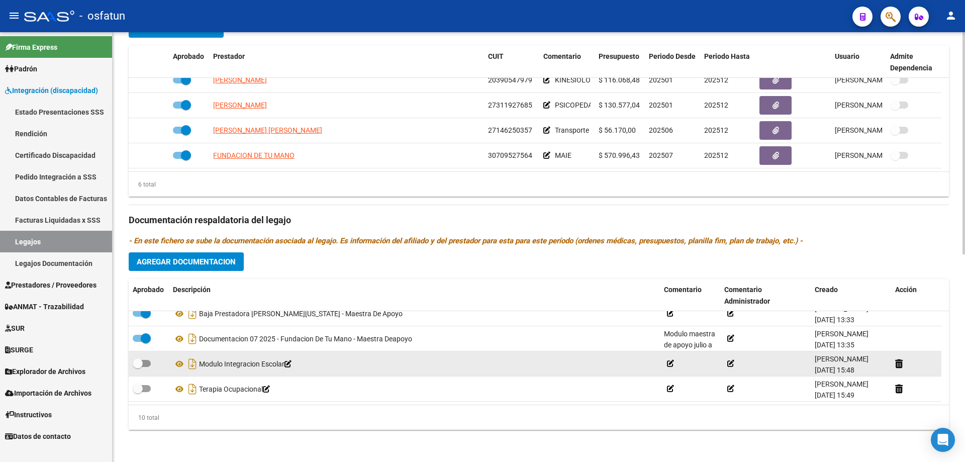
click at [148, 366] on span at bounding box center [142, 363] width 18 height 7
click at [138, 367] on input "checkbox" at bounding box center [137, 367] width 1 height 1
click at [135, 363] on span at bounding box center [142, 363] width 18 height 7
click at [137, 367] on input "checkbox" at bounding box center [137, 367] width 1 height 1
checkbox input "false"
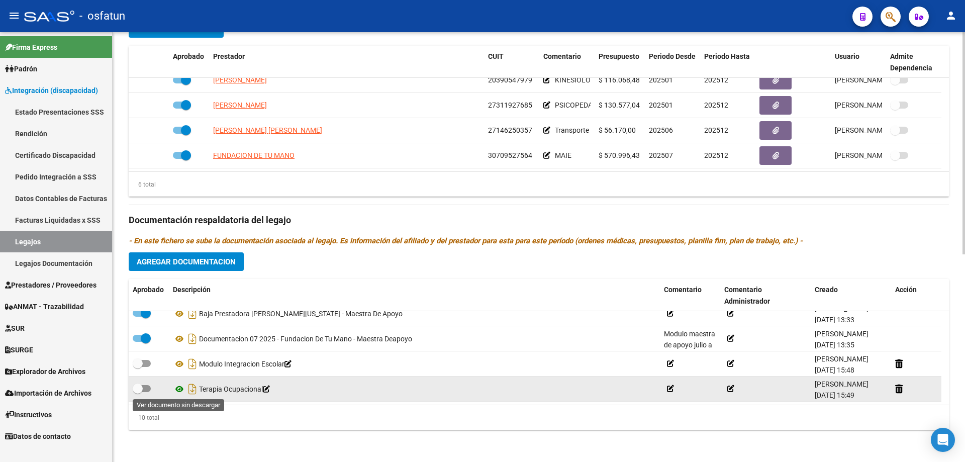
click at [179, 386] on icon at bounding box center [179, 389] width 13 height 12
